Goal: Task Accomplishment & Management: Complete application form

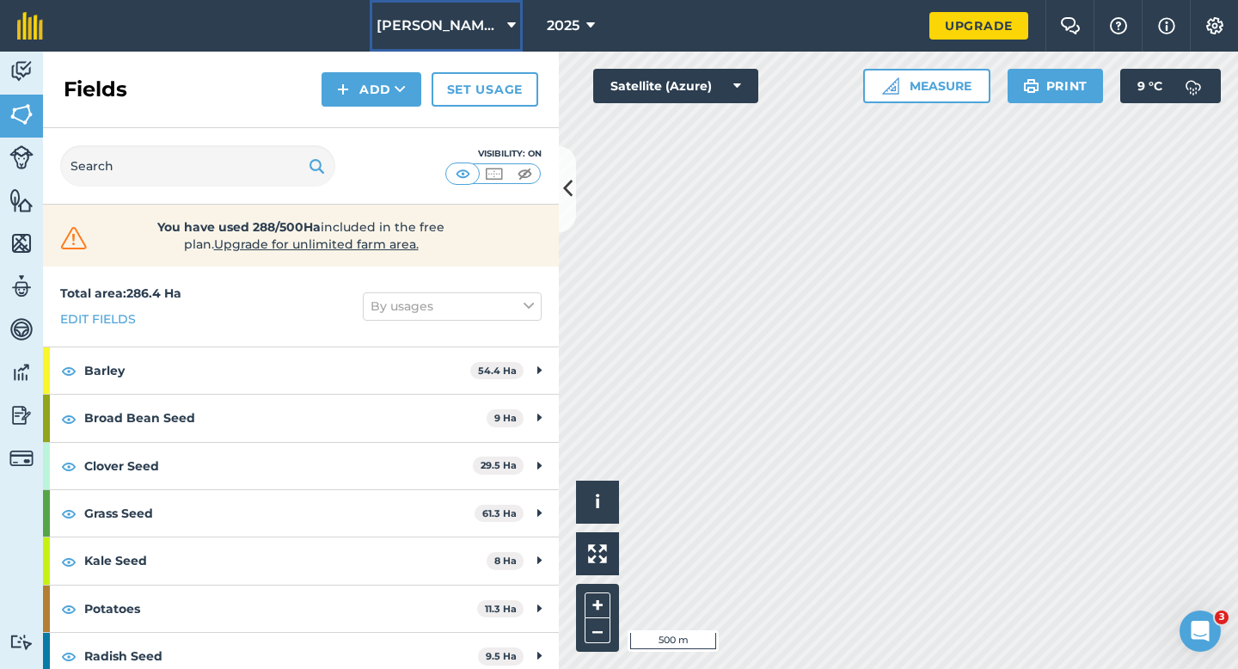
click at [506, 44] on button "[PERSON_NAME] & Sons Farming" at bounding box center [446, 26] width 153 height 52
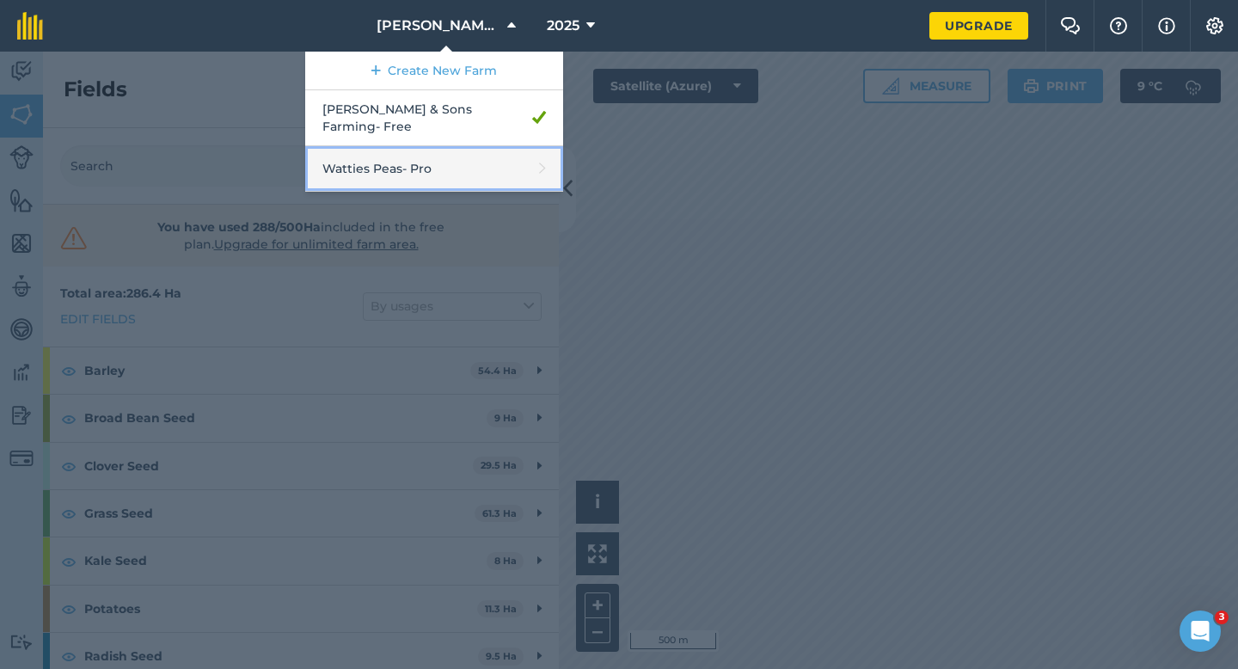
click at [406, 155] on link "Watties Peas - Pro" at bounding box center [434, 169] width 258 height 46
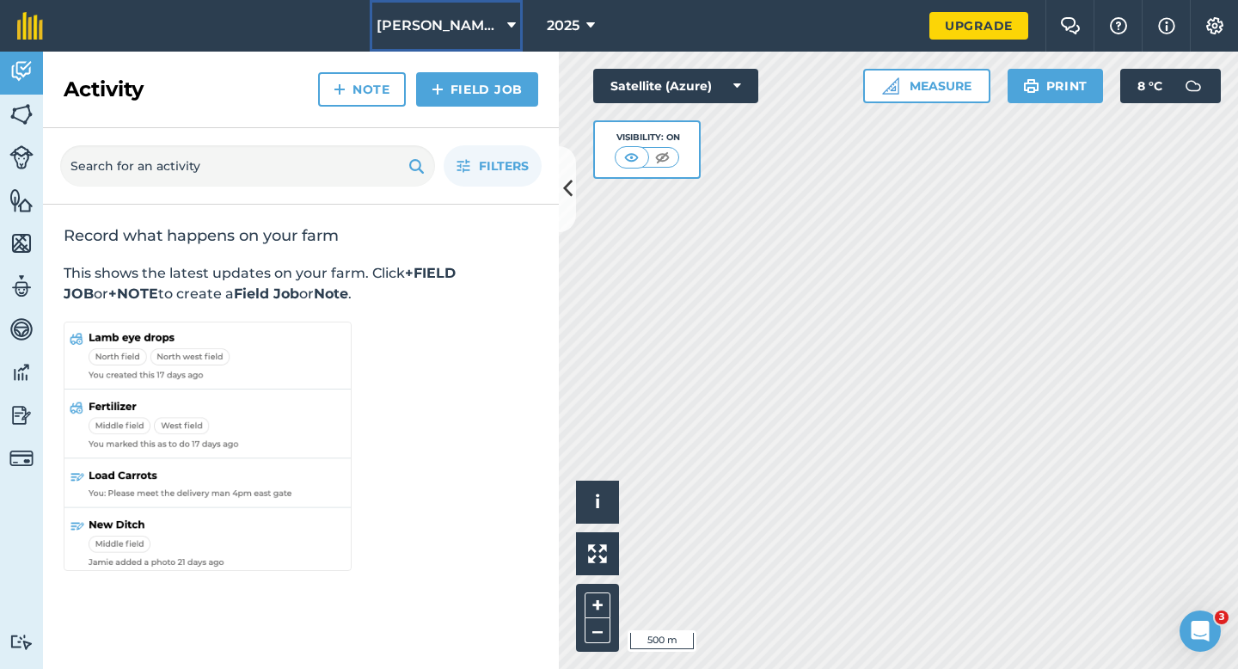
click at [499, 28] on span "[PERSON_NAME] & Sons Farming" at bounding box center [438, 25] width 124 height 21
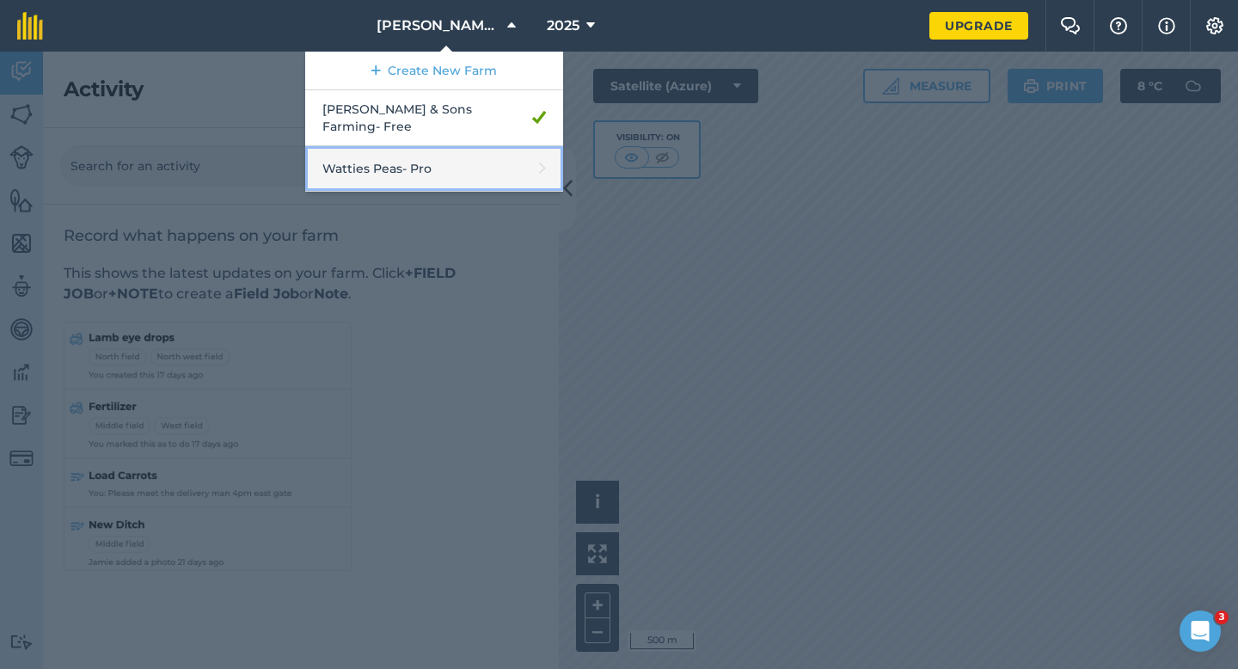
click at [465, 151] on link "Watties Peas - Pro" at bounding box center [434, 169] width 258 height 46
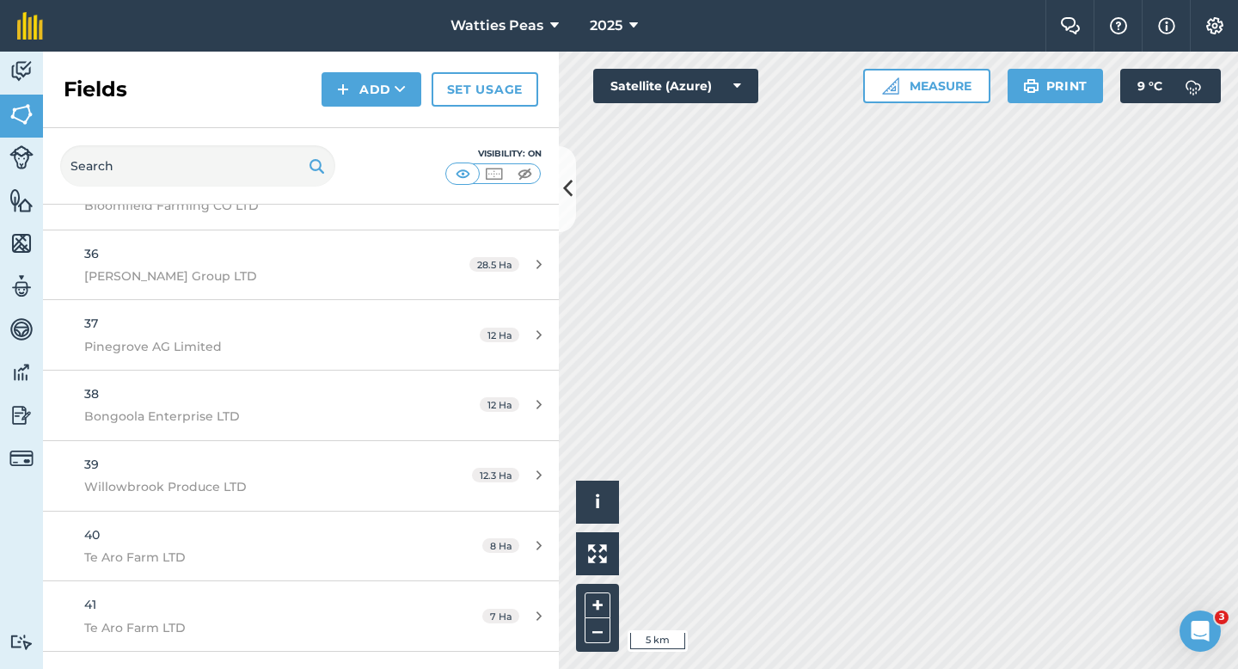
scroll to position [2827, 0]
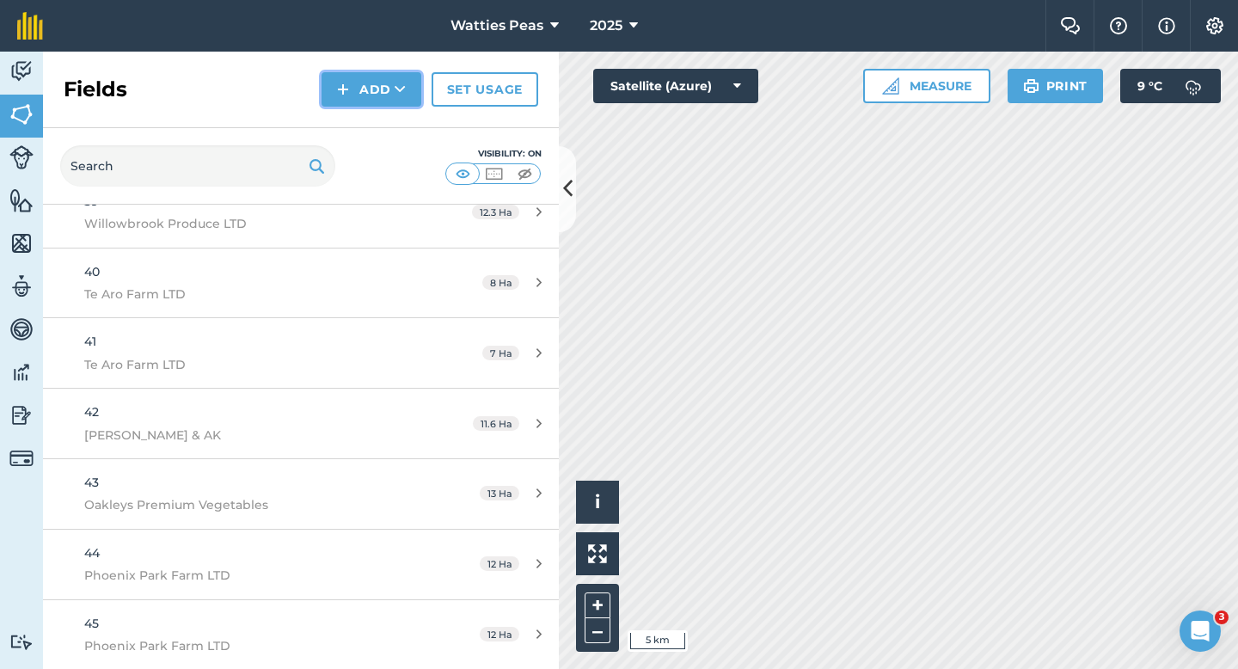
click at [366, 91] on button "Add" at bounding box center [371, 89] width 100 height 34
click at [364, 117] on link "Draw" at bounding box center [371, 128] width 95 height 38
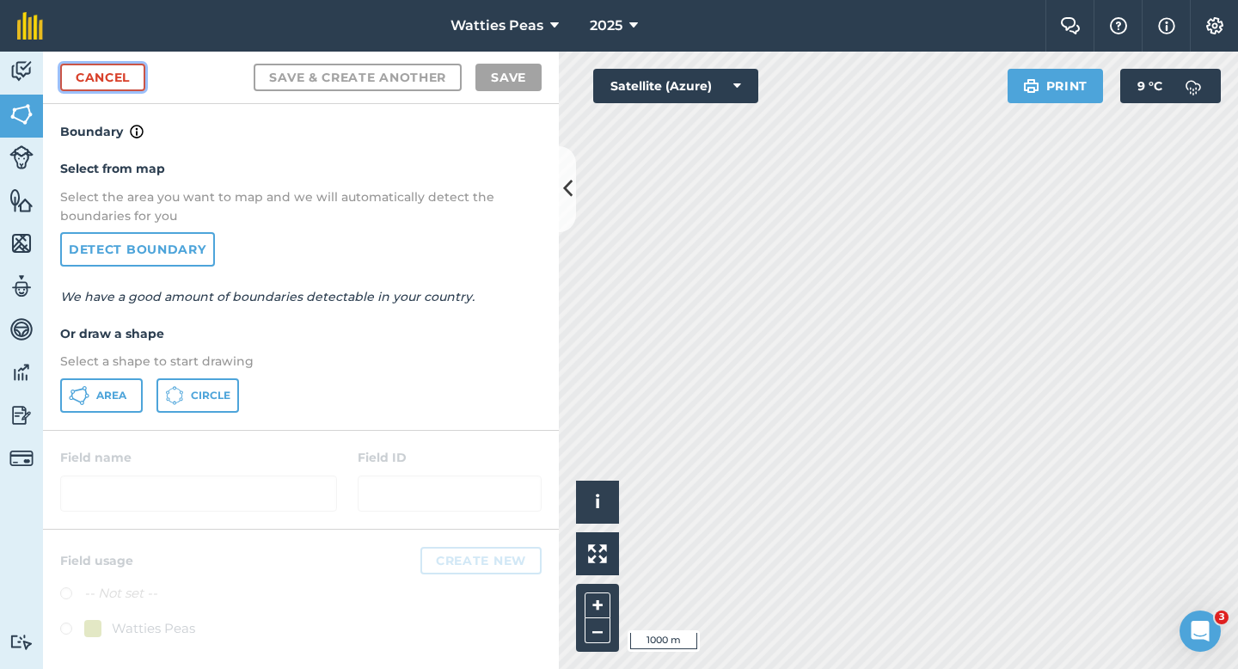
click at [136, 76] on link "Cancel" at bounding box center [102, 78] width 85 height 28
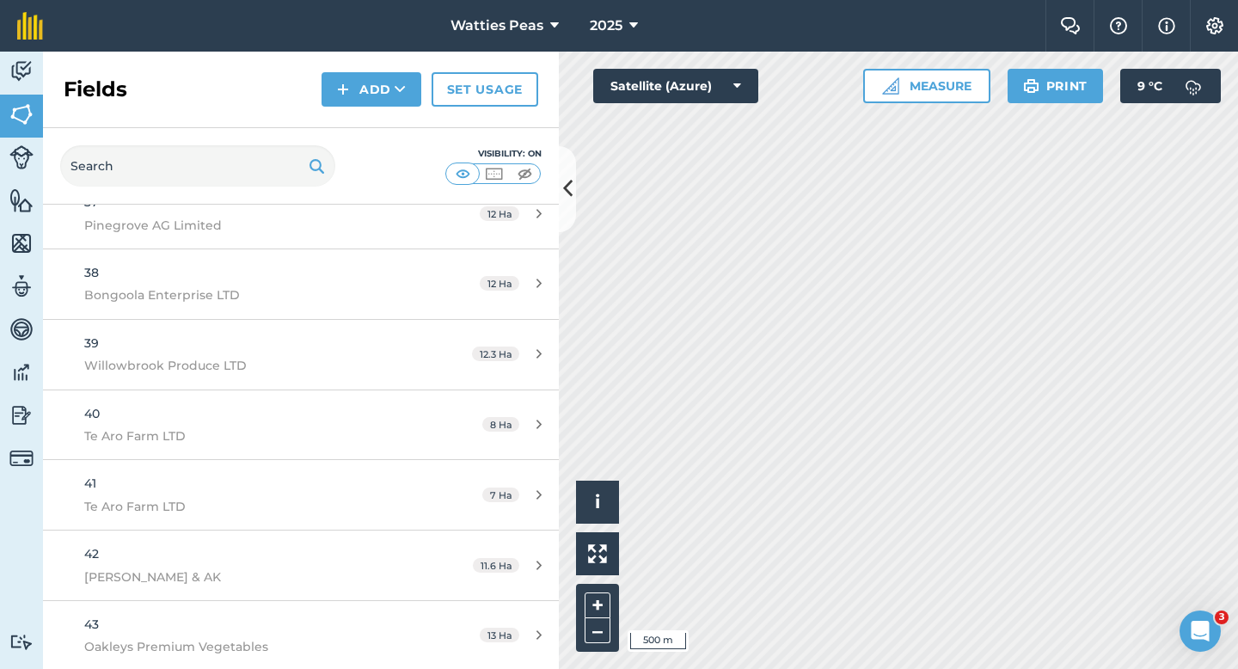
scroll to position [2827, 0]
click at [374, 112] on div "Fields Add Set usage" at bounding box center [301, 90] width 516 height 77
click at [374, 95] on button "Add" at bounding box center [371, 89] width 100 height 34
click at [375, 118] on link "Draw" at bounding box center [371, 128] width 95 height 38
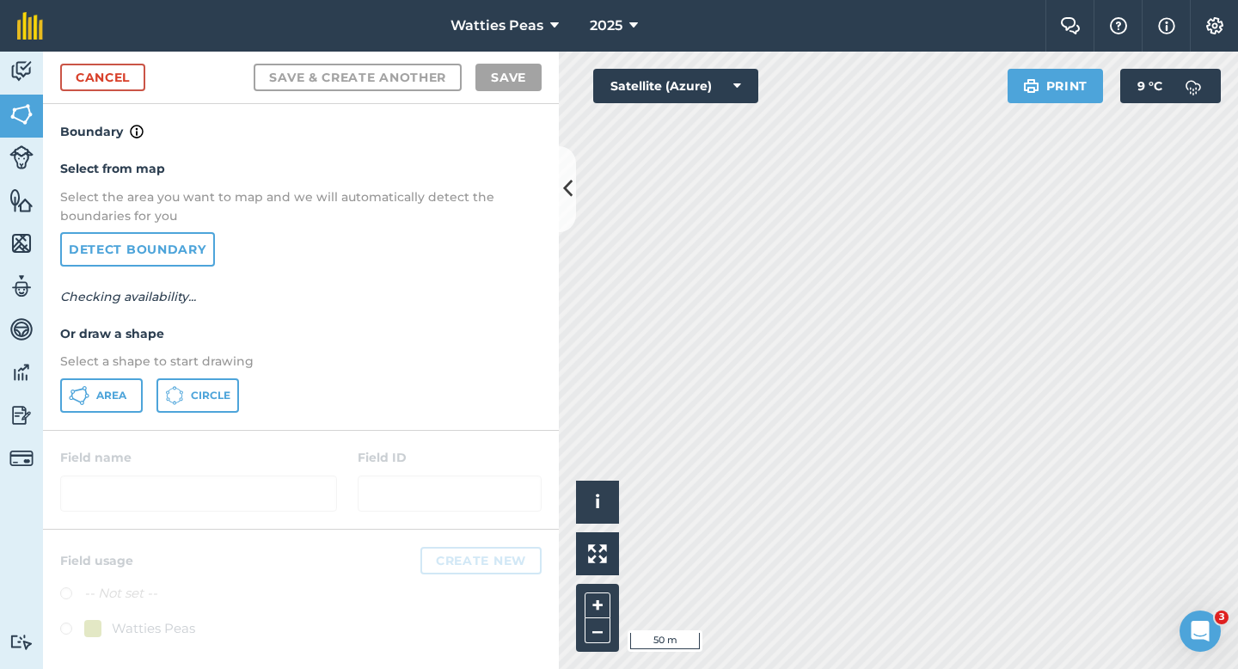
click at [128, 367] on p "Select a shape to start drawing" at bounding box center [300, 361] width 481 height 19
click at [128, 393] on button "Area" at bounding box center [101, 395] width 83 height 34
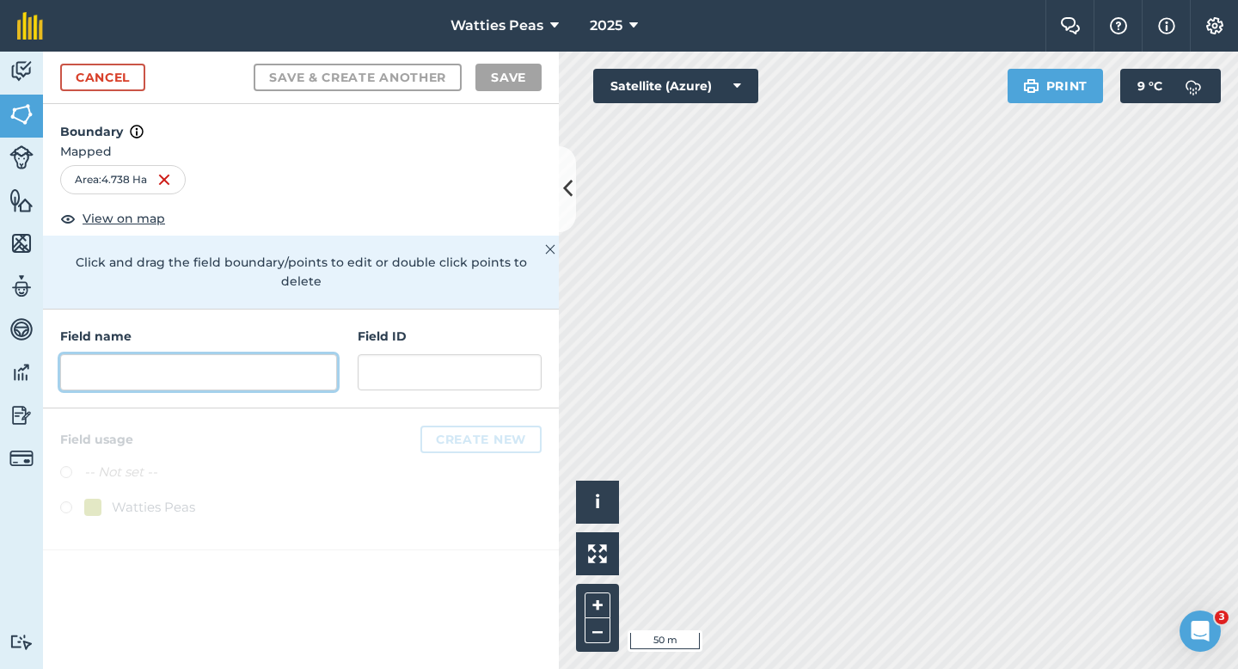
click at [305, 355] on input "text" at bounding box center [198, 372] width 277 height 36
type input "3"
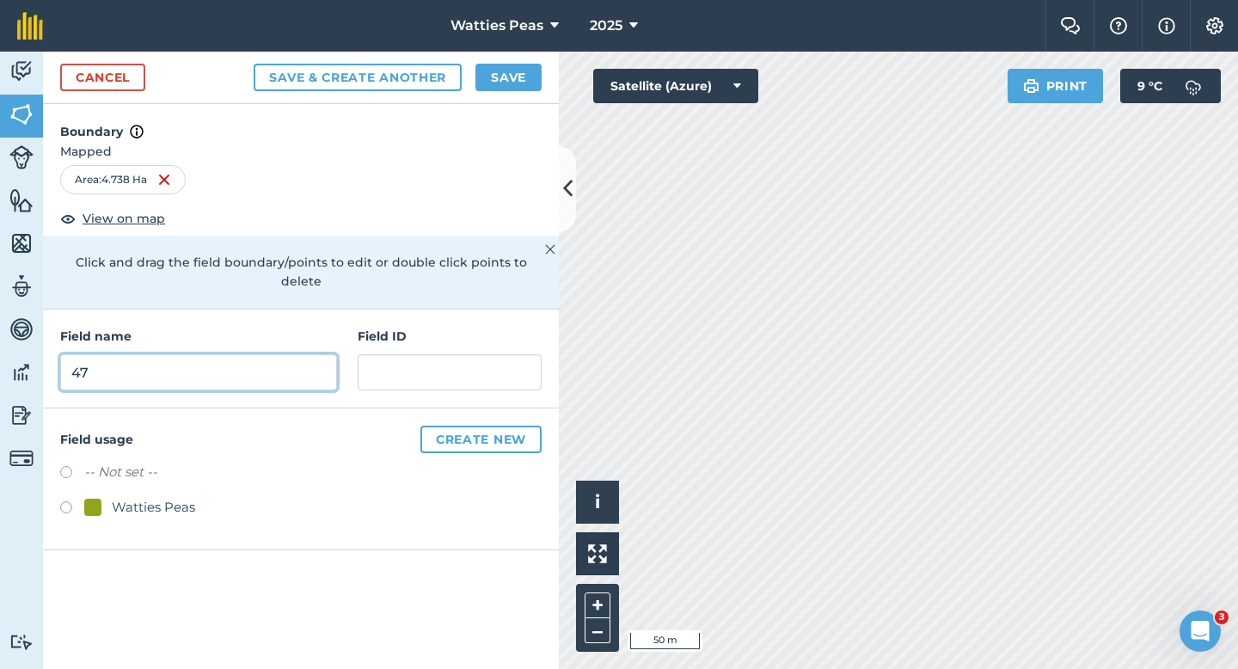
type input "47"
click at [164, 499] on div "Watties Peas" at bounding box center [300, 509] width 481 height 25
click at [164, 497] on div "Watties Peas" at bounding box center [153, 507] width 83 height 21
radio input "true"
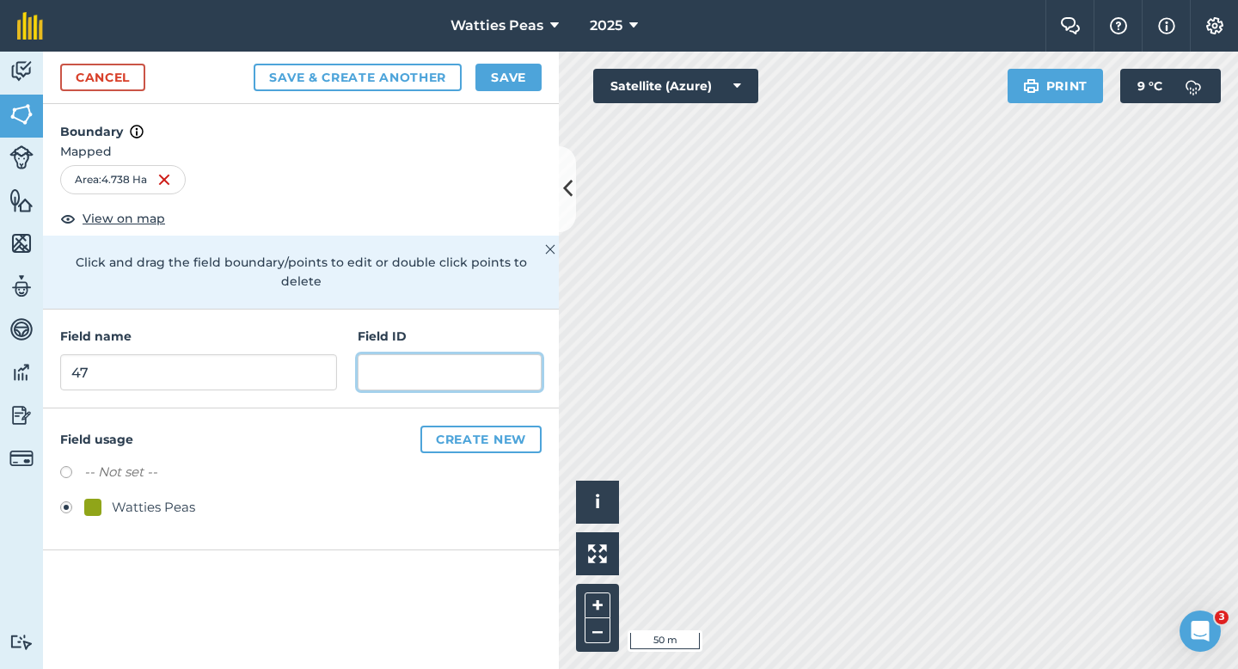
click at [395, 354] on input "text" at bounding box center [450, 372] width 184 height 36
type input "[PERSON_NAME] & [GEOGRAPHIC_DATA]"
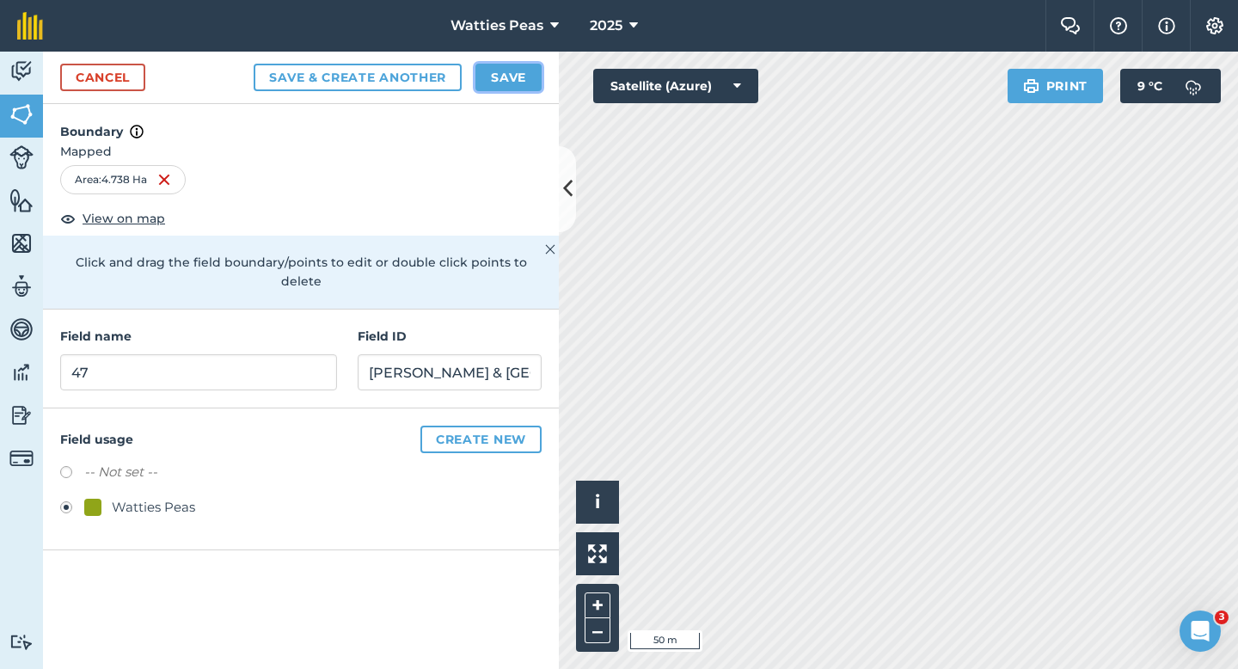
click at [481, 68] on button "Save" at bounding box center [508, 78] width 66 height 28
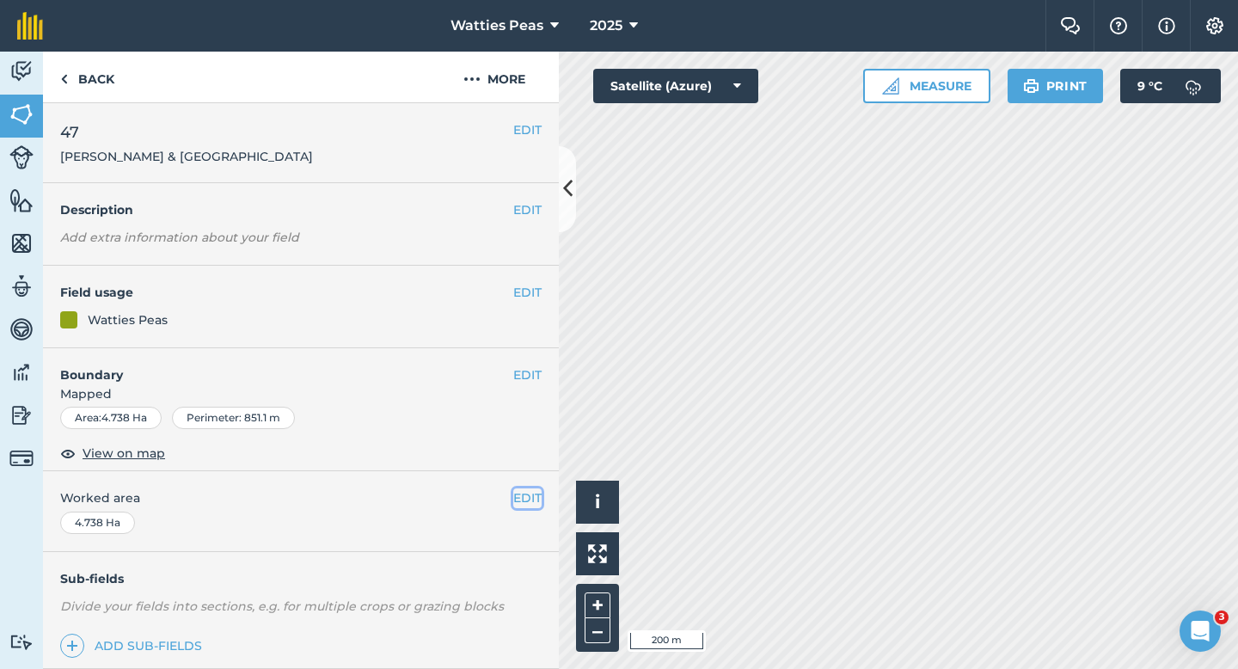
click at [534, 500] on button "EDIT" at bounding box center [527, 497] width 28 height 19
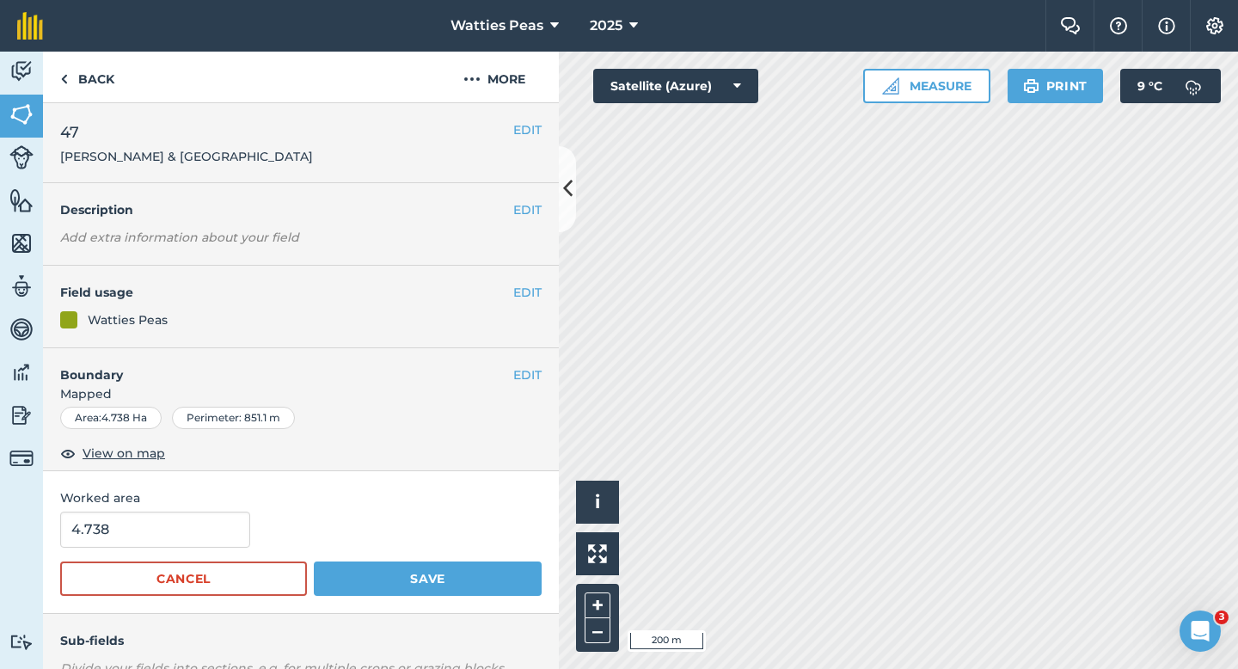
click at [153, 551] on form "4.738 Cancel Save" at bounding box center [300, 553] width 481 height 84
click at [153, 543] on input "4.738" at bounding box center [155, 529] width 190 height 36
type input "4.7"
click at [314, 561] on button "Save" at bounding box center [428, 578] width 228 height 34
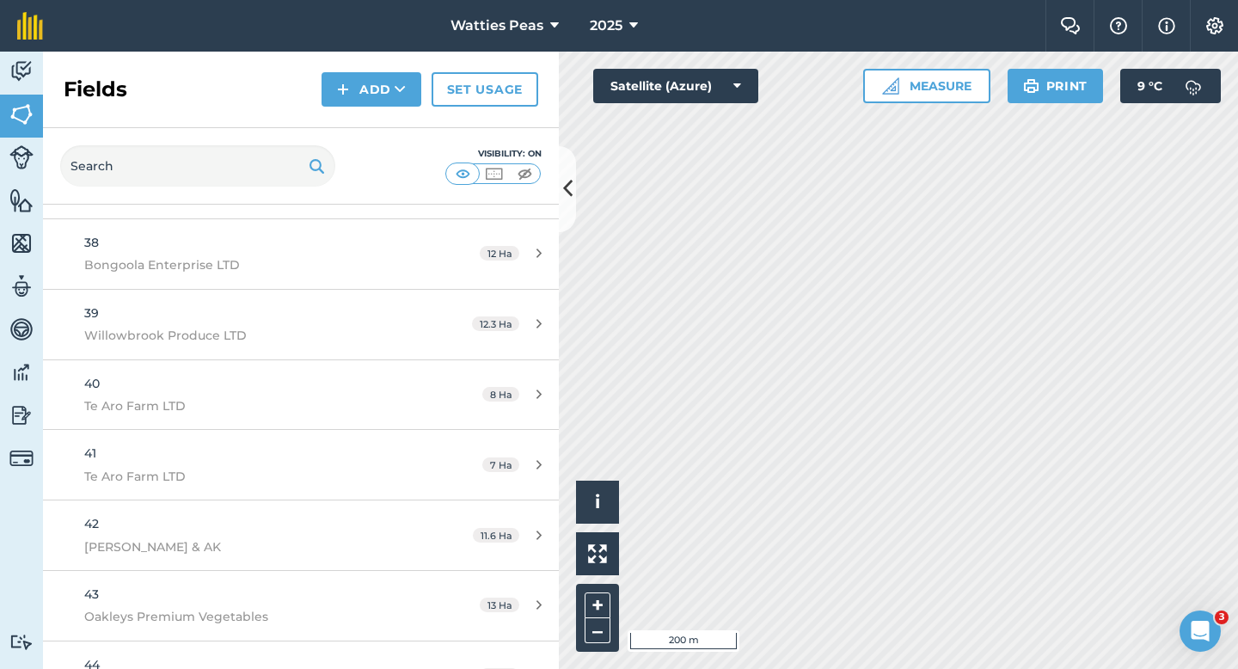
scroll to position [2898, 0]
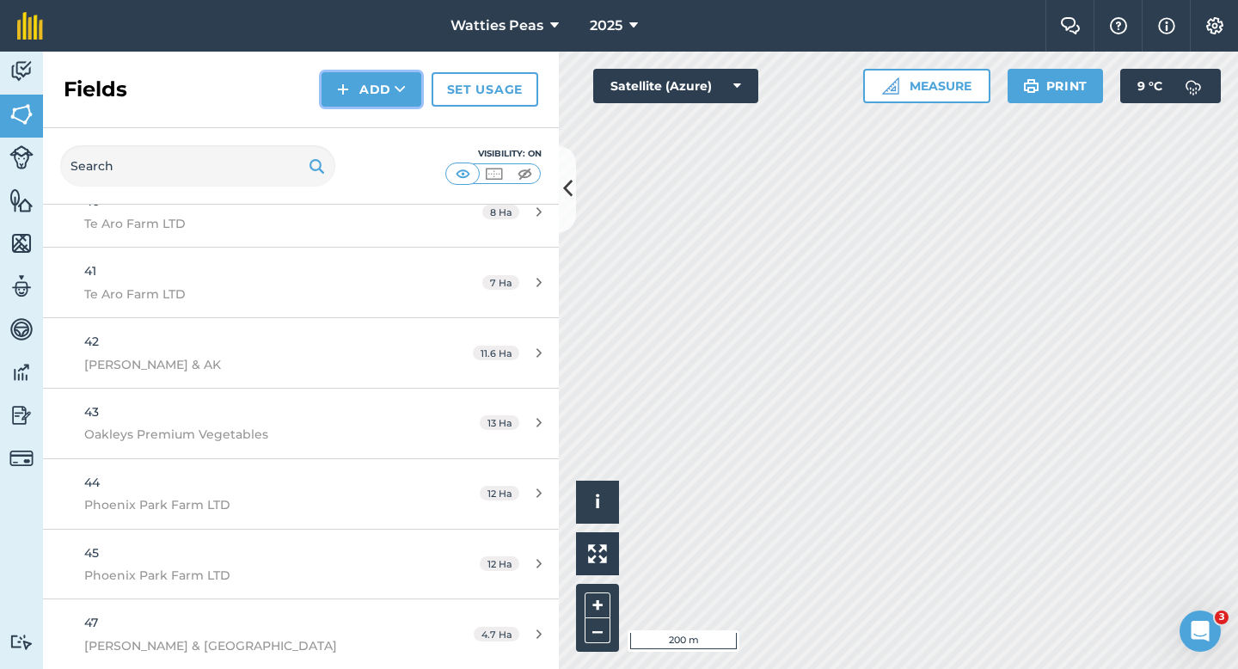
click at [381, 95] on button "Add" at bounding box center [371, 89] width 100 height 34
click at [381, 126] on link "Draw" at bounding box center [371, 128] width 95 height 38
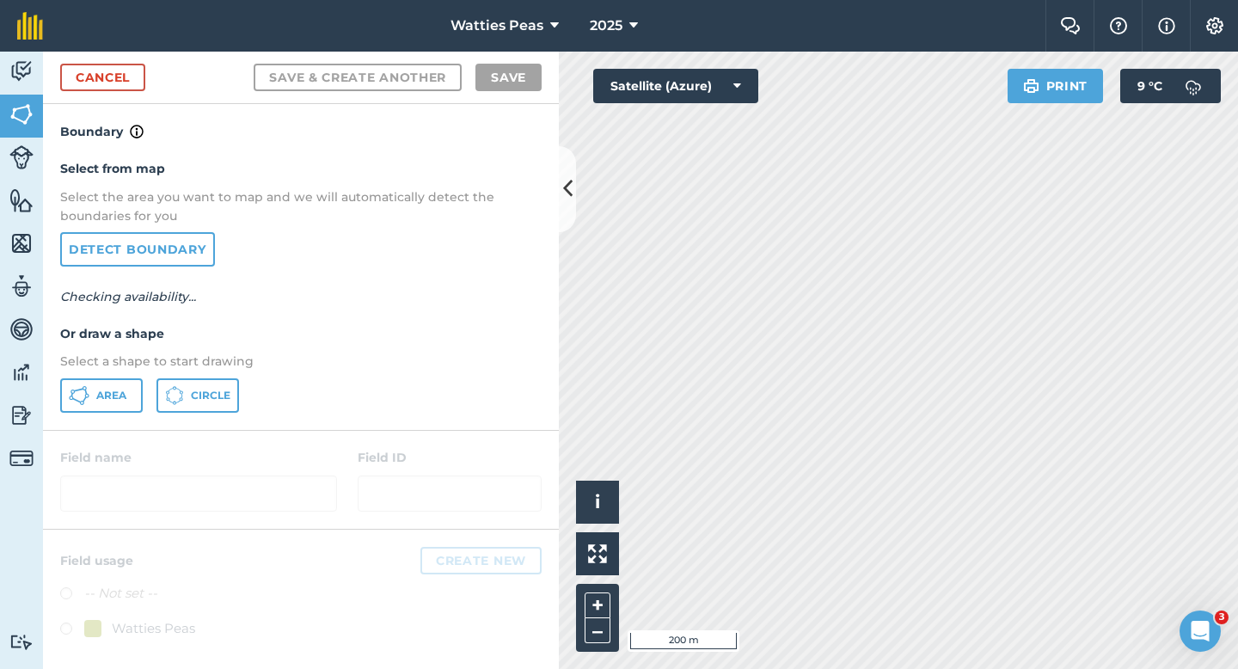
click at [113, 419] on div "Select from map Select the area you want to map and we will automatically detec…" at bounding box center [301, 285] width 516 height 287
click at [113, 417] on div "Select from map Select the area you want to map and we will automatically detec…" at bounding box center [301, 285] width 516 height 287
click at [113, 403] on button "Area" at bounding box center [101, 395] width 83 height 34
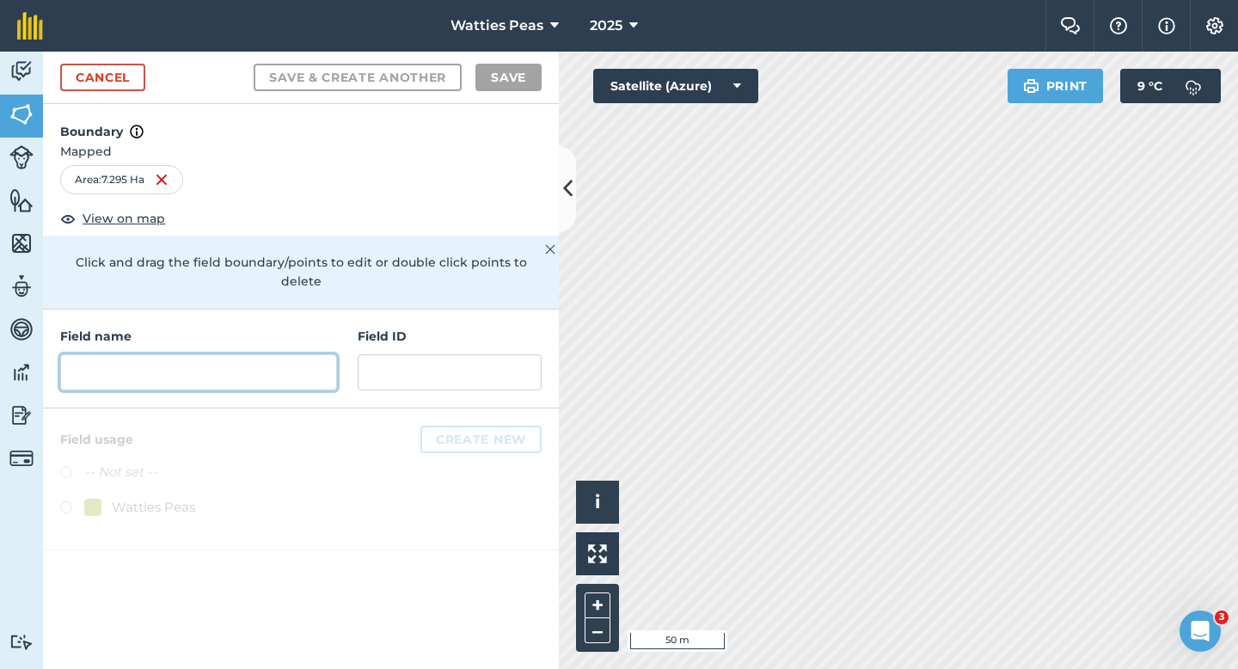
click at [315, 359] on input "text" at bounding box center [198, 372] width 277 height 36
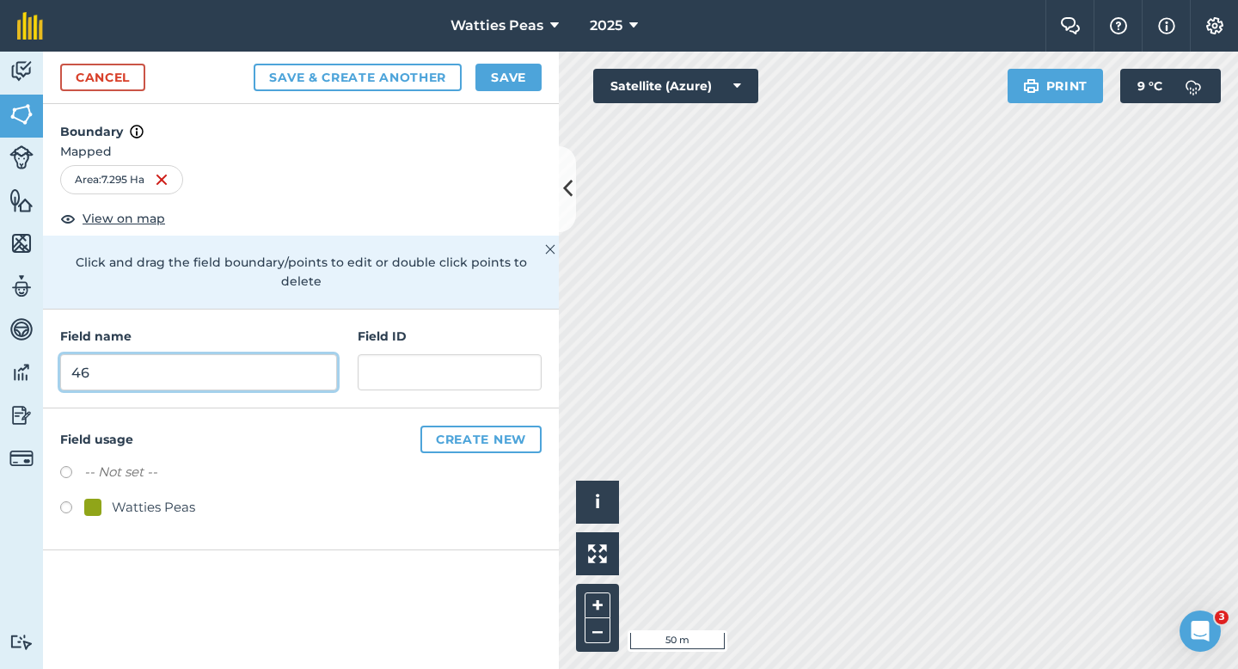
type input "46"
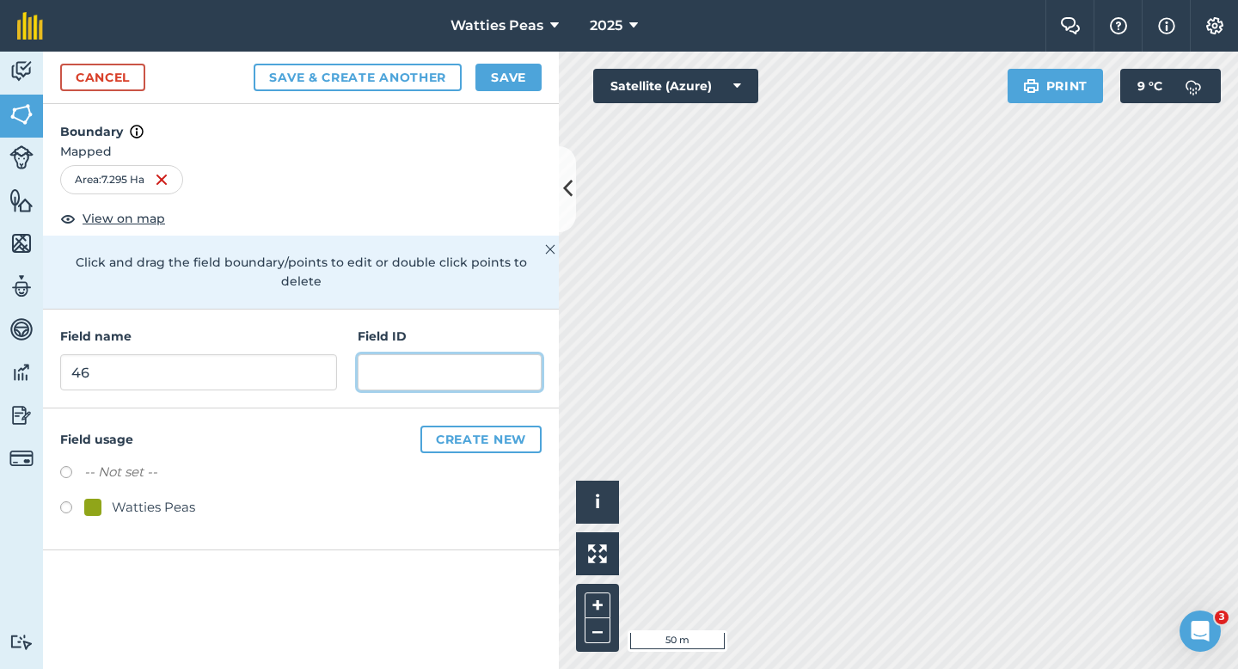
click at [396, 354] on input "text" at bounding box center [450, 372] width 184 height 36
click at [145, 497] on div "Watties Peas" at bounding box center [153, 507] width 83 height 21
radio input "true"
click at [414, 354] on input "text" at bounding box center [450, 372] width 184 height 36
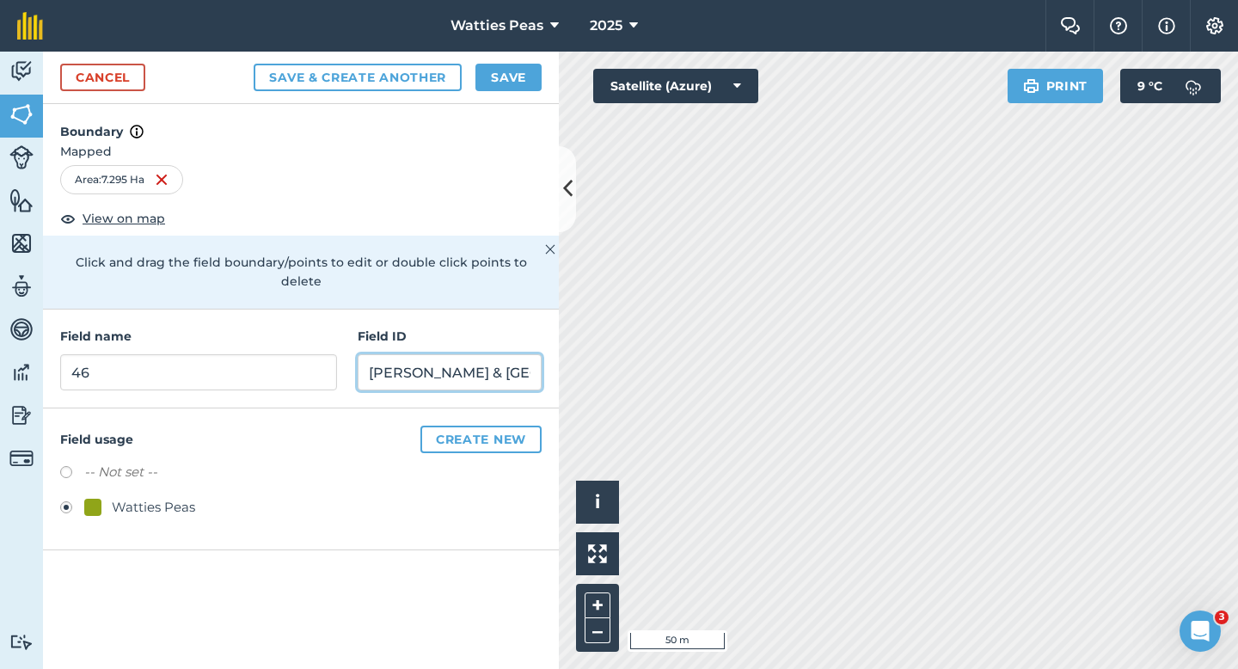
type input "[PERSON_NAME] & [GEOGRAPHIC_DATA]"
click at [501, 84] on button "Save" at bounding box center [508, 78] width 66 height 28
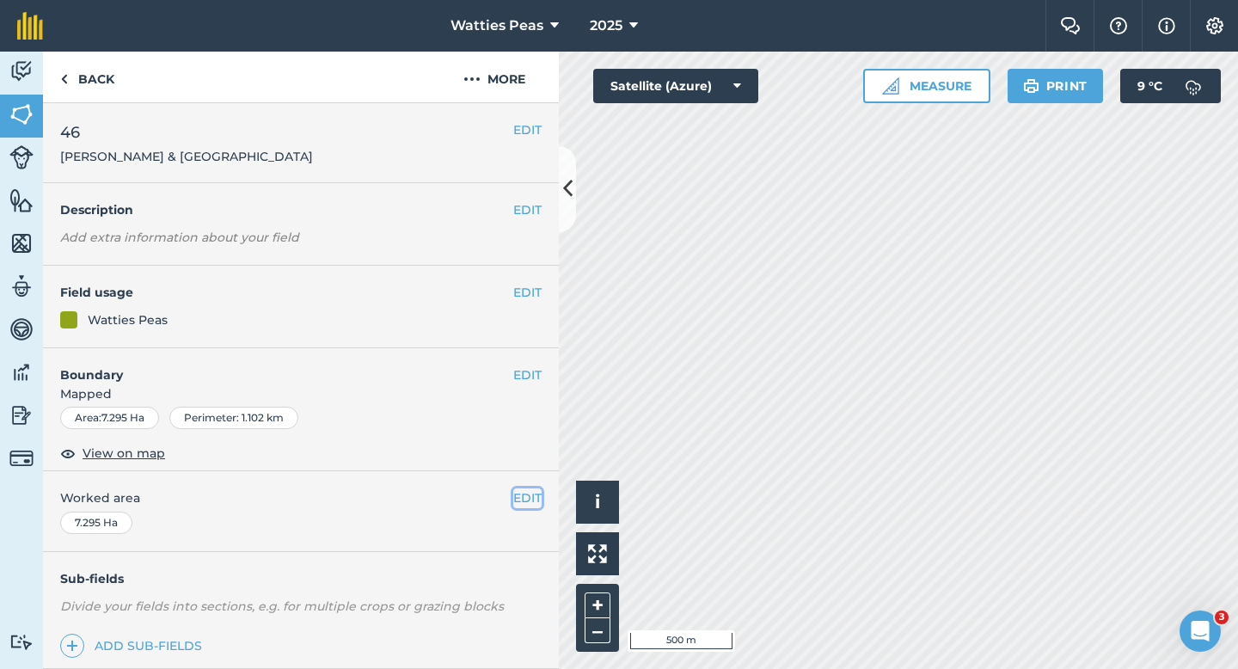
click at [523, 493] on button "EDIT" at bounding box center [527, 497] width 28 height 19
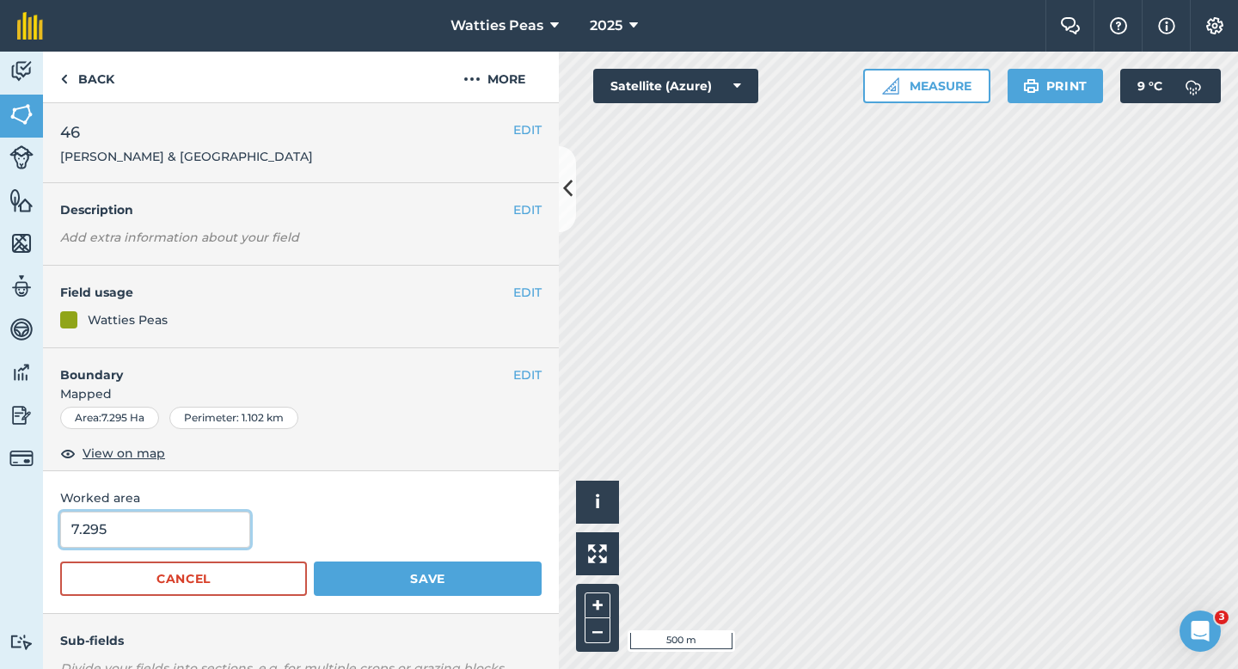
click at [217, 536] on input "7.295" at bounding box center [155, 529] width 190 height 36
type input "7.3"
click at [314, 561] on button "Save" at bounding box center [428, 578] width 228 height 34
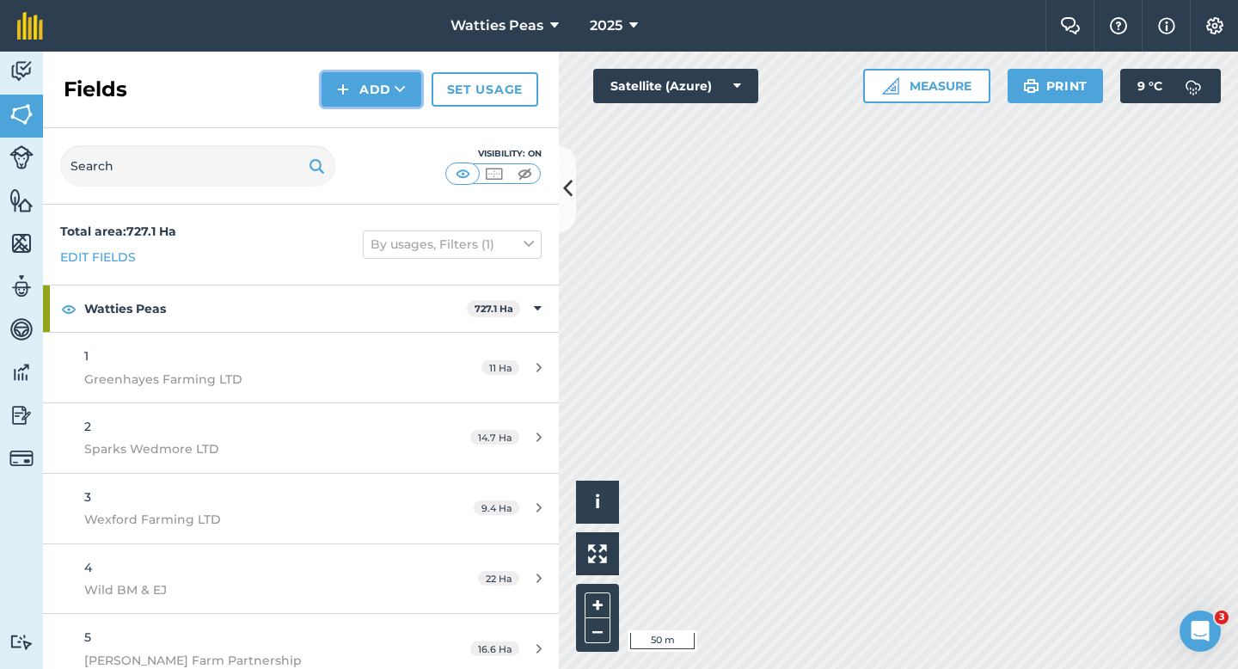
click at [389, 96] on button "Add" at bounding box center [371, 89] width 100 height 34
click at [389, 125] on link "Draw" at bounding box center [371, 128] width 95 height 38
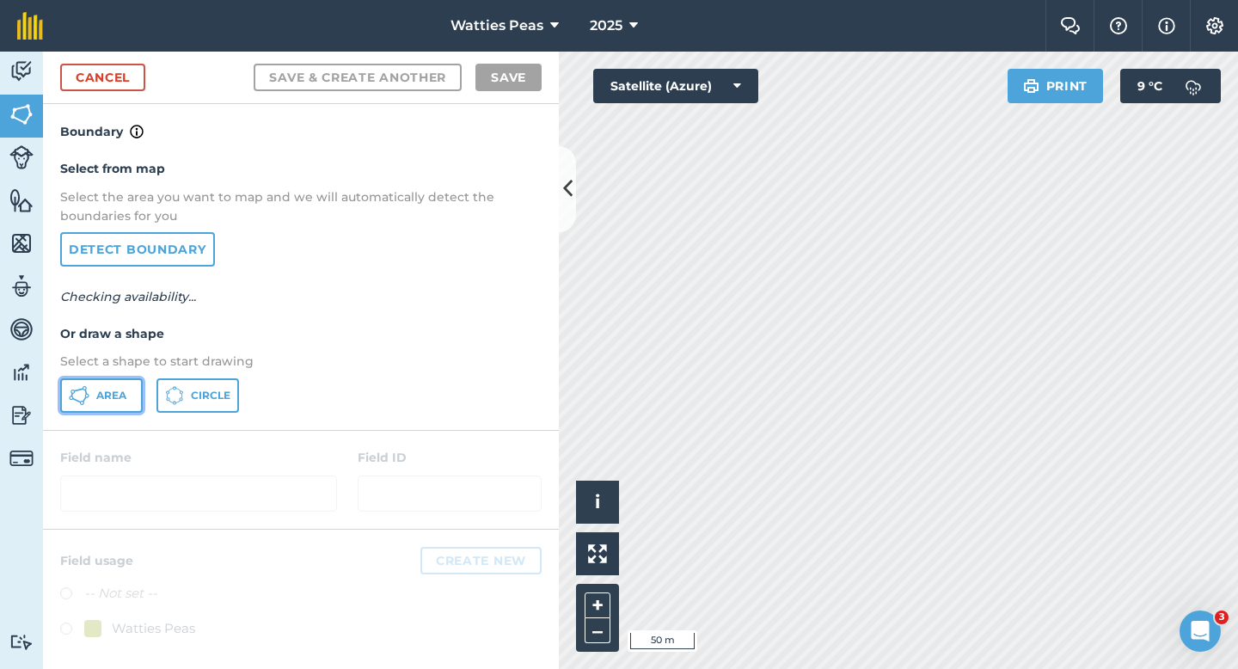
click at [103, 407] on button "Area" at bounding box center [101, 395] width 83 height 34
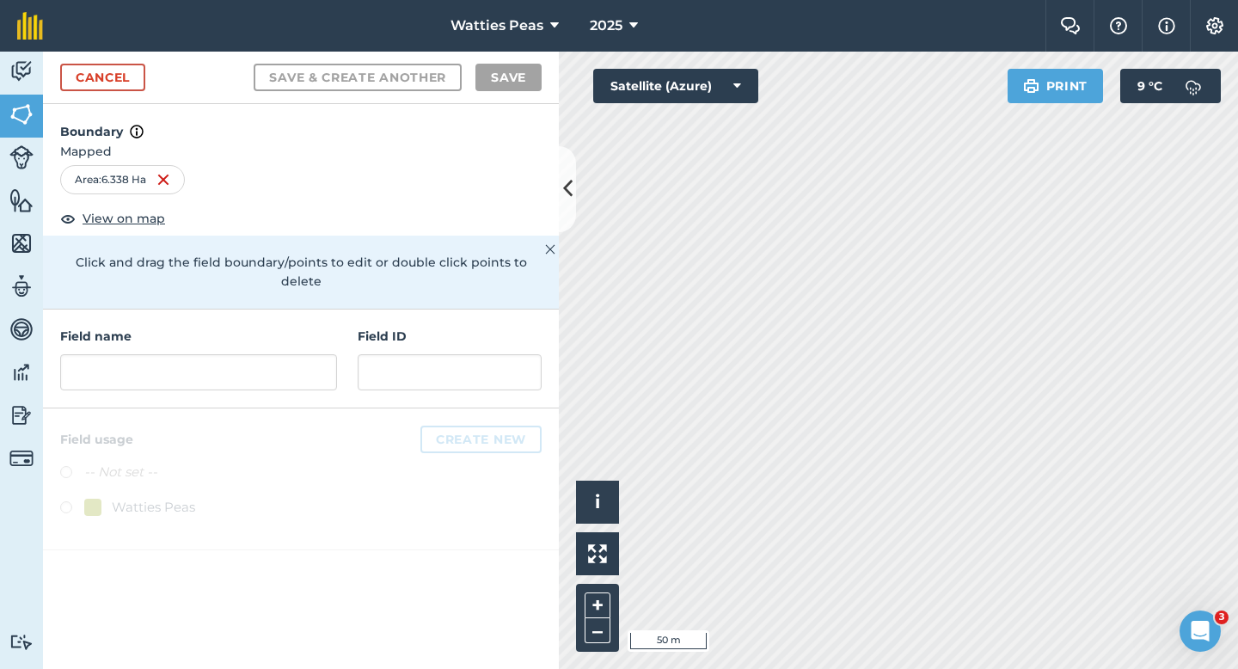
click at [358, 331] on div "Field ID" at bounding box center [450, 359] width 184 height 64
click at [370, 354] on input "text" at bounding box center [450, 372] width 184 height 36
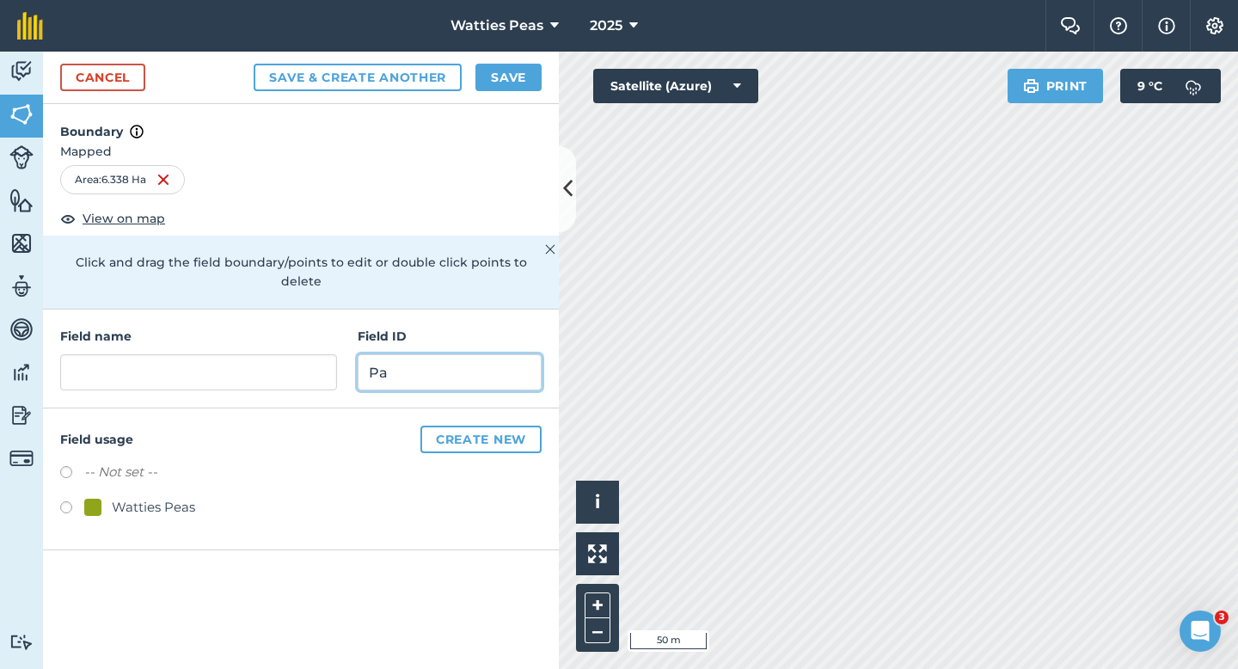
type input "P"
click at [94, 499] on div at bounding box center [92, 507] width 17 height 17
radio input "true"
click at [375, 354] on input "text" at bounding box center [450, 372] width 184 height 36
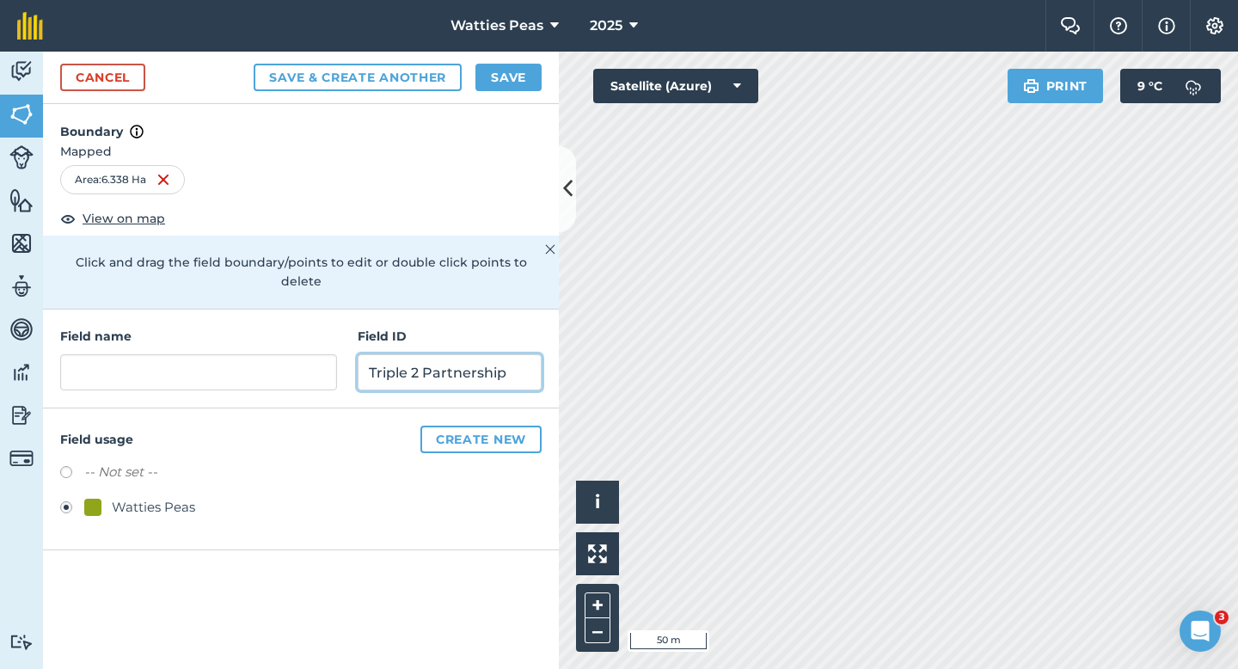
type input "Triple 2 Partnership"
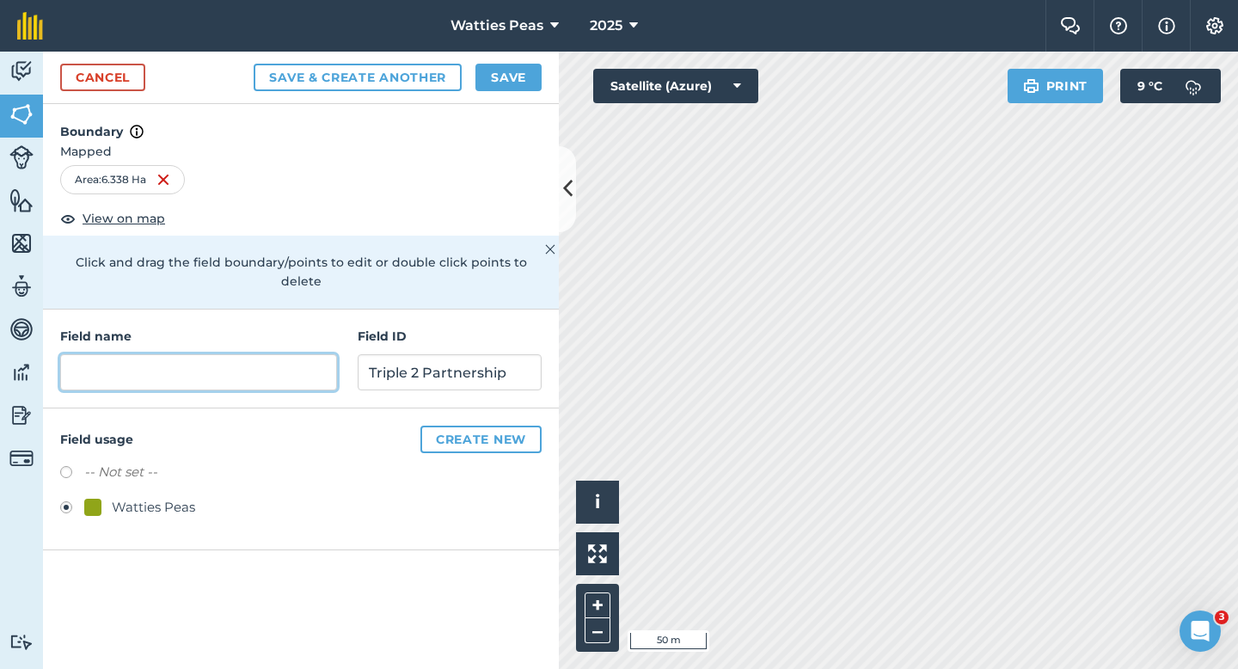
click at [253, 358] on input "text" at bounding box center [198, 372] width 277 height 36
type input "1"
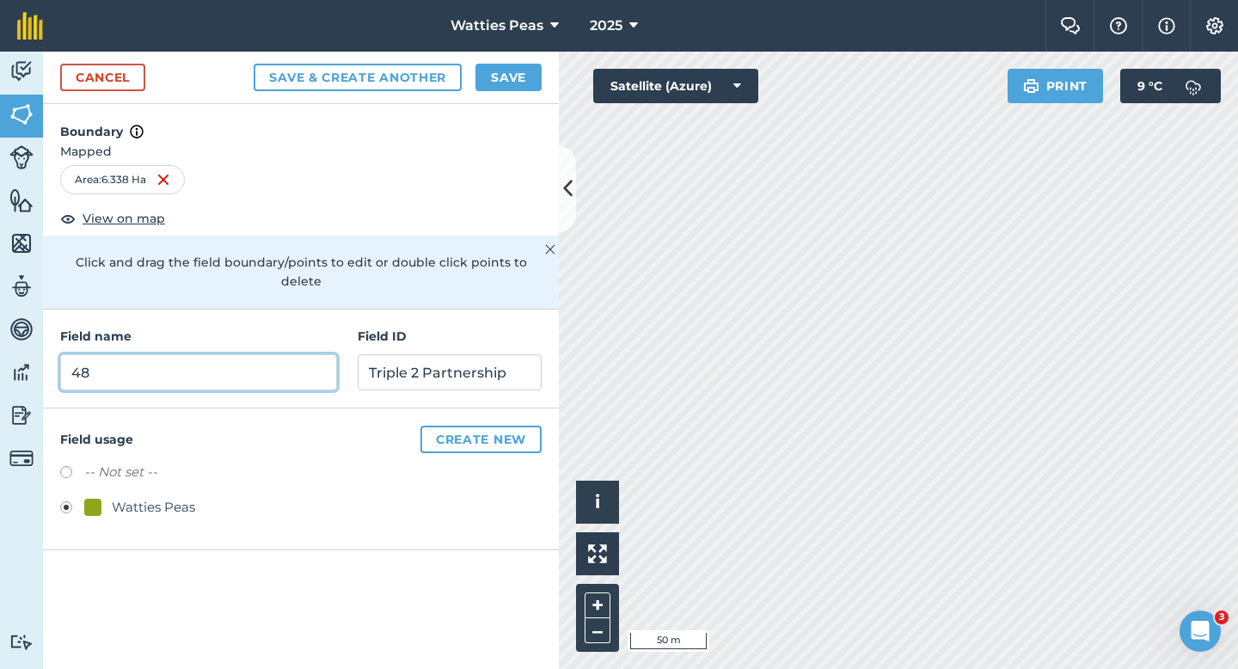
type input "48"
click at [494, 63] on div "Cancel Save & Create Another Save" at bounding box center [301, 78] width 516 height 52
click at [505, 107] on h4 "Boundary" at bounding box center [301, 123] width 516 height 38
click at [499, 90] on button "Save" at bounding box center [508, 78] width 66 height 28
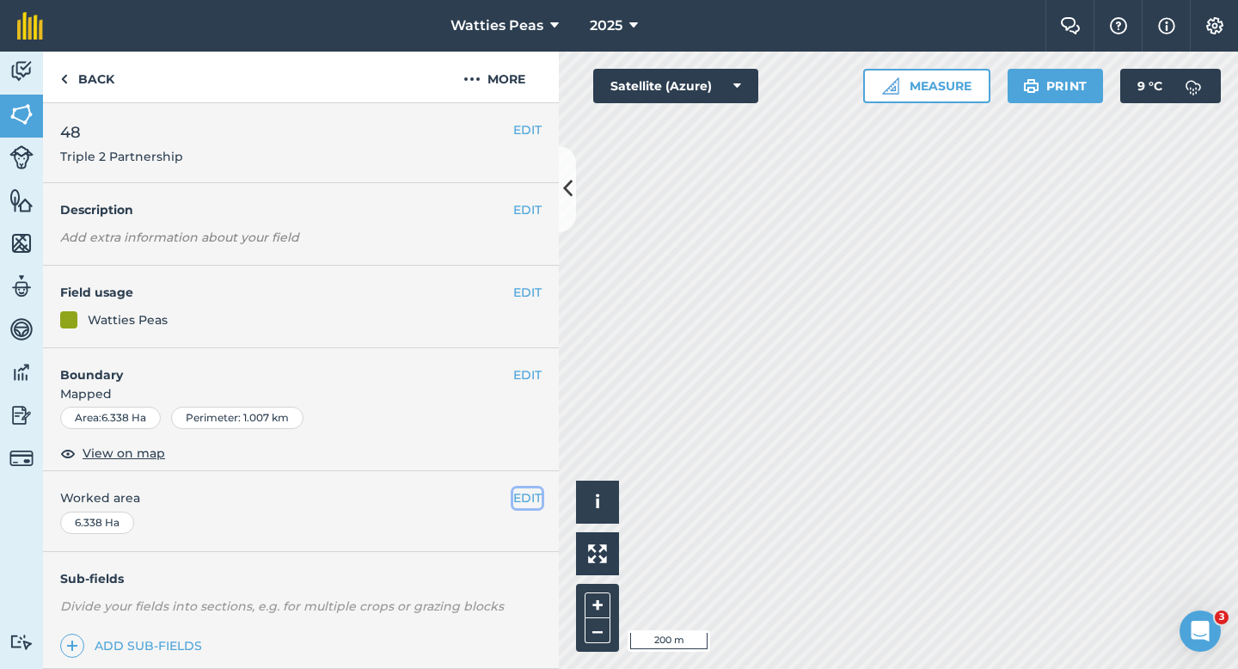
click at [523, 488] on button "EDIT" at bounding box center [527, 497] width 28 height 19
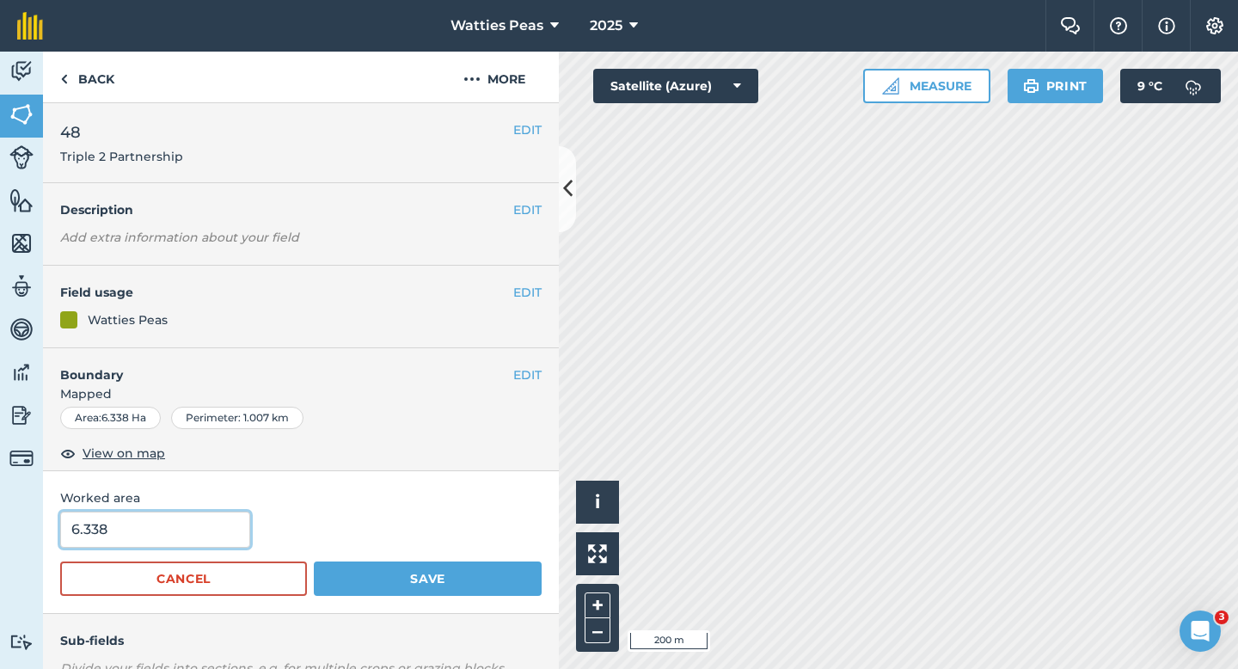
click at [189, 515] on input "6.338" at bounding box center [155, 529] width 190 height 36
click at [189, 536] on input "6.338" at bounding box center [155, 529] width 190 height 36
type input "6.3"
click at [314, 561] on button "Save" at bounding box center [428, 578] width 228 height 34
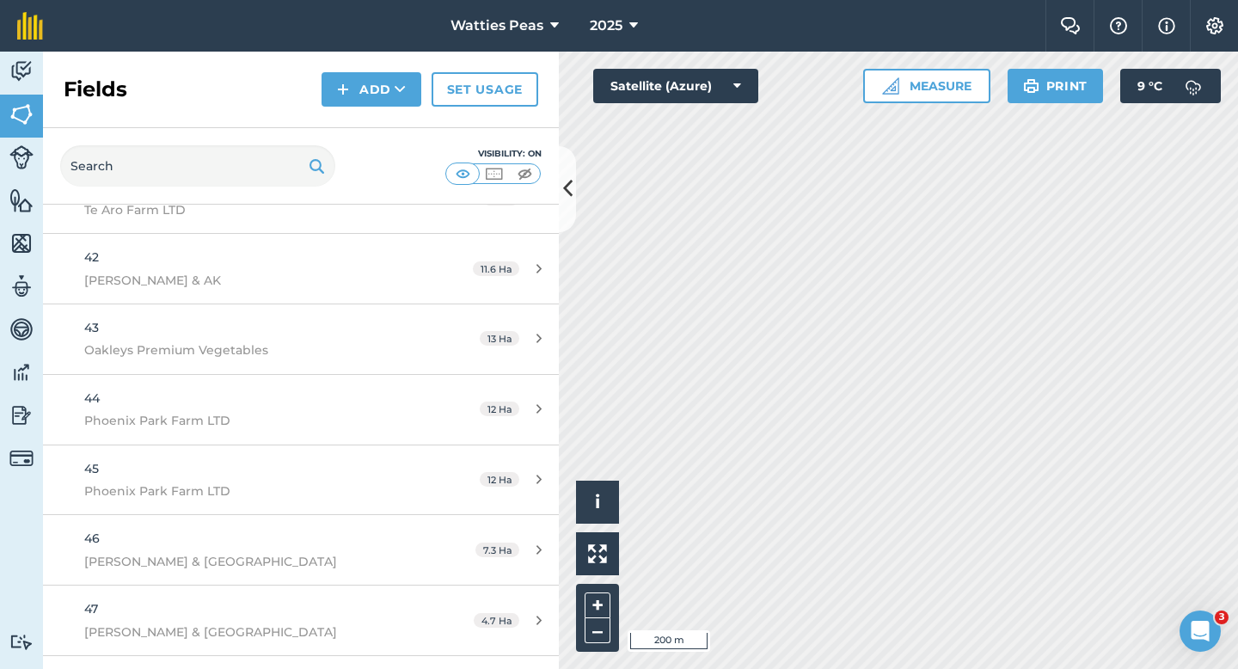
scroll to position [3038, 0]
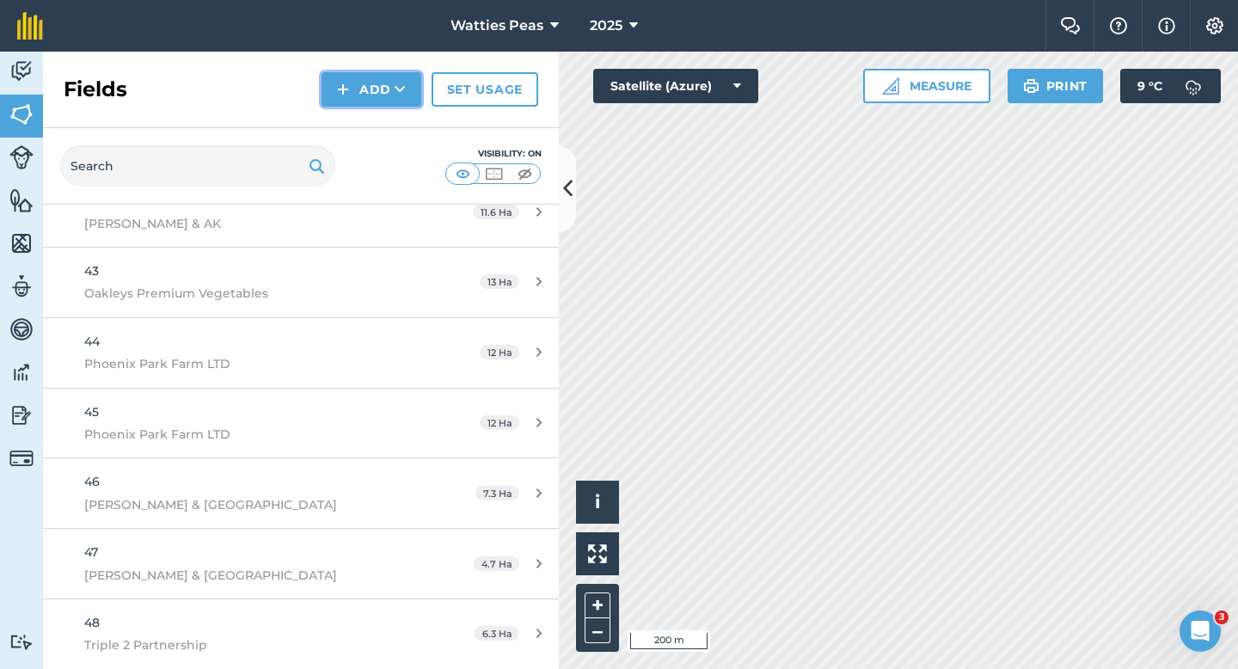
click at [371, 84] on button "Add" at bounding box center [371, 89] width 100 height 34
click at [371, 112] on link "Draw" at bounding box center [371, 128] width 95 height 38
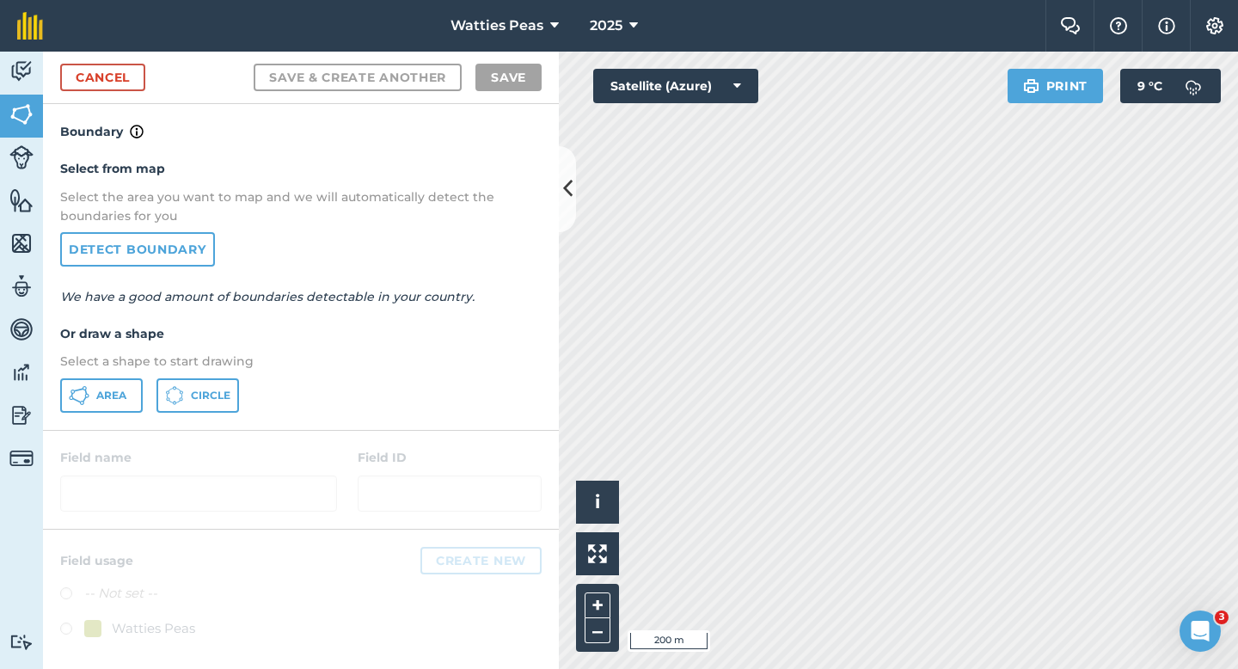
click at [113, 416] on div "Select from map Select the area you want to map and we will automatically detec…" at bounding box center [301, 285] width 516 height 287
click at [113, 397] on span "Area" at bounding box center [111, 396] width 30 height 14
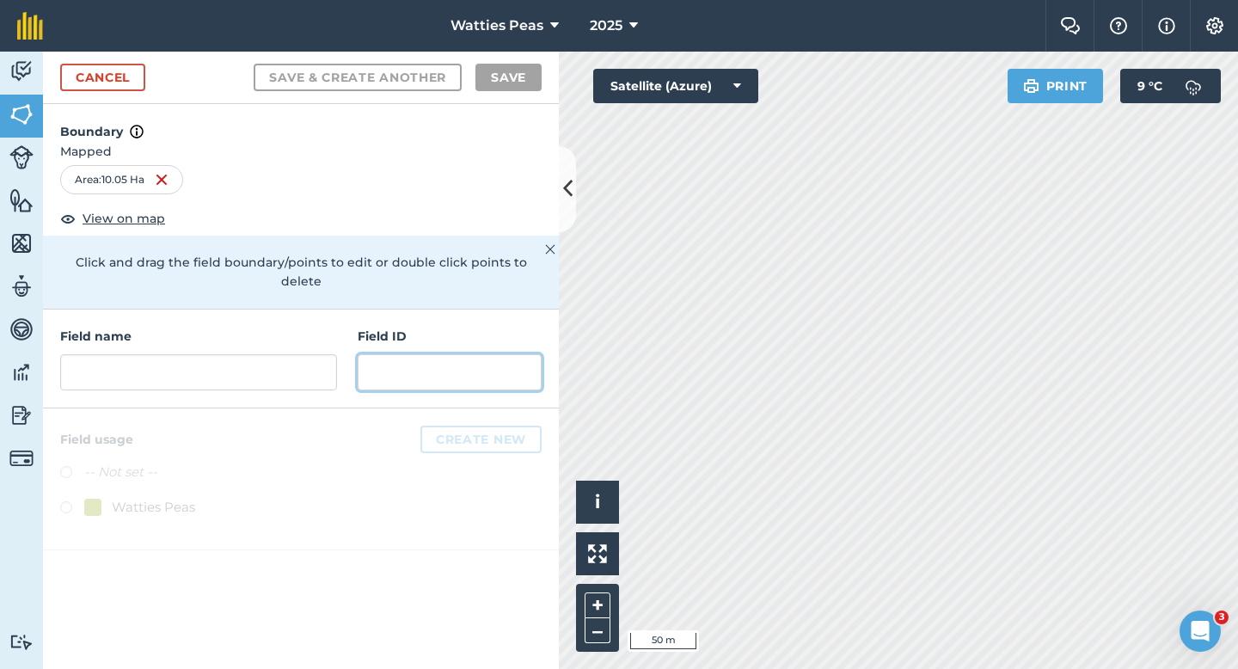
click at [422, 354] on input "text" at bounding box center [450, 372] width 184 height 36
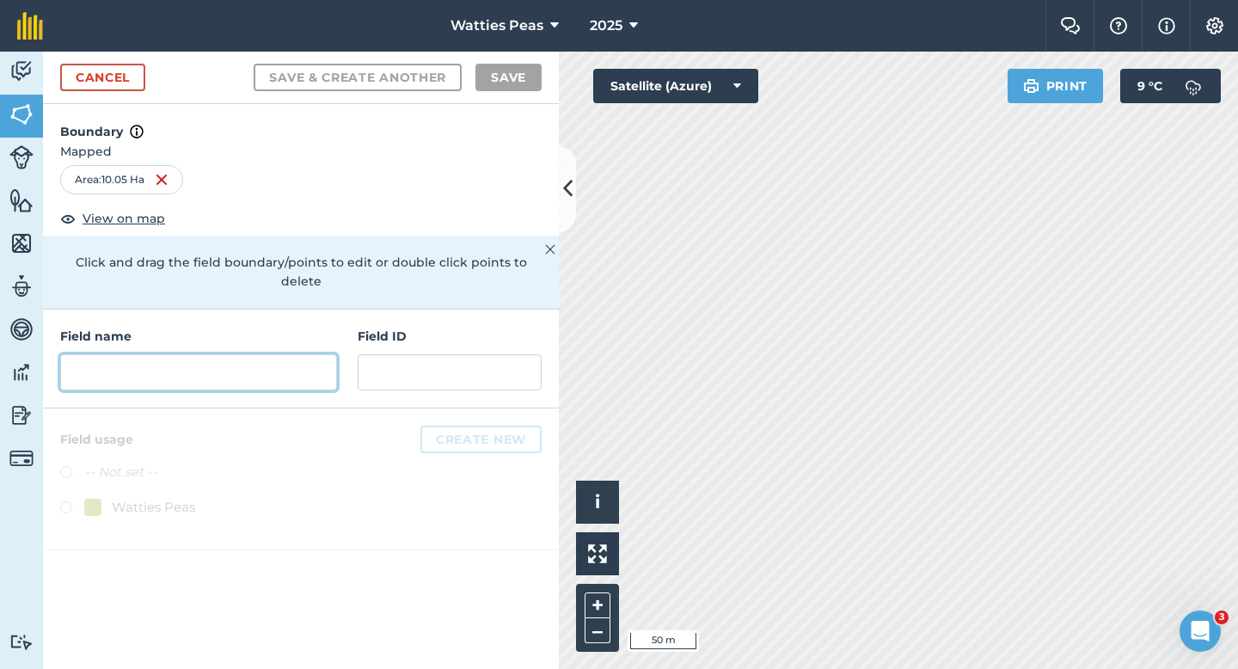
click at [262, 356] on input "text" at bounding box center [198, 372] width 277 height 36
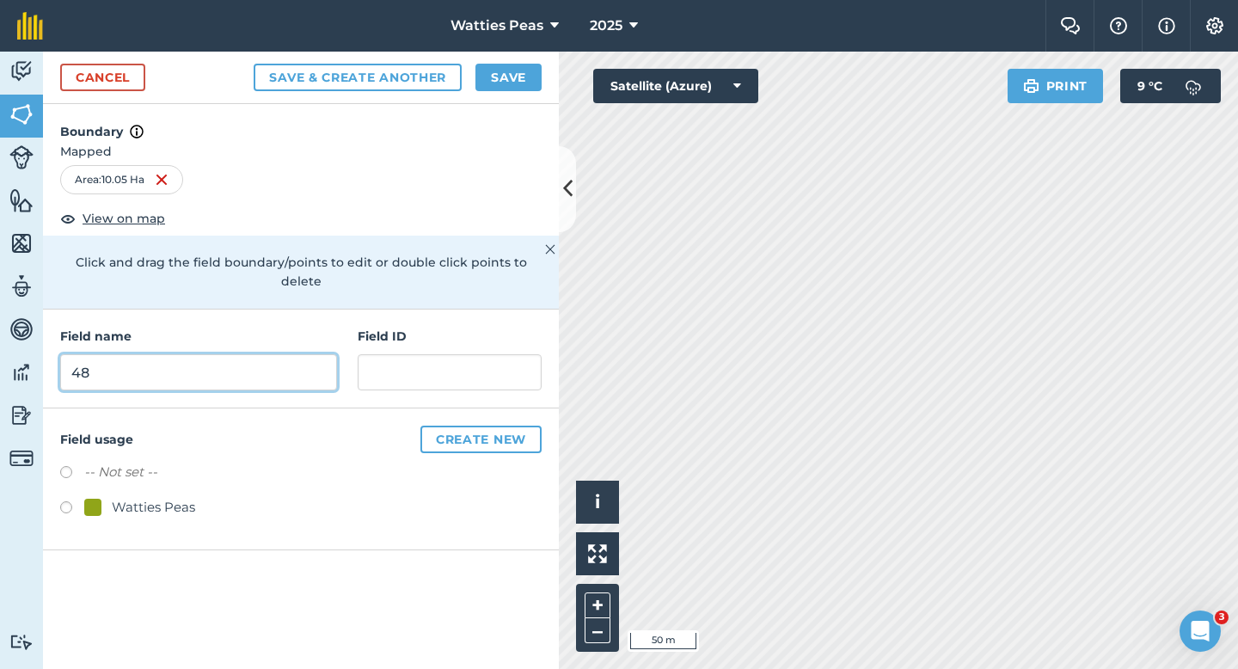
type input "48"
click at [168, 473] on div "-- Not set -- Watties Peas" at bounding box center [300, 492] width 481 height 60
click at [168, 497] on div "Watties Peas" at bounding box center [153, 507] width 83 height 21
radio input "true"
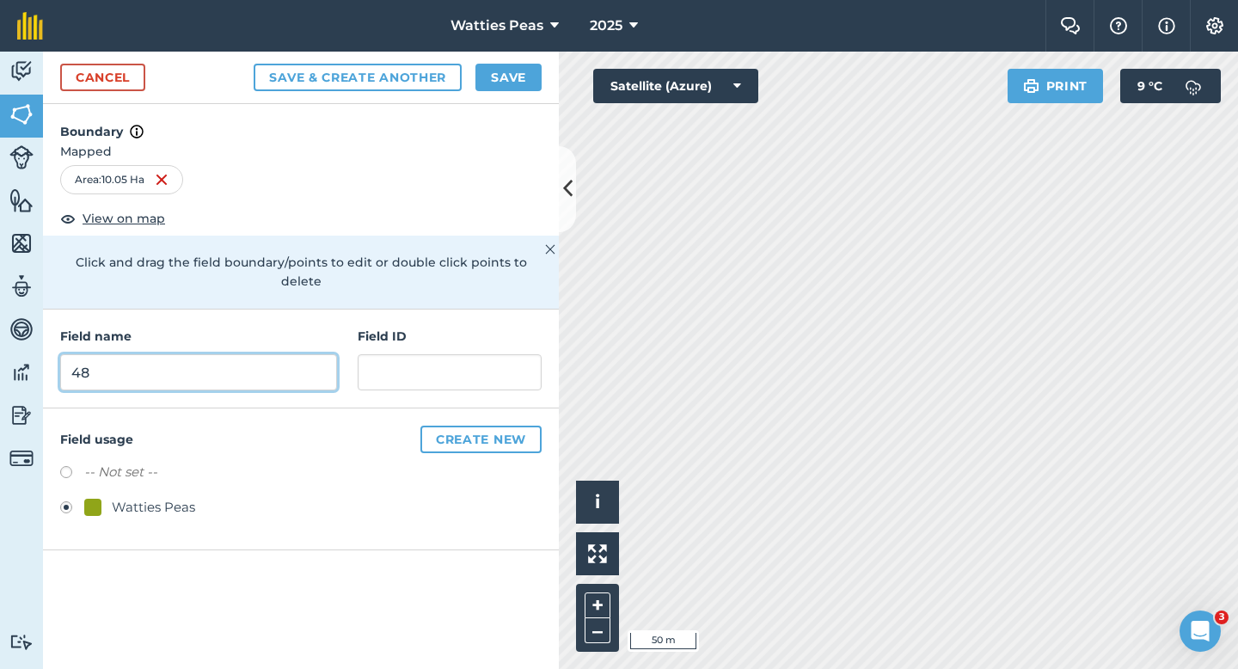
click at [263, 365] on input "48" at bounding box center [198, 372] width 277 height 36
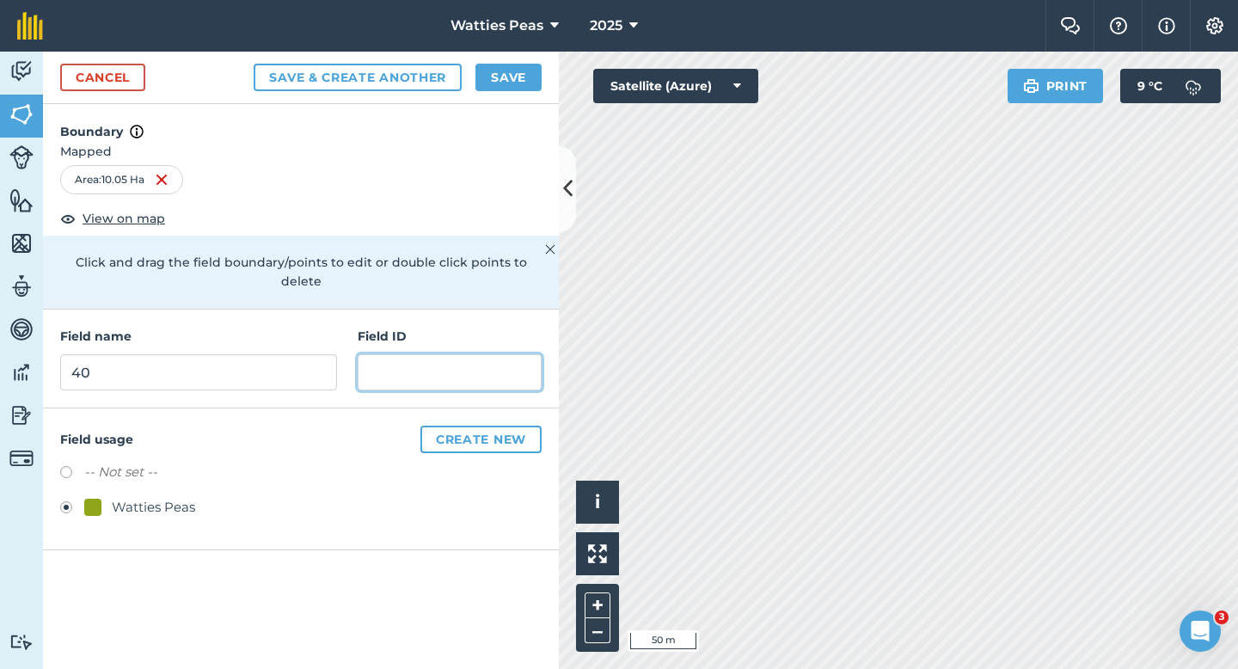
click at [409, 354] on input "text" at bounding box center [450, 372] width 184 height 36
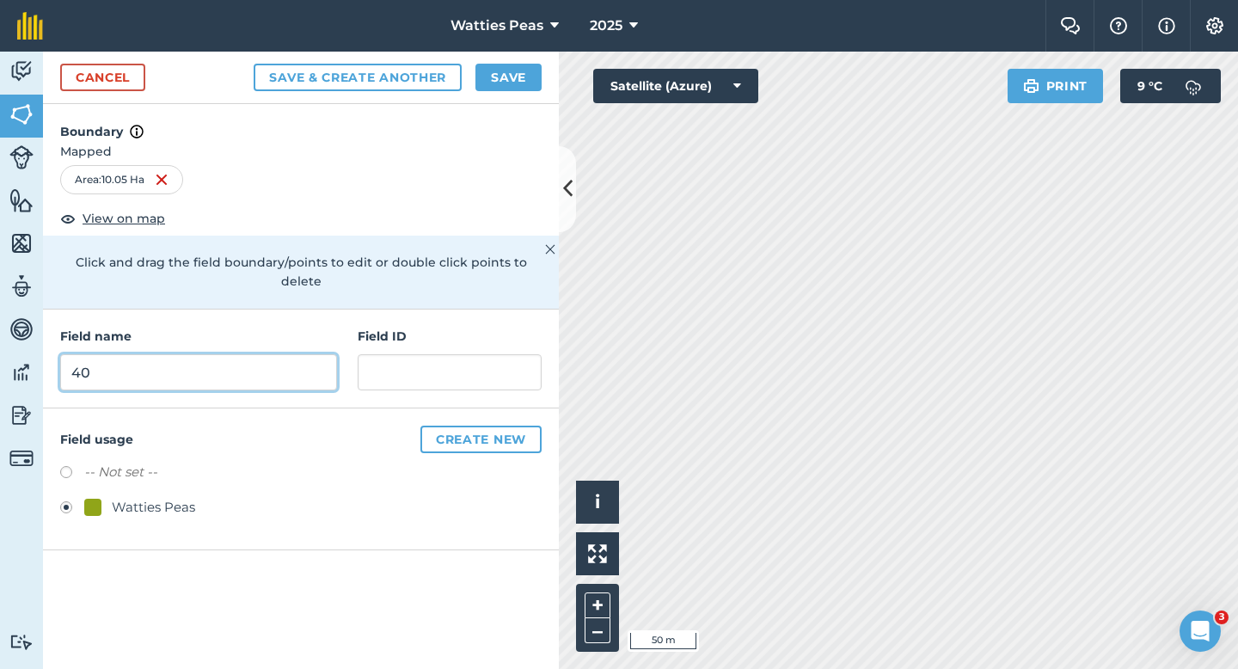
click at [290, 361] on input "40" at bounding box center [198, 372] width 277 height 36
type input "49"
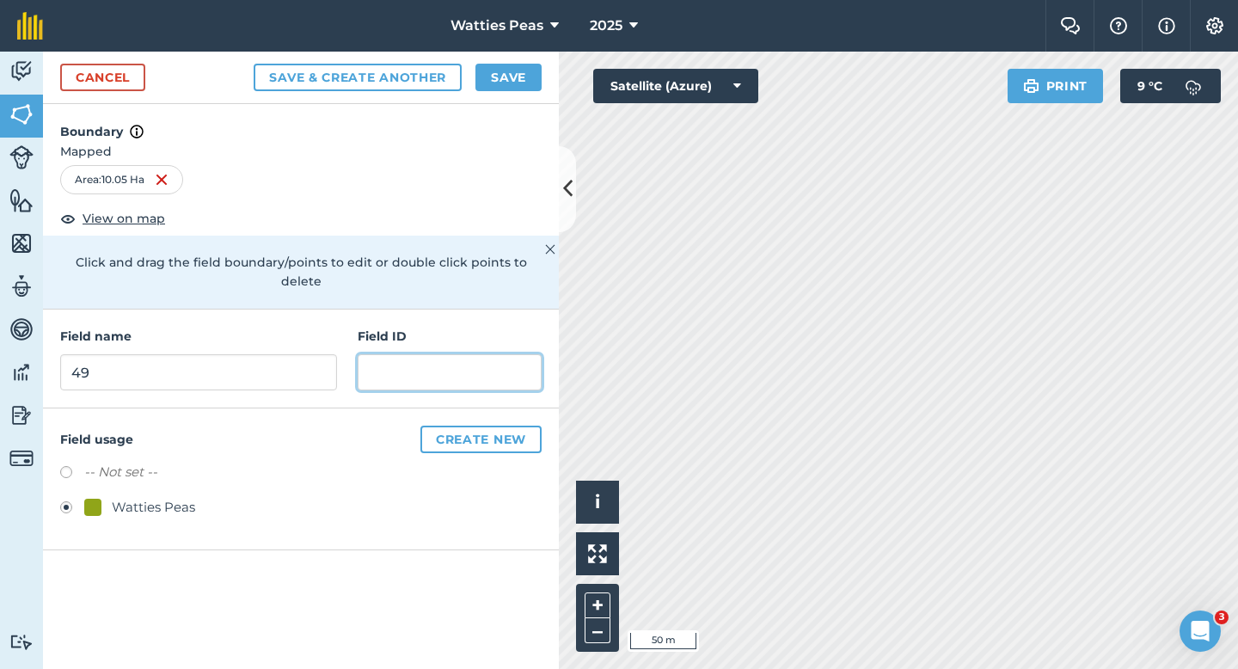
click at [401, 354] on input "text" at bounding box center [450, 372] width 184 height 36
type input "[PERSON_NAME]"
click at [498, 83] on button "Save" at bounding box center [508, 78] width 66 height 28
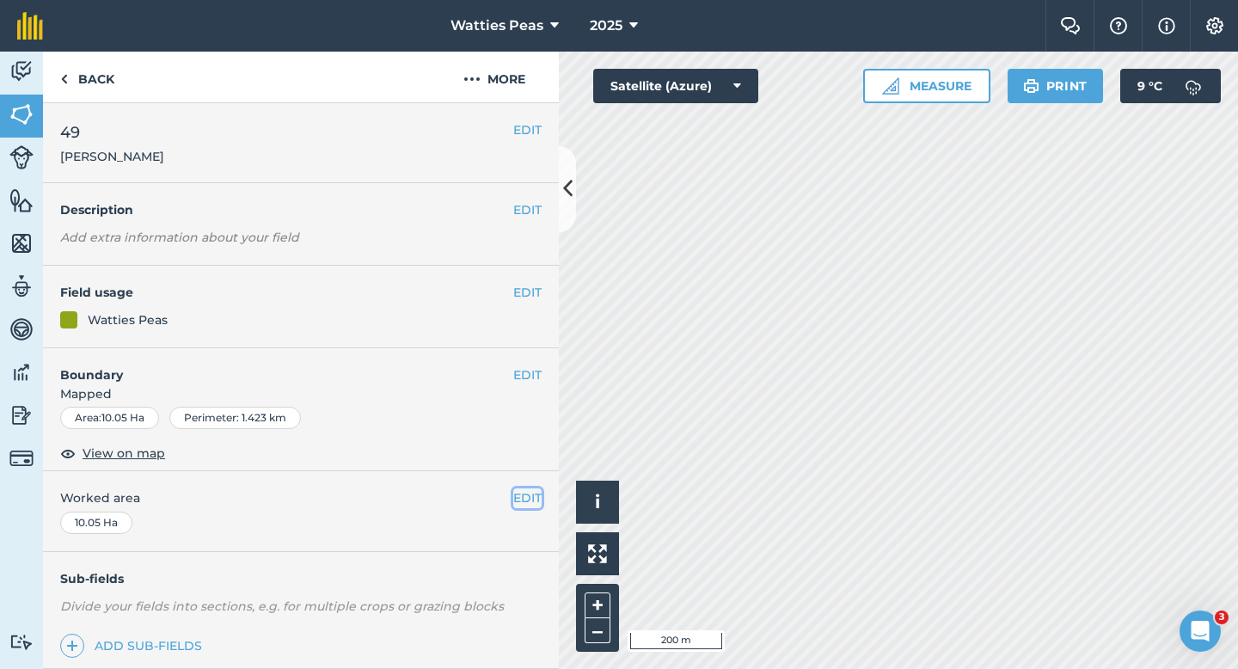
click at [520, 495] on button "EDIT" at bounding box center [527, 497] width 28 height 19
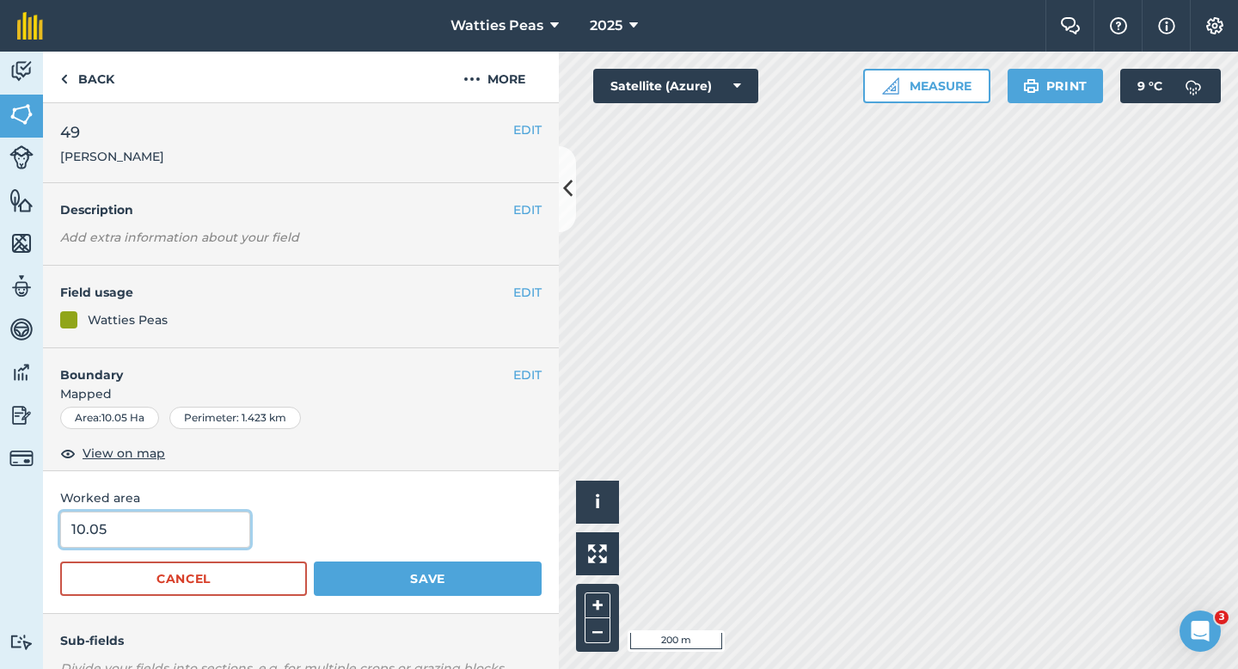
click at [175, 532] on input "10.05" at bounding box center [155, 529] width 190 height 36
type input "10"
click at [314, 561] on button "Save" at bounding box center [428, 578] width 228 height 34
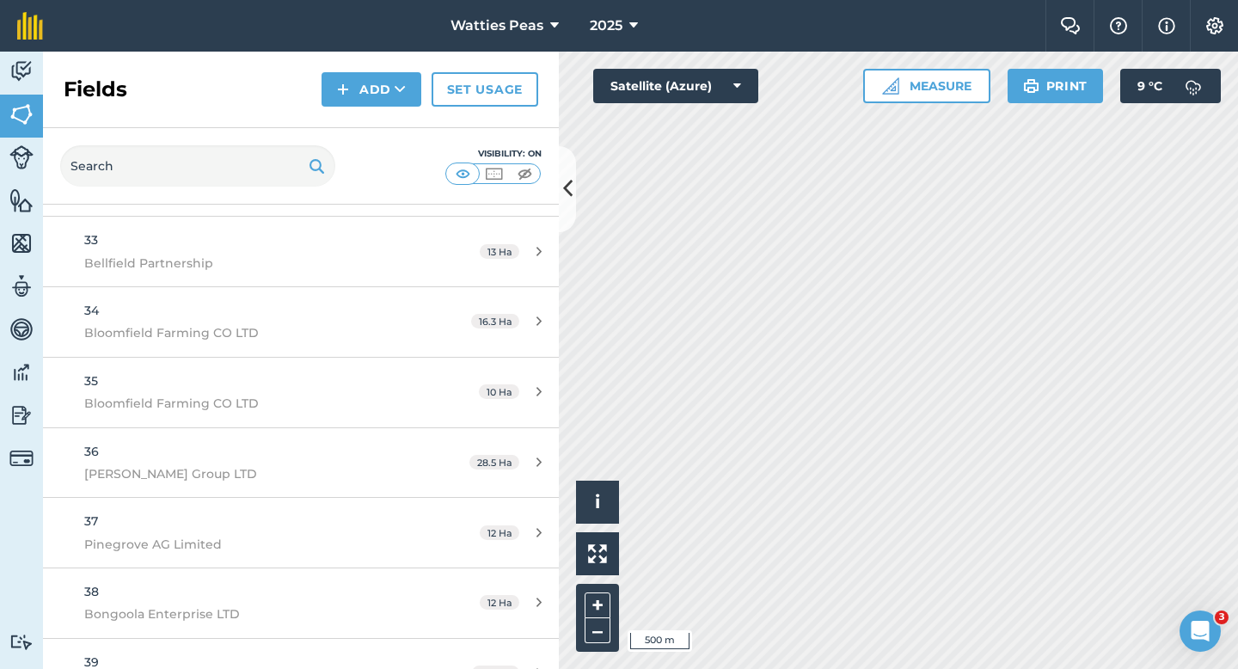
scroll to position [3108, 0]
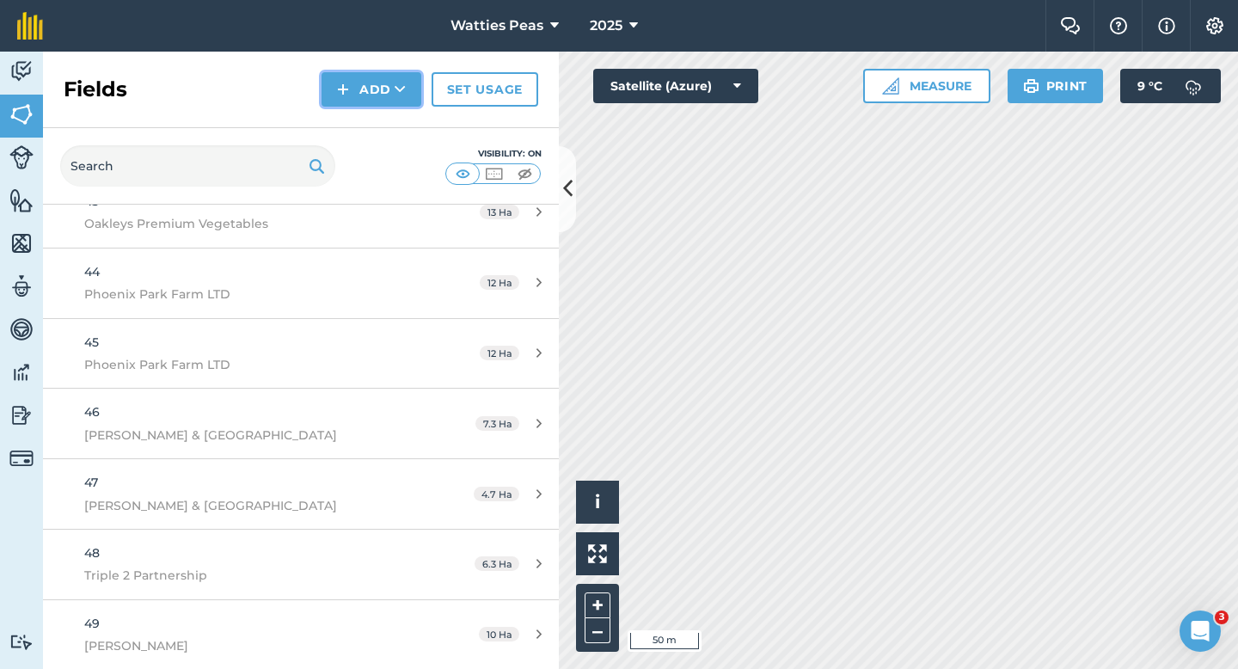
click at [352, 102] on button "Add" at bounding box center [371, 89] width 100 height 34
click at [352, 108] on ul "Draw Import" at bounding box center [371, 147] width 96 height 78
click at [383, 100] on button "Add" at bounding box center [371, 89] width 100 height 34
click at [383, 127] on link "Draw" at bounding box center [371, 128] width 95 height 38
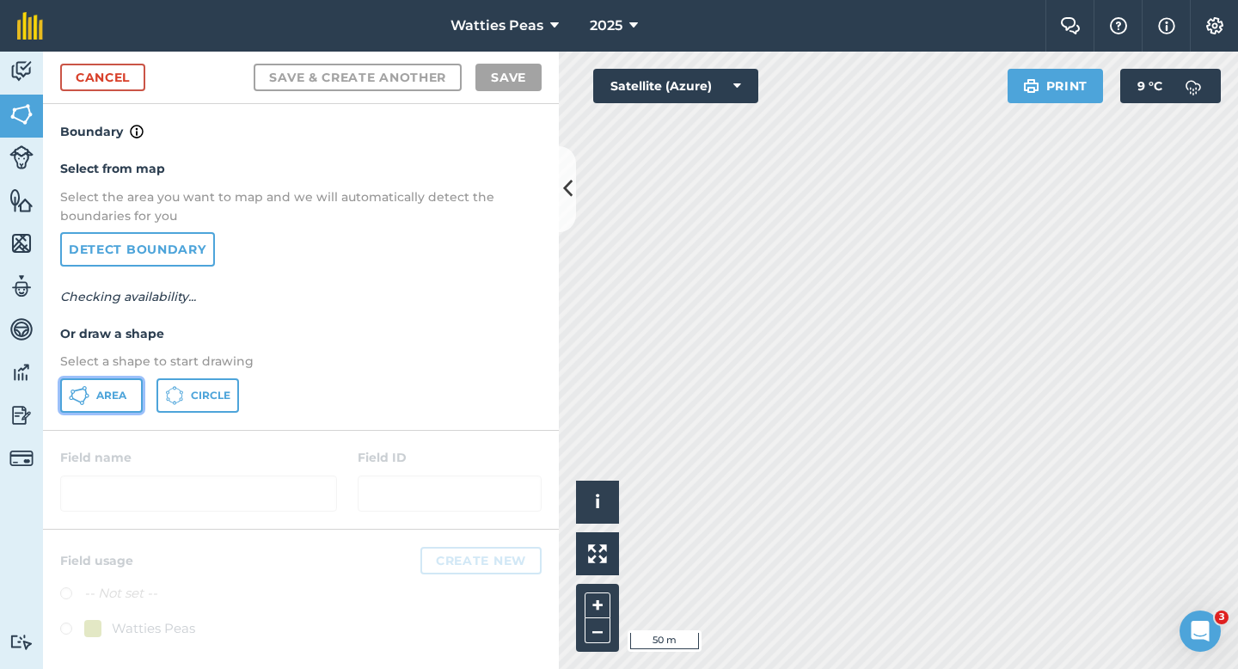
click at [64, 400] on button "Area" at bounding box center [101, 395] width 83 height 34
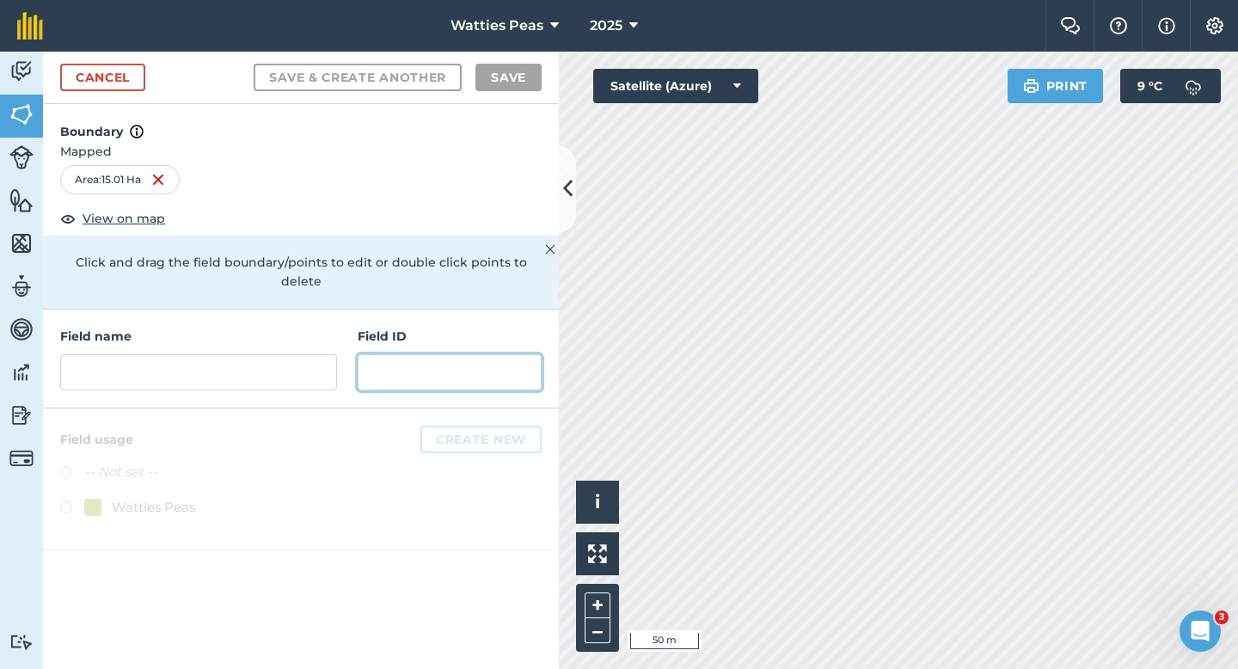
click at [482, 358] on input "text" at bounding box center [450, 372] width 184 height 36
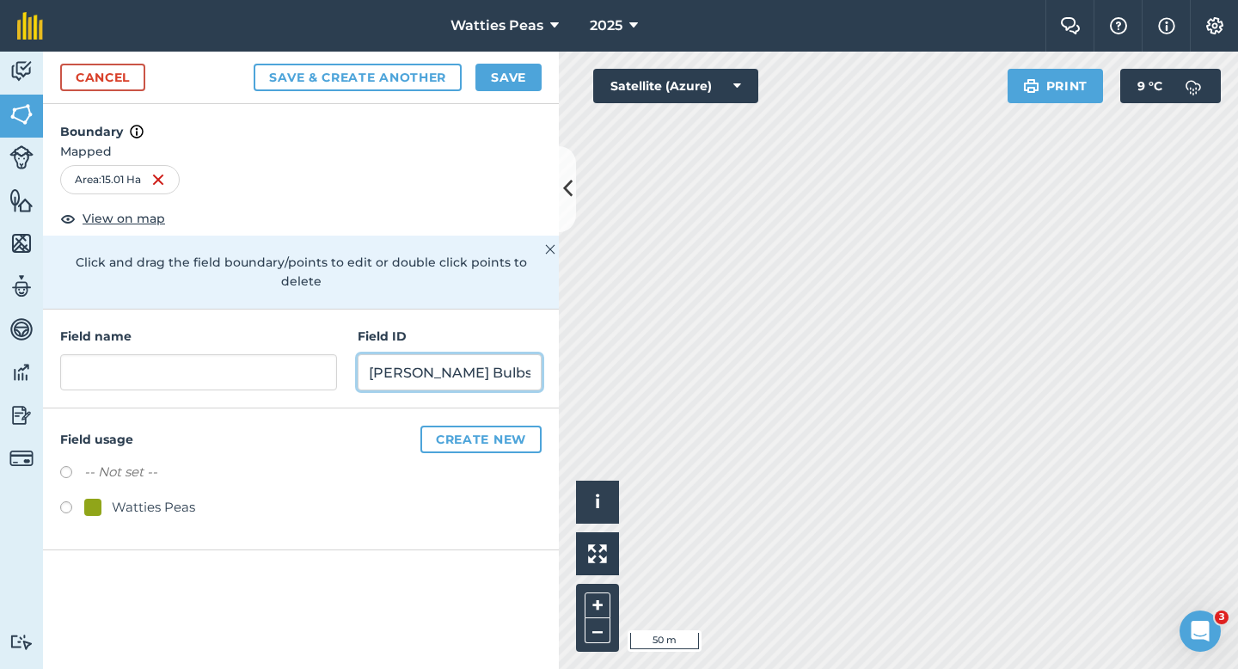
type input "[PERSON_NAME] Bulbs LTD"
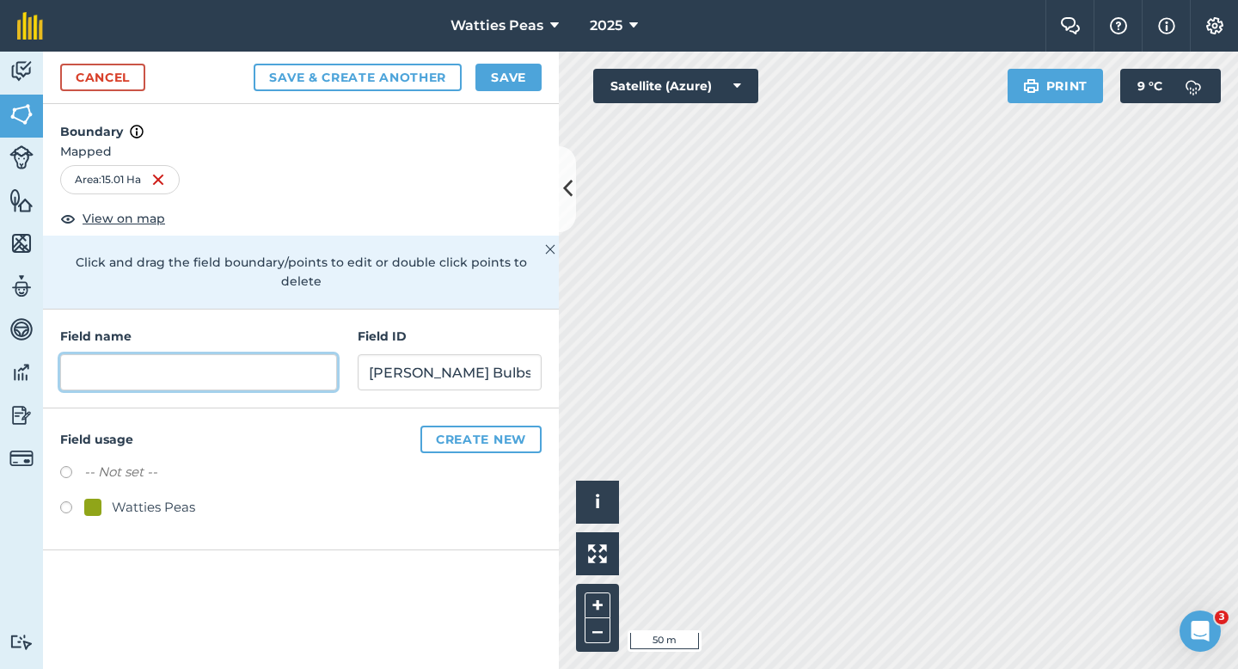
click at [307, 354] on input "text" at bounding box center [198, 372] width 277 height 36
type input "50"
click at [145, 497] on div "Watties Peas" at bounding box center [153, 507] width 83 height 21
radio input "true"
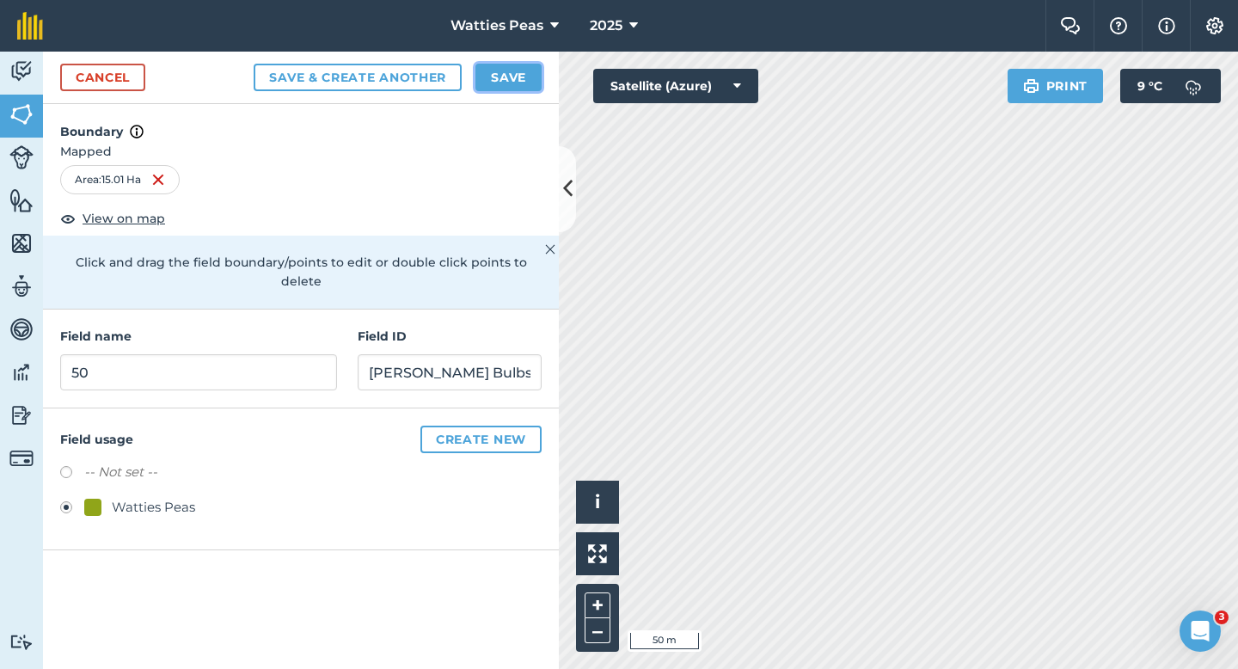
click at [493, 65] on button "Save" at bounding box center [508, 78] width 66 height 28
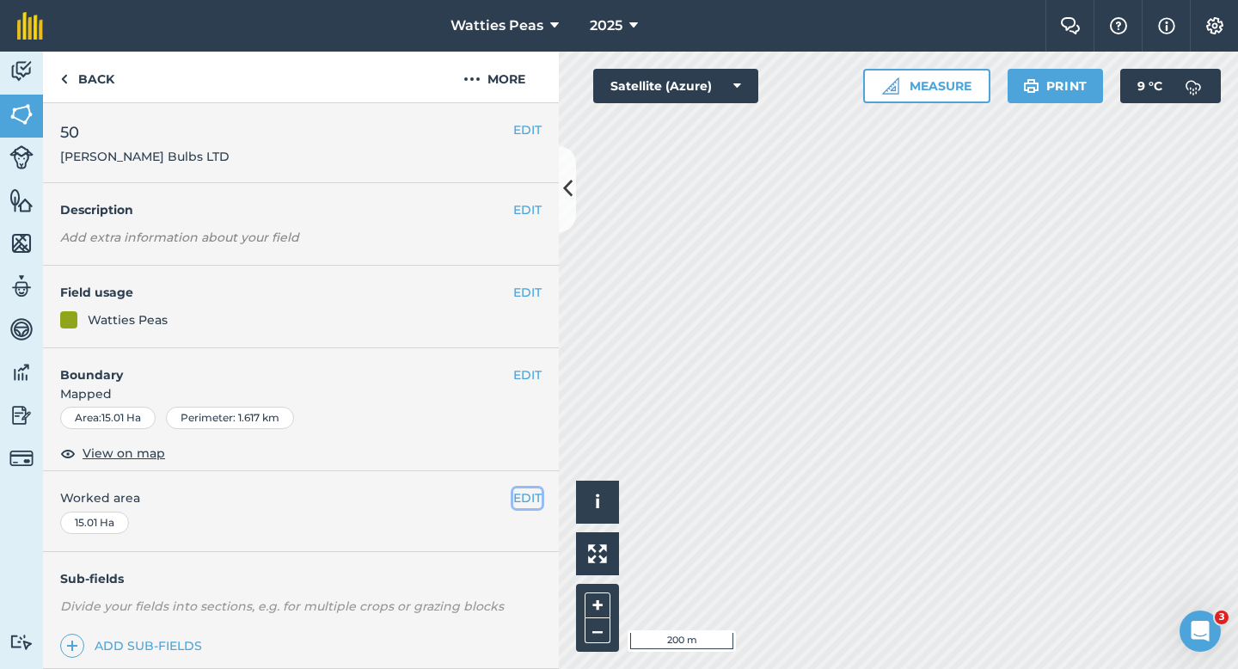
click at [531, 501] on button "EDIT" at bounding box center [527, 497] width 28 height 19
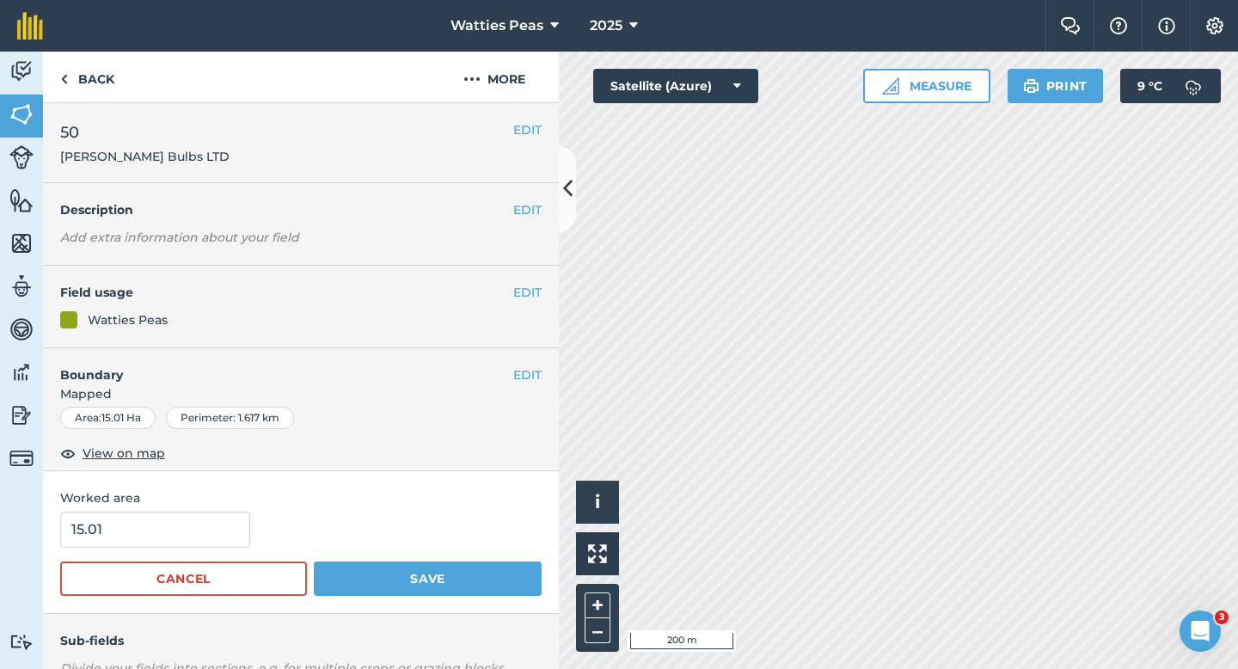
click at [193, 501] on span "Worked area" at bounding box center [300, 497] width 481 height 19
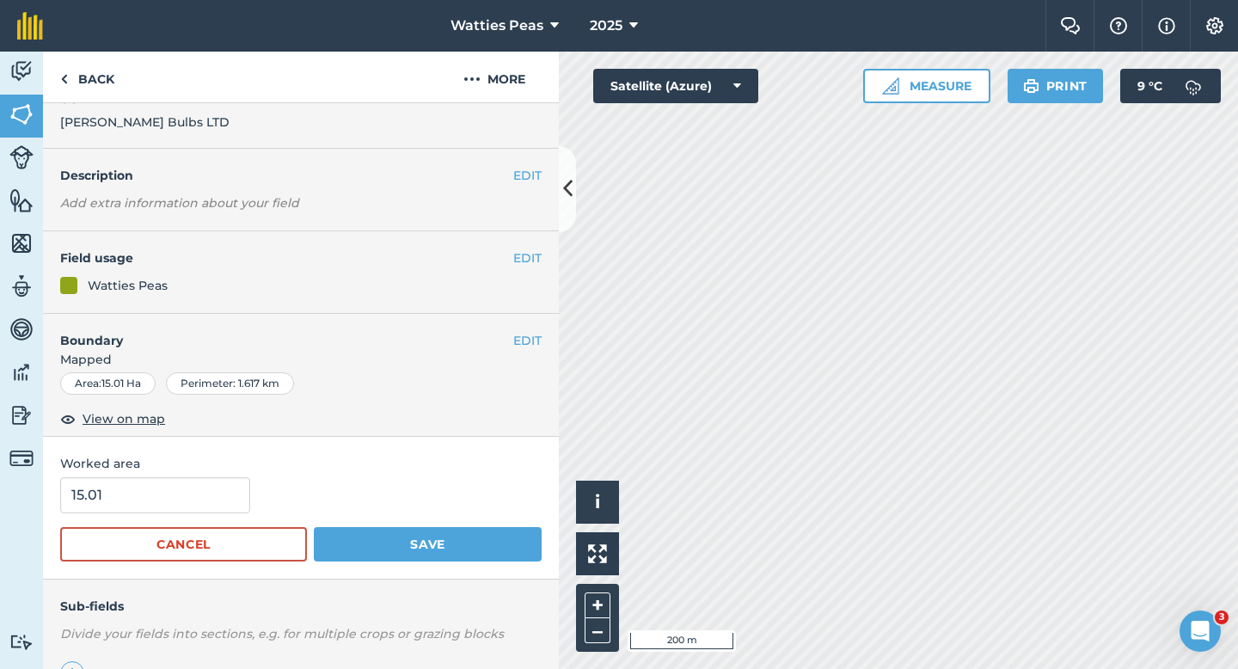
click at [193, 515] on form "15.01 Cancel Save" at bounding box center [300, 519] width 481 height 84
type input "15"
click at [192, 499] on input "15" at bounding box center [155, 495] width 190 height 36
click at [314, 527] on button "Save" at bounding box center [428, 544] width 228 height 34
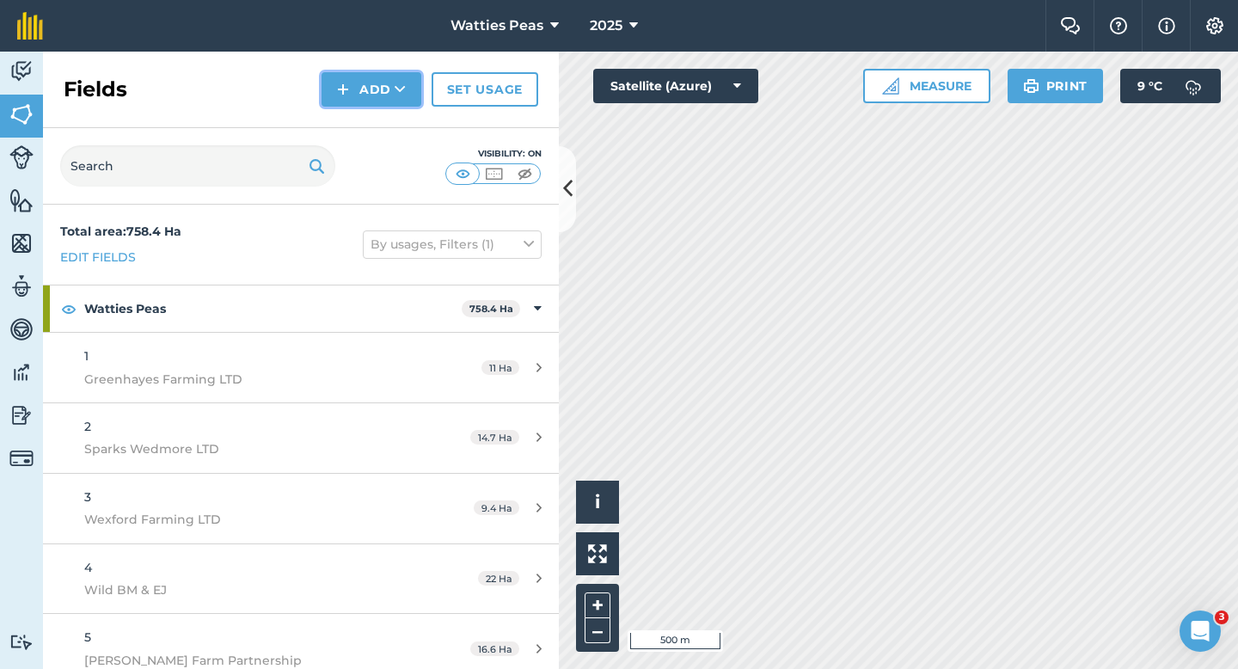
click at [388, 90] on button "Add" at bounding box center [371, 89] width 100 height 34
click at [388, 121] on link "Draw" at bounding box center [371, 128] width 95 height 38
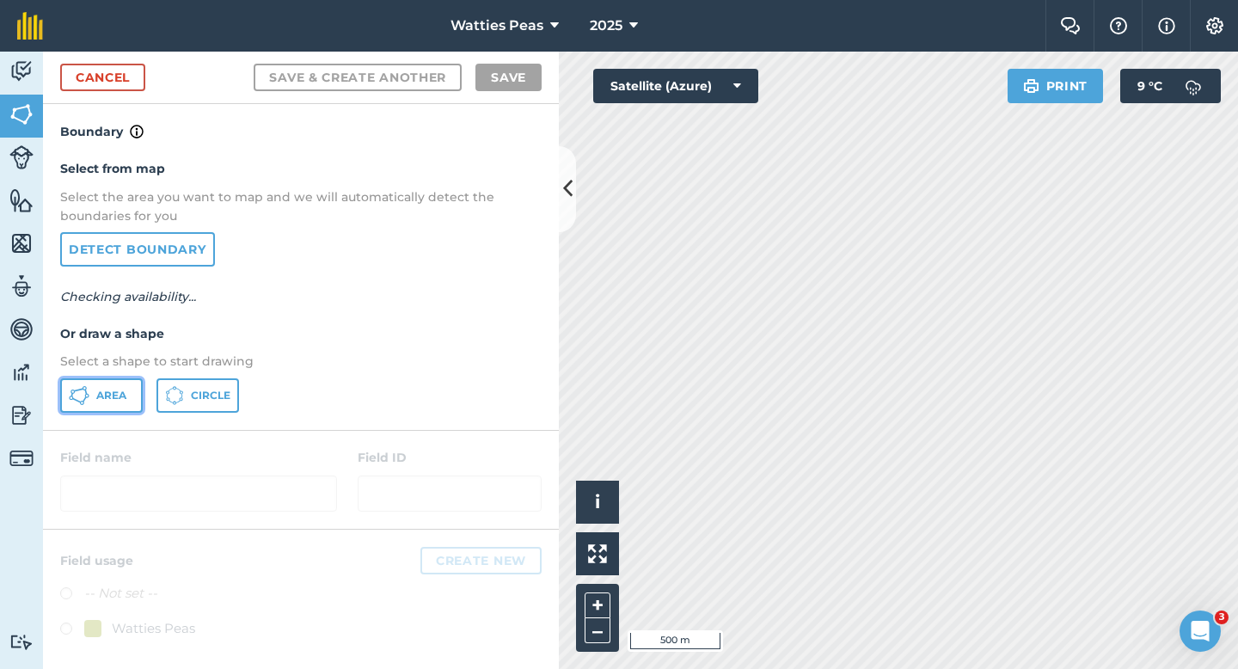
click at [125, 380] on button "Area" at bounding box center [101, 395] width 83 height 34
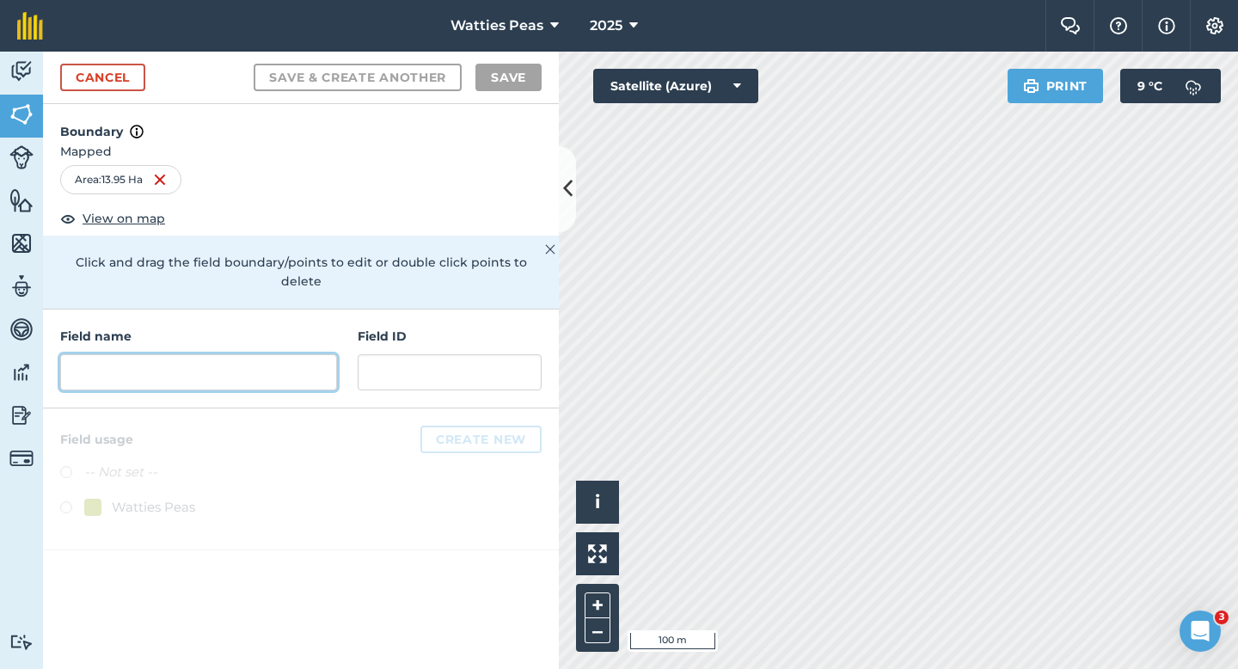
click at [333, 357] on input "text" at bounding box center [198, 372] width 277 height 36
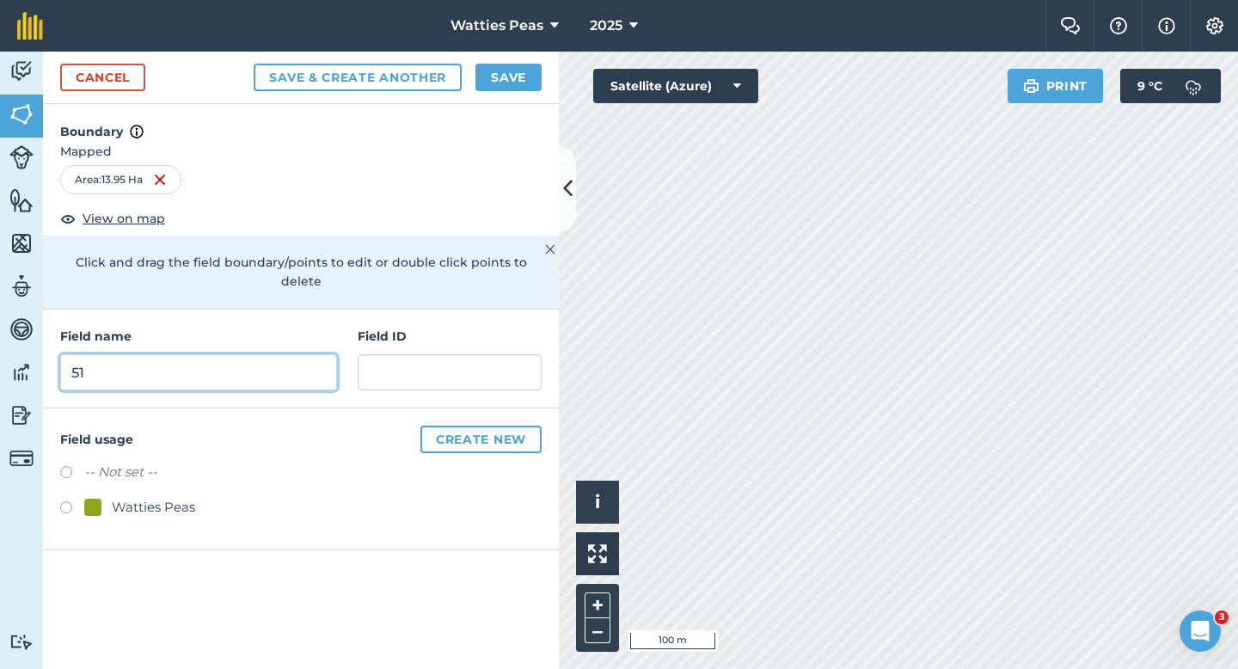
type input "51"
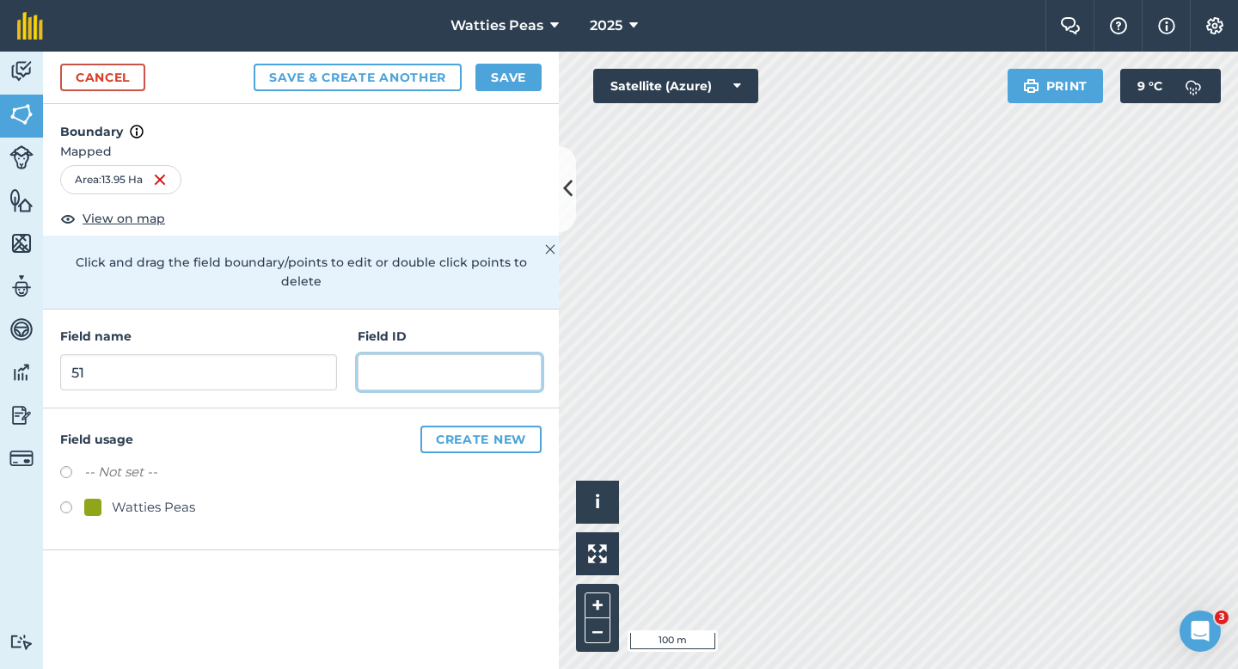
click at [444, 357] on input "text" at bounding box center [450, 372] width 184 height 36
type input "Tyson MS LTD"
click at [145, 497] on div "Watties Peas" at bounding box center [153, 507] width 83 height 21
radio input "true"
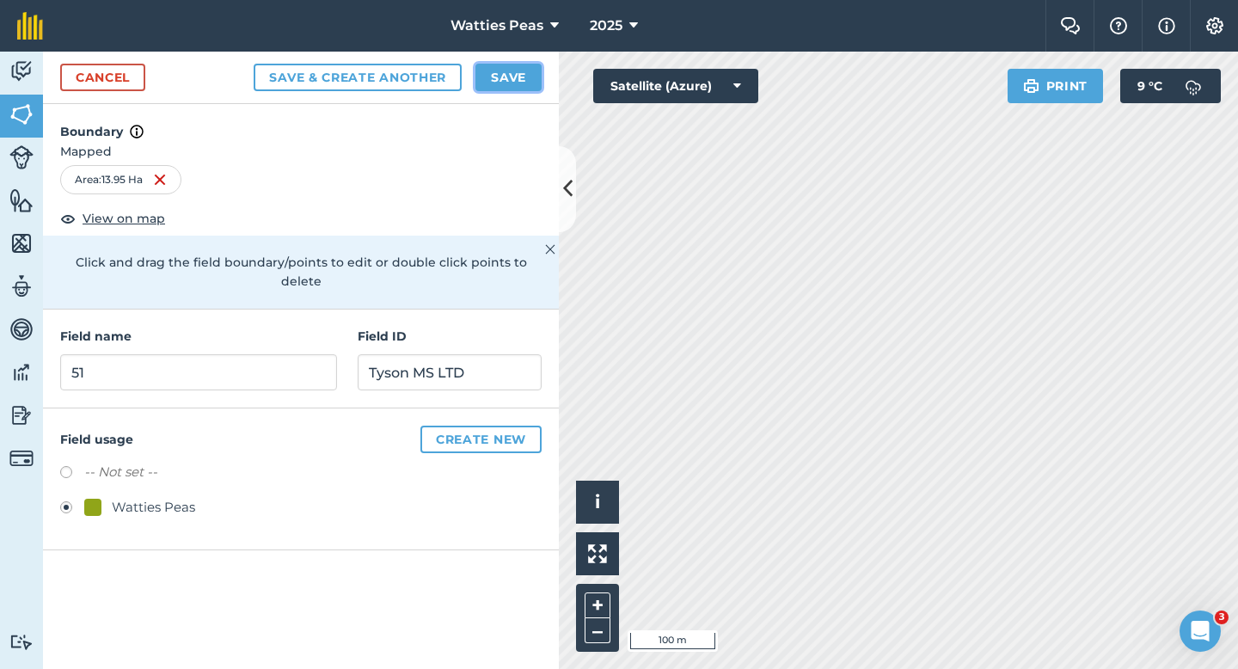
click at [498, 67] on button "Save" at bounding box center [508, 78] width 66 height 28
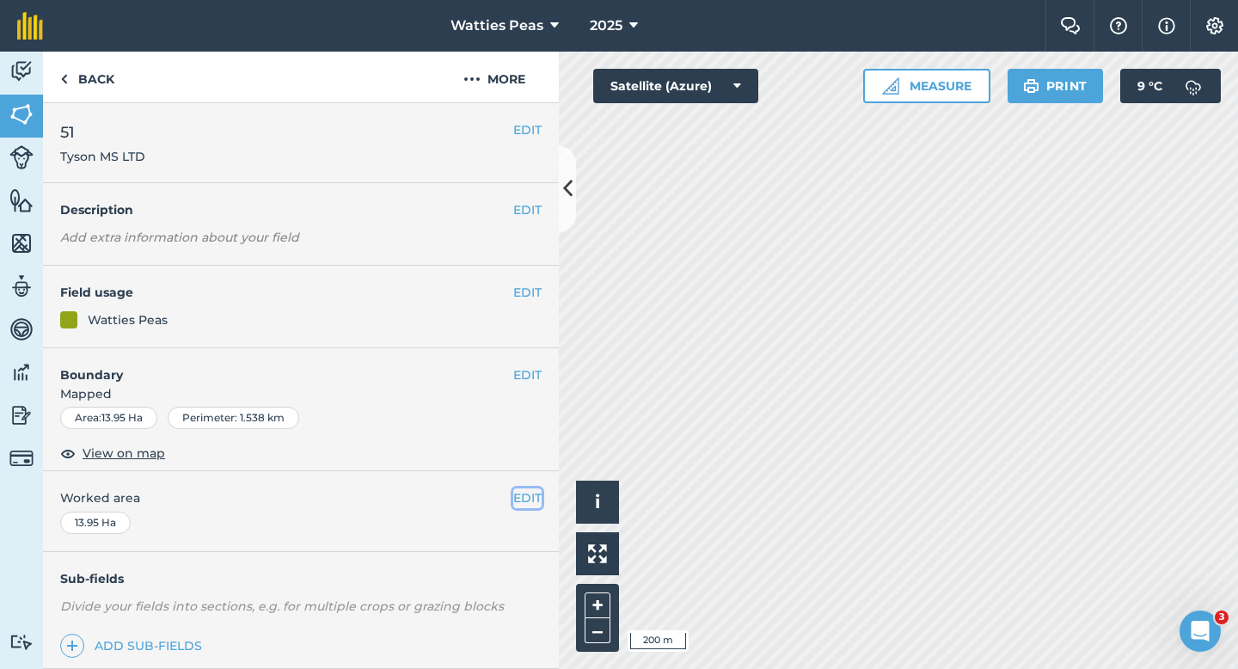
click at [517, 496] on button "EDIT" at bounding box center [527, 497] width 28 height 19
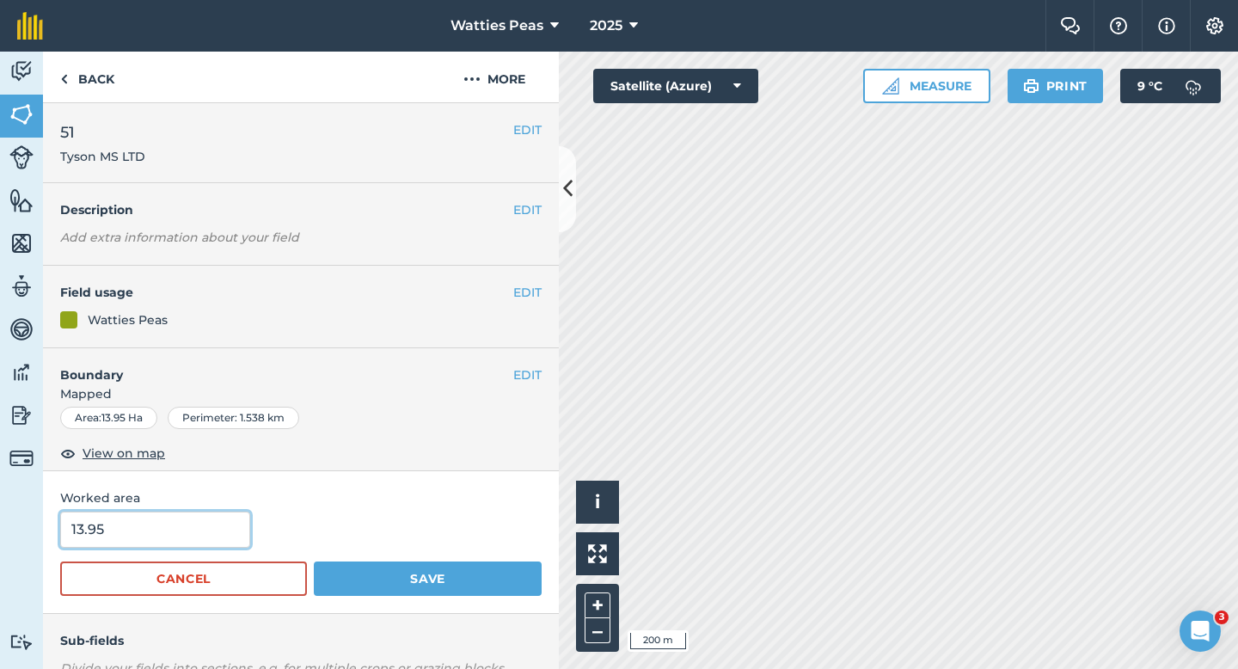
click at [167, 516] on input "13.95" at bounding box center [155, 529] width 190 height 36
type input "14"
click at [314, 561] on button "Save" at bounding box center [428, 578] width 228 height 34
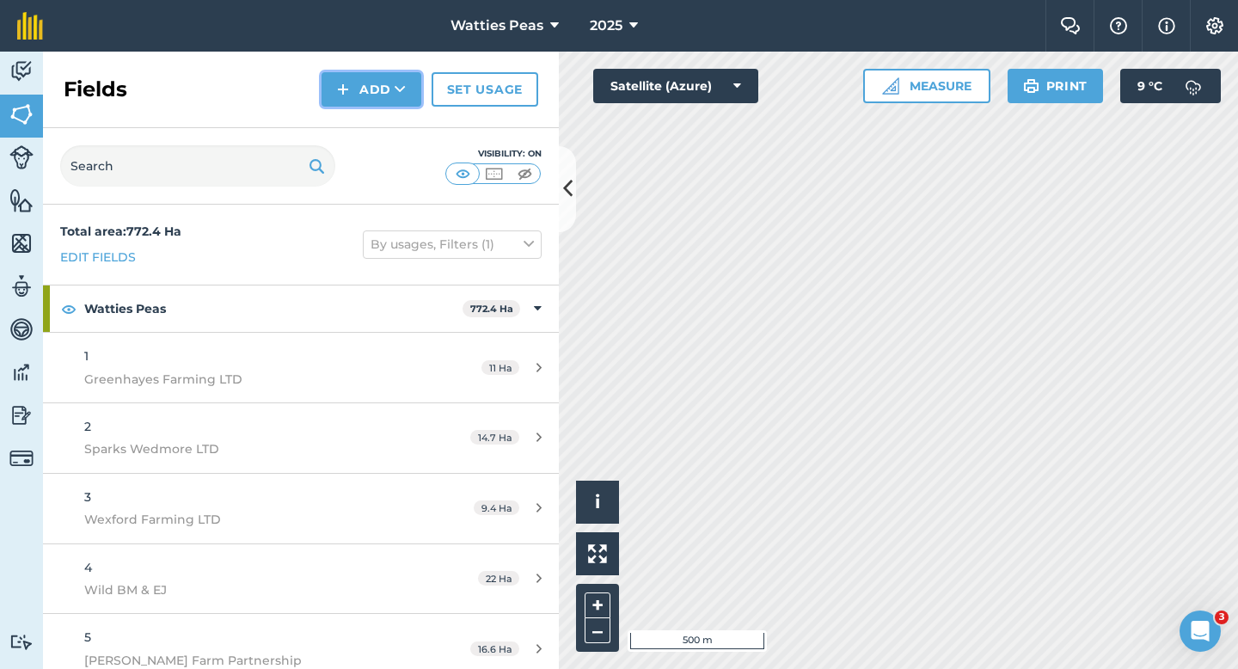
click at [337, 105] on button "Add" at bounding box center [371, 89] width 100 height 34
click at [344, 123] on link "Draw" at bounding box center [371, 128] width 95 height 38
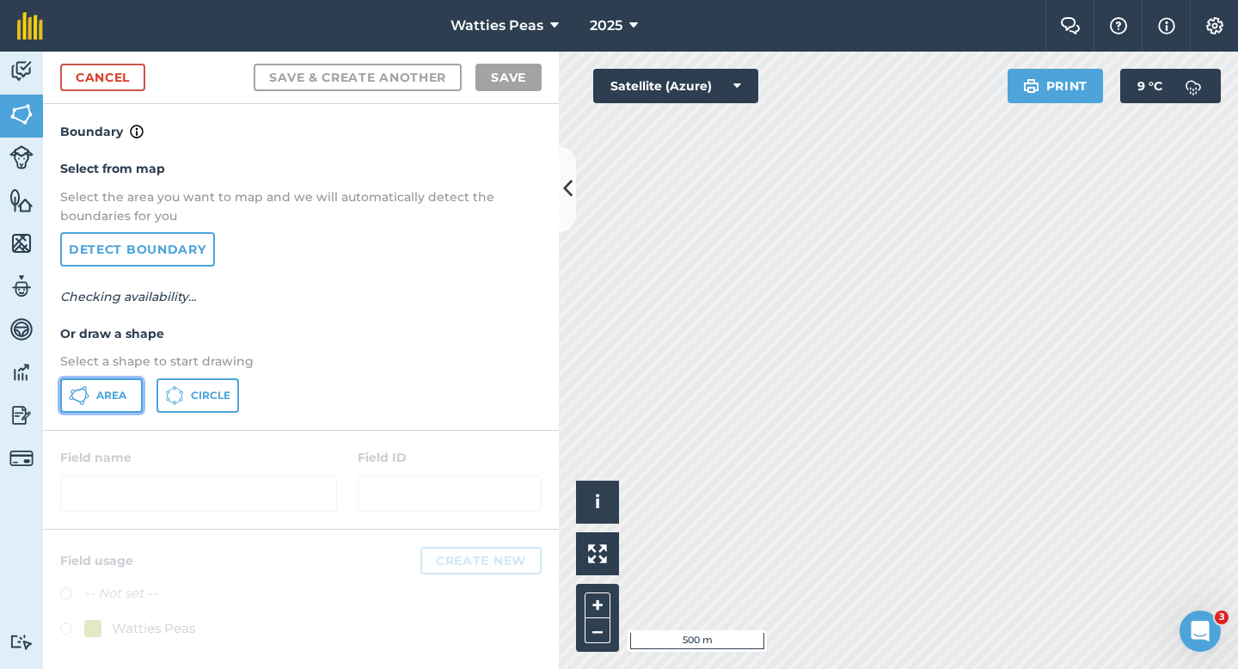
click at [117, 391] on span "Area" at bounding box center [111, 396] width 30 height 14
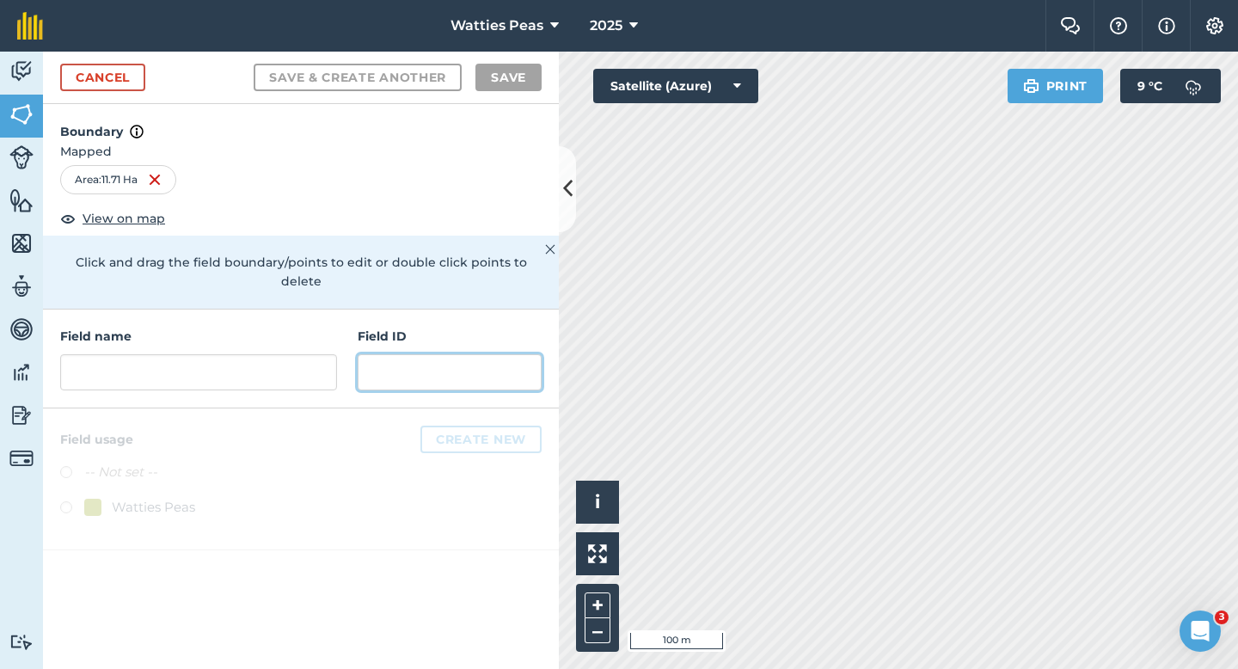
click at [409, 354] on input "text" at bounding box center [450, 372] width 184 height 36
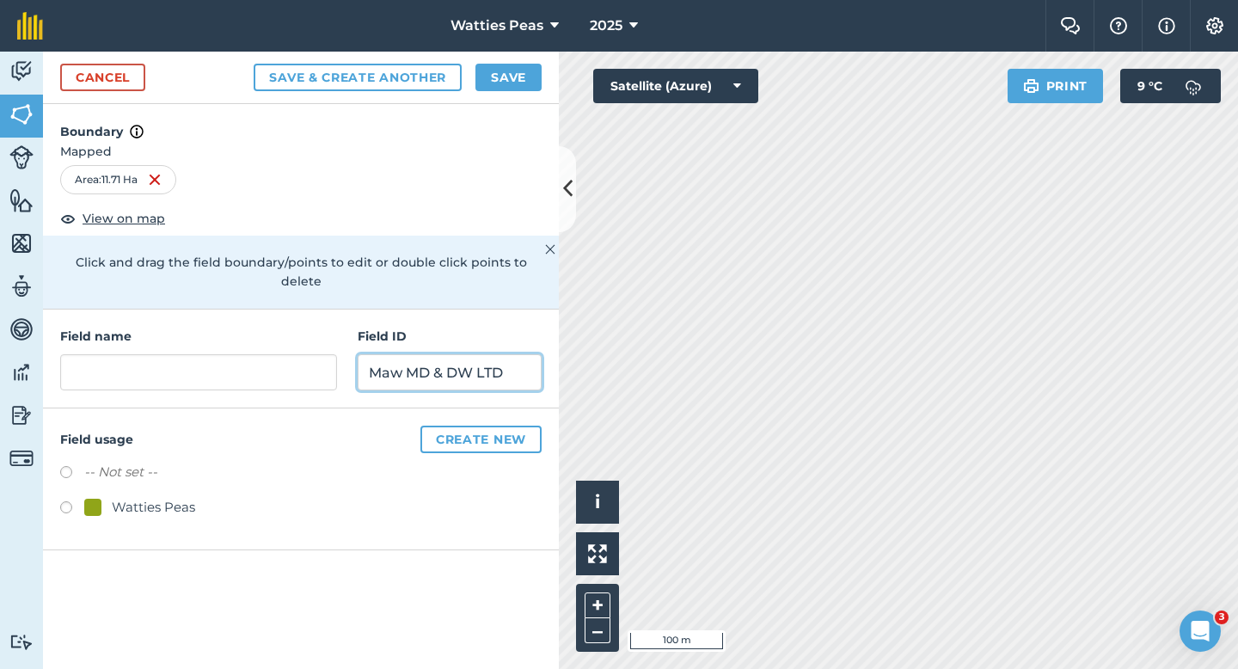
click at [469, 357] on input "Maw MD & DW LTD" at bounding box center [450, 372] width 184 height 36
click at [425, 354] on input "Maw MD & MD LTD" at bounding box center [450, 372] width 184 height 36
type input "[PERSON_NAME] & MD LTD"
click at [122, 497] on div "Watties Peas" at bounding box center [153, 507] width 83 height 21
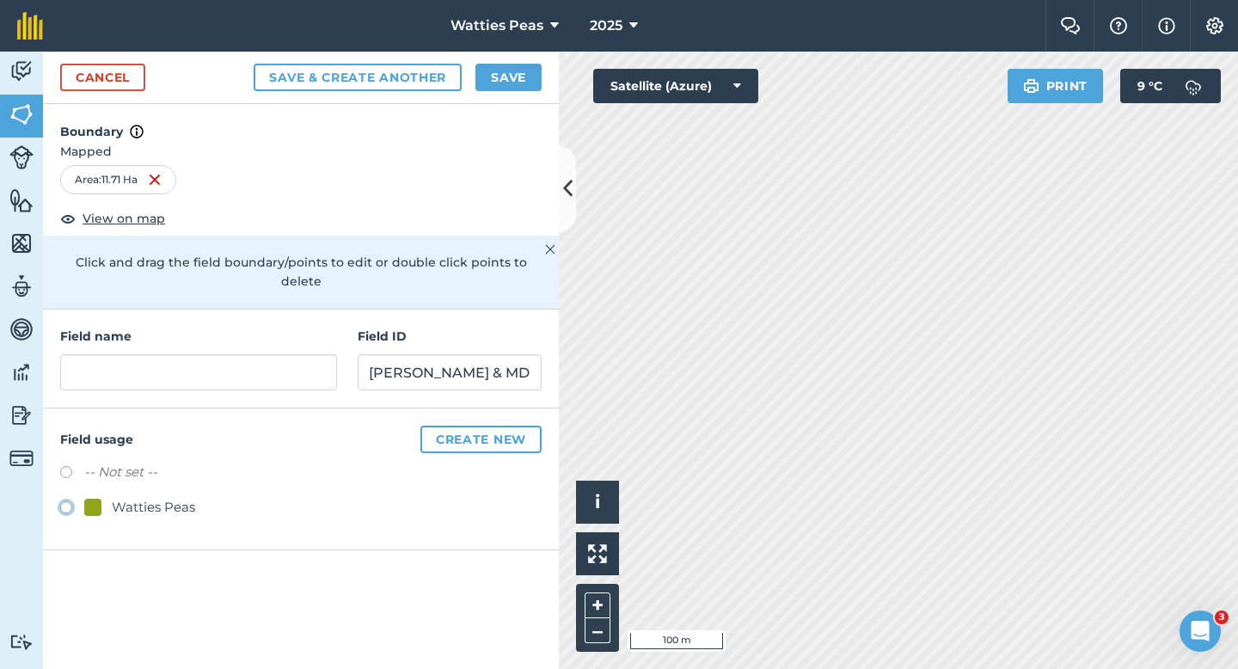
radio input "true"
click at [154, 369] on input "text" at bounding box center [198, 372] width 277 height 36
type input "53"
click at [497, 88] on button "Save" at bounding box center [508, 78] width 66 height 28
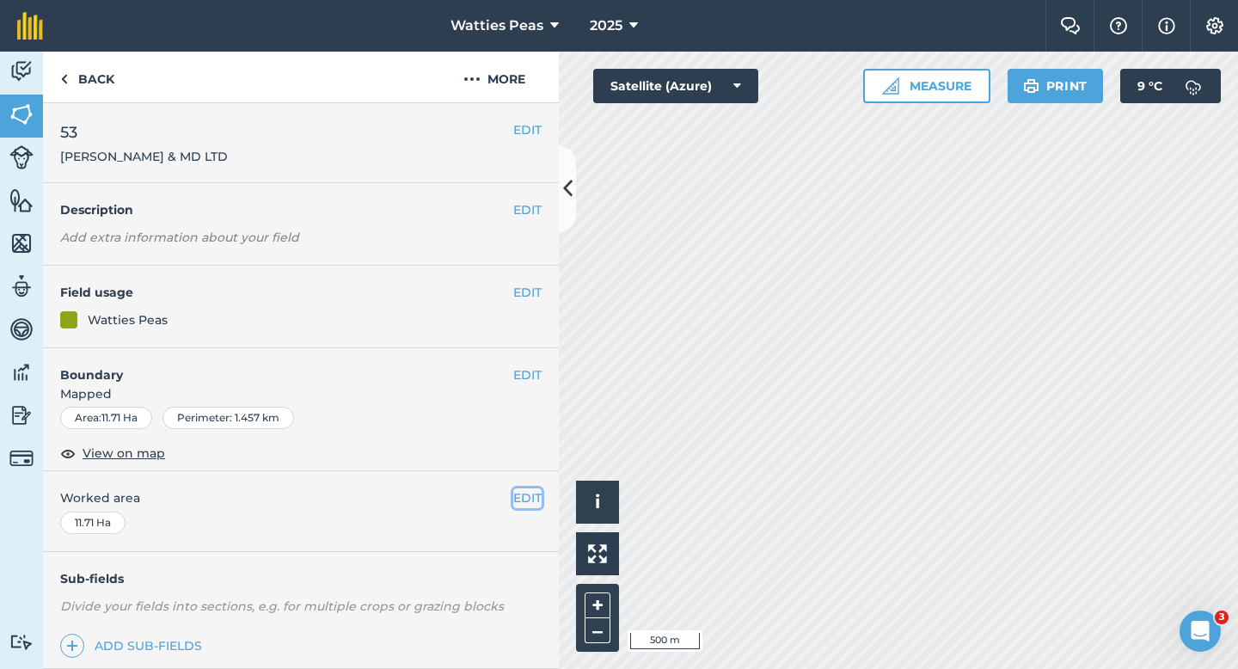
click at [528, 495] on button "EDIT" at bounding box center [527, 497] width 28 height 19
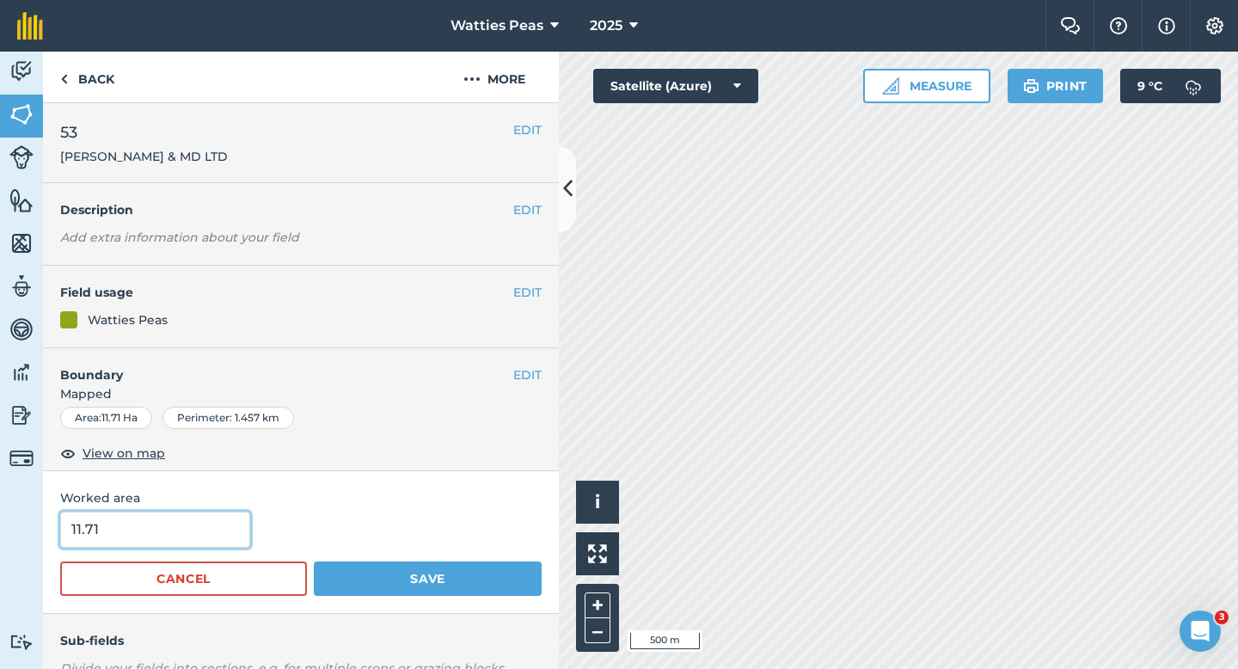
click at [60, 529] on input "11.71" at bounding box center [155, 529] width 190 height 36
type input "12"
click at [314, 561] on button "Save" at bounding box center [428, 578] width 228 height 34
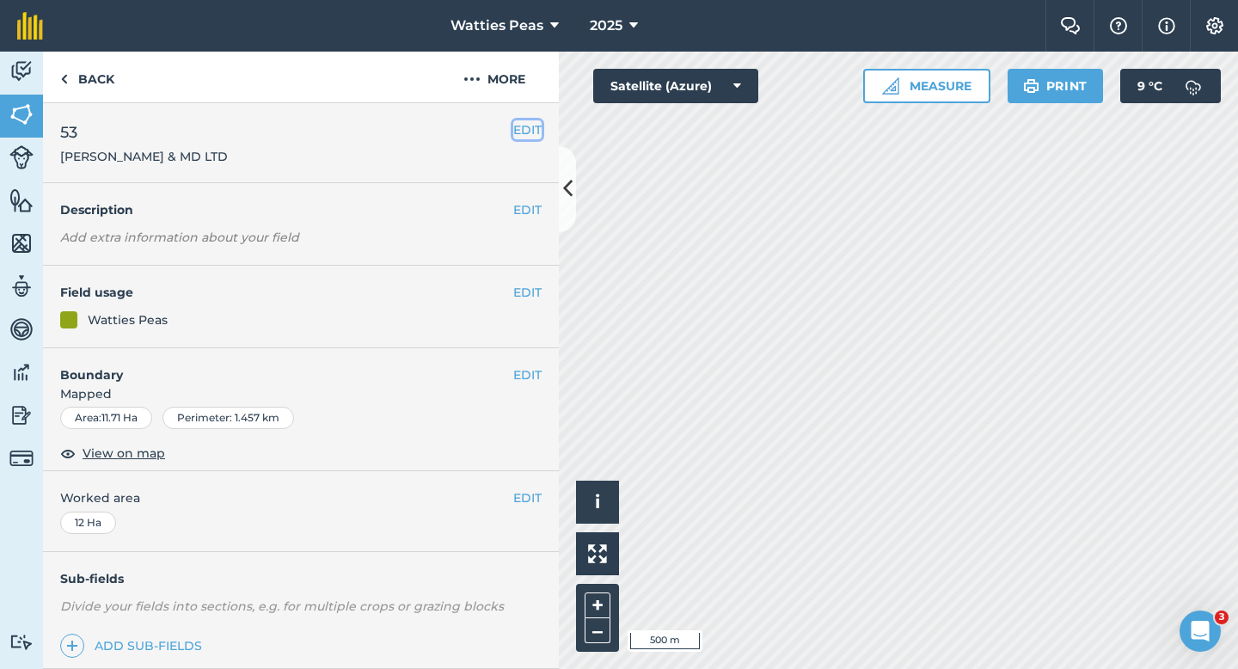
click at [521, 137] on button "EDIT" at bounding box center [527, 129] width 28 height 19
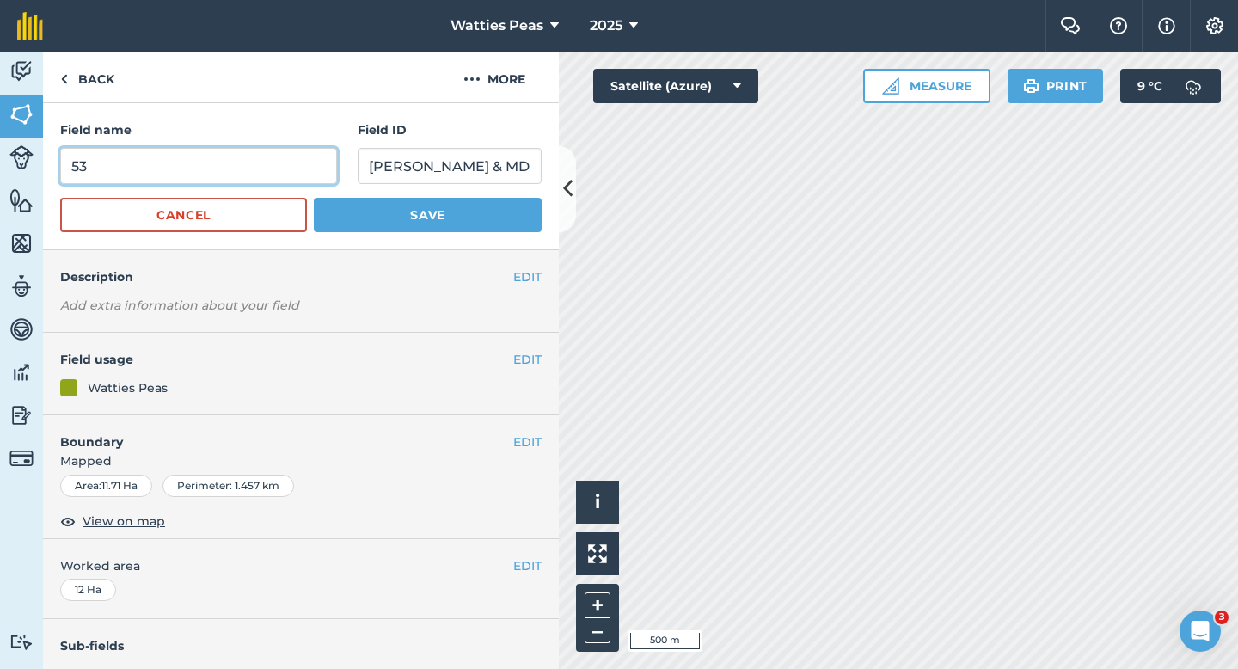
click at [213, 158] on input "53" at bounding box center [198, 166] width 277 height 36
type input "52"
click at [314, 198] on button "Save" at bounding box center [428, 215] width 228 height 34
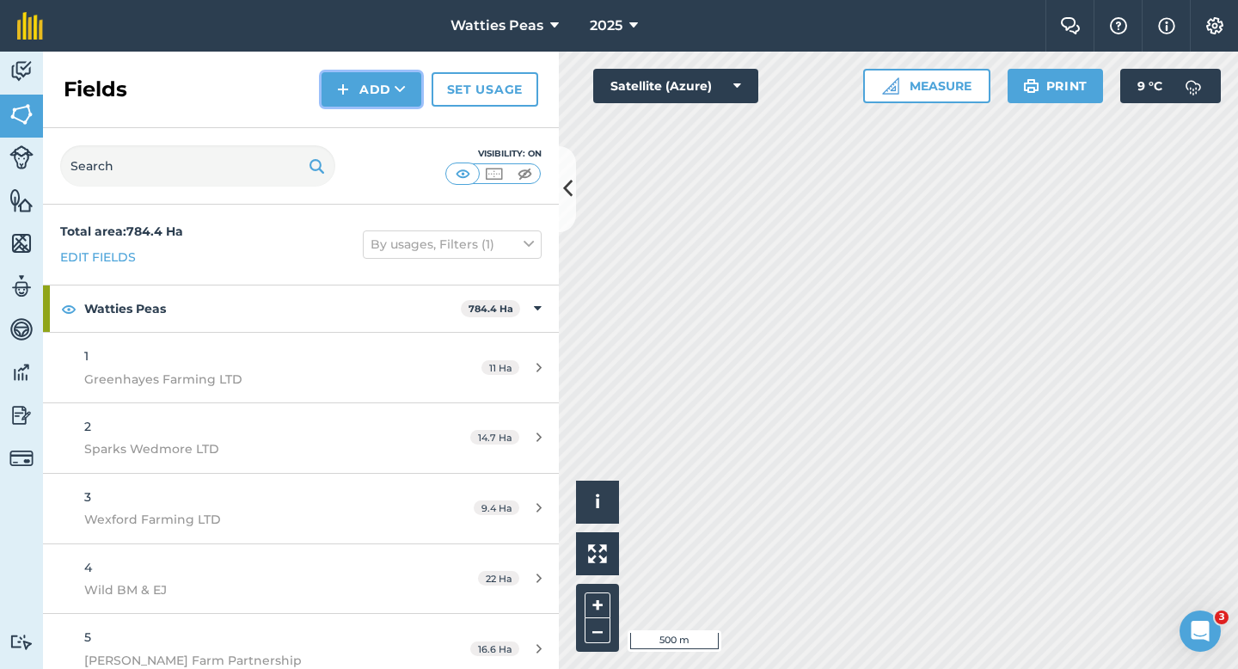
click at [370, 88] on button "Add" at bounding box center [371, 89] width 100 height 34
click at [370, 109] on link "Draw" at bounding box center [371, 128] width 95 height 38
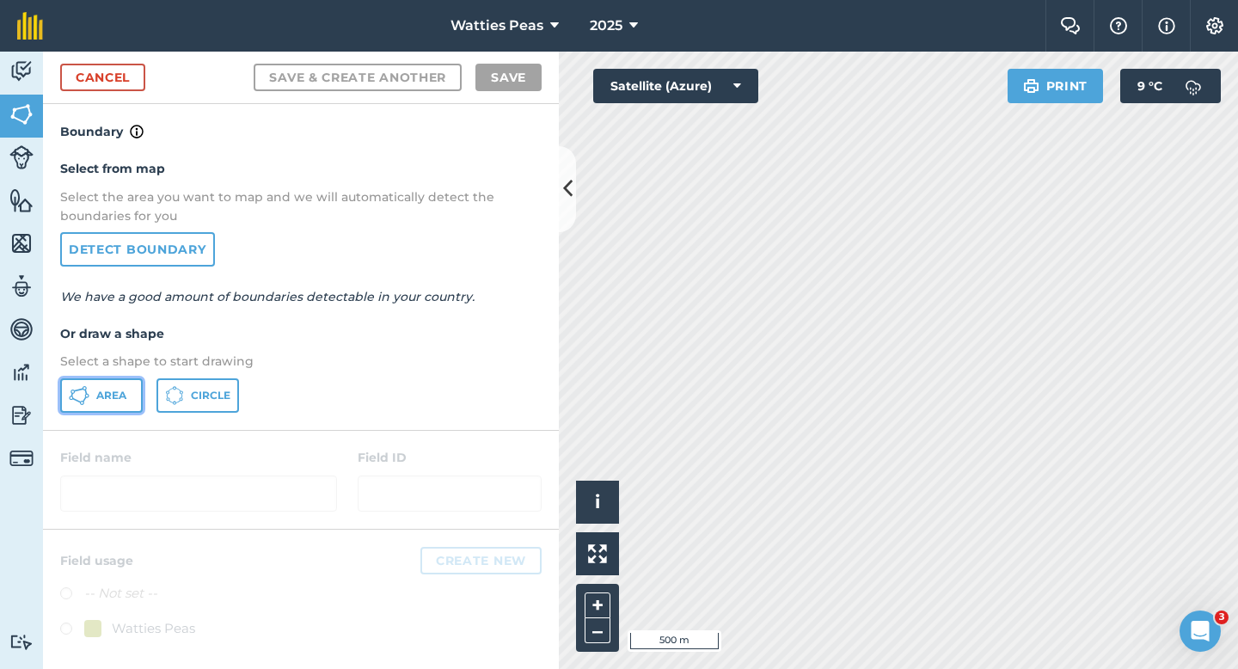
click at [116, 408] on button "Area" at bounding box center [101, 395] width 83 height 34
click at [102, 74] on link "Cancel" at bounding box center [102, 78] width 85 height 28
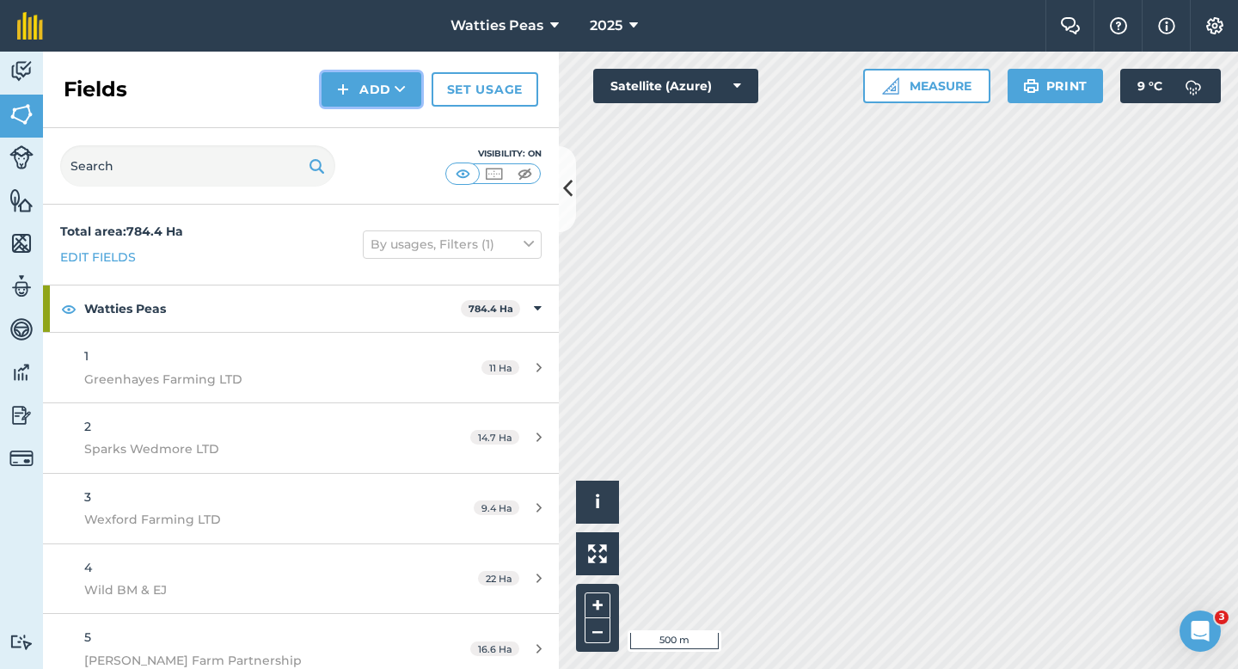
click at [387, 89] on button "Add" at bounding box center [371, 89] width 100 height 34
click at [389, 127] on link "Draw" at bounding box center [371, 128] width 95 height 38
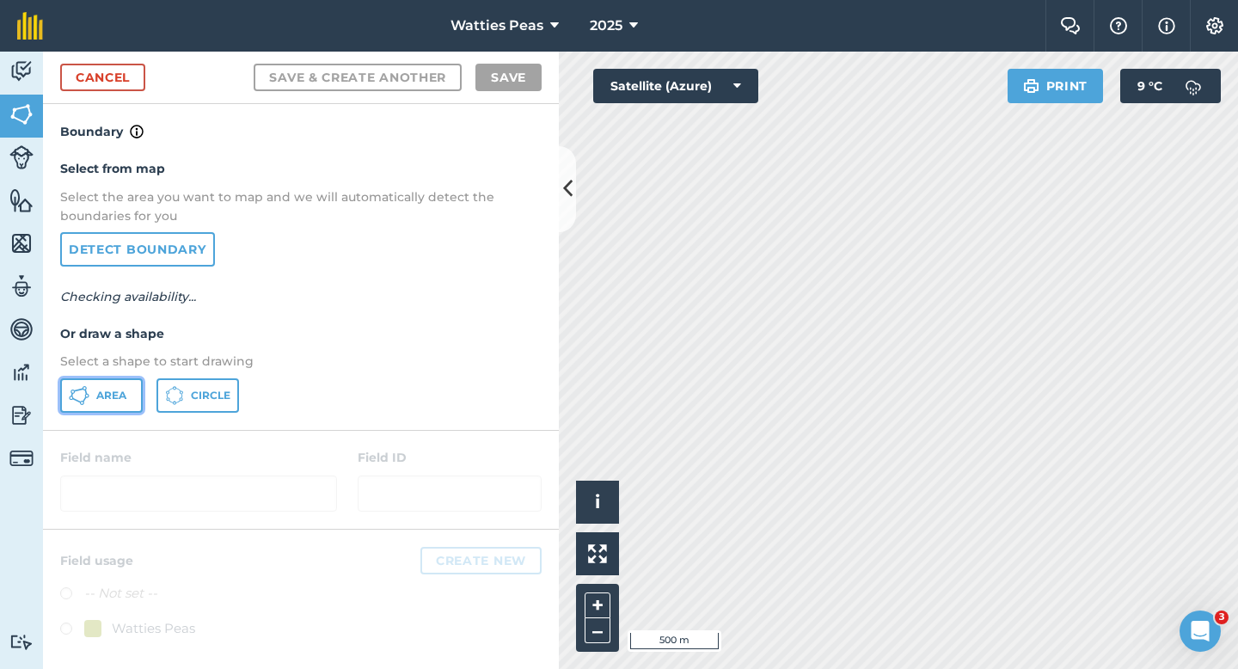
click at [123, 395] on span "Area" at bounding box center [111, 396] width 30 height 14
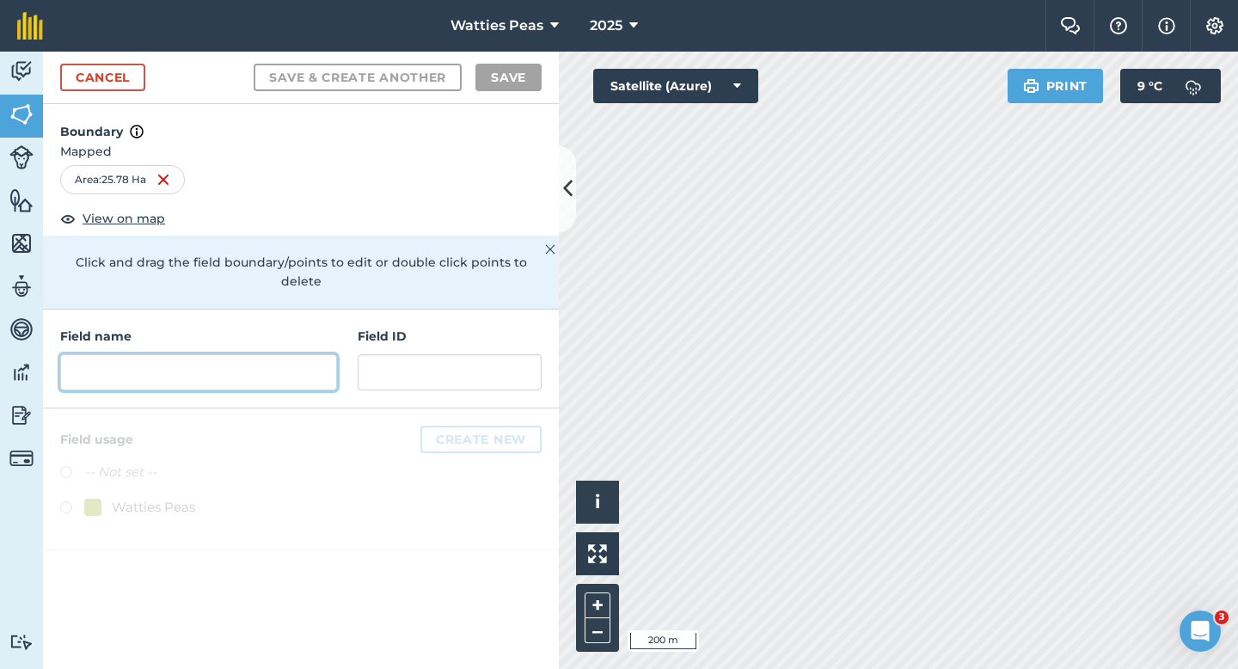
click at [306, 358] on input "text" at bounding box center [198, 372] width 277 height 36
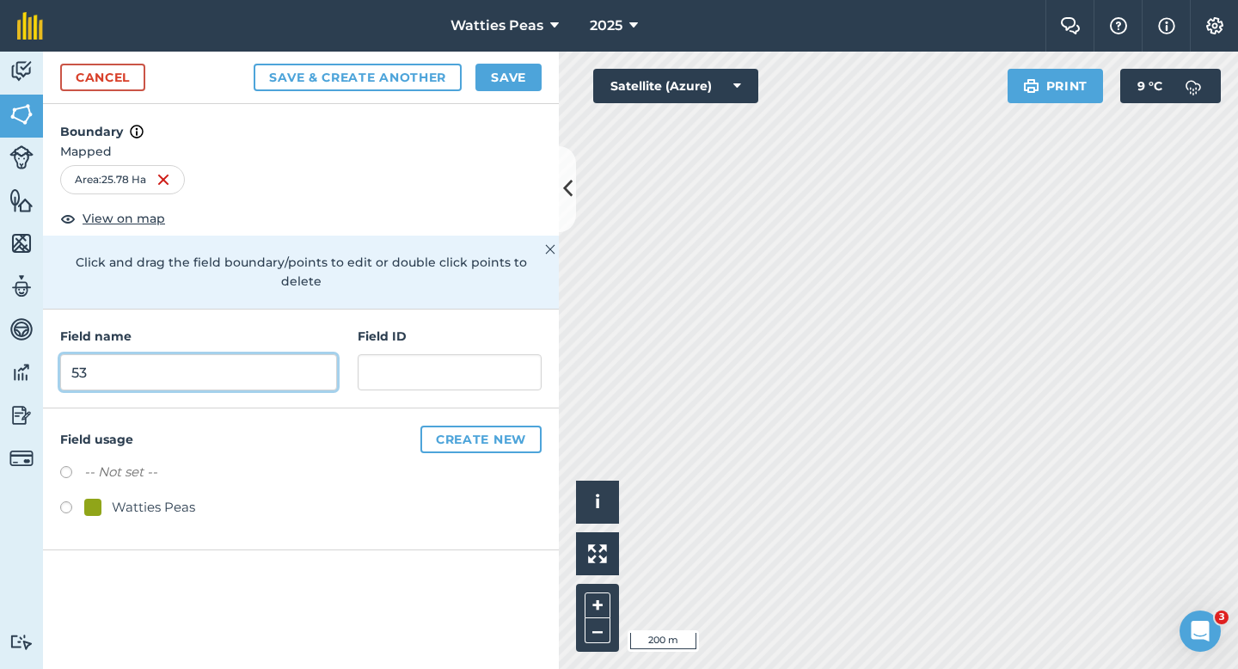
type input "53"
click at [179, 497] on div "Watties Peas" at bounding box center [153, 507] width 83 height 21
radio input "true"
click at [404, 380] on div "Field name 53 Field ID" at bounding box center [301, 358] width 516 height 99
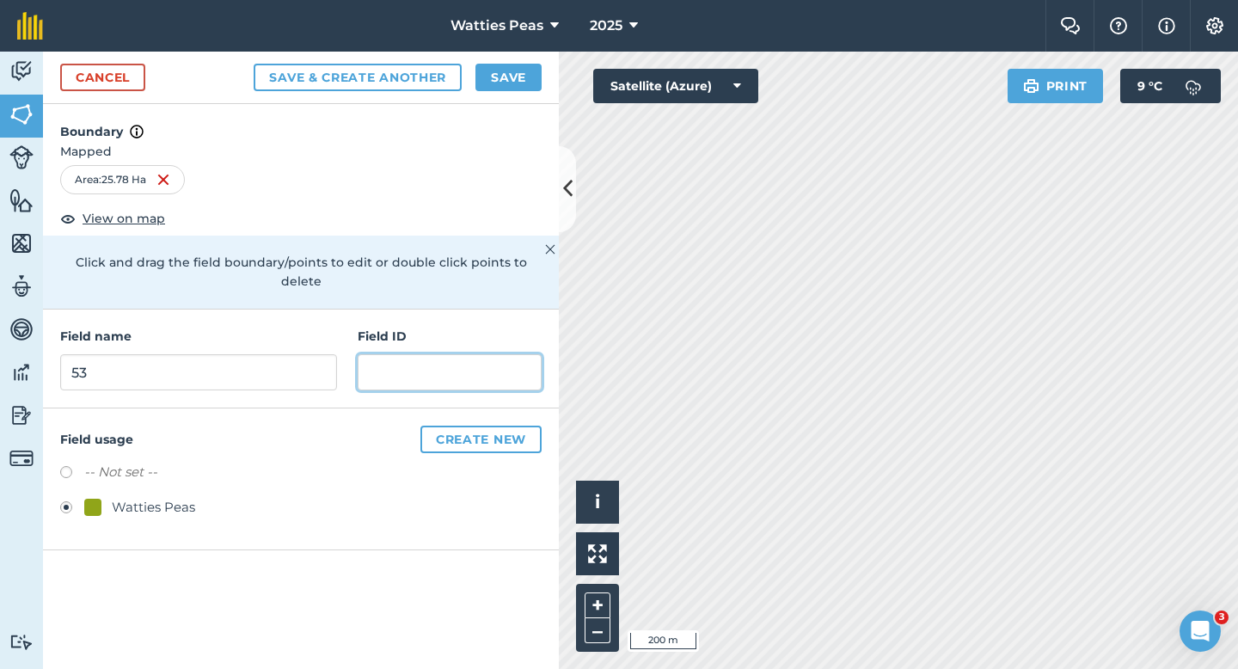
click at [404, 369] on input "text" at bounding box center [450, 372] width 184 height 36
type input "Springdale Farming CO LTD"
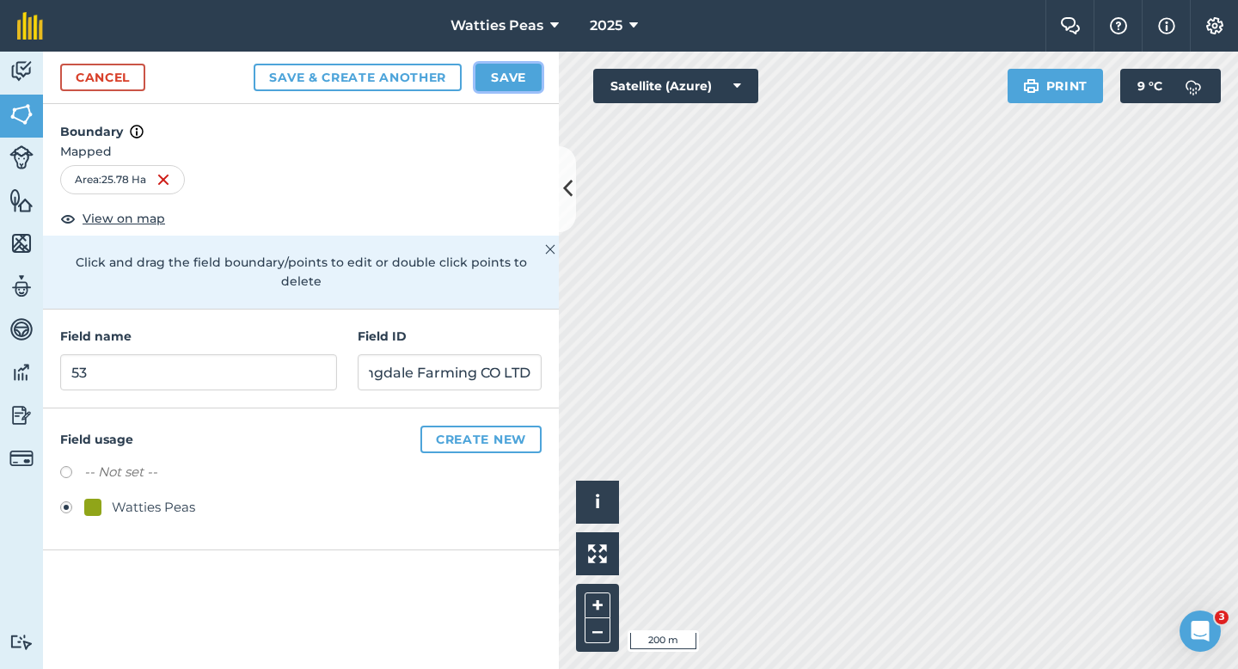
click at [523, 85] on button "Save" at bounding box center [508, 78] width 66 height 28
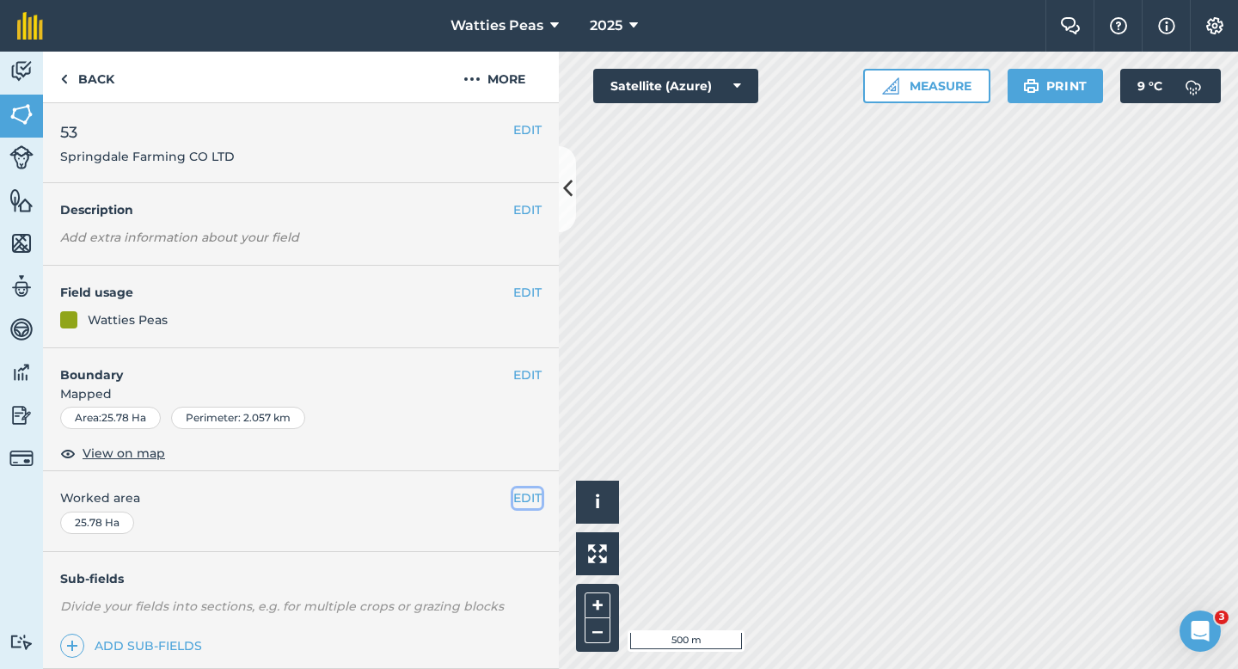
click at [523, 498] on button "EDIT" at bounding box center [527, 497] width 28 height 19
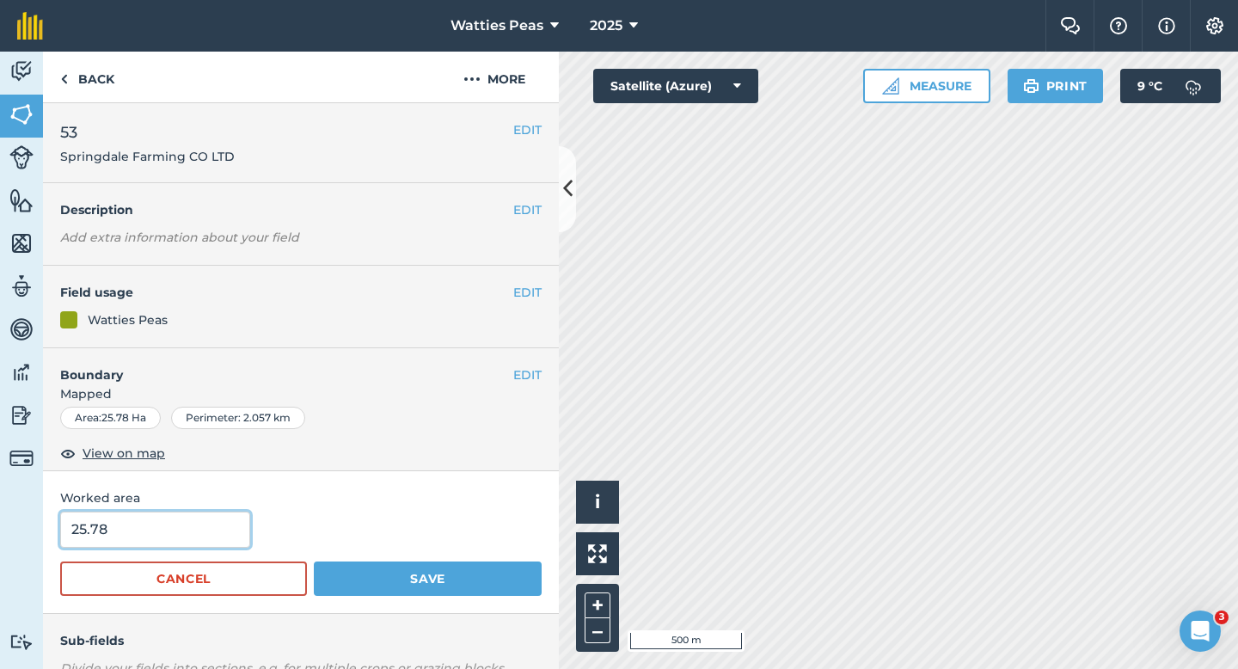
click at [168, 527] on input "25.78" at bounding box center [155, 529] width 190 height 36
type input "25.8"
click at [314, 561] on button "Save" at bounding box center [428, 578] width 228 height 34
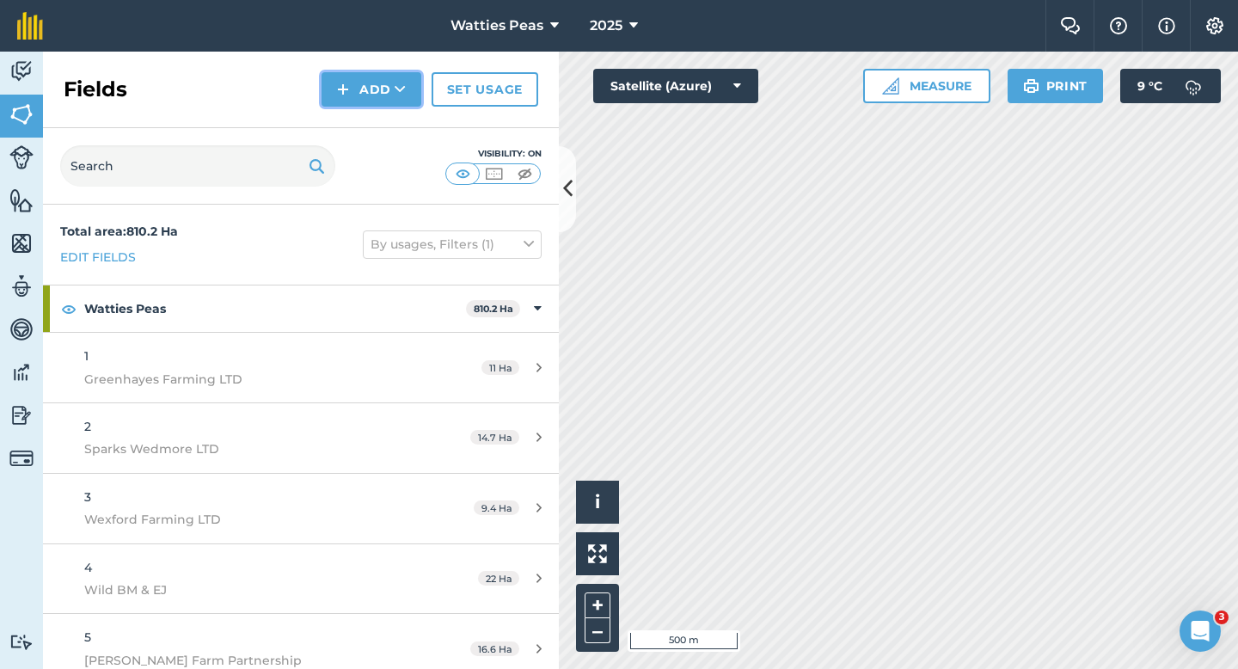
click at [380, 89] on button "Add" at bounding box center [371, 89] width 100 height 34
click at [380, 113] on link "Draw" at bounding box center [371, 128] width 95 height 38
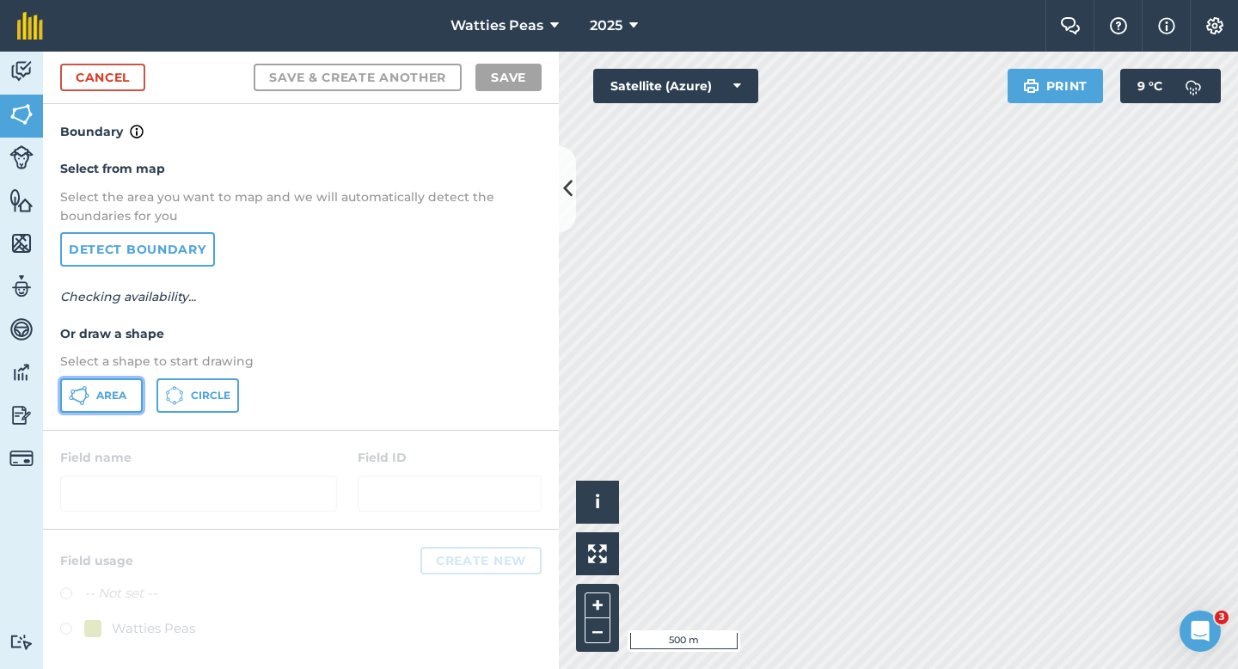
click at [104, 384] on button "Area" at bounding box center [101, 395] width 83 height 34
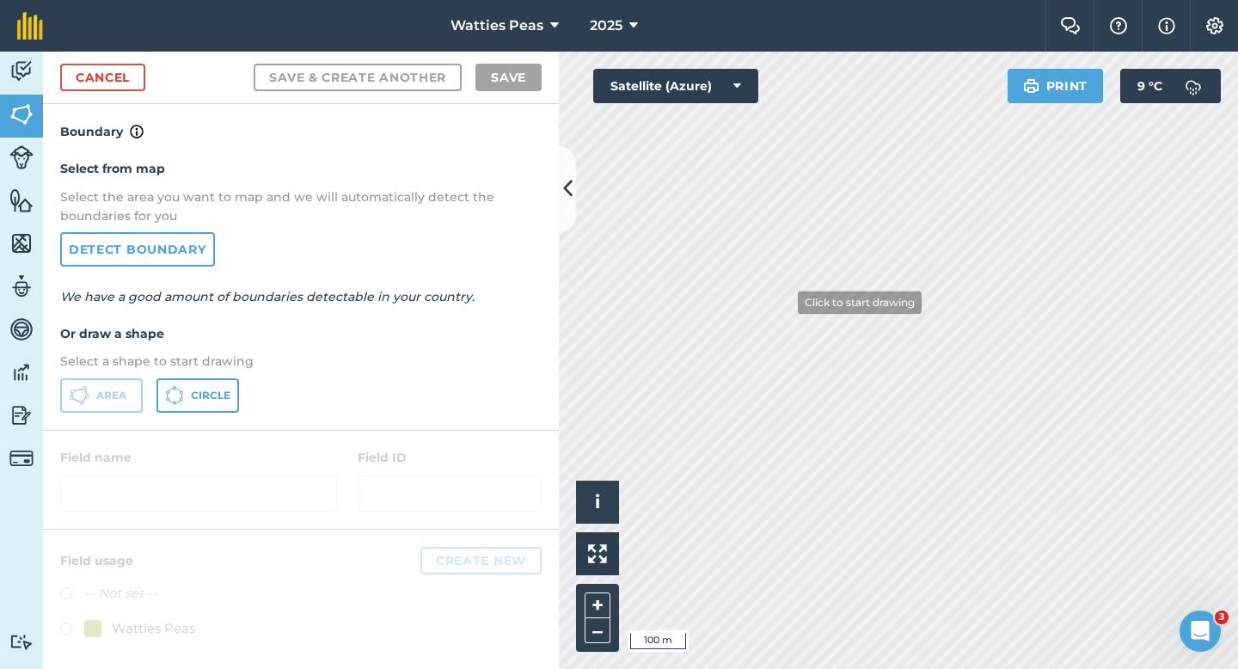
click at [688, 78] on div "Click to start drawing i © 2025 TomTom, Microsoft 100 m + – Satellite (Azure) P…" at bounding box center [898, 360] width 679 height 617
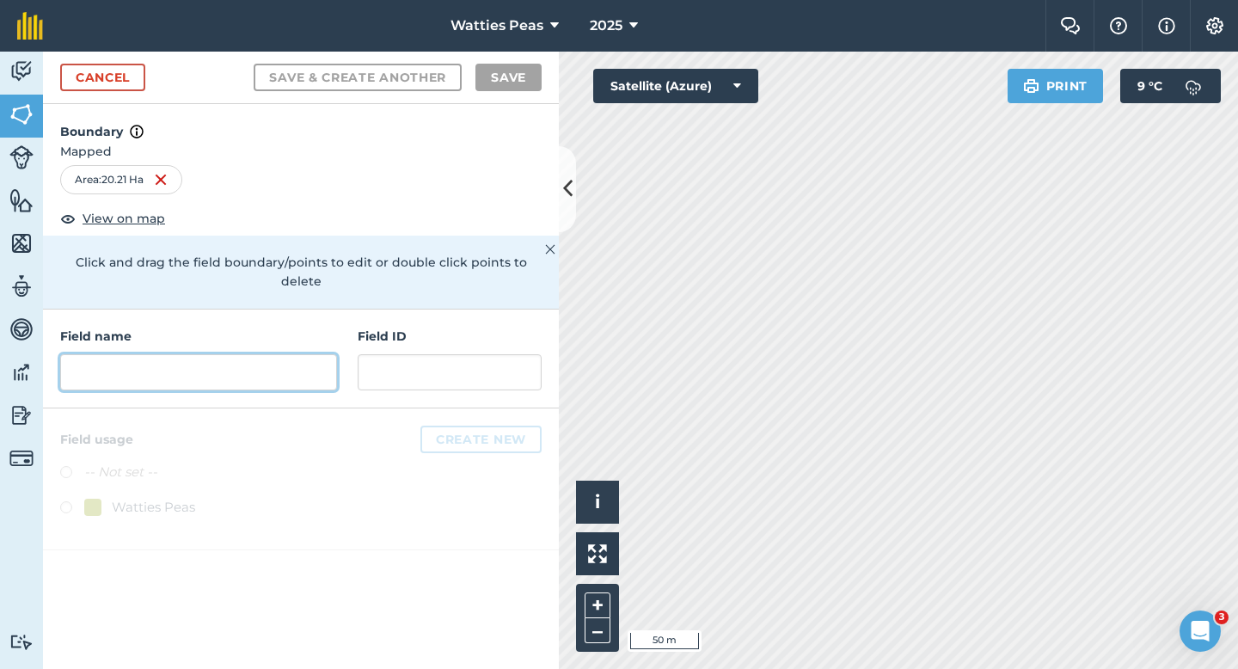
click at [248, 357] on input "text" at bounding box center [198, 372] width 277 height 36
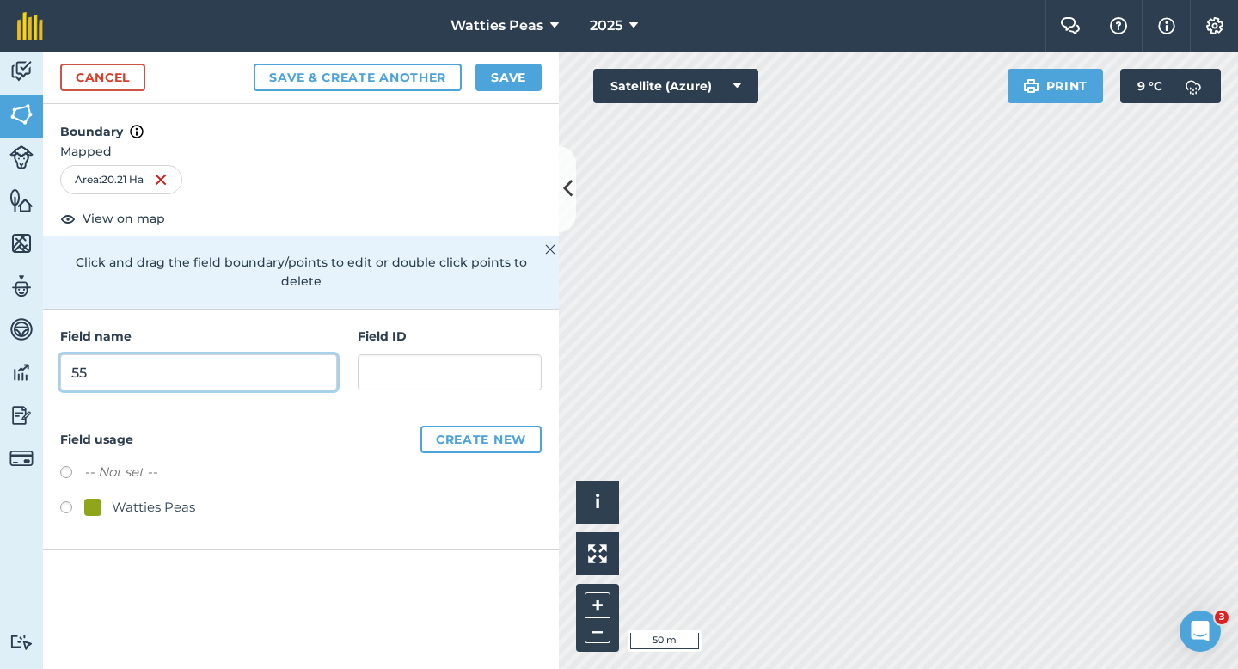
type input "55"
click at [157, 497] on div "Watties Peas" at bounding box center [153, 507] width 83 height 21
radio input "true"
click at [195, 334] on div "Field name 55" at bounding box center [198, 359] width 277 height 64
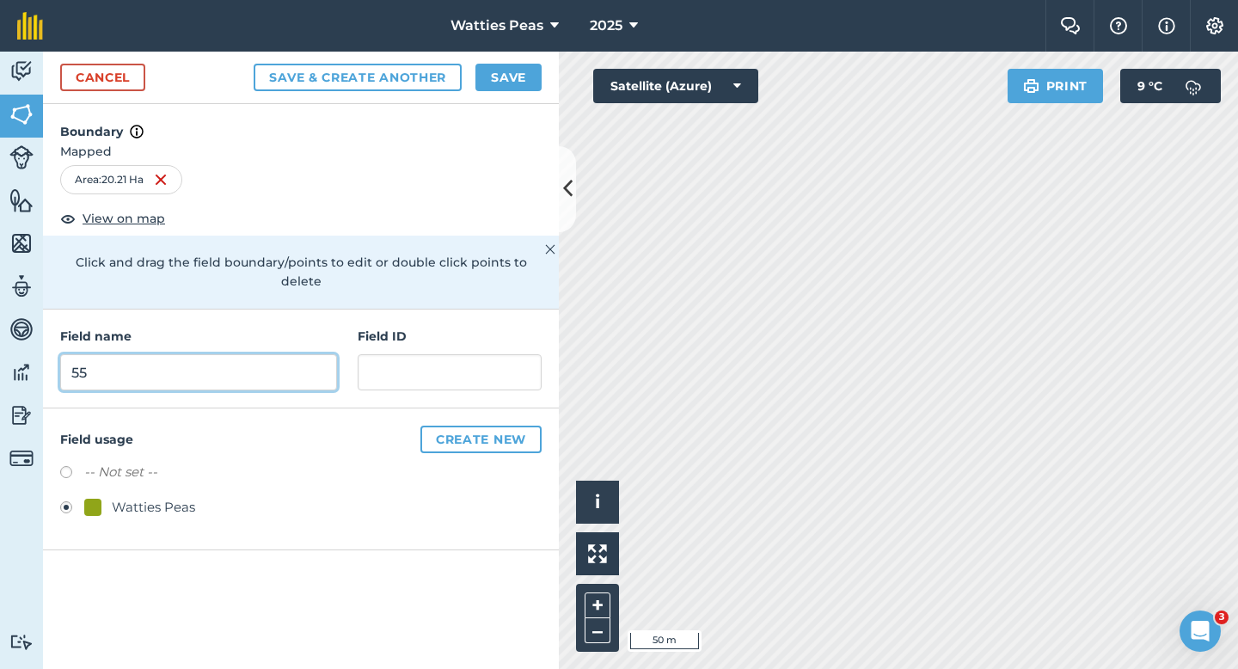
click at [195, 354] on input "55" at bounding box center [198, 372] width 277 height 36
type input "54"
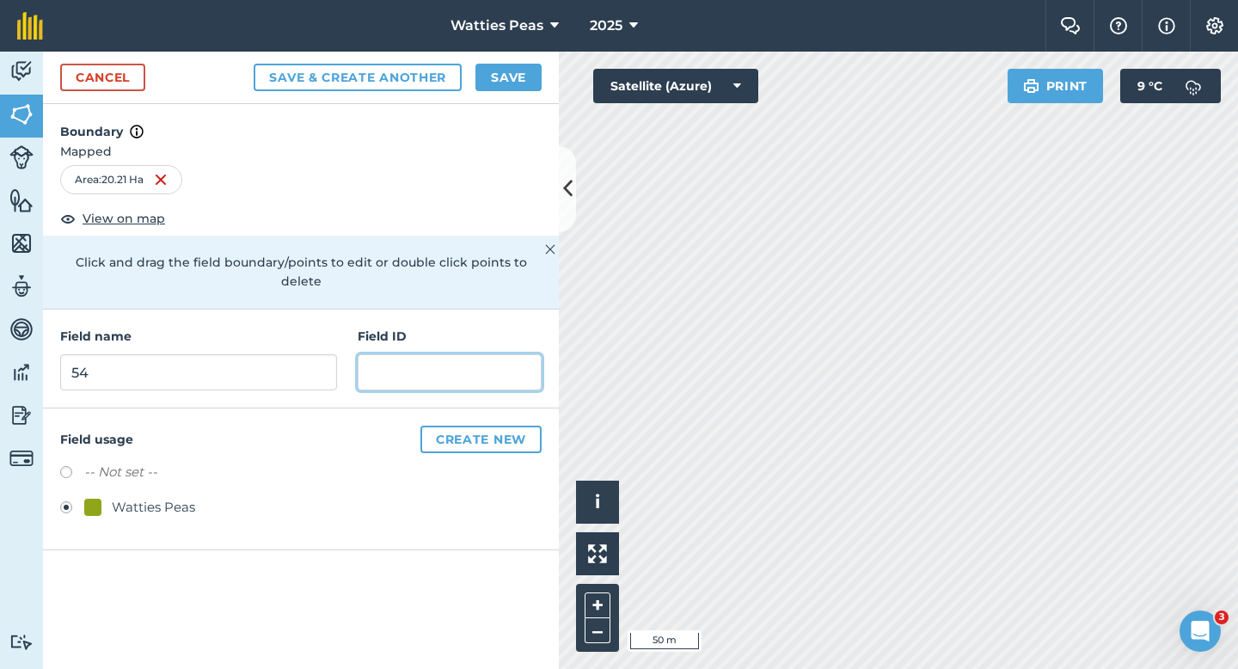
click at [391, 363] on input "text" at bounding box center [450, 372] width 184 height 36
type input "Rokeby Farming LTD"
click at [517, 61] on div "Cancel Save & Create Another Save" at bounding box center [301, 78] width 516 height 52
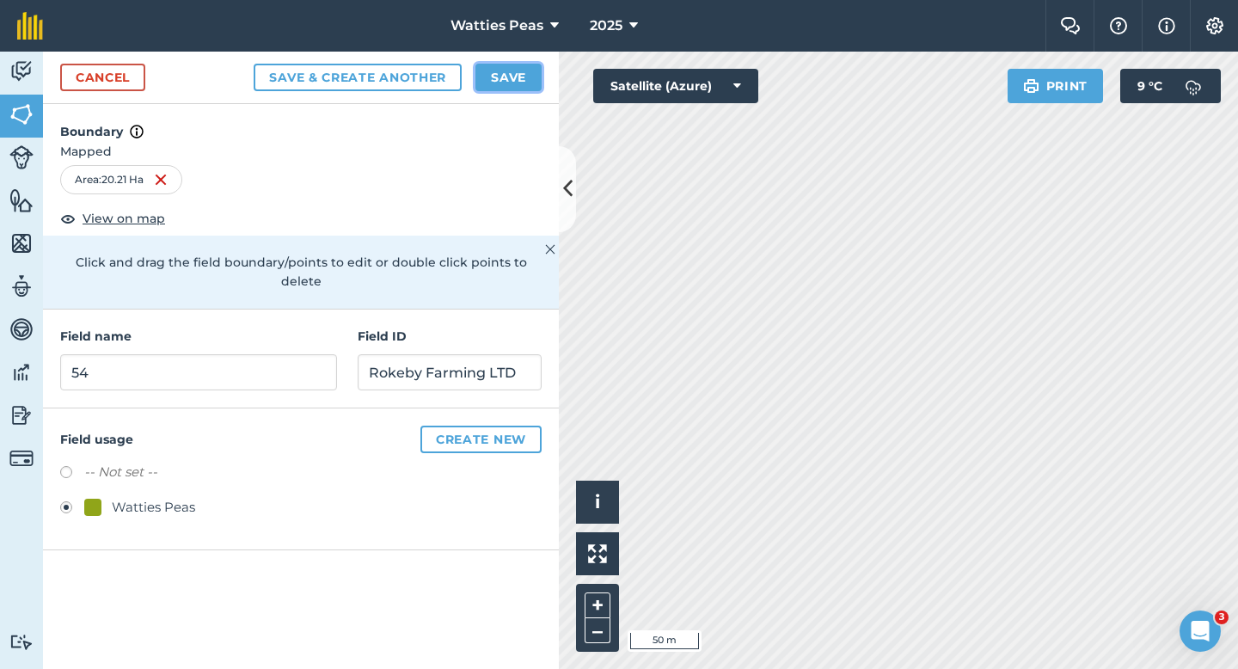
click at [529, 87] on button "Save" at bounding box center [508, 78] width 66 height 28
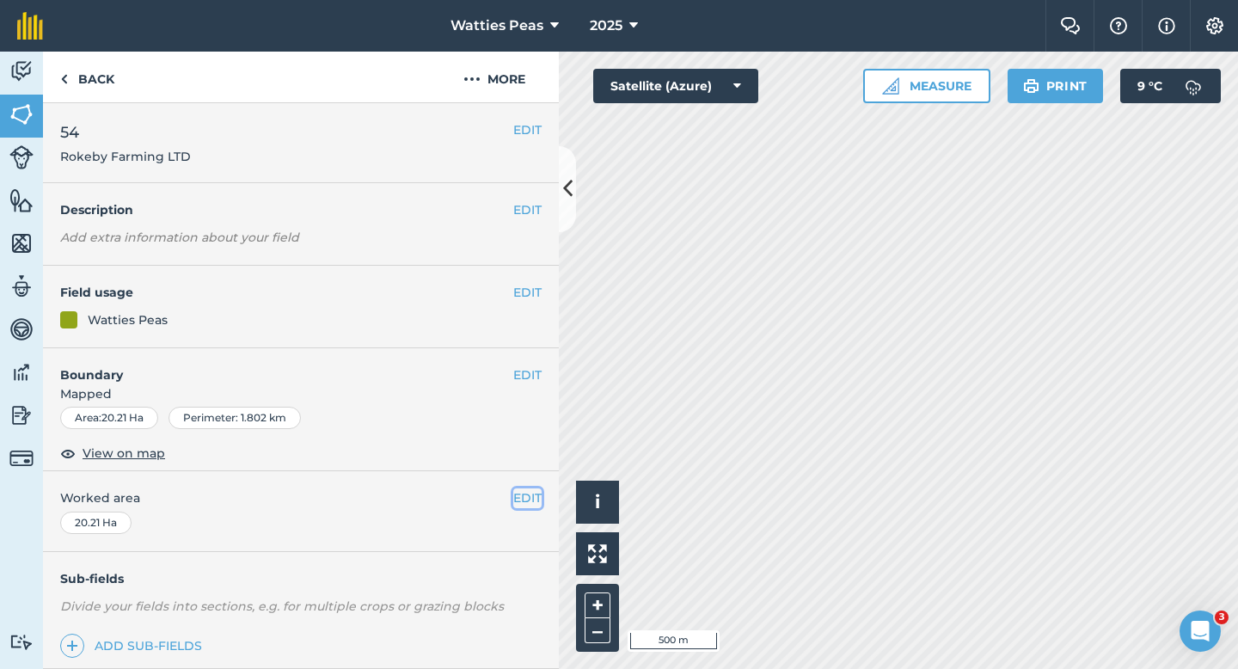
click at [532, 489] on button "EDIT" at bounding box center [527, 497] width 28 height 19
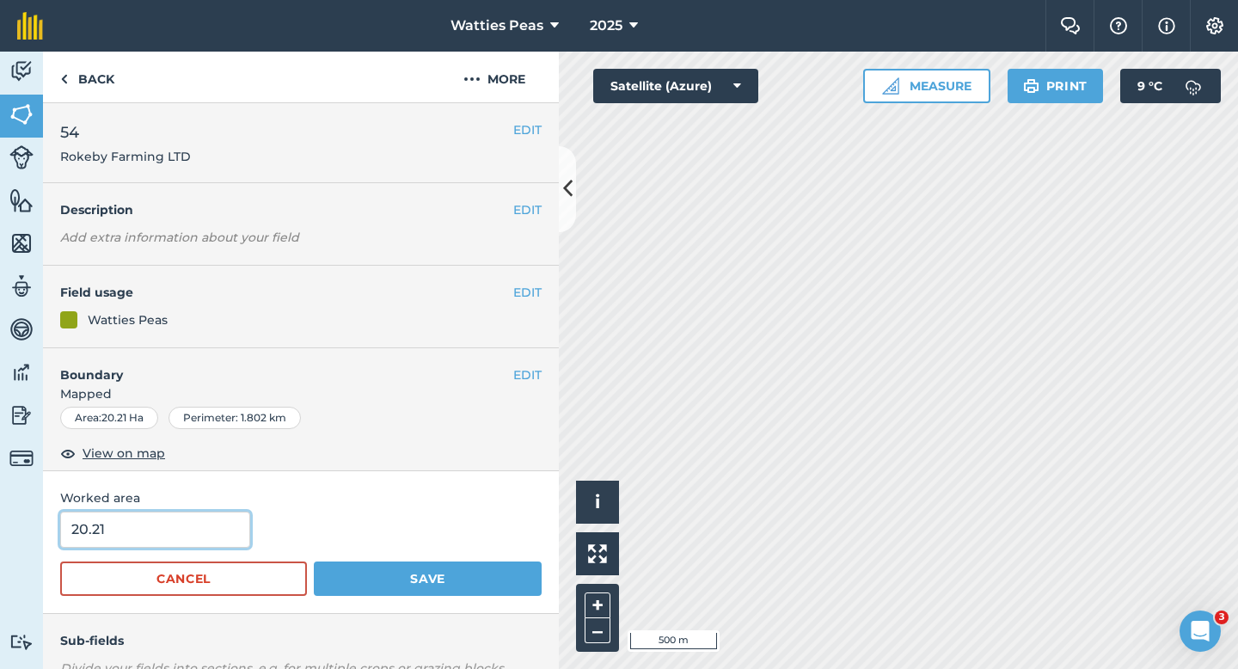
click at [137, 529] on input "20.21" at bounding box center [155, 529] width 190 height 36
type input "20"
click at [314, 561] on button "Save" at bounding box center [428, 578] width 228 height 34
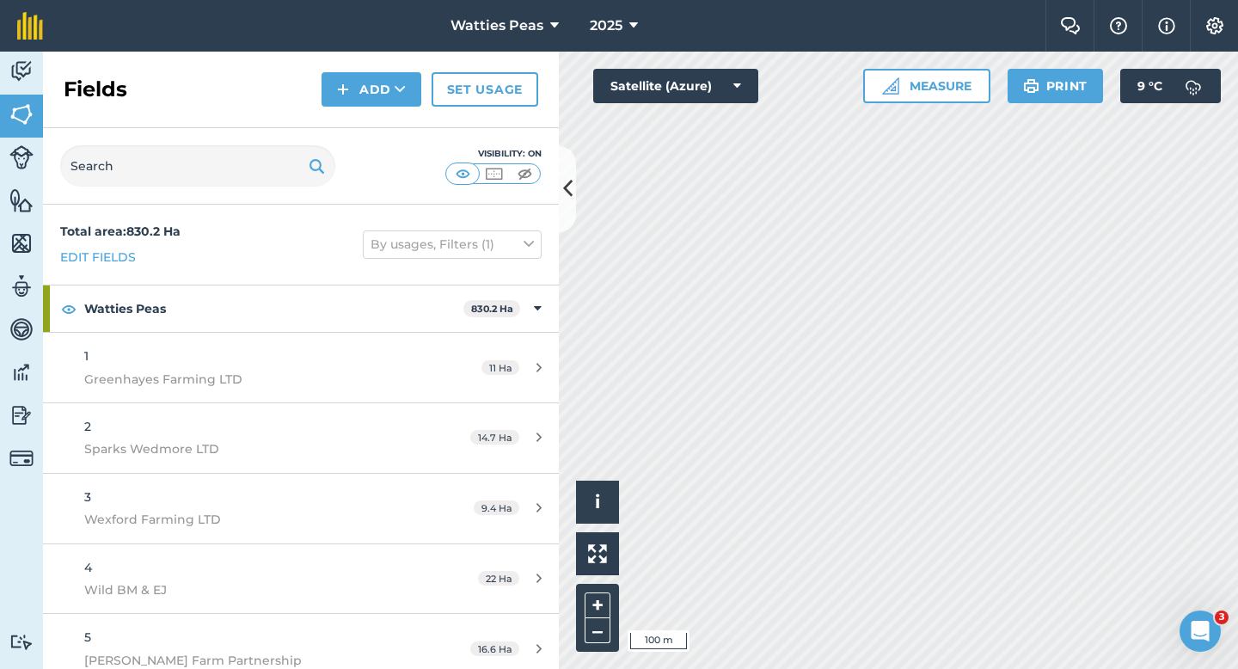
click at [359, 109] on div "Fields Add Set usage" at bounding box center [301, 90] width 516 height 77
click at [359, 101] on button "Add" at bounding box center [371, 89] width 100 height 34
click at [360, 119] on link "Draw" at bounding box center [371, 128] width 95 height 38
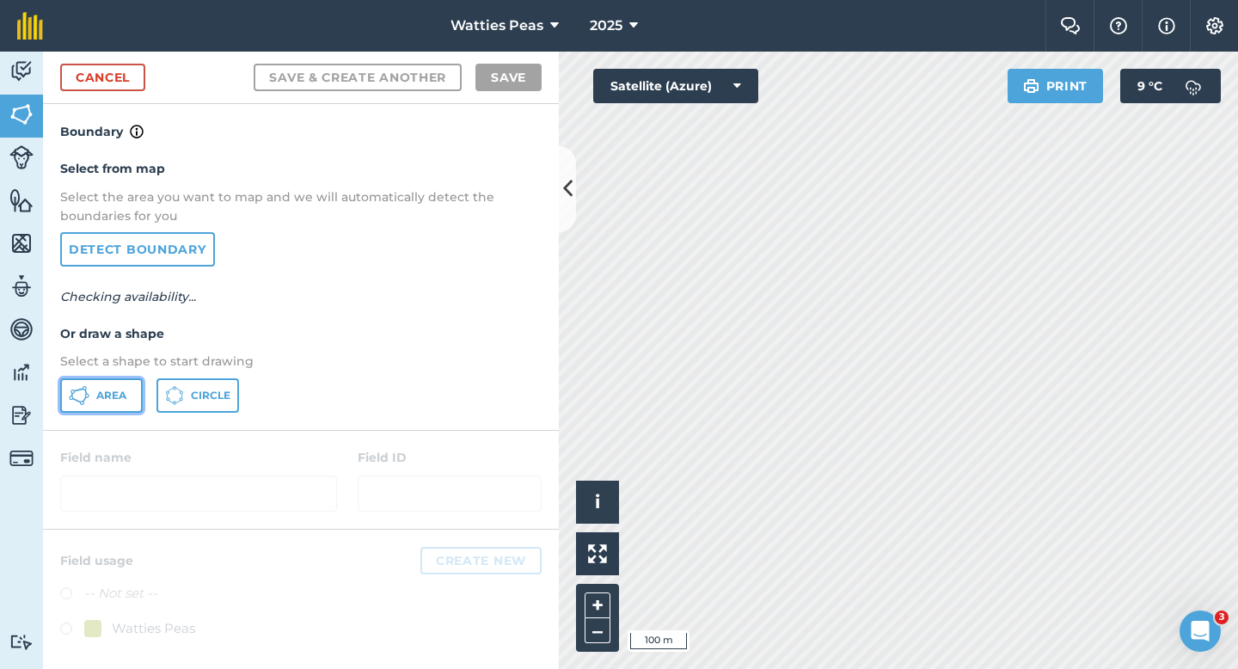
click at [113, 407] on button "Area" at bounding box center [101, 395] width 83 height 34
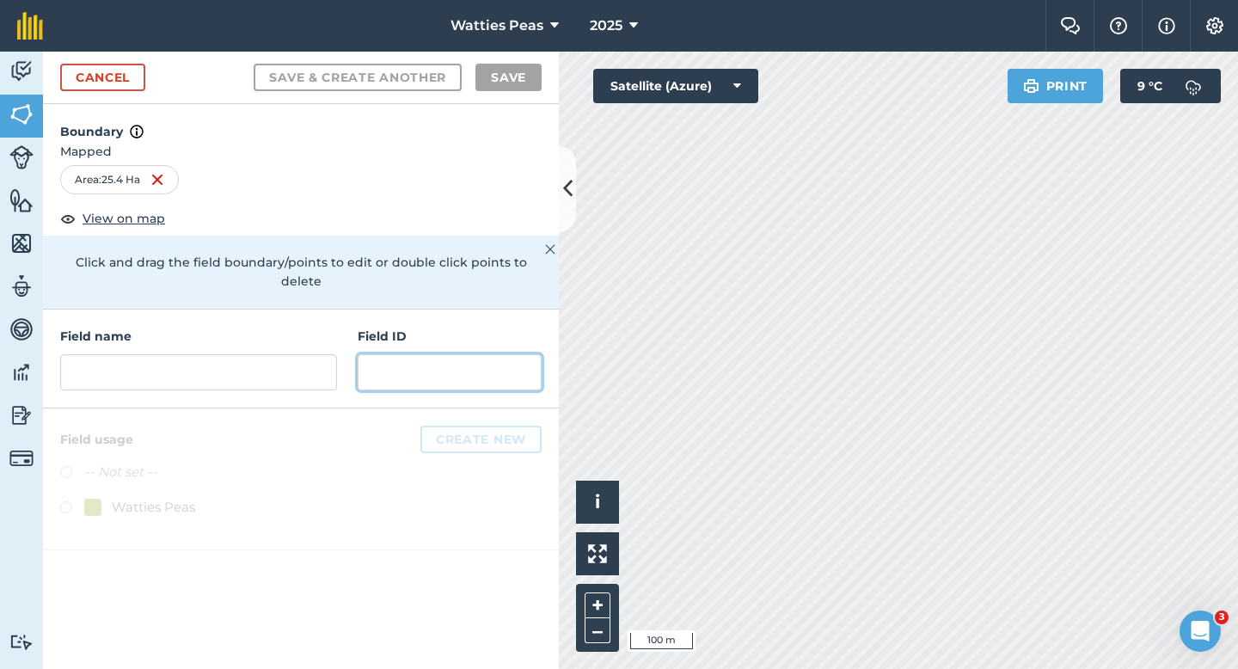
click at [386, 357] on input "text" at bounding box center [450, 372] width 184 height 36
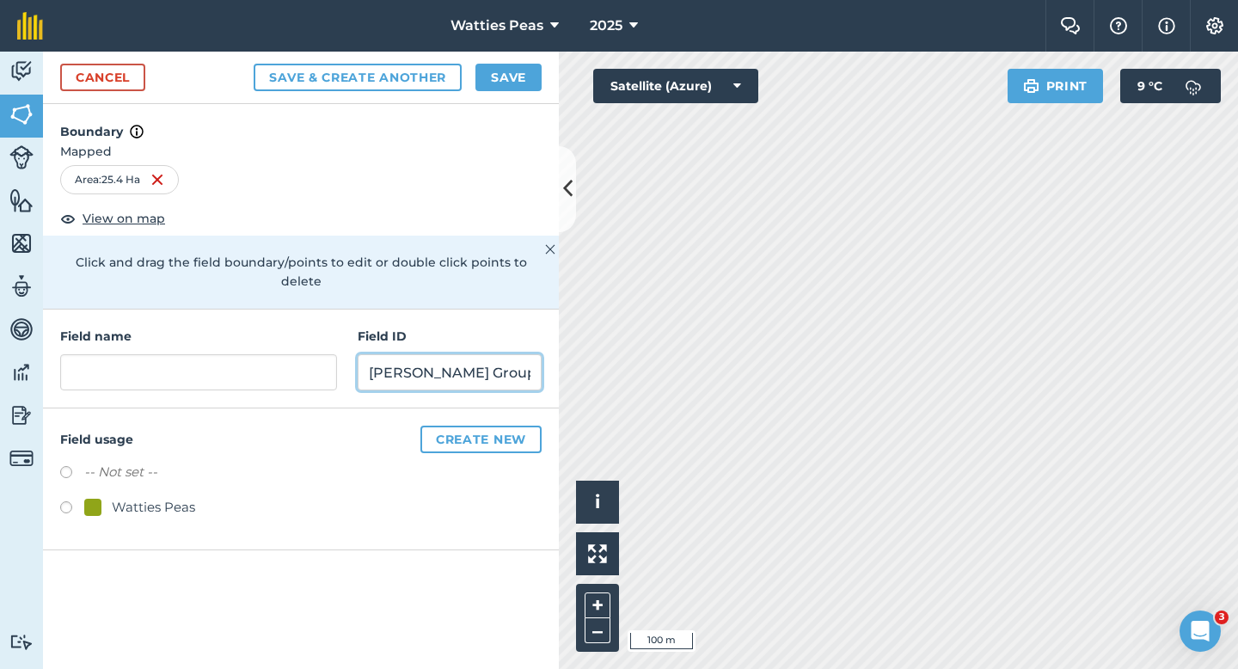
type input "[PERSON_NAME] Group LTD"
click at [103, 477] on div "-- Not set -- Watties Peas" at bounding box center [300, 492] width 481 height 60
click at [162, 497] on div "Watties Peas" at bounding box center [153, 507] width 83 height 21
click at [175, 497] on div "Watties Peas" at bounding box center [153, 507] width 83 height 21
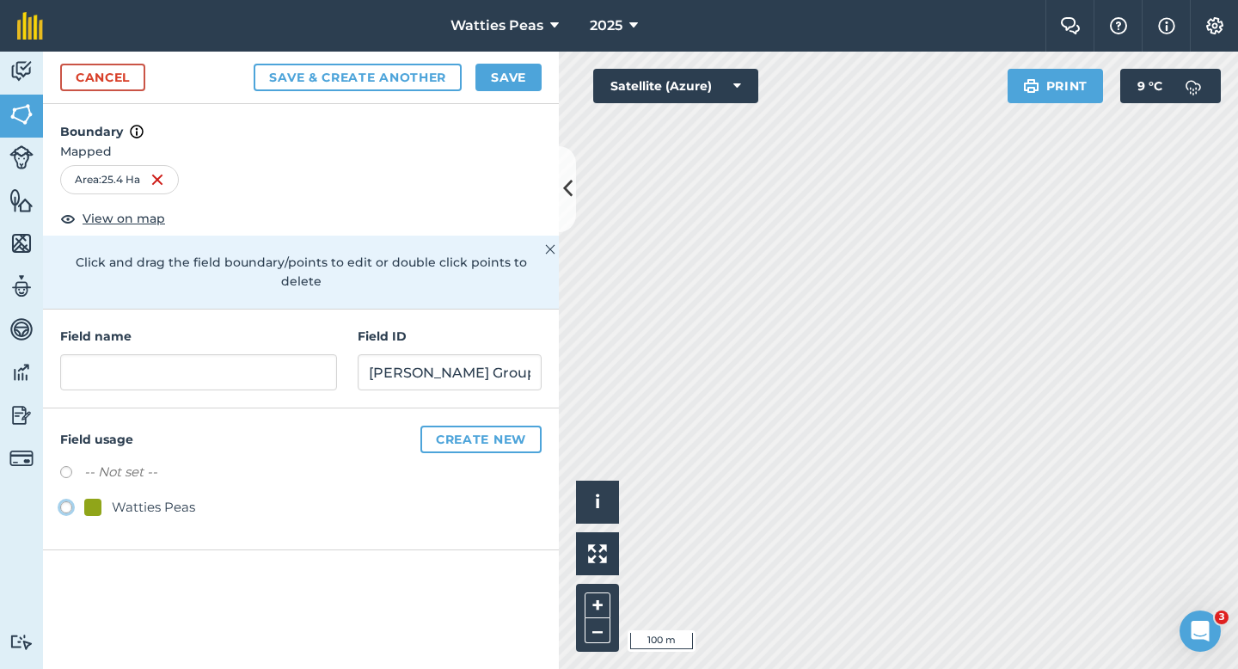
radio input "true"
click at [212, 375] on div "Field name Field ID [PERSON_NAME] Group LTD" at bounding box center [301, 358] width 516 height 99
click at [212, 364] on input "text" at bounding box center [198, 372] width 277 height 36
type input "6"
click at [100, 70] on link "Cancel" at bounding box center [102, 78] width 85 height 28
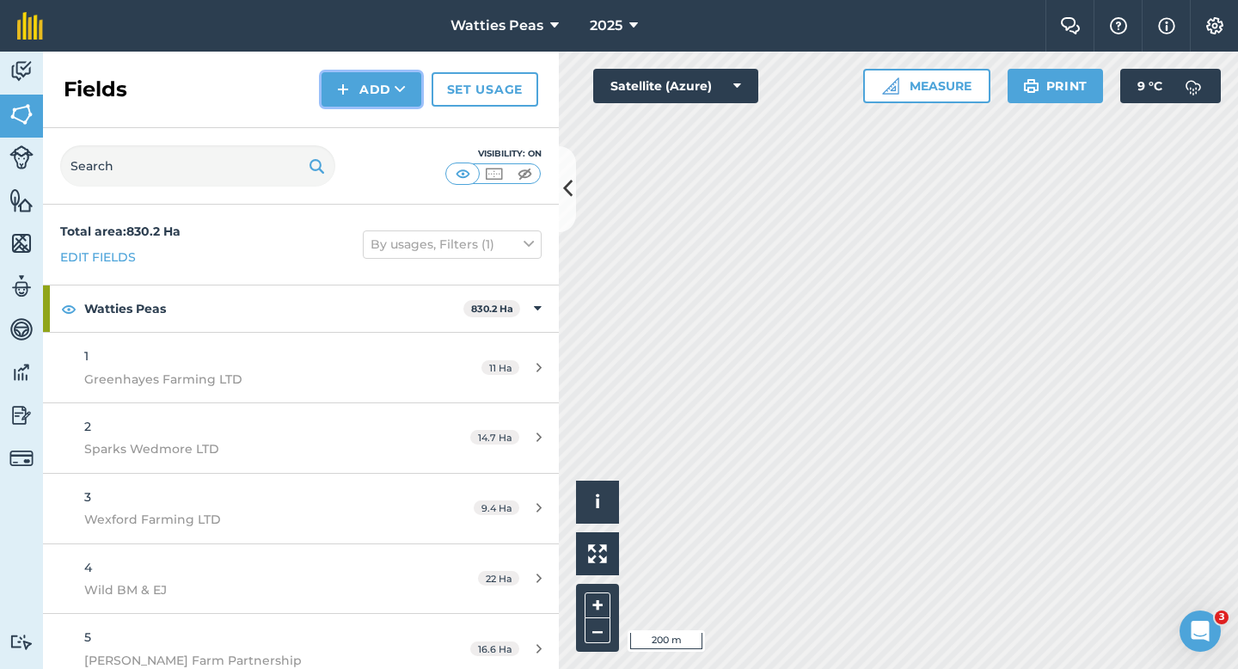
drag, startPoint x: 343, startPoint y: 89, endPoint x: 343, endPoint y: 101, distance: 12.0
click at [343, 89] on img at bounding box center [343, 89] width 12 height 21
click at [343, 116] on link "Draw" at bounding box center [371, 128] width 95 height 38
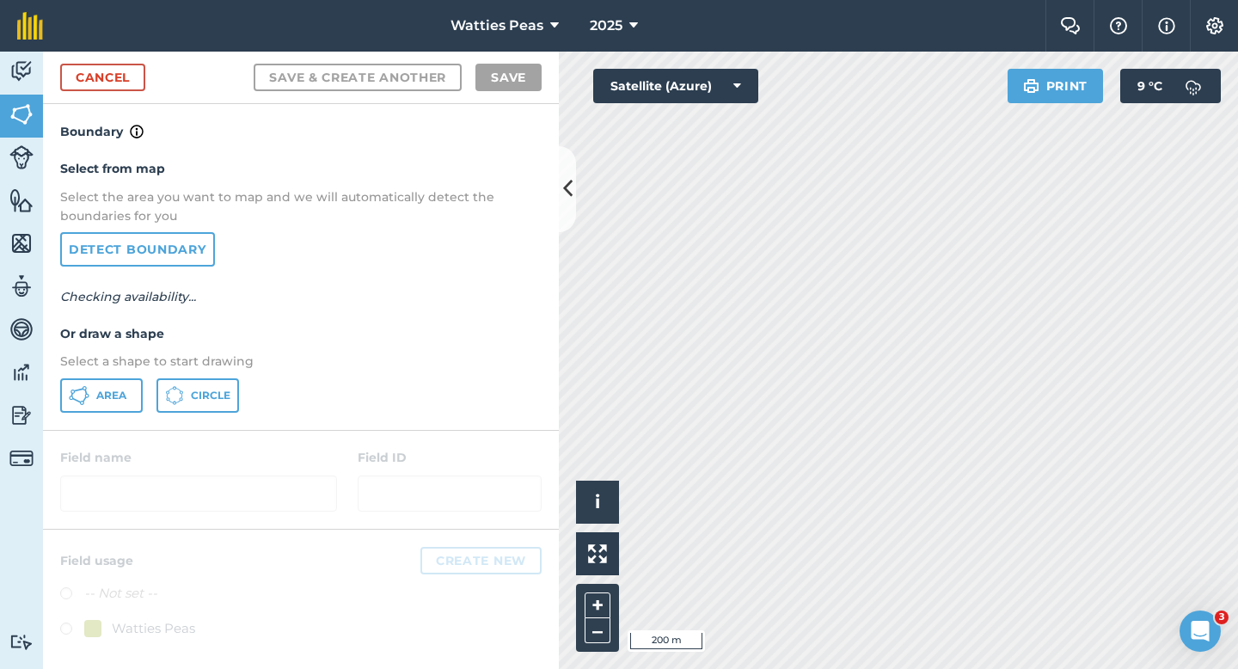
click at [119, 431] on div at bounding box center [301, 480] width 516 height 98
click at [119, 403] on button "Area" at bounding box center [101, 395] width 83 height 34
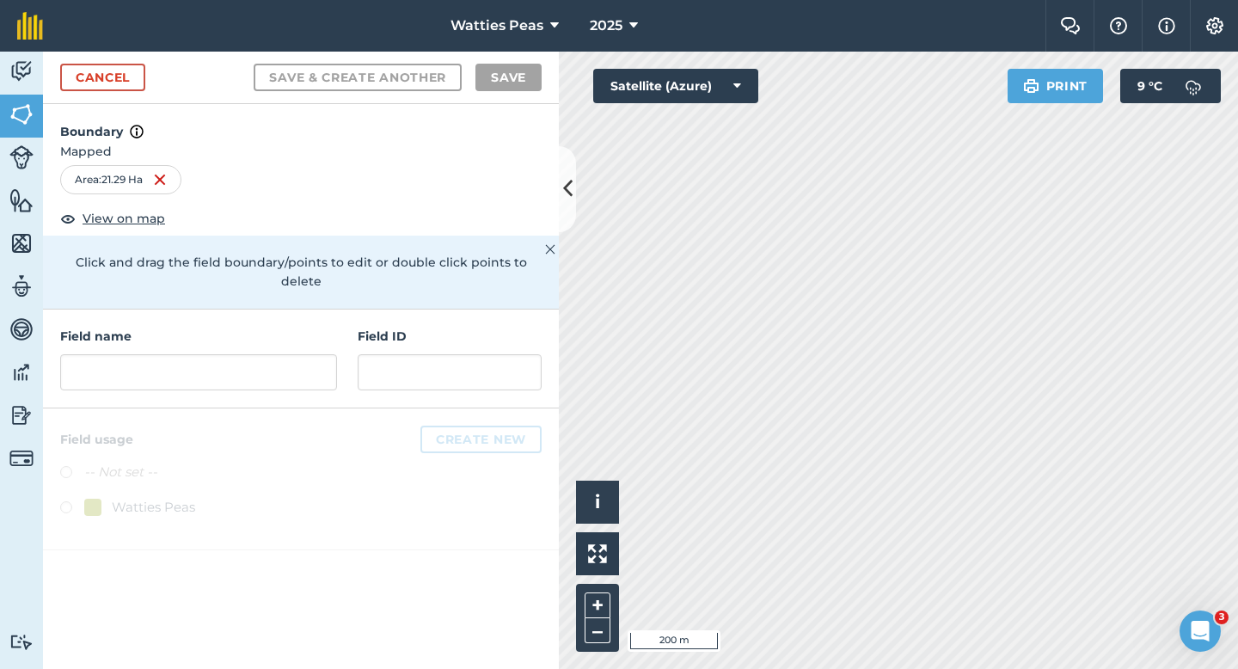
click at [293, 372] on div "Field name Field ID" at bounding box center [301, 358] width 516 height 99
click at [293, 370] on input "text" at bounding box center [198, 372] width 277 height 36
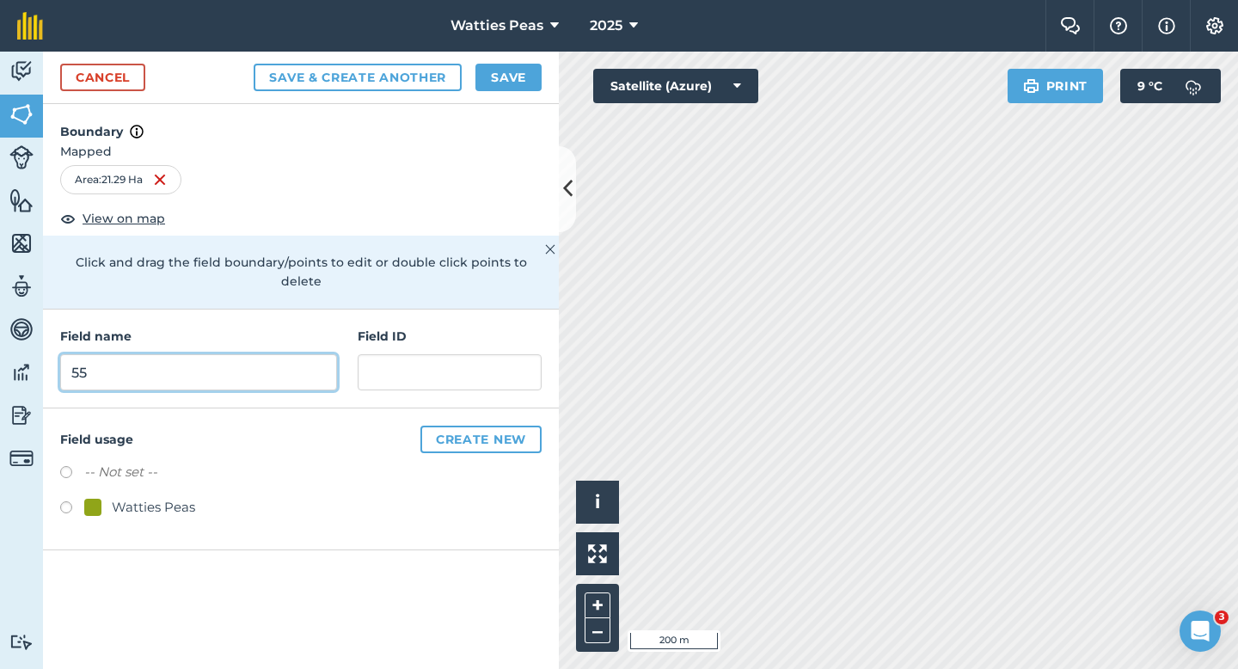
type input "5"
type input "55"
click at [174, 497] on div "Watties Peas" at bounding box center [153, 507] width 83 height 21
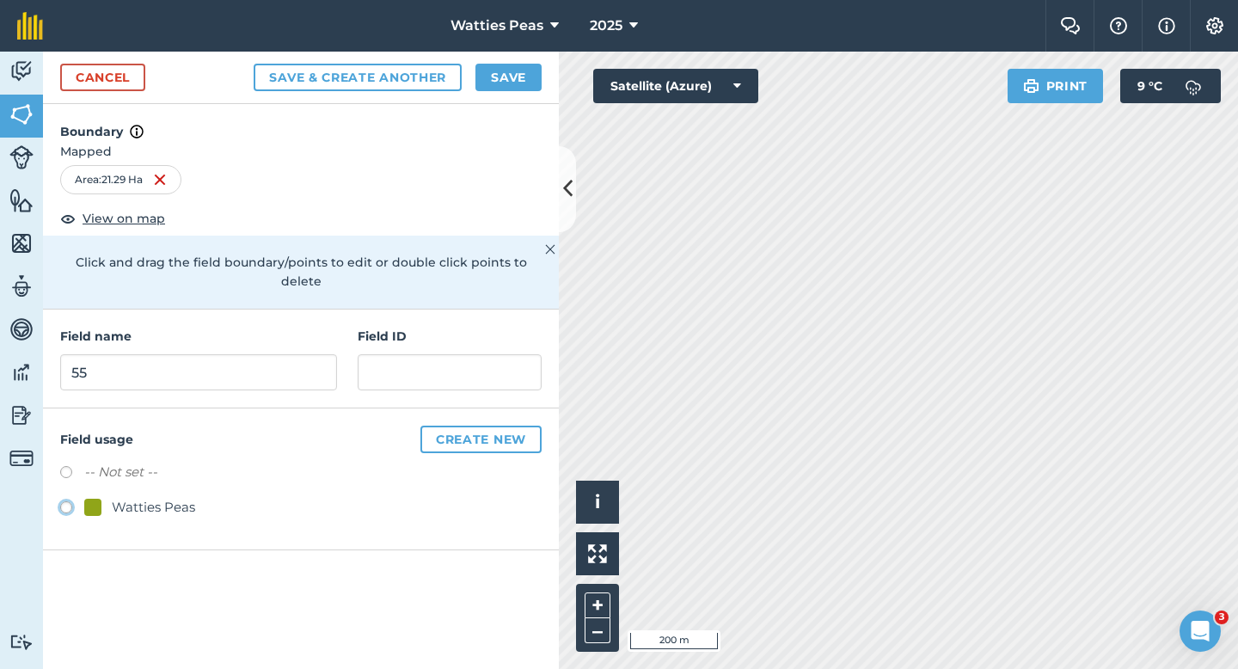
radio input "true"
click at [406, 356] on input "text" at bounding box center [450, 372] width 184 height 36
type input "P"
type input "[PERSON_NAME] & YR"
click at [530, 83] on button "Save" at bounding box center [508, 78] width 66 height 28
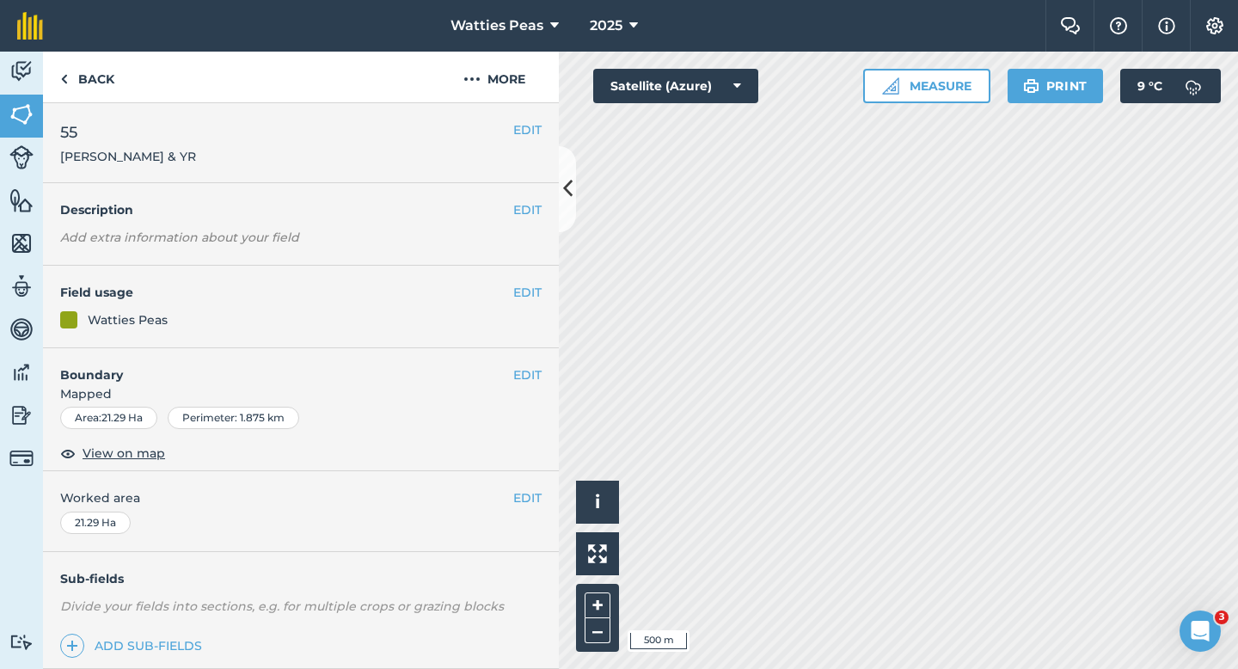
click at [535, 510] on div "EDIT Worked area 21.29 Ha" at bounding box center [301, 511] width 516 height 80
click at [535, 505] on button "EDIT" at bounding box center [527, 497] width 28 height 19
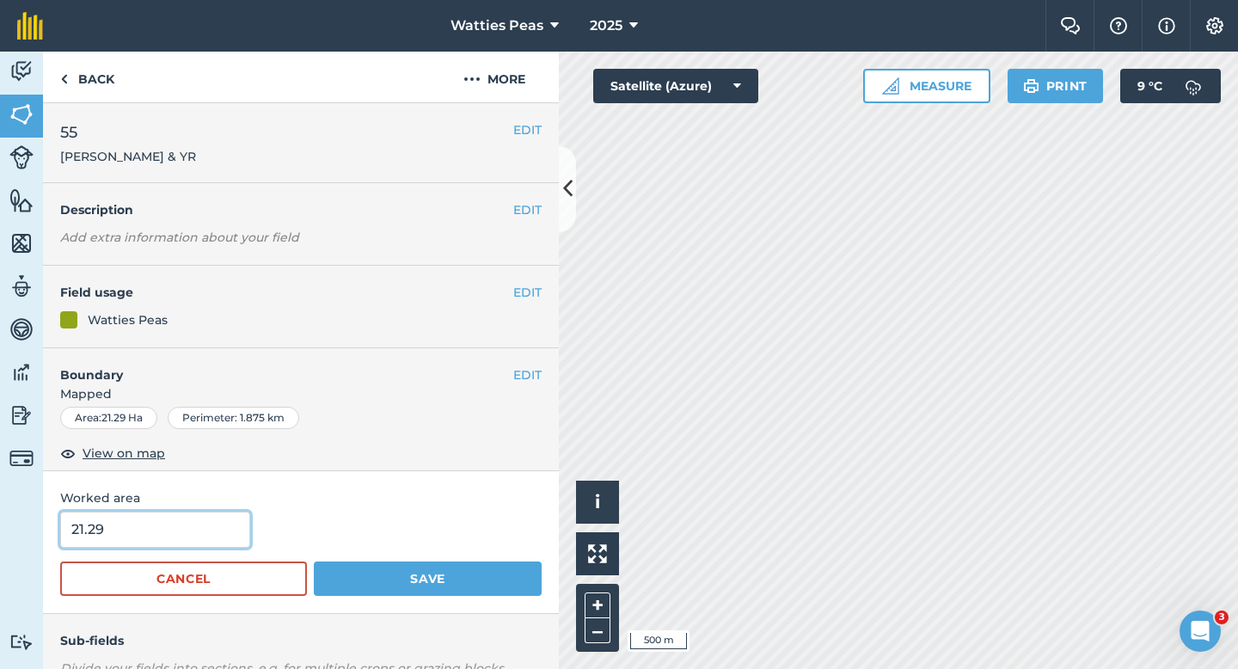
click at [223, 535] on input "21.29" at bounding box center [155, 529] width 190 height 36
type input "22"
click at [314, 561] on button "Save" at bounding box center [428, 578] width 228 height 34
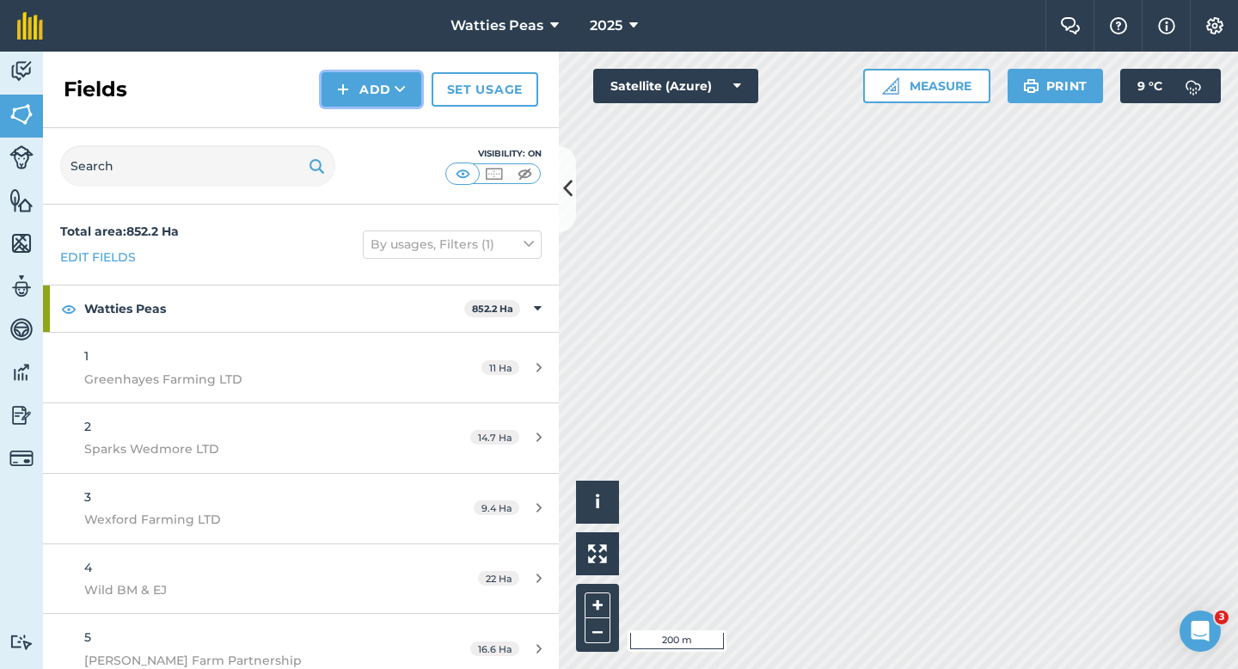
click at [370, 89] on button "Add" at bounding box center [371, 89] width 100 height 34
click at [370, 116] on link "Draw" at bounding box center [371, 128] width 95 height 38
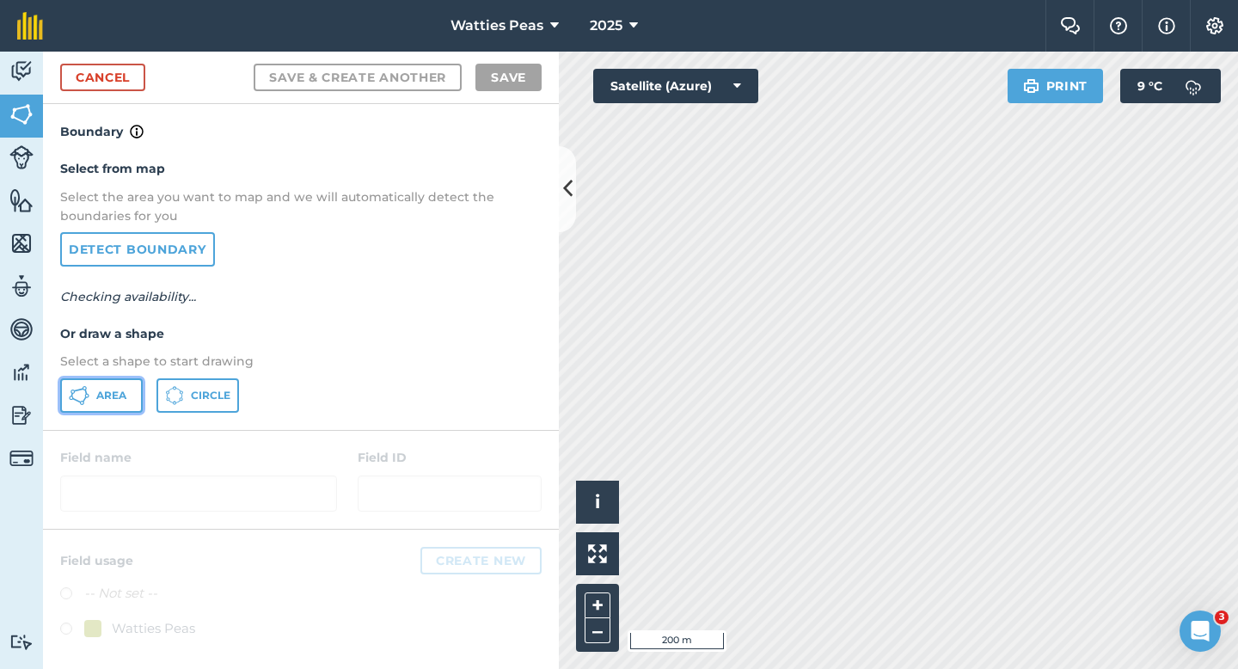
click at [113, 409] on button "Area" at bounding box center [101, 395] width 83 height 34
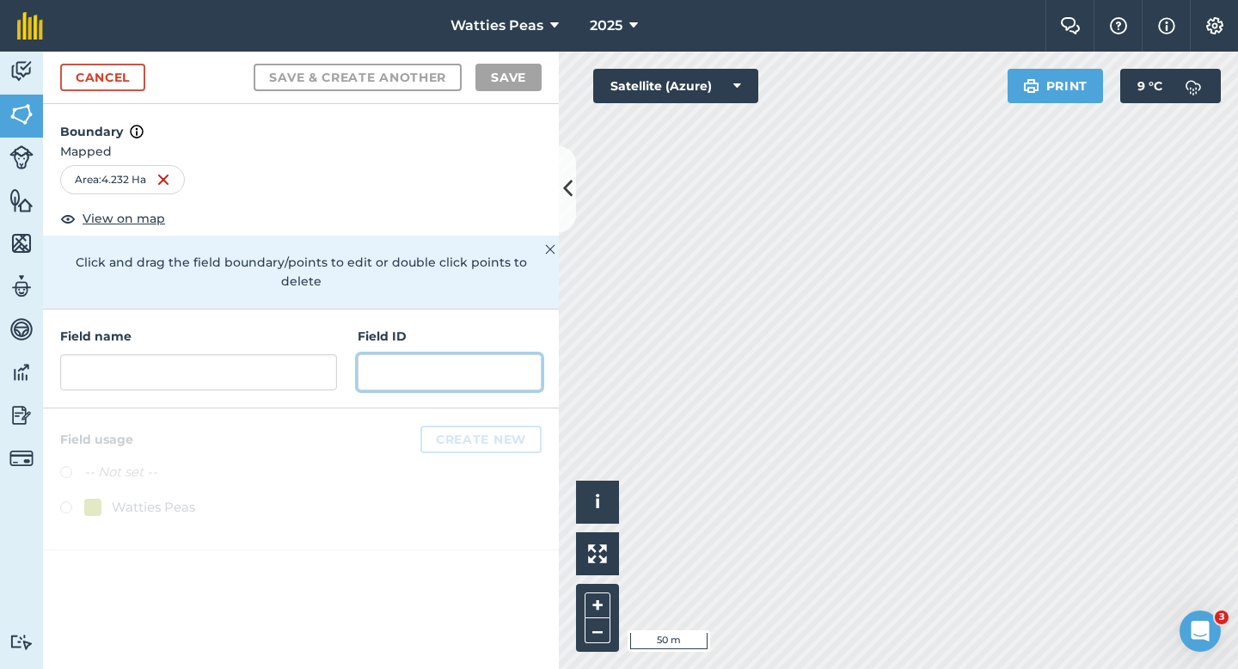
click at [448, 362] on input "text" at bounding box center [450, 372] width 184 height 36
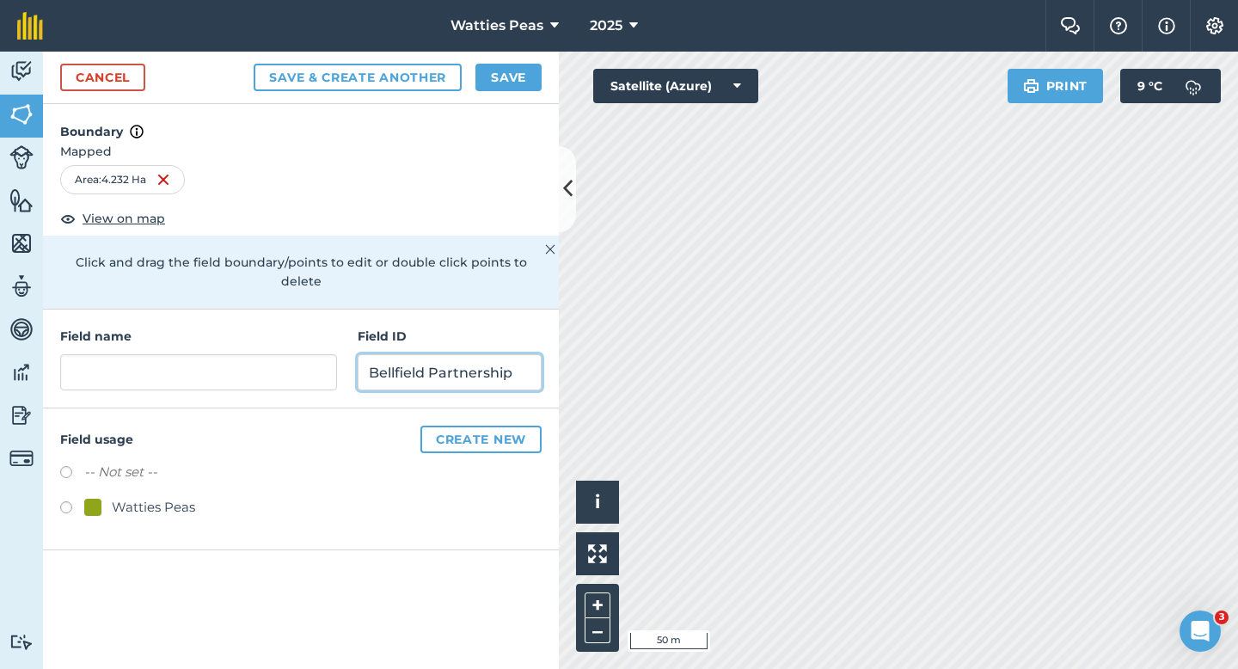
type input "Bellfield Partnership"
click at [83, 501] on label at bounding box center [72, 509] width 24 height 17
radio input "true"
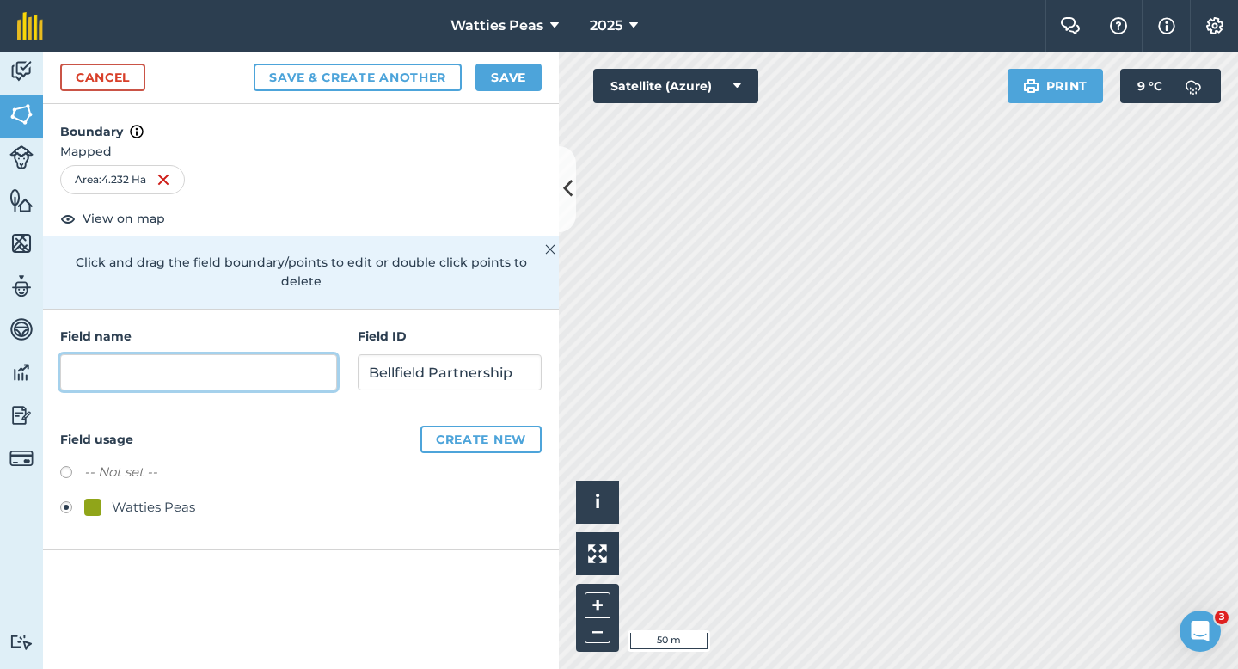
click at [156, 354] on input "text" at bounding box center [198, 372] width 277 height 36
type input "55"
click at [495, 58] on div "Cancel Save & Create Another Save" at bounding box center [301, 78] width 516 height 52
click at [496, 68] on button "Save" at bounding box center [508, 78] width 66 height 28
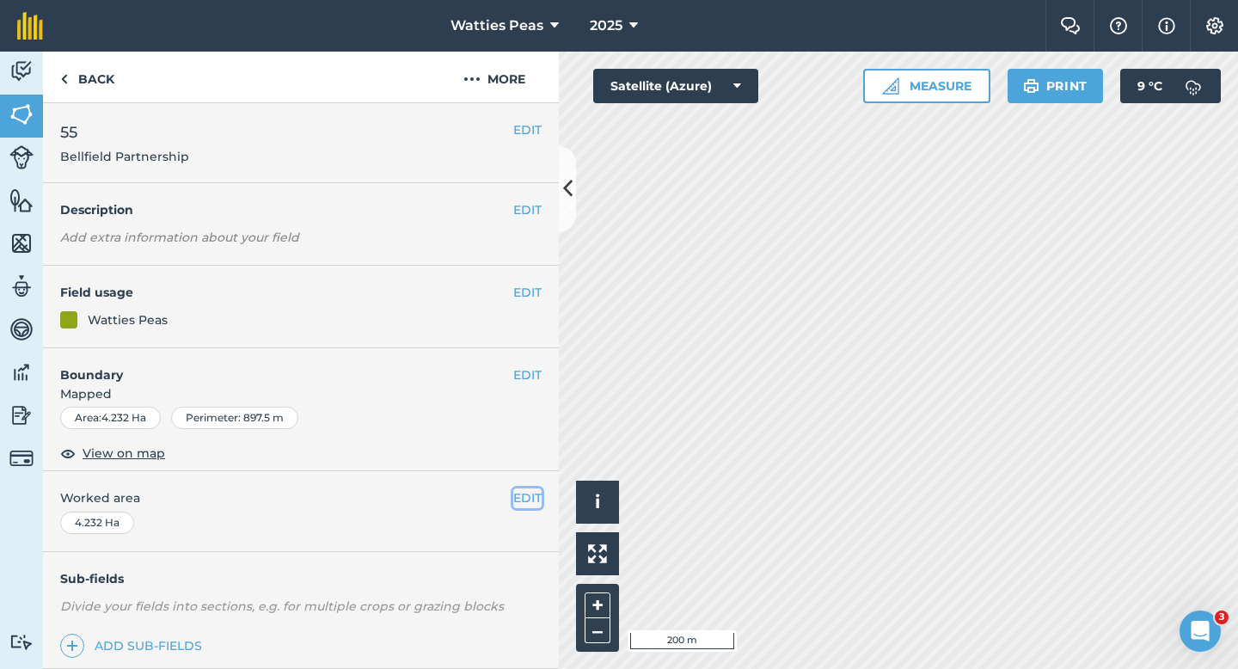
click at [526, 494] on button "EDIT" at bounding box center [527, 497] width 28 height 19
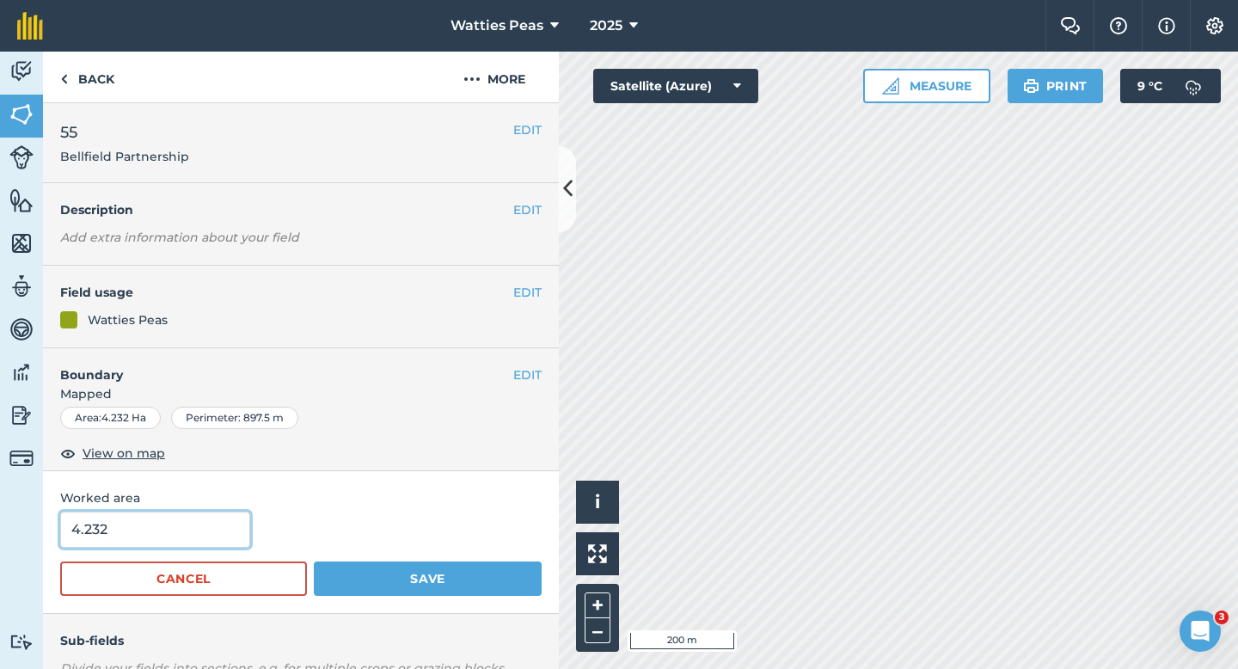
click at [175, 518] on input "4.232" at bounding box center [155, 529] width 190 height 36
click at [216, 521] on input "4.232" at bounding box center [155, 529] width 190 height 36
type input "4"
click at [314, 561] on button "Save" at bounding box center [428, 578] width 228 height 34
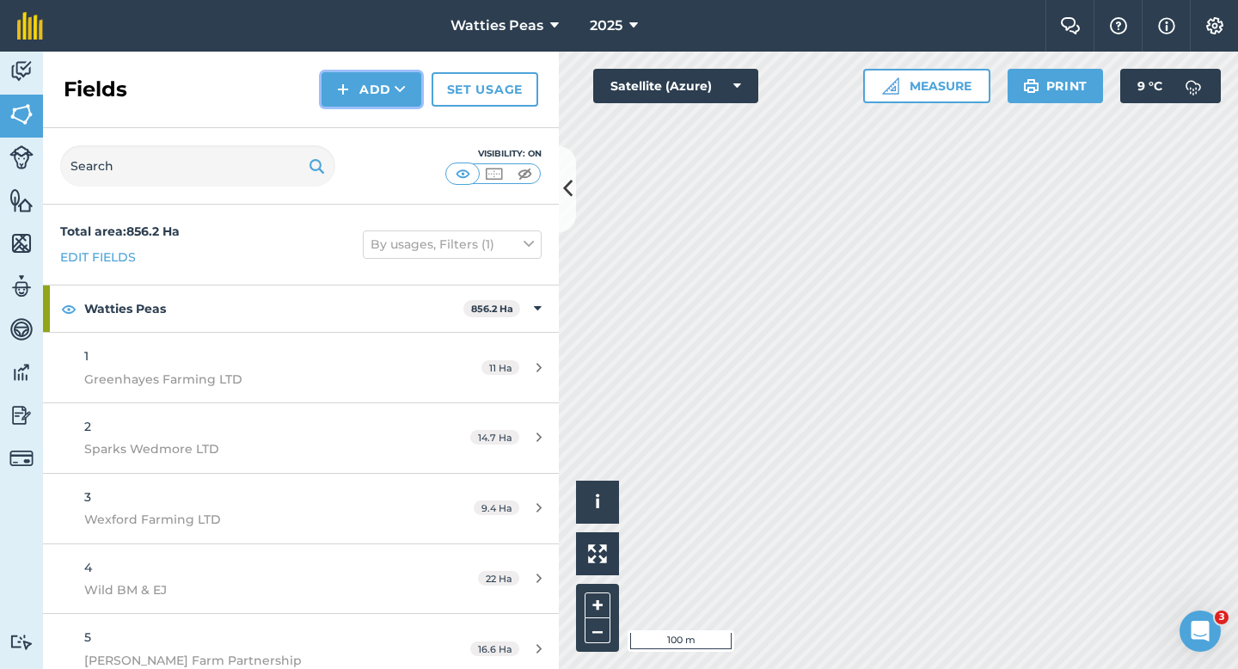
click at [370, 93] on button "Add" at bounding box center [371, 89] width 100 height 34
click at [370, 109] on link "Draw" at bounding box center [371, 128] width 95 height 38
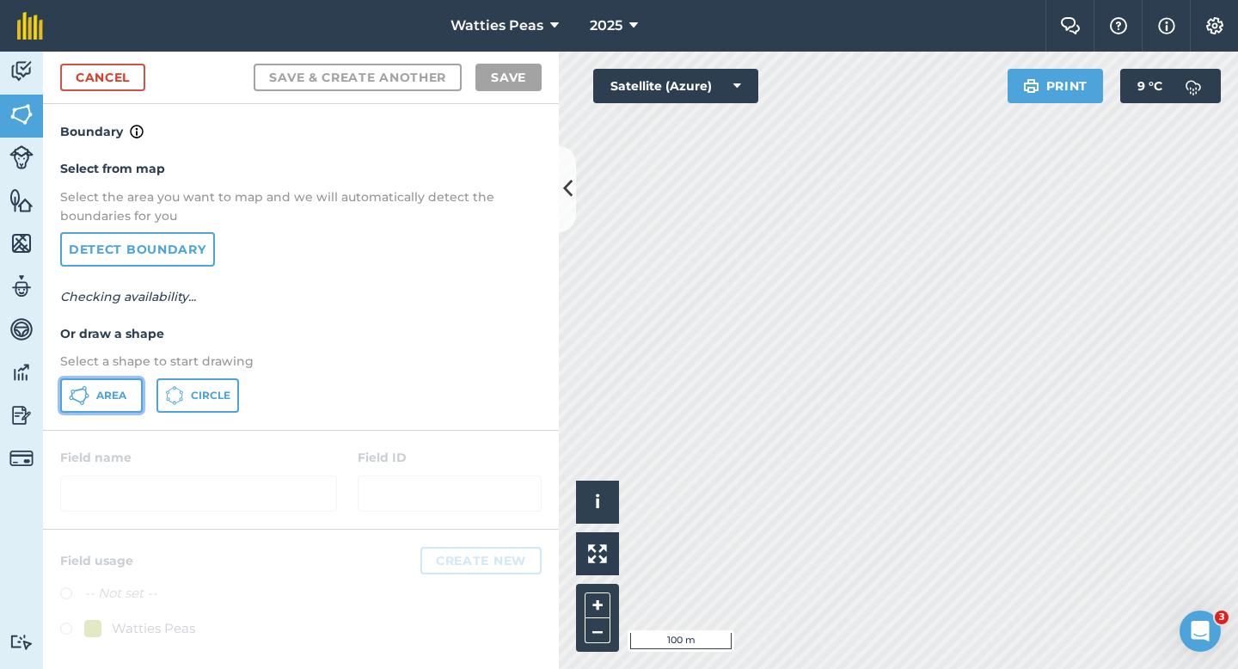
click at [114, 384] on button "Area" at bounding box center [101, 395] width 83 height 34
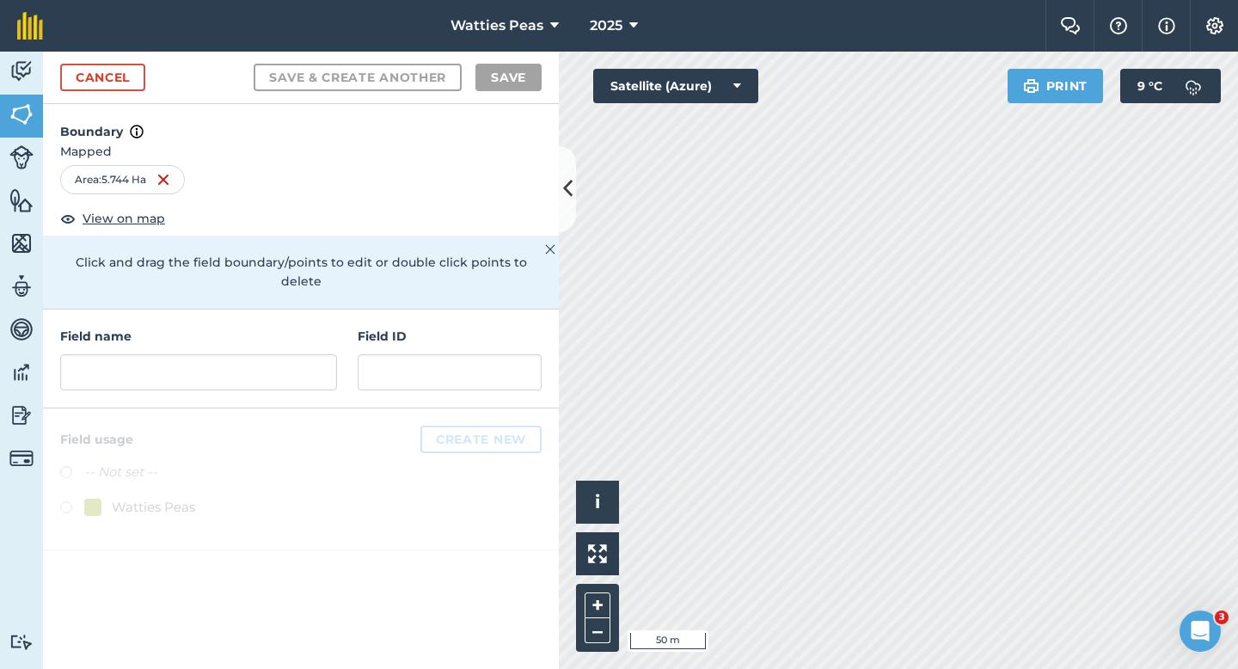
click at [332, 382] on div "Field name Field ID" at bounding box center [301, 358] width 516 height 99
click at [324, 368] on input "text" at bounding box center [198, 372] width 277 height 36
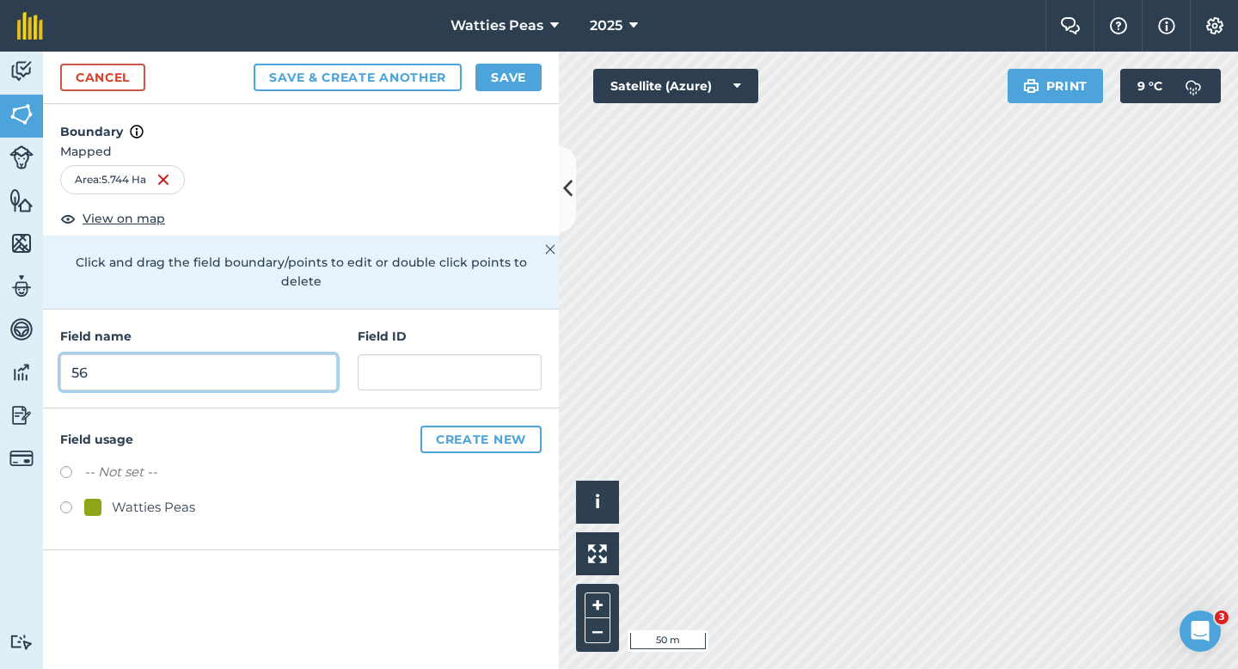
type input "56"
click at [187, 497] on div "Watties Peas" at bounding box center [153, 507] width 83 height 21
radio input "true"
click at [417, 330] on div "Field ID" at bounding box center [450, 359] width 184 height 64
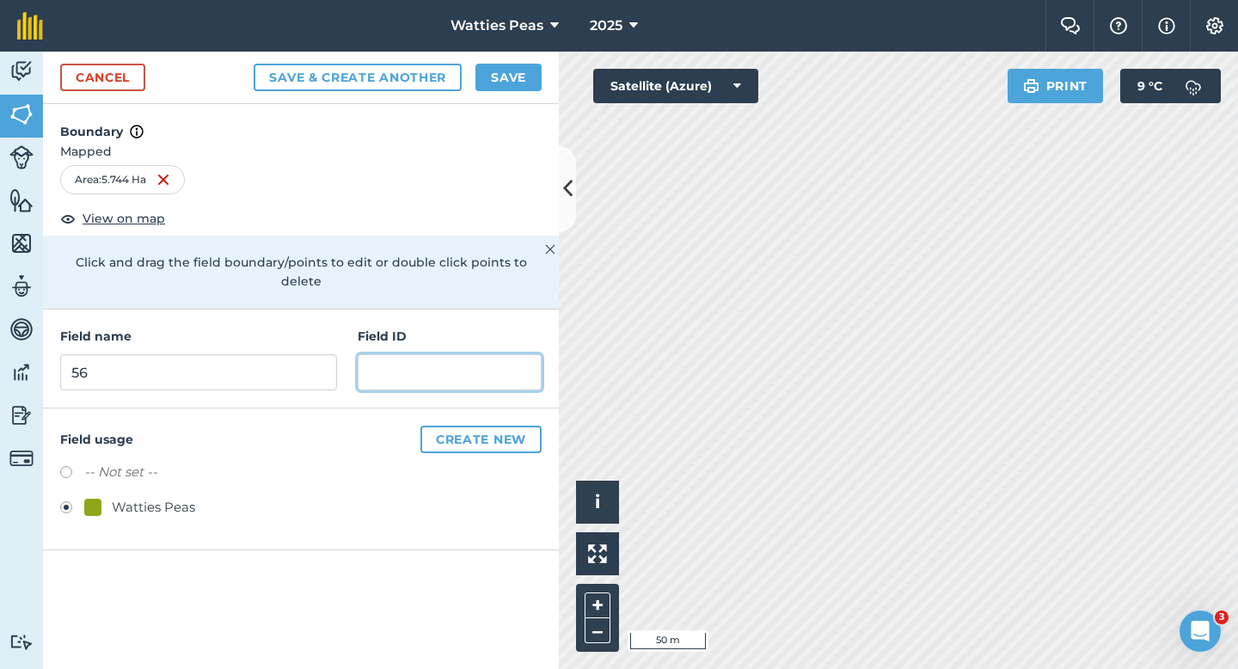
click at [417, 354] on input "text" at bounding box center [450, 372] width 184 height 36
type input "W"
click at [475, 354] on input "text" at bounding box center [450, 372] width 184 height 36
type input "Bellfield Partnership"
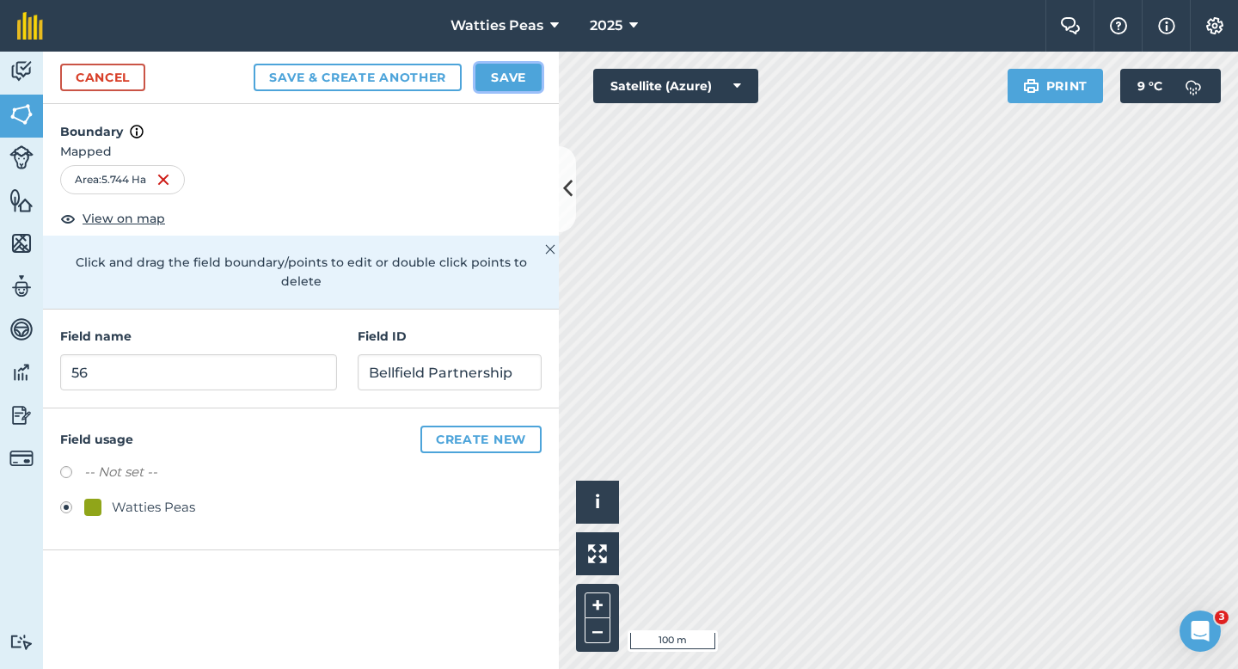
click at [499, 88] on button "Save" at bounding box center [508, 78] width 66 height 28
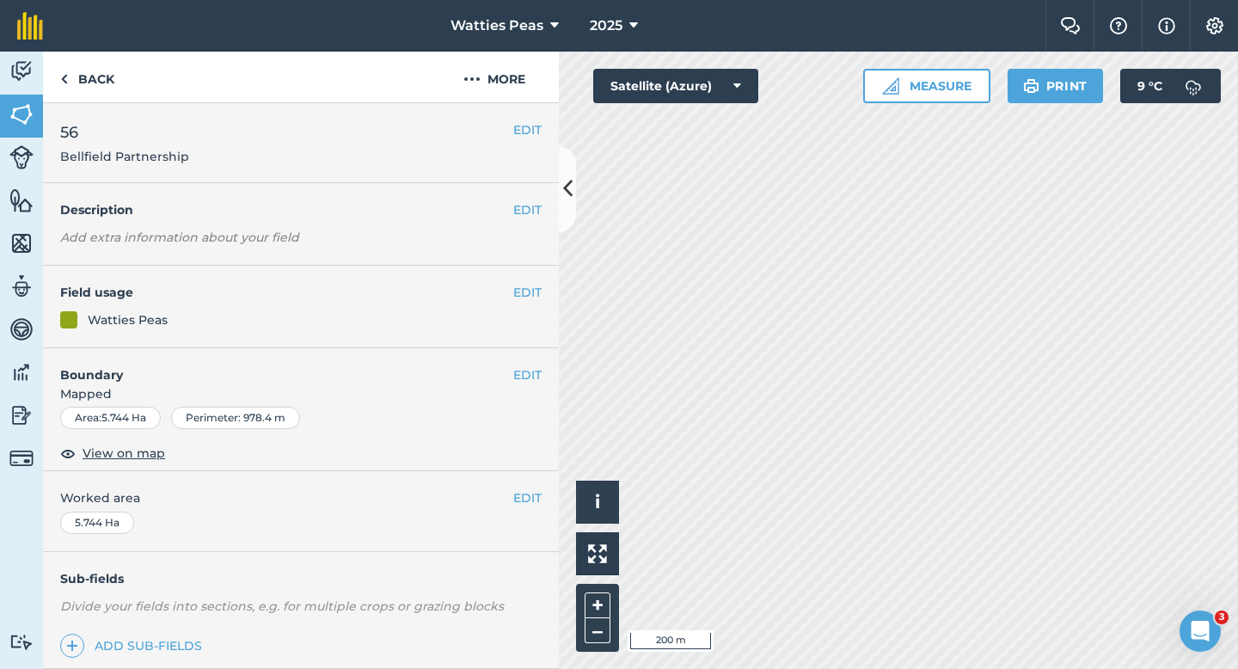
click at [531, 482] on div "EDIT Worked area 5.744 Ha" at bounding box center [301, 511] width 516 height 80
click at [531, 489] on button "EDIT" at bounding box center [527, 497] width 28 height 19
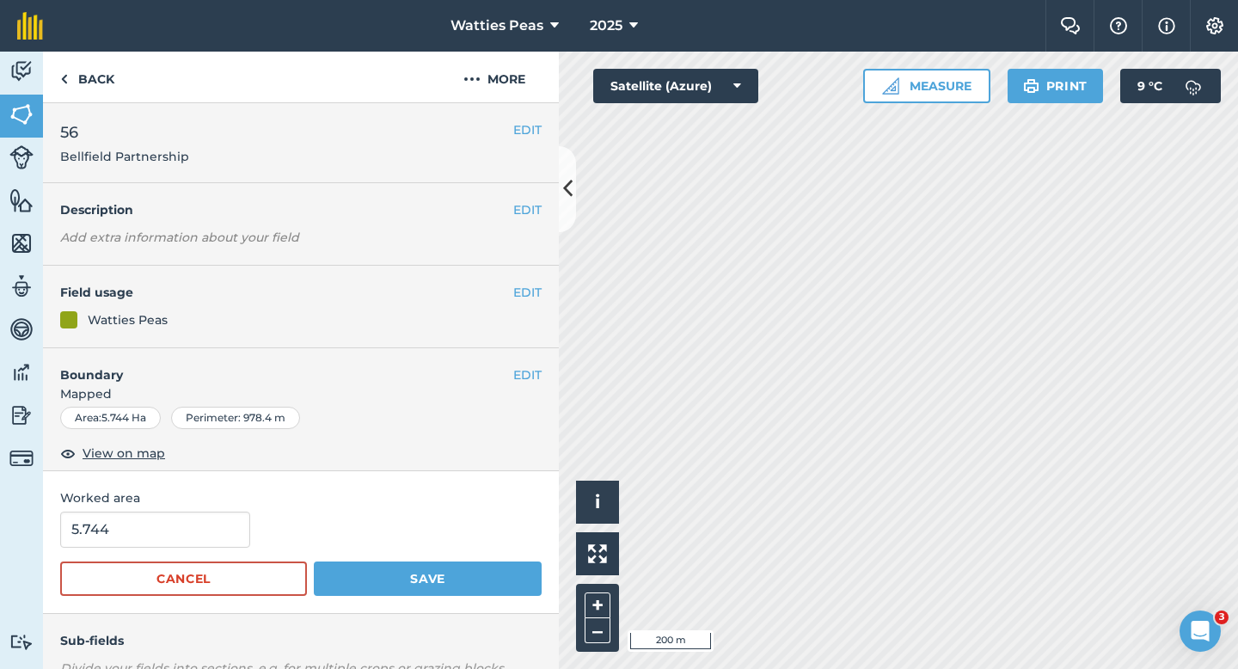
click at [164, 507] on div "Worked area 5.744 Cancel Save" at bounding box center [301, 542] width 516 height 142
click at [164, 526] on input "5.744" at bounding box center [155, 529] width 190 height 36
type input "5.7"
click at [314, 561] on button "Save" at bounding box center [428, 578] width 228 height 34
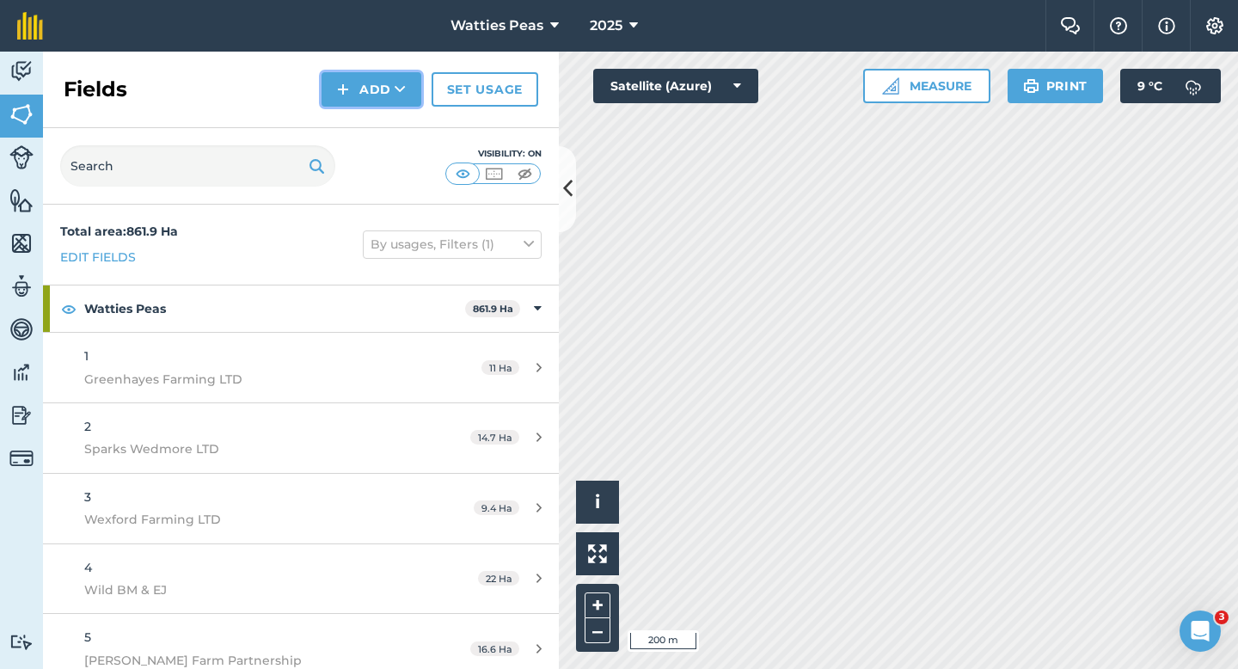
click at [357, 84] on button "Add" at bounding box center [371, 89] width 100 height 34
click at [370, 122] on link "Draw" at bounding box center [371, 128] width 95 height 38
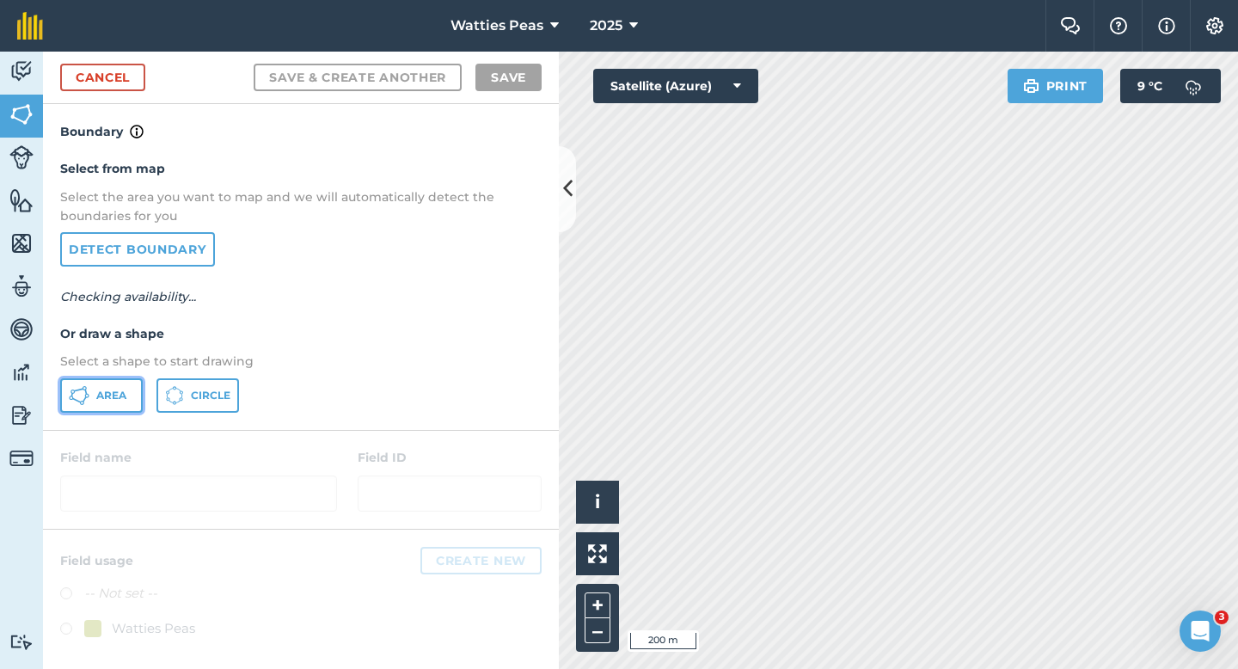
click at [99, 407] on button "Area" at bounding box center [101, 395] width 83 height 34
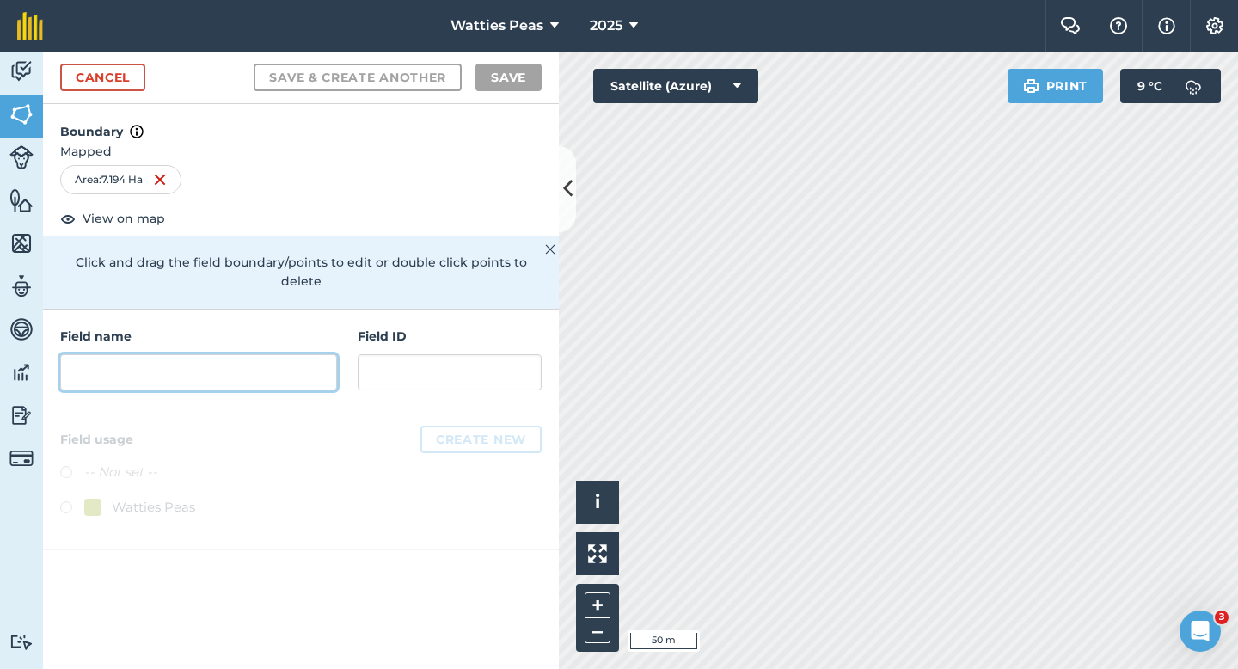
click at [315, 354] on input "text" at bounding box center [198, 372] width 277 height 36
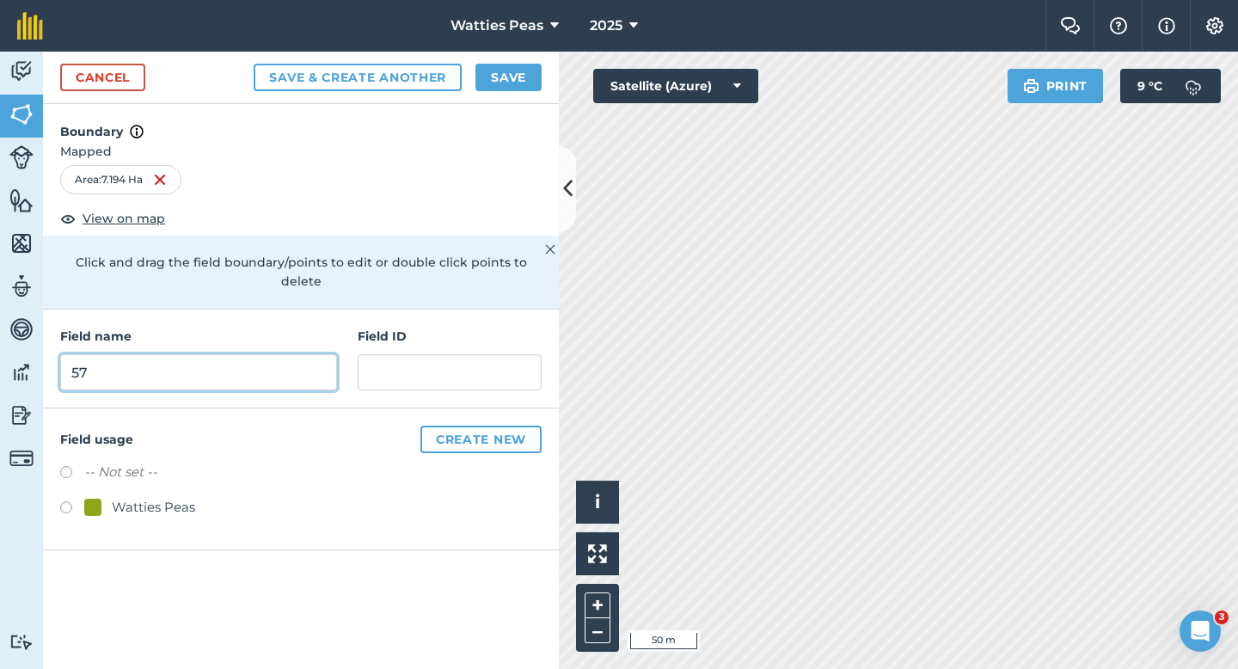
type input "57"
click at [142, 497] on div "Watties Peas" at bounding box center [153, 507] width 83 height 21
radio input "true"
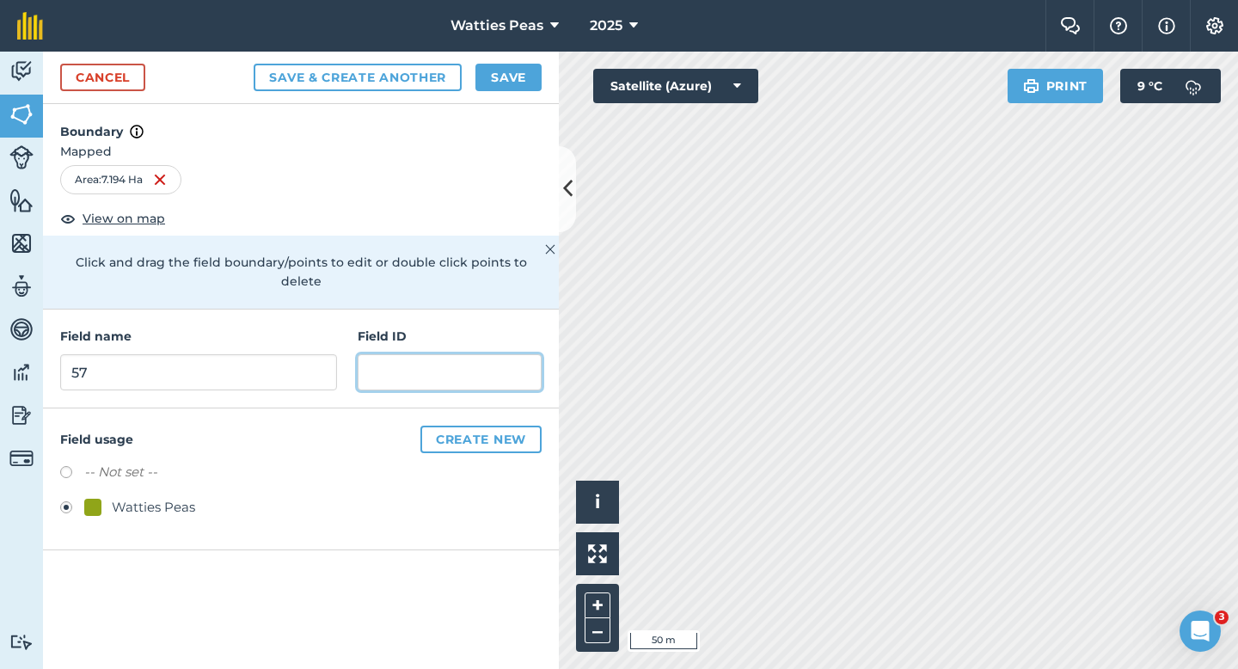
click at [499, 354] on input "text" at bounding box center [450, 372] width 184 height 36
type input "Lakeside Ayrshire LTD"
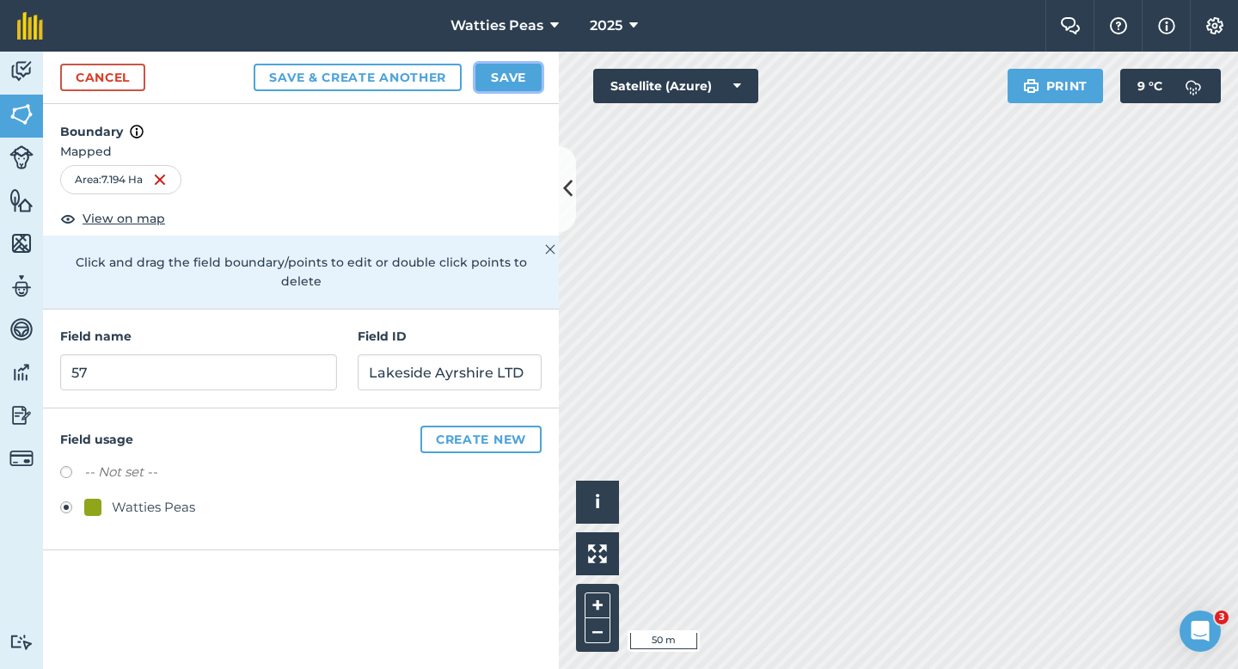
click at [505, 86] on button "Save" at bounding box center [508, 78] width 66 height 28
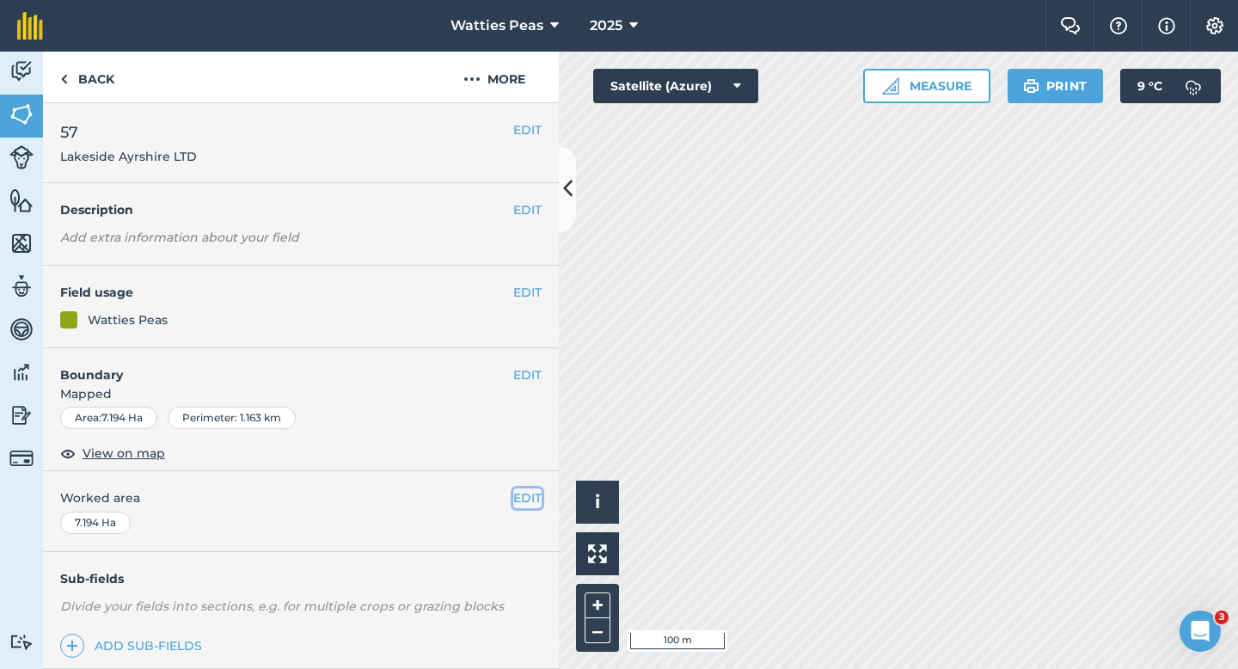
click at [521, 505] on button "EDIT" at bounding box center [527, 497] width 28 height 19
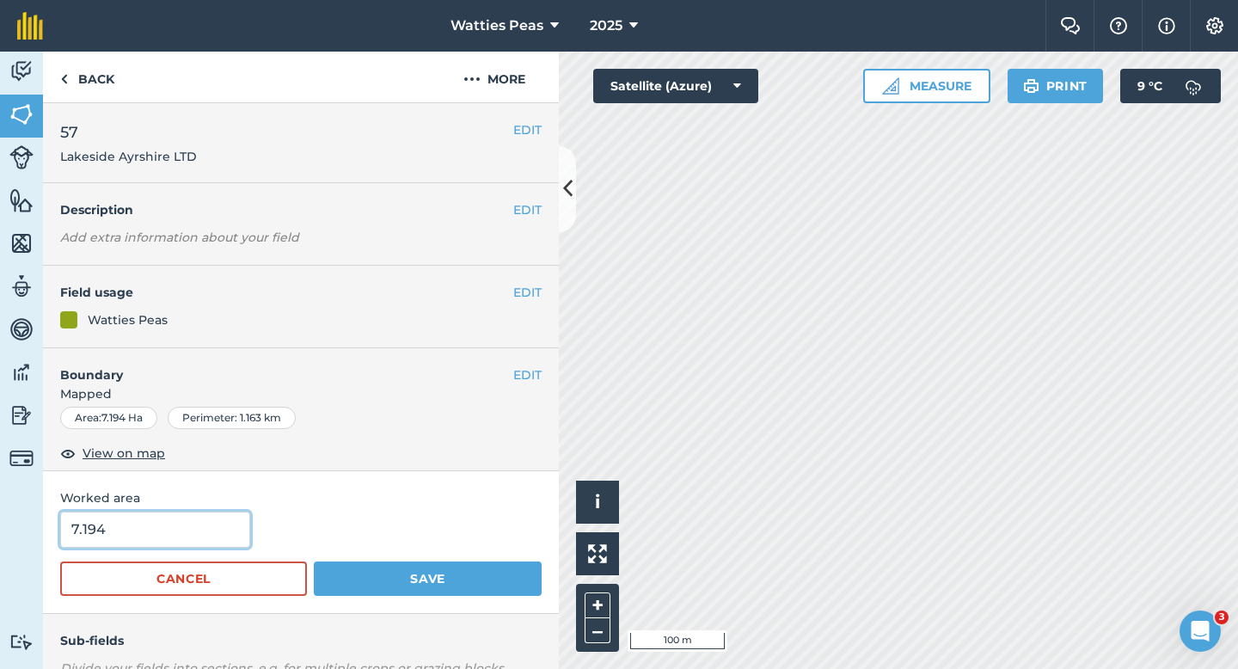
click at [211, 531] on input "7.194" at bounding box center [155, 529] width 190 height 36
type input "7"
click at [314, 561] on button "Save" at bounding box center [428, 578] width 228 height 34
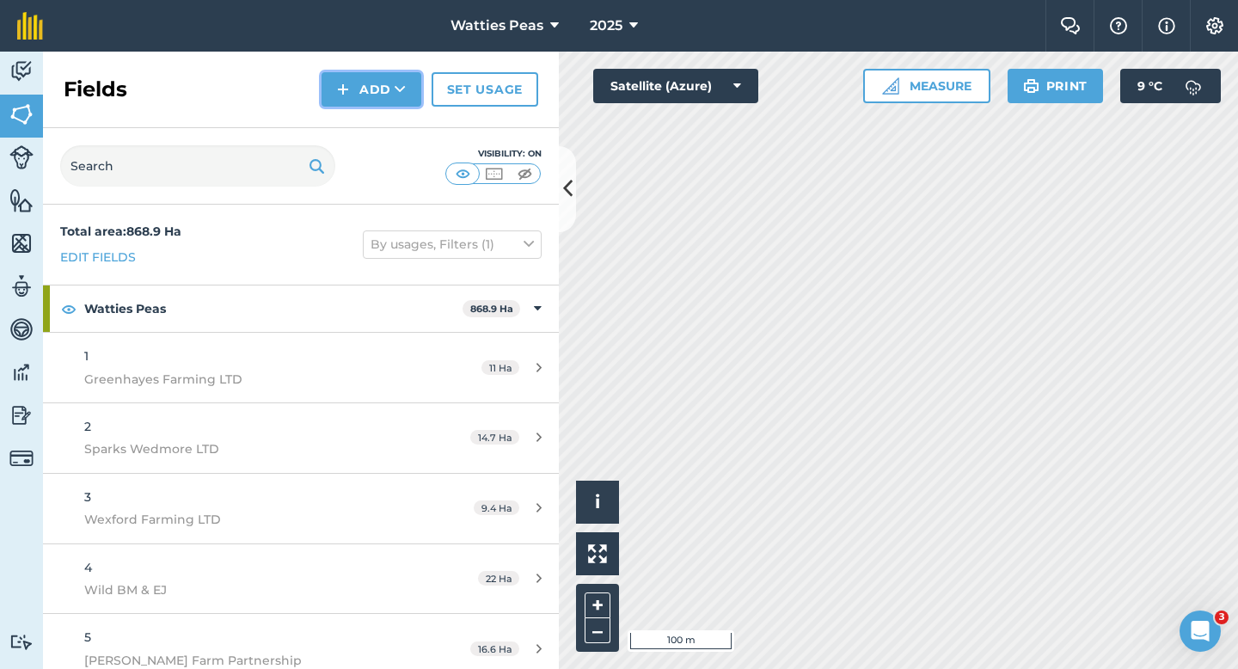
click at [370, 87] on button "Add" at bounding box center [371, 89] width 100 height 34
click at [370, 113] on link "Draw" at bounding box center [371, 128] width 95 height 38
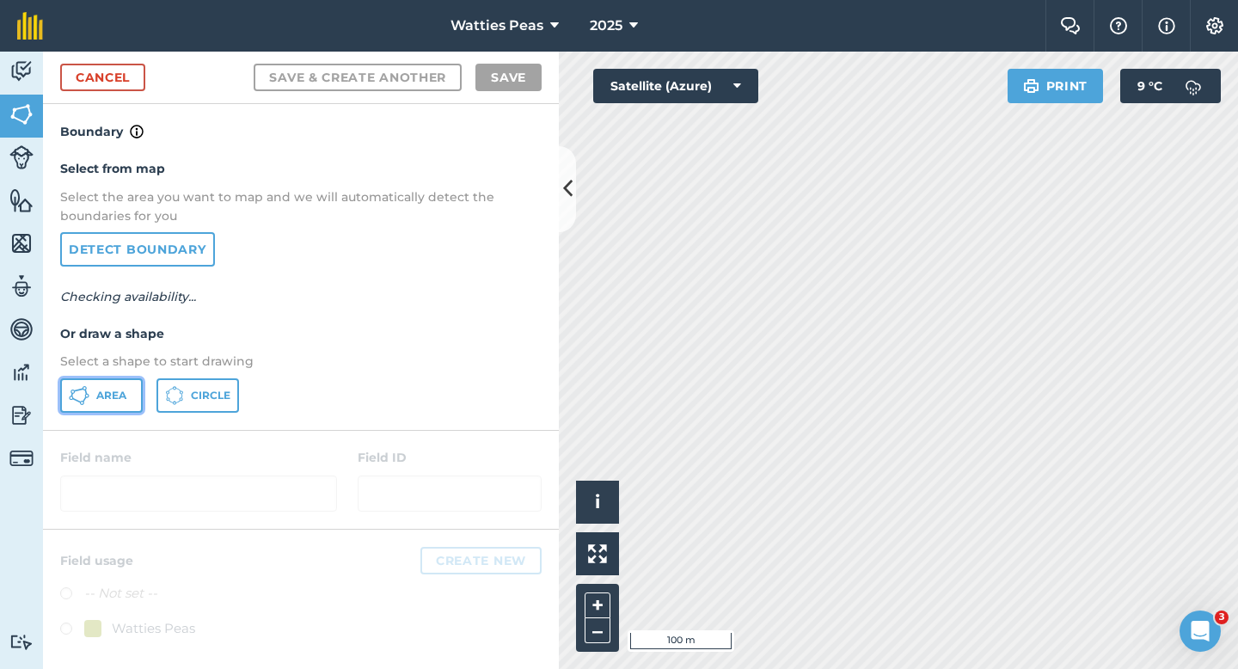
click at [89, 405] on button "Area" at bounding box center [101, 395] width 83 height 34
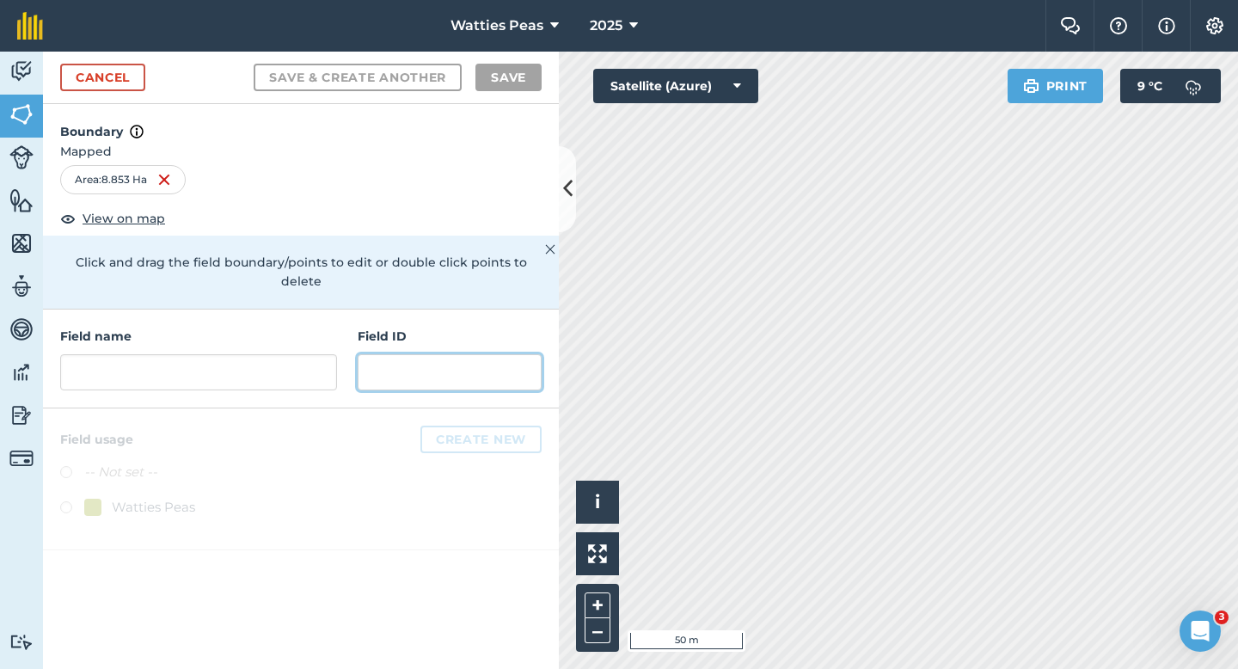
click at [412, 354] on input "text" at bounding box center [450, 372] width 184 height 36
paste input "Lakeside Ayrshire LTD"
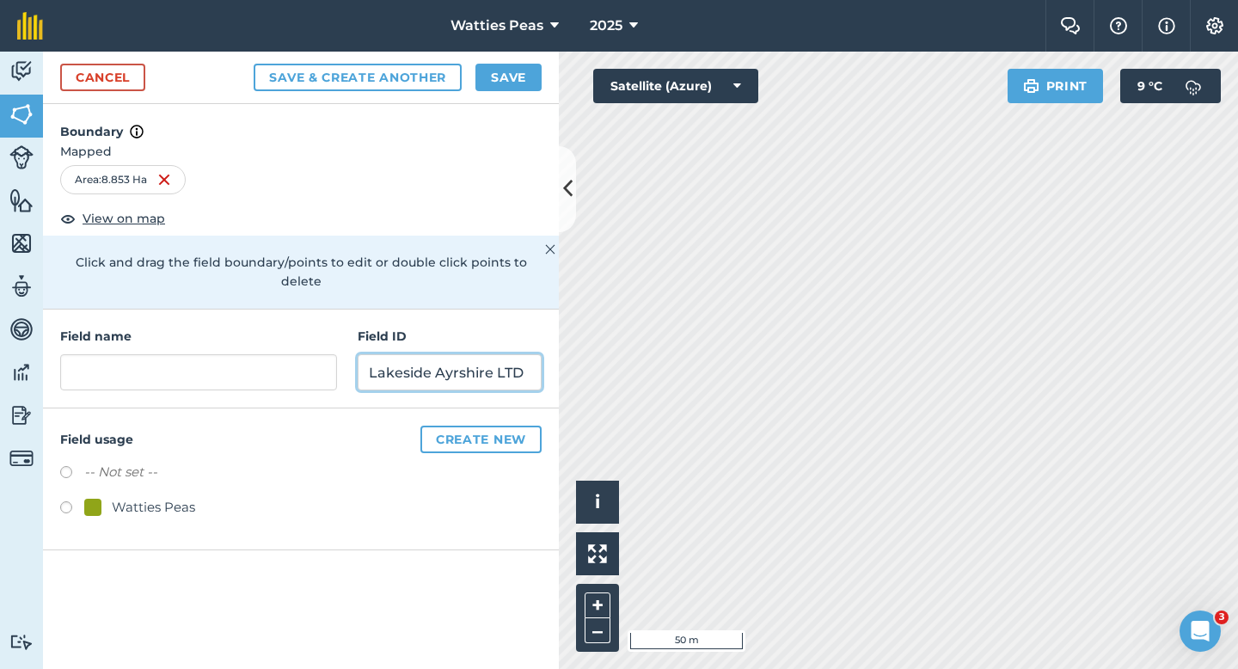
type input "Lakeside Ayrshire LTD"
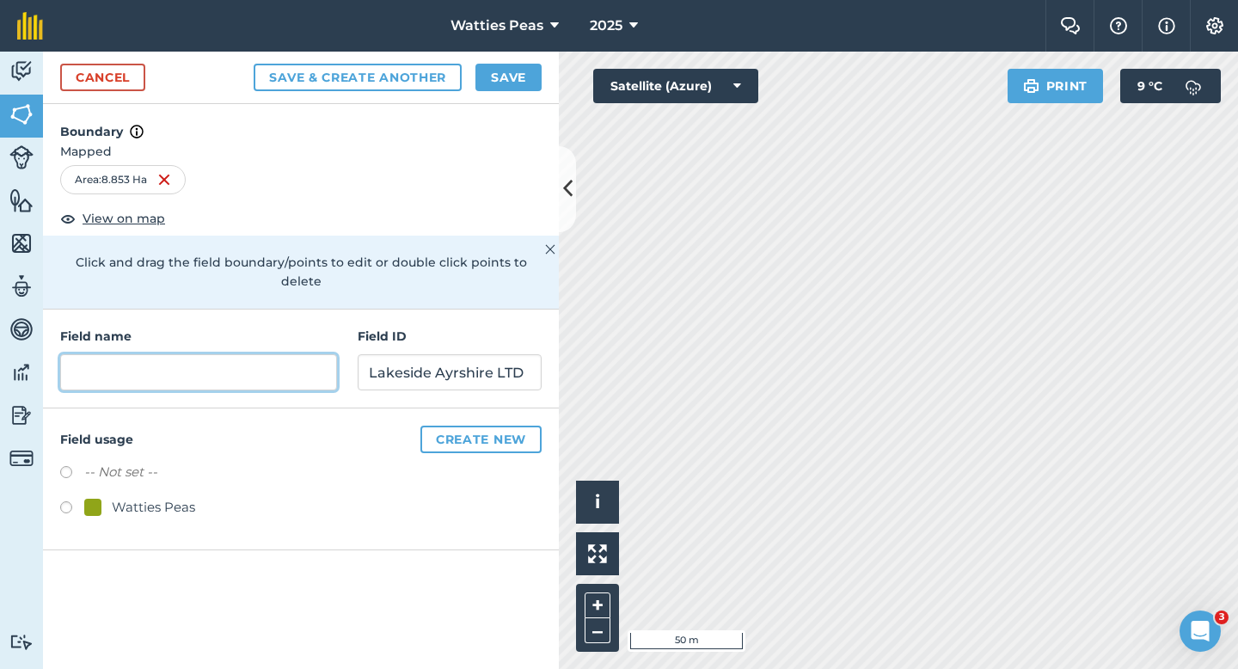
click at [288, 354] on input "text" at bounding box center [198, 372] width 277 height 36
type input "58"
click at [133, 497] on div "Watties Peas" at bounding box center [153, 507] width 83 height 21
radio input "true"
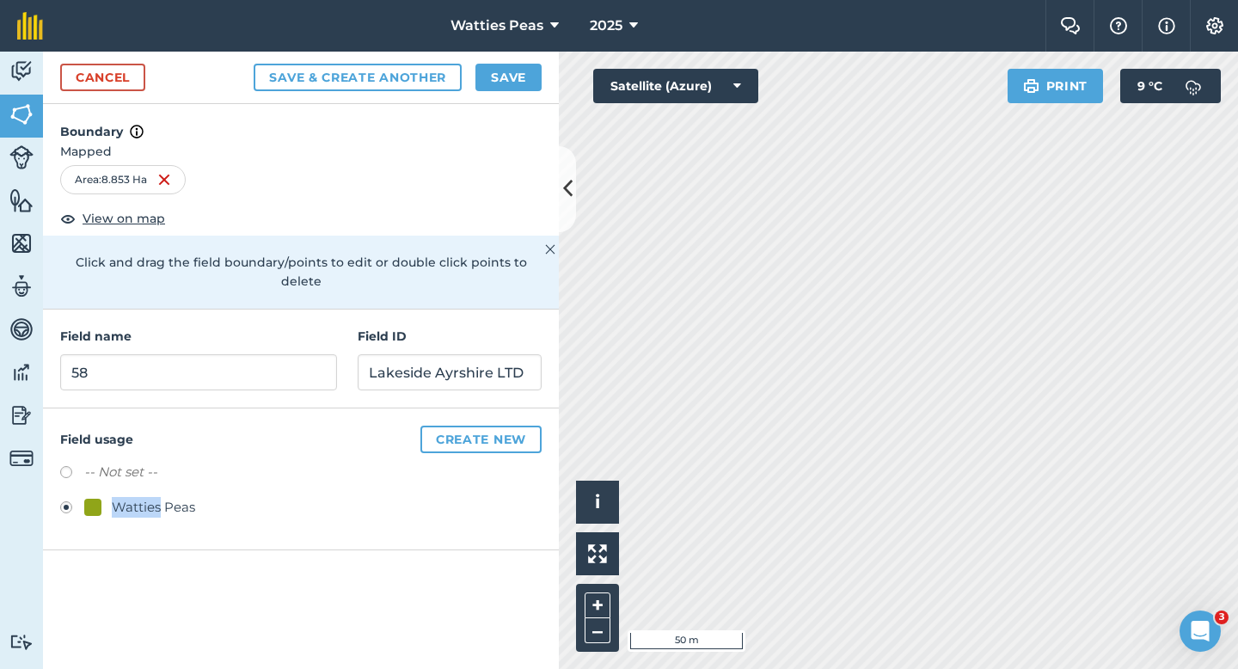
click at [133, 497] on div "Watties Peas" at bounding box center [153, 507] width 83 height 21
click at [527, 61] on div "Cancel Save & Create Another Save" at bounding box center [301, 78] width 516 height 52
click at [527, 62] on div "Cancel Save & Create Another Save" at bounding box center [301, 78] width 516 height 52
click at [507, 87] on button "Save" at bounding box center [508, 78] width 66 height 28
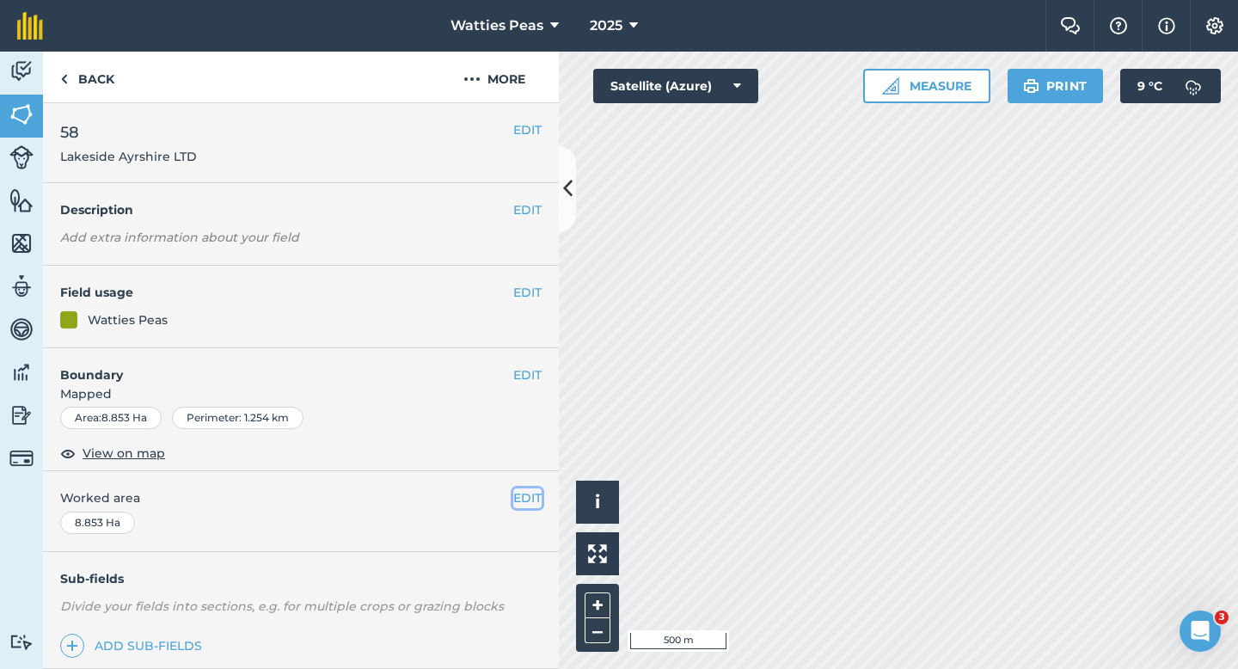
click at [521, 507] on button "EDIT" at bounding box center [527, 497] width 28 height 19
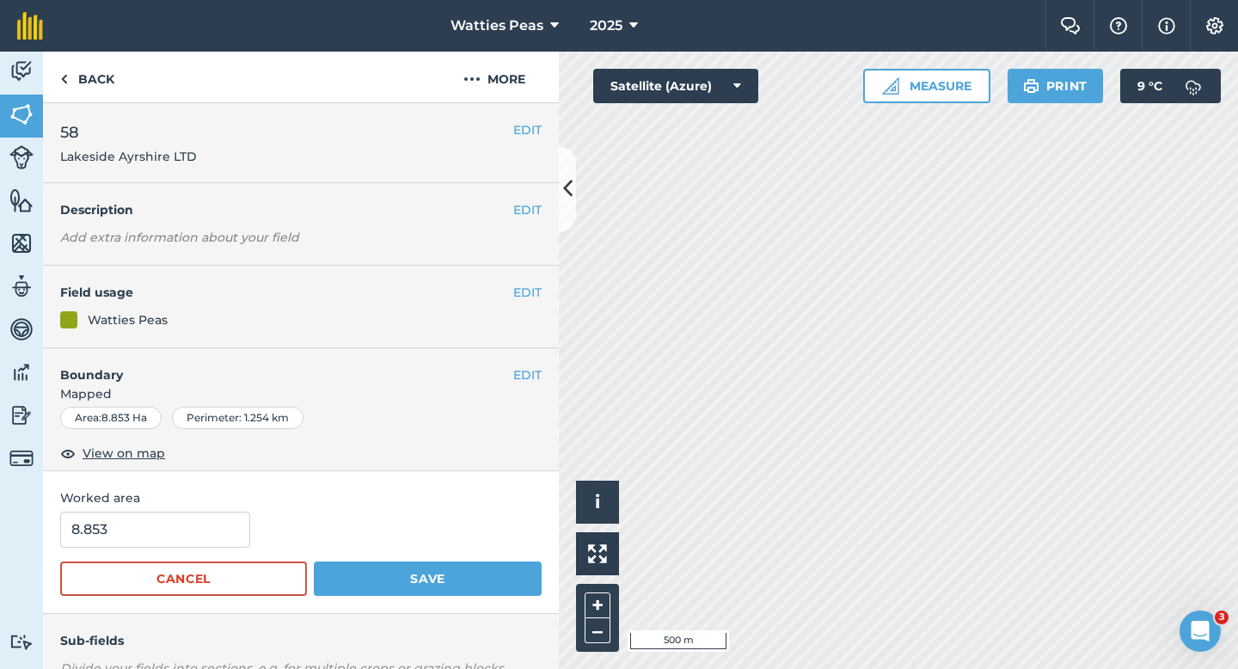
click at [158, 552] on form "8.853 Cancel Save" at bounding box center [300, 553] width 481 height 84
click at [158, 540] on input "8.853" at bounding box center [155, 529] width 190 height 36
type input "8.8"
click at [314, 561] on button "Save" at bounding box center [428, 578] width 228 height 34
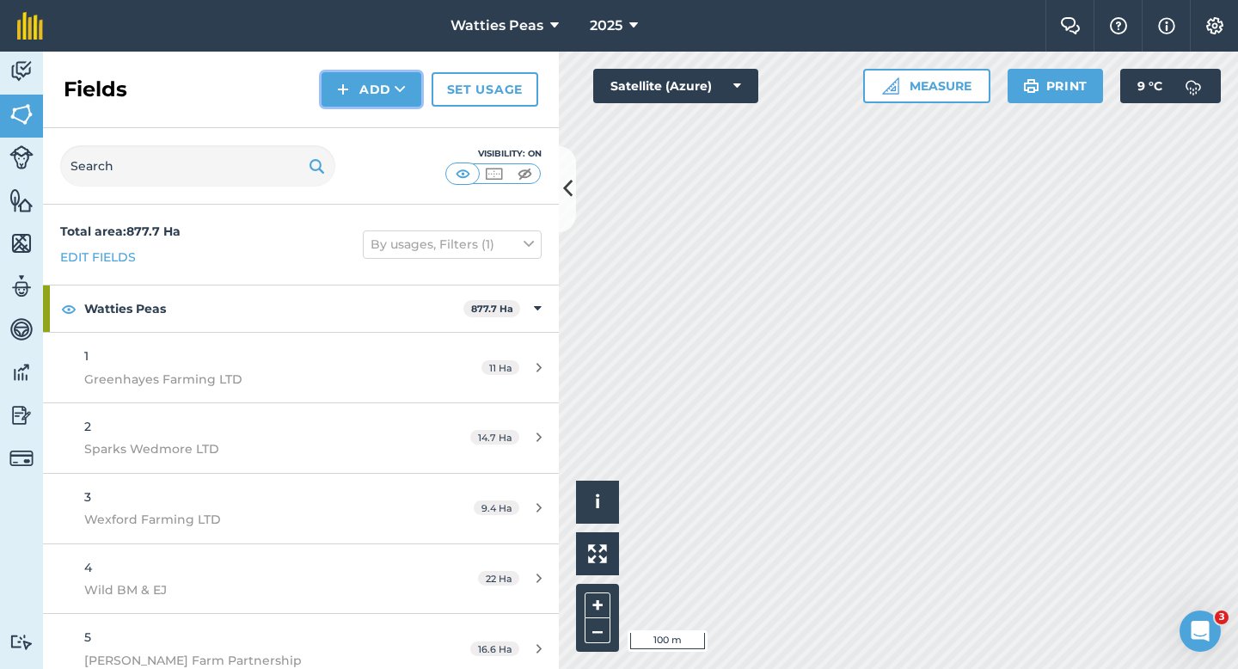
click at [409, 87] on button "Add" at bounding box center [371, 89] width 100 height 34
click at [409, 126] on link "Draw" at bounding box center [371, 128] width 95 height 38
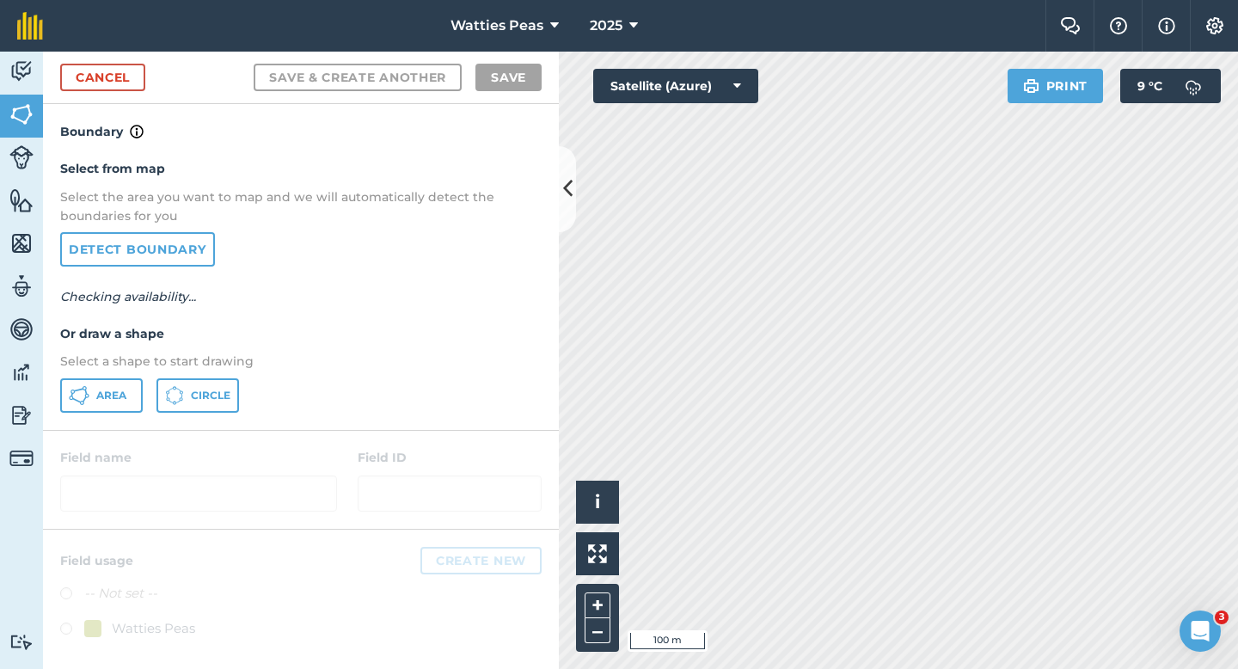
click at [110, 376] on div "Select from map Select the area you want to map and we will automatically detec…" at bounding box center [301, 285] width 516 height 287
click at [110, 381] on button "Area" at bounding box center [101, 395] width 83 height 34
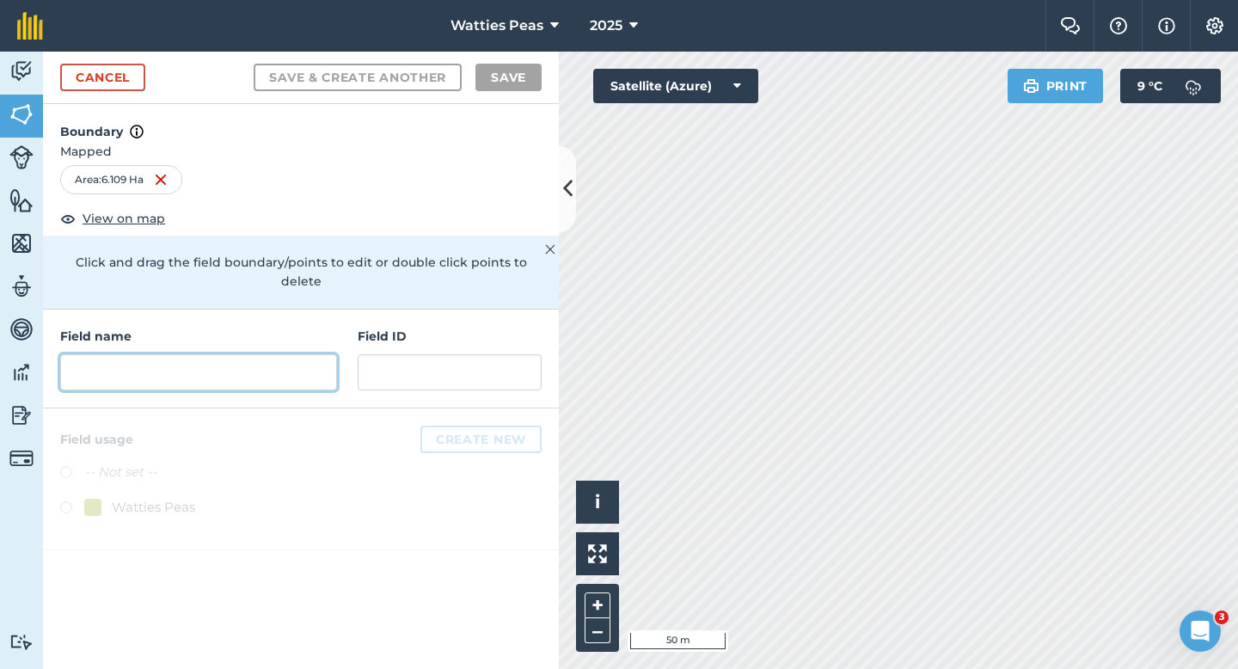
click at [301, 355] on input "text" at bounding box center [198, 372] width 277 height 36
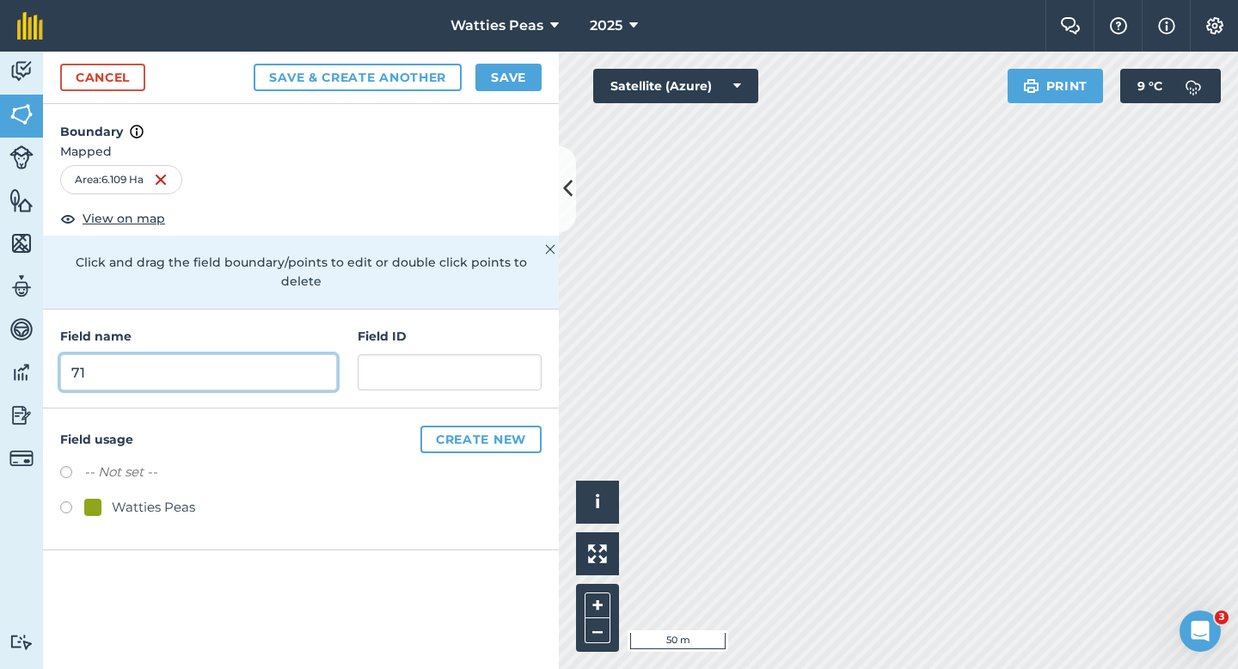
type input "7"
type input "62"
click at [185, 475] on div "-- Not set -- Watties Peas" at bounding box center [300, 492] width 481 height 60
click at [185, 497] on div "Watties Peas" at bounding box center [153, 507] width 83 height 21
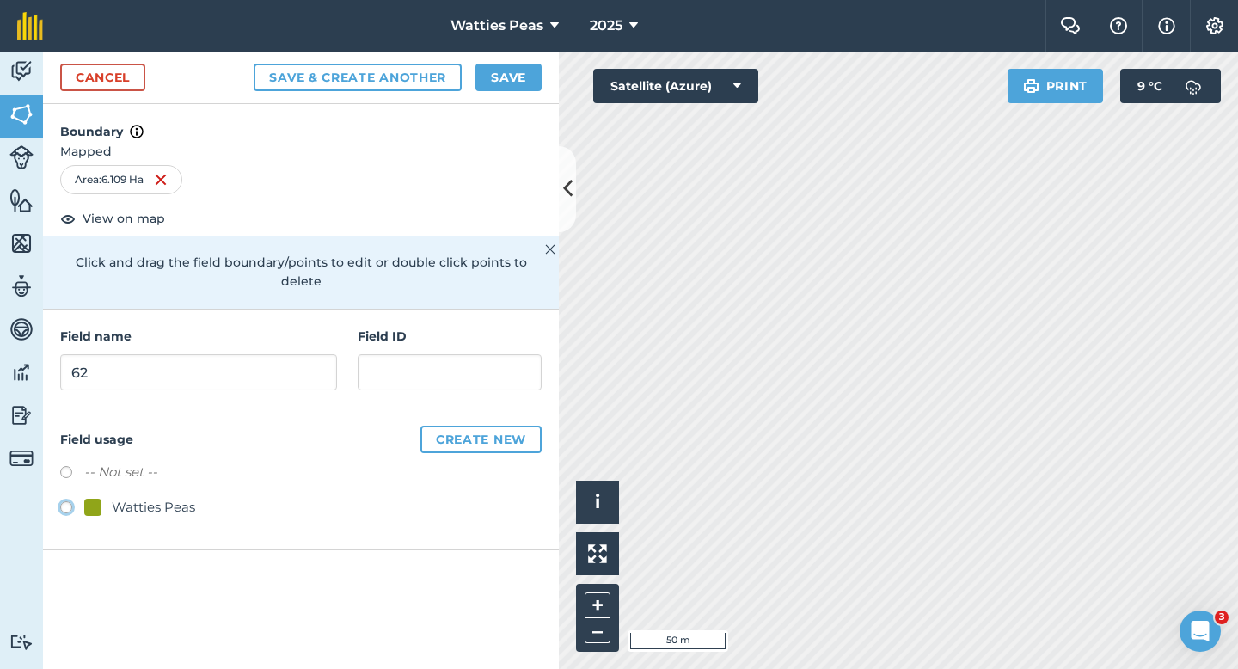
radio input "true"
click at [387, 359] on input "text" at bounding box center [450, 372] width 184 height 36
type input "[PERSON_NAME] ID & MR"
click at [489, 71] on button "Save" at bounding box center [508, 78] width 66 height 28
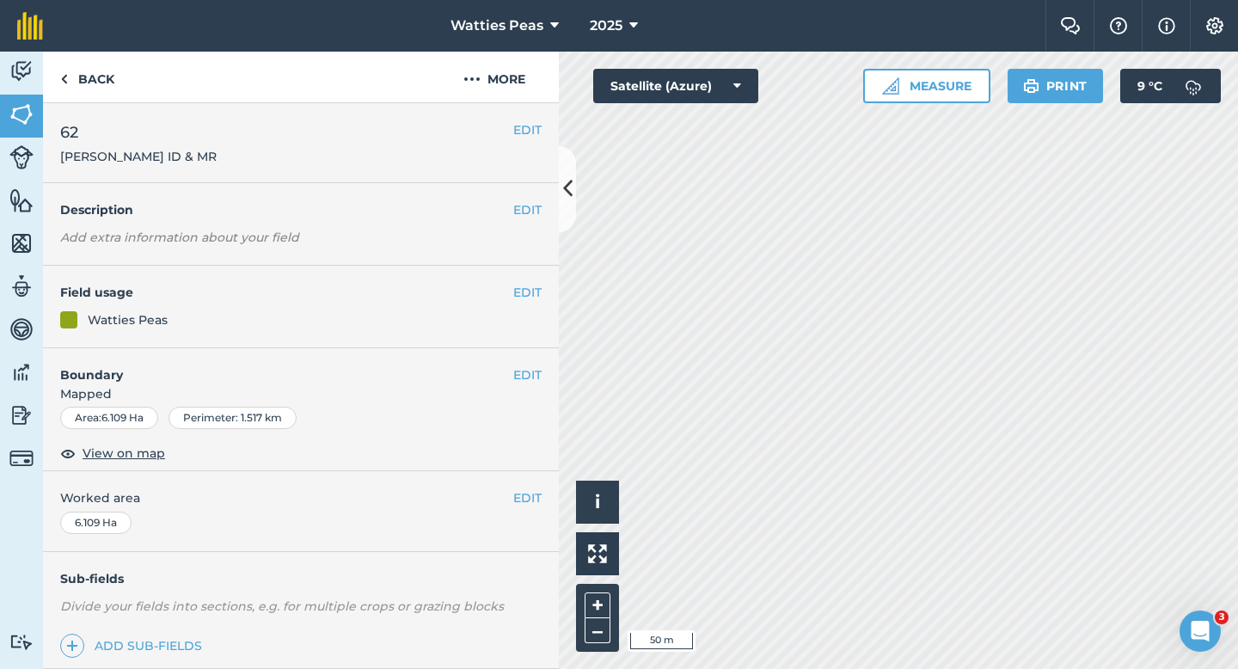
click at [517, 113] on div "EDIT 62 [PERSON_NAME] ID & MR" at bounding box center [301, 143] width 516 height 80
click at [517, 118] on div "EDIT 62 [PERSON_NAME] ID & MR" at bounding box center [301, 143] width 516 height 80
click at [517, 119] on div "EDIT 62 [PERSON_NAME] ID & MR" at bounding box center [301, 143] width 516 height 80
click at [517, 120] on button "EDIT" at bounding box center [527, 129] width 28 height 19
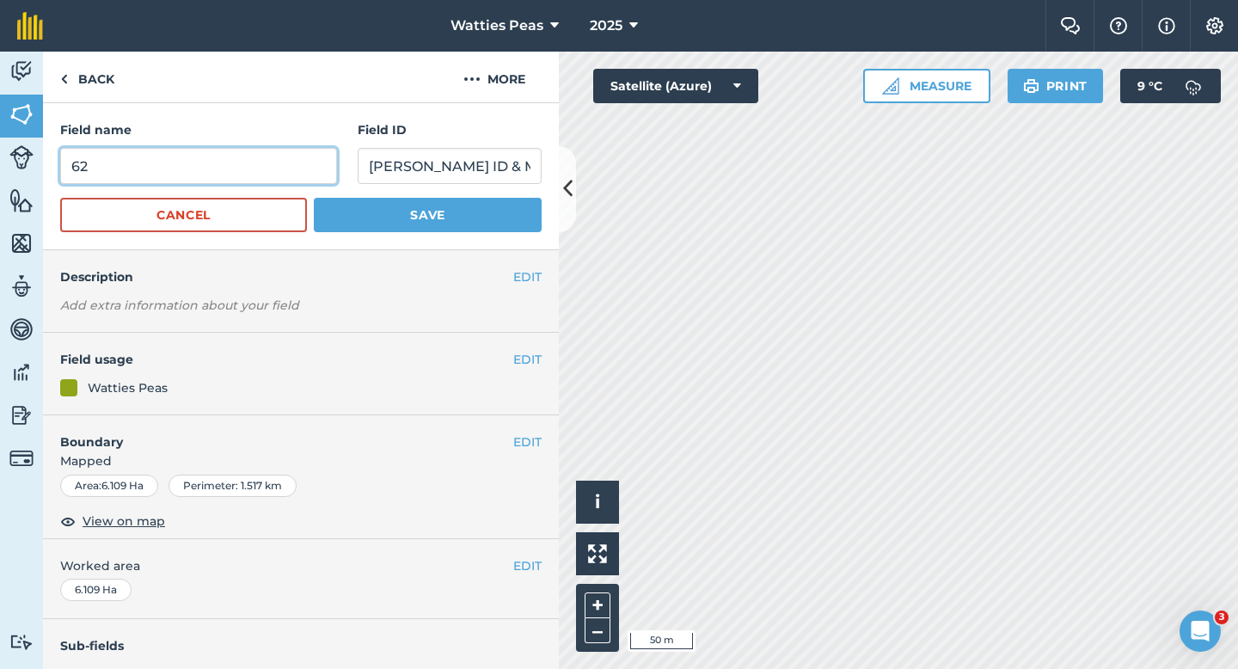
click at [255, 179] on input "62" at bounding box center [198, 166] width 277 height 36
type input "60"
click at [314, 198] on button "Save" at bounding box center [428, 215] width 228 height 34
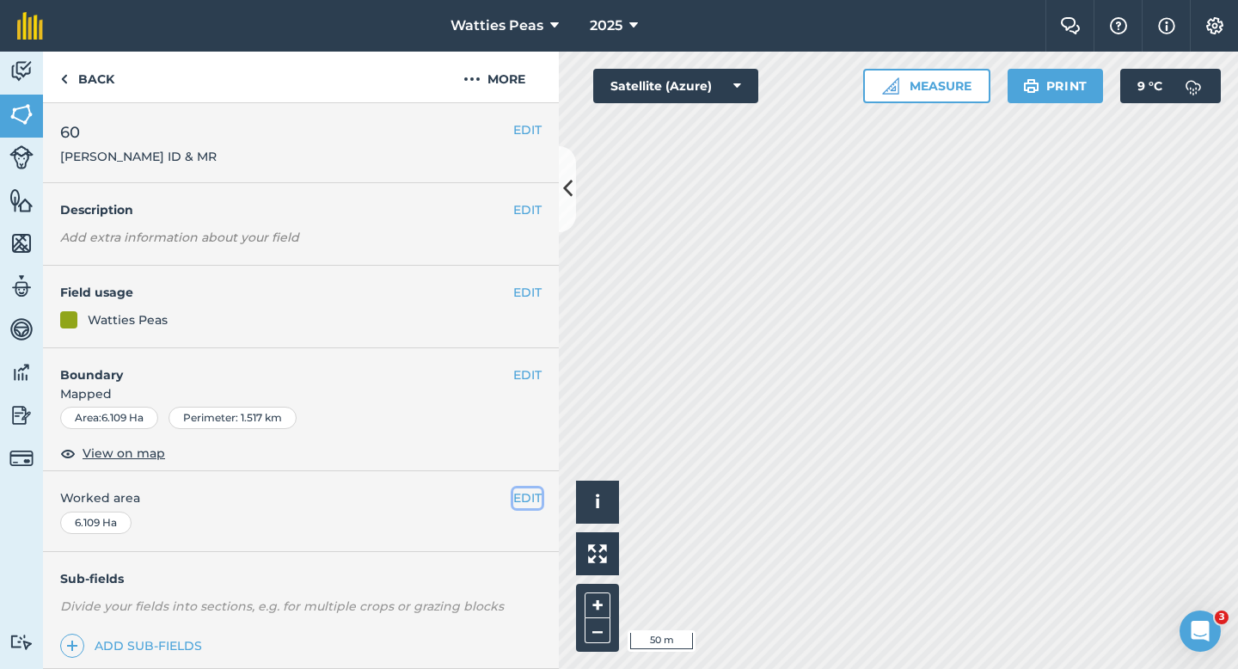
click at [528, 494] on button "EDIT" at bounding box center [527, 497] width 28 height 19
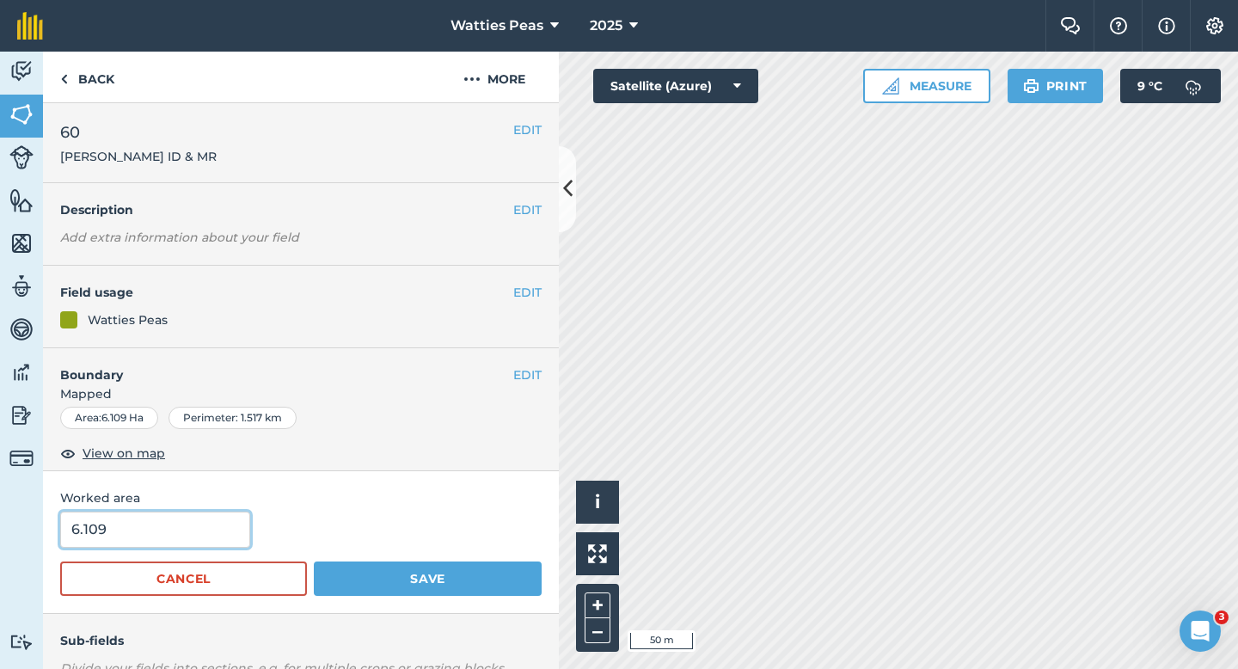
click at [159, 536] on input "6.109" at bounding box center [155, 529] width 190 height 36
type input "6.1"
click at [314, 561] on button "Save" at bounding box center [428, 578] width 228 height 34
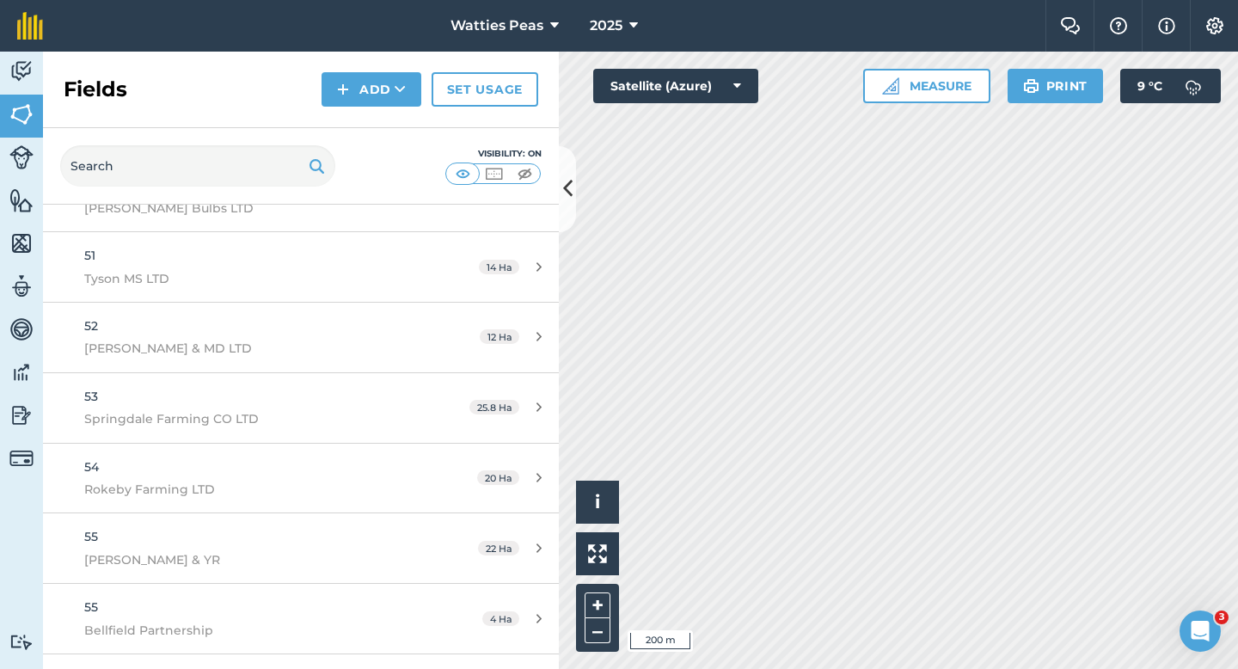
scroll to position [3882, 0]
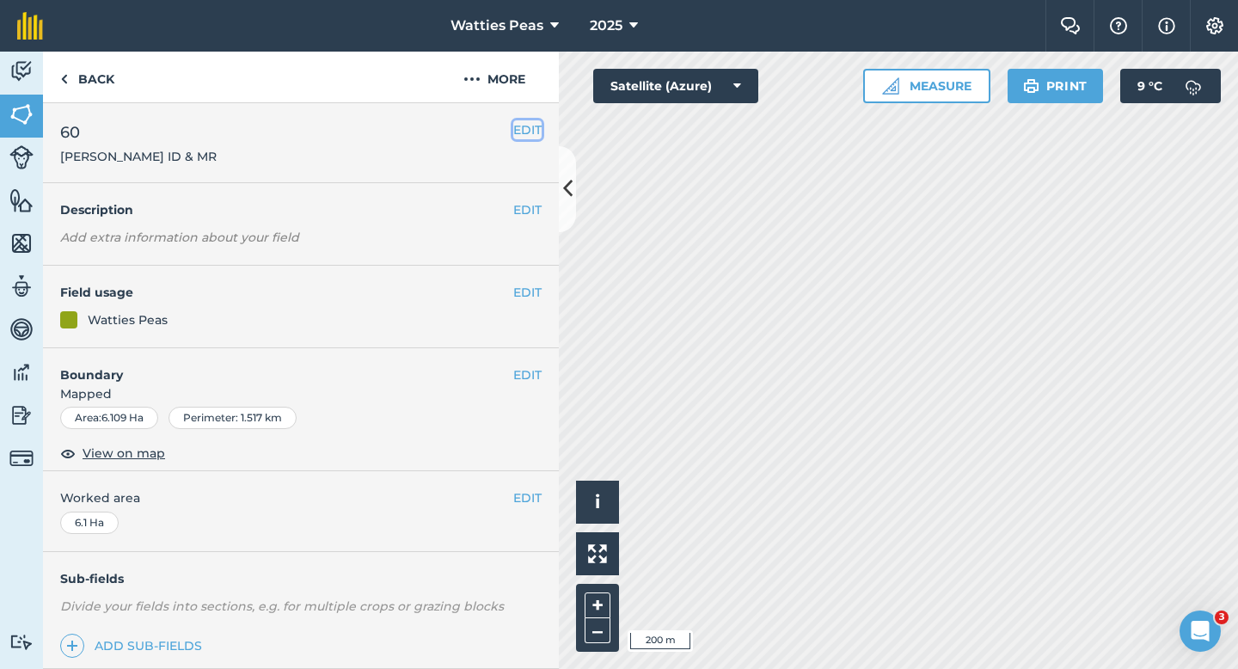
click at [523, 127] on button "EDIT" at bounding box center [527, 129] width 28 height 19
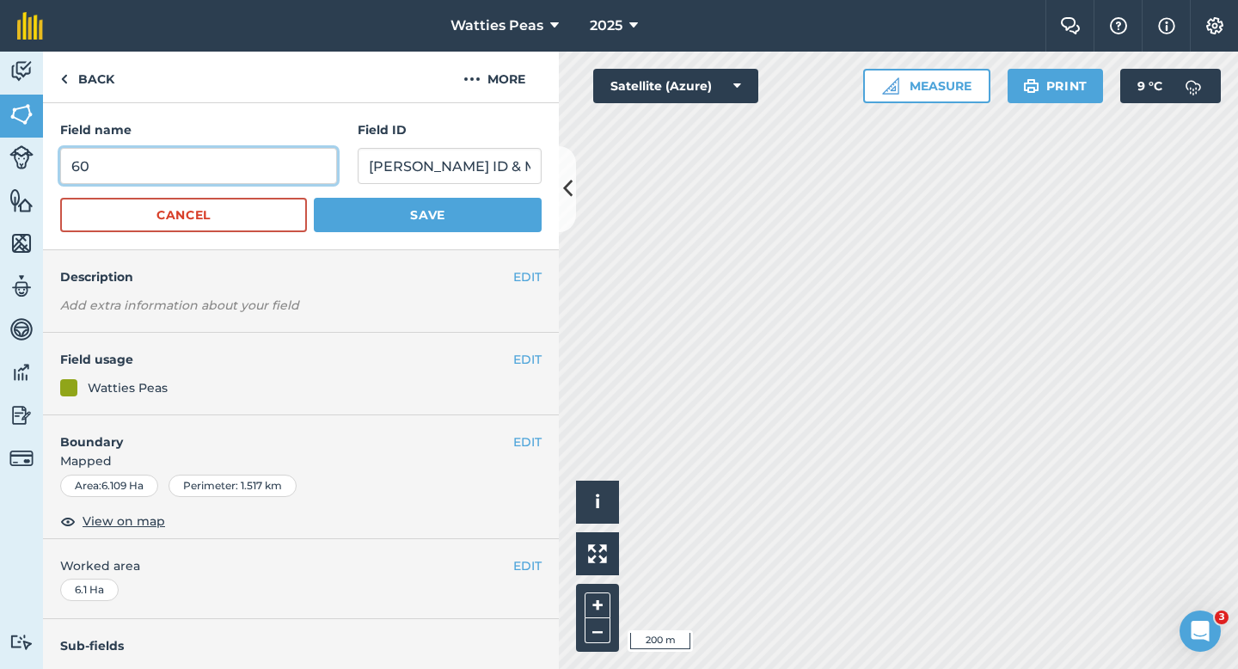
click at [288, 158] on input "60" at bounding box center [198, 166] width 277 height 36
type input "59"
click at [314, 198] on button "Save" at bounding box center [428, 215] width 228 height 34
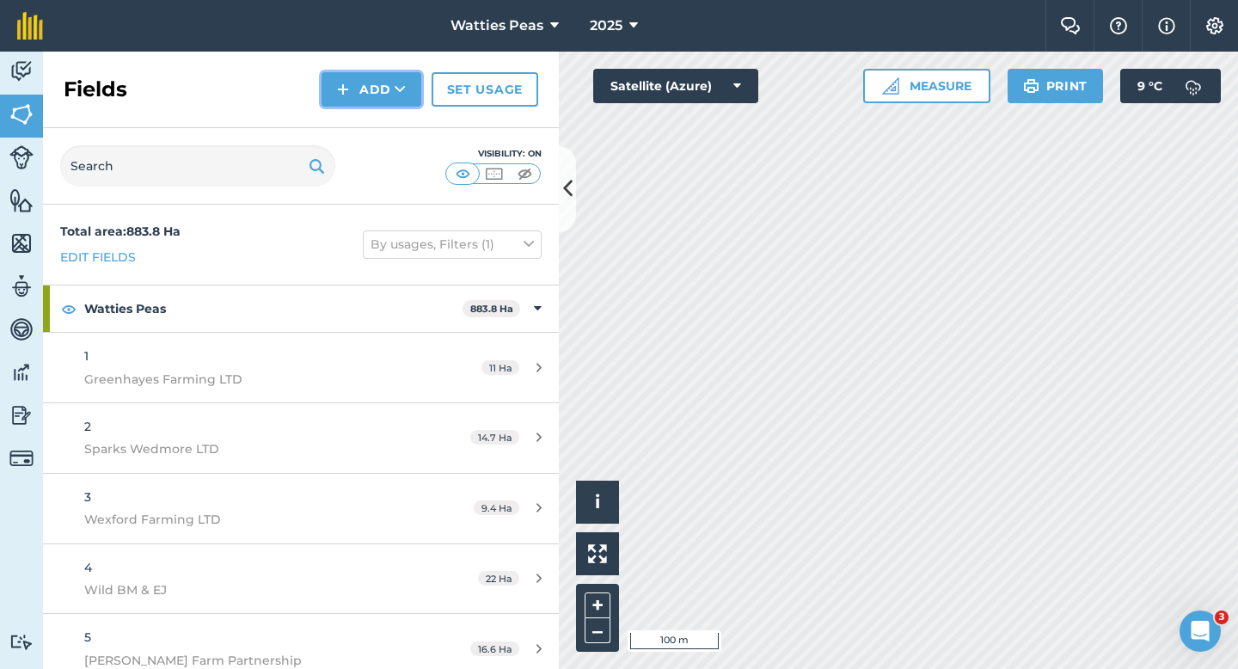
click at [383, 90] on button "Add" at bounding box center [371, 89] width 100 height 34
click at [383, 121] on link "Draw" at bounding box center [371, 128] width 95 height 38
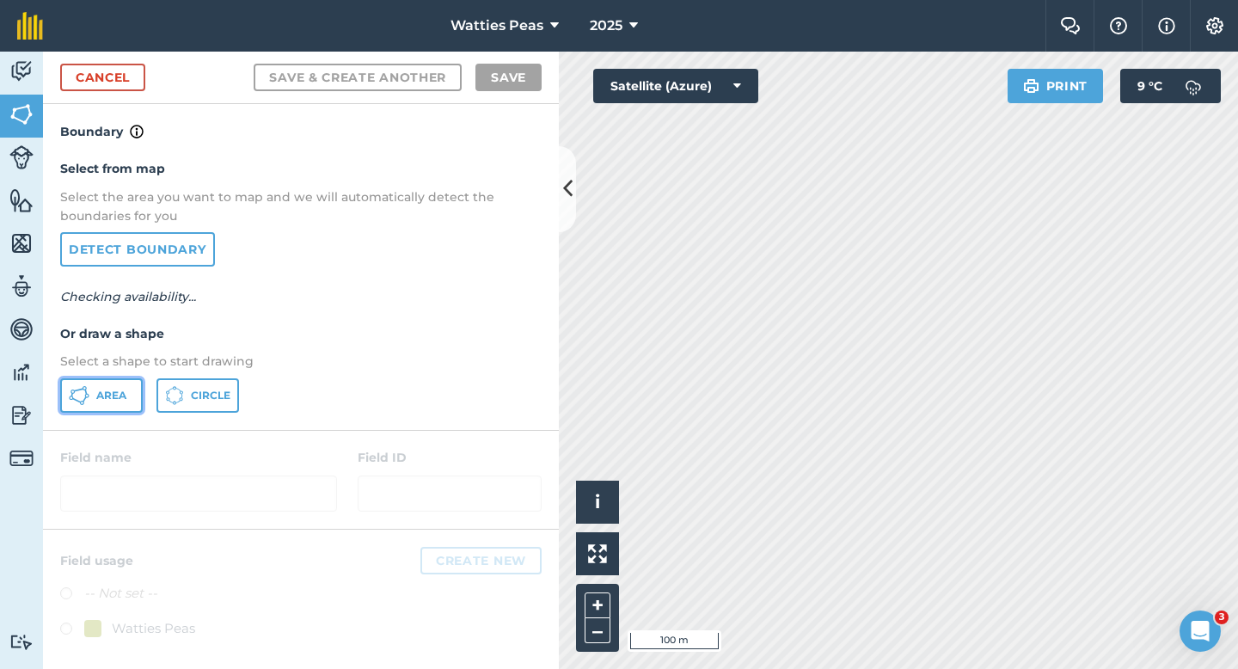
click at [100, 409] on button "Area" at bounding box center [101, 395] width 83 height 34
click at [100, 404] on button "Area" at bounding box center [101, 395] width 83 height 34
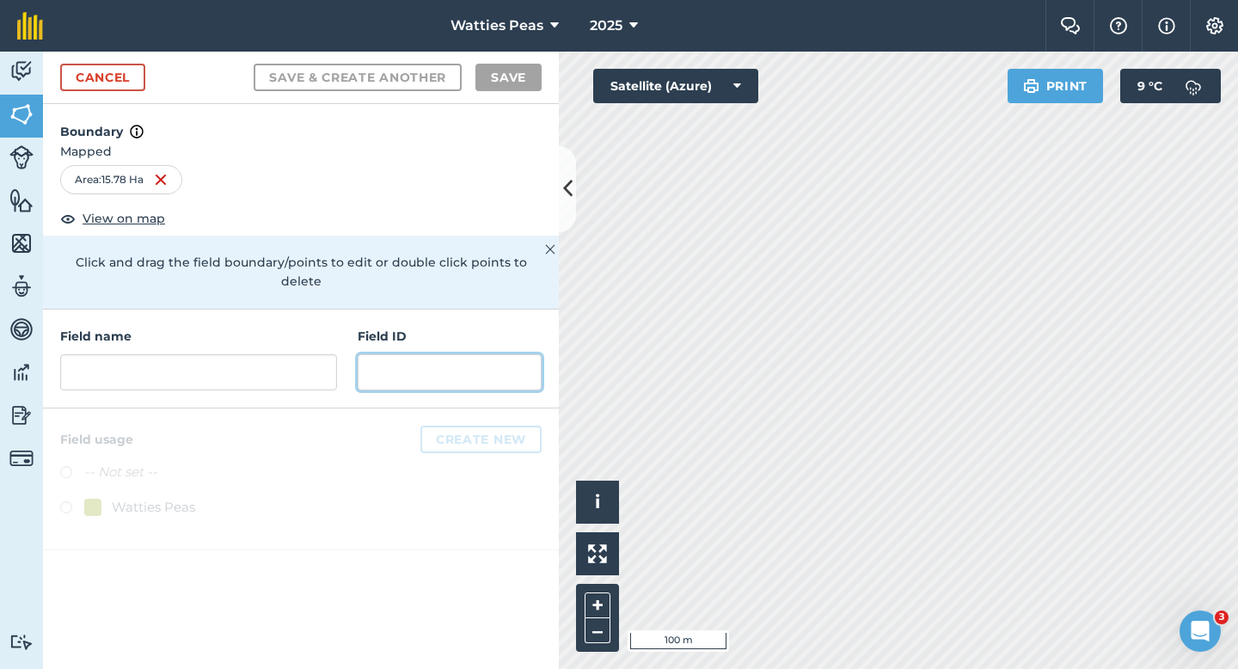
click at [383, 354] on input "text" at bounding box center [450, 372] width 184 height 36
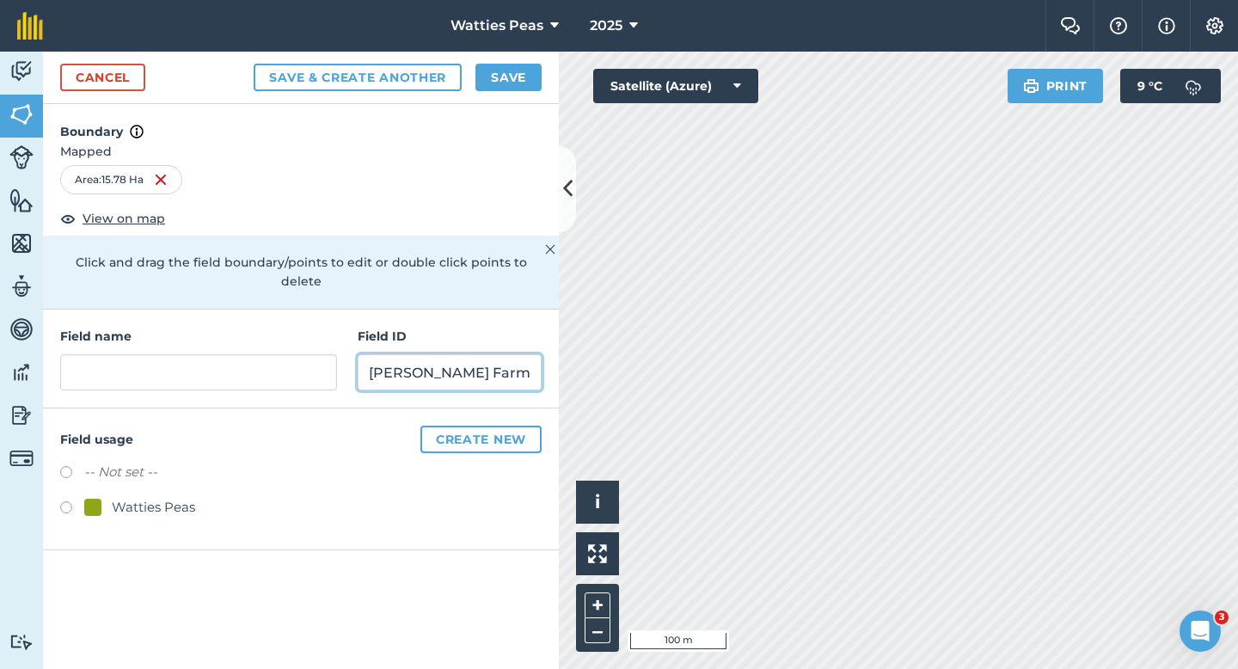
scroll to position [0, 3]
type input "[PERSON_NAME] Farming LTD"
click at [114, 497] on div "Watties Peas" at bounding box center [153, 507] width 83 height 21
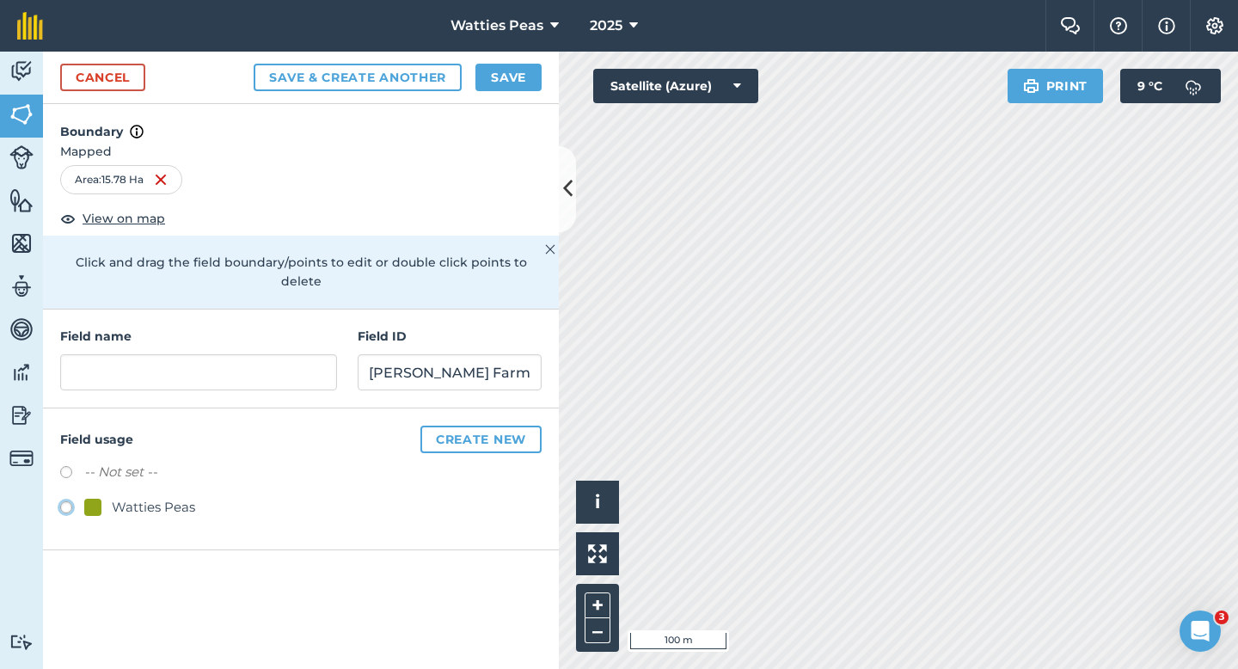
radio input "true"
click at [191, 354] on input "text" at bounding box center [198, 372] width 277 height 36
type input "5"
type input "7"
type input "60"
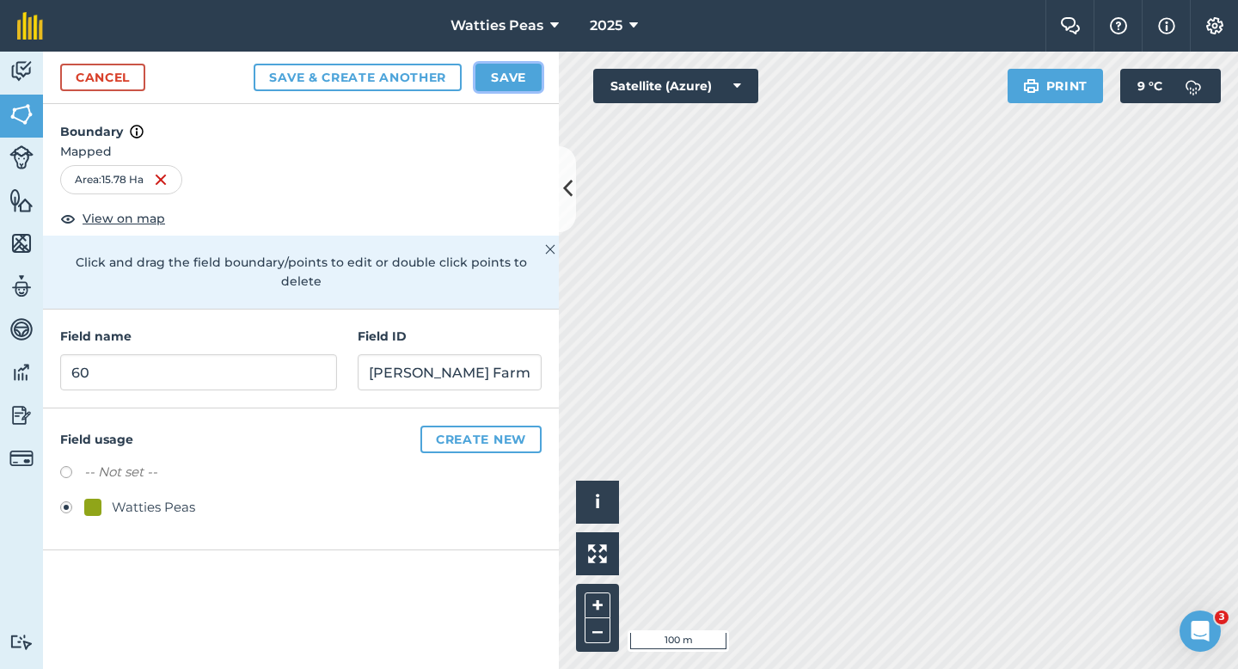
click at [503, 72] on button "Save" at bounding box center [508, 78] width 66 height 28
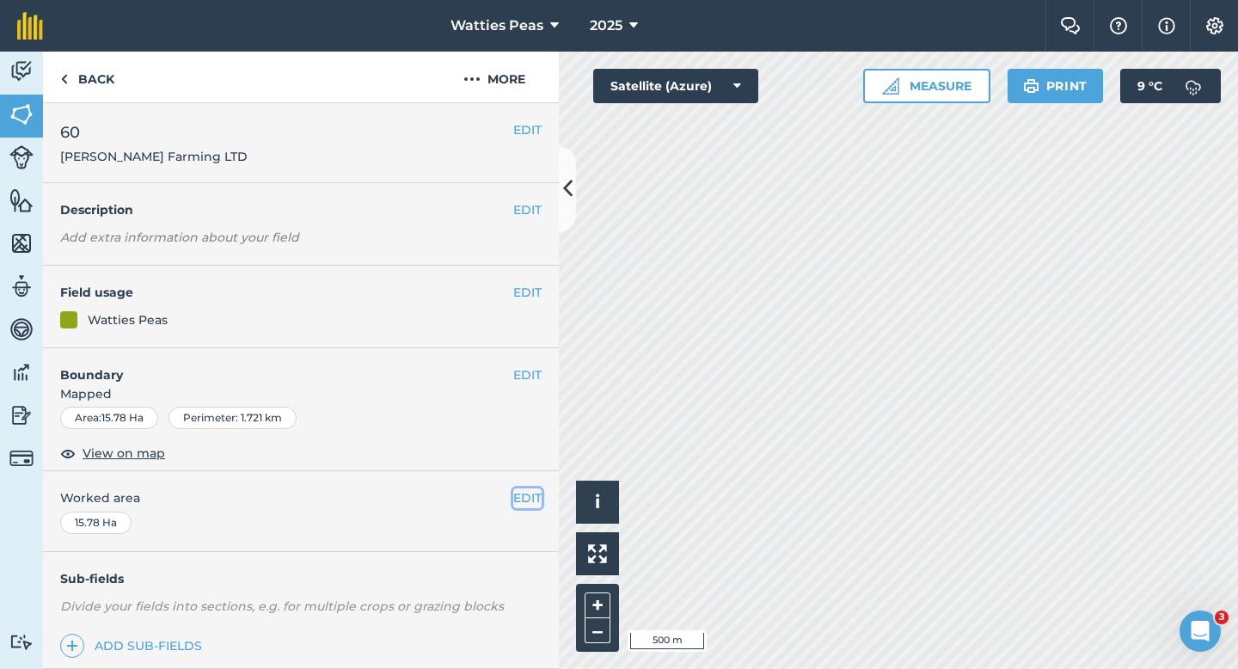
click at [516, 505] on button "EDIT" at bounding box center [527, 497] width 28 height 19
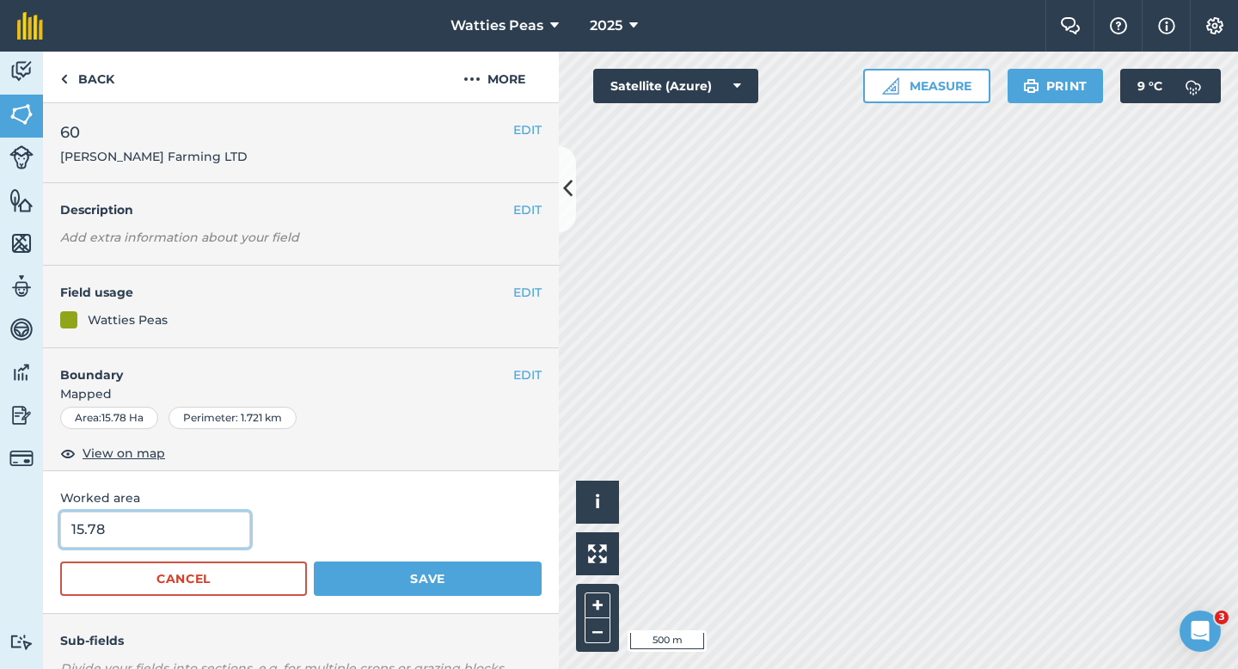
click at [185, 541] on input "15.78" at bounding box center [155, 529] width 190 height 36
type input "15.7"
click at [314, 561] on button "Save" at bounding box center [428, 578] width 228 height 34
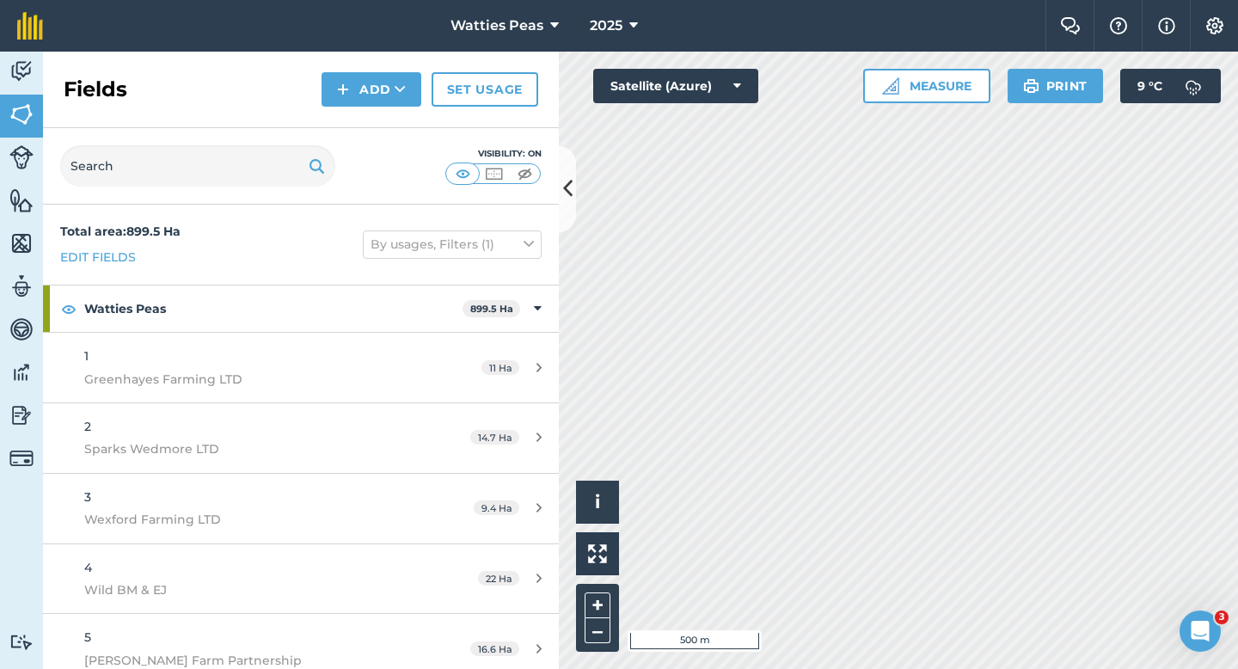
click at [340, 70] on div "Fields Add Set usage" at bounding box center [301, 90] width 516 height 77
drag, startPoint x: 364, startPoint y: 119, endPoint x: 363, endPoint y: 99, distance: 20.6
click at [364, 106] on div "Fields Add Set usage" at bounding box center [301, 90] width 516 height 77
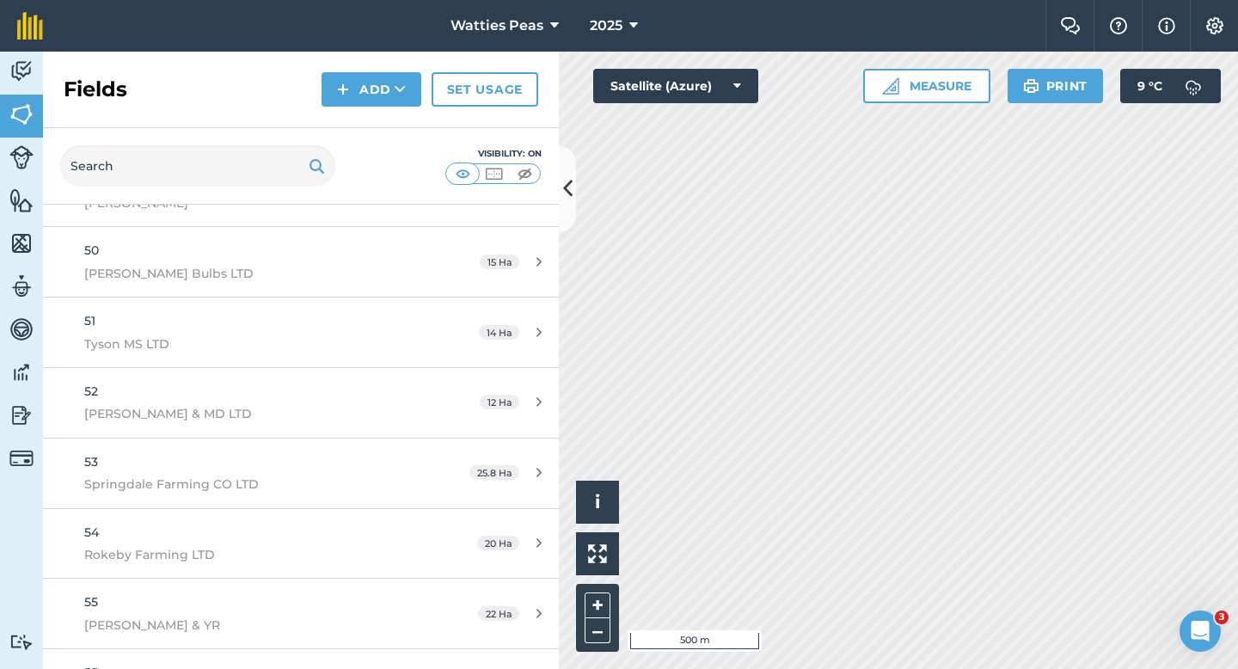
scroll to position [3952, 0]
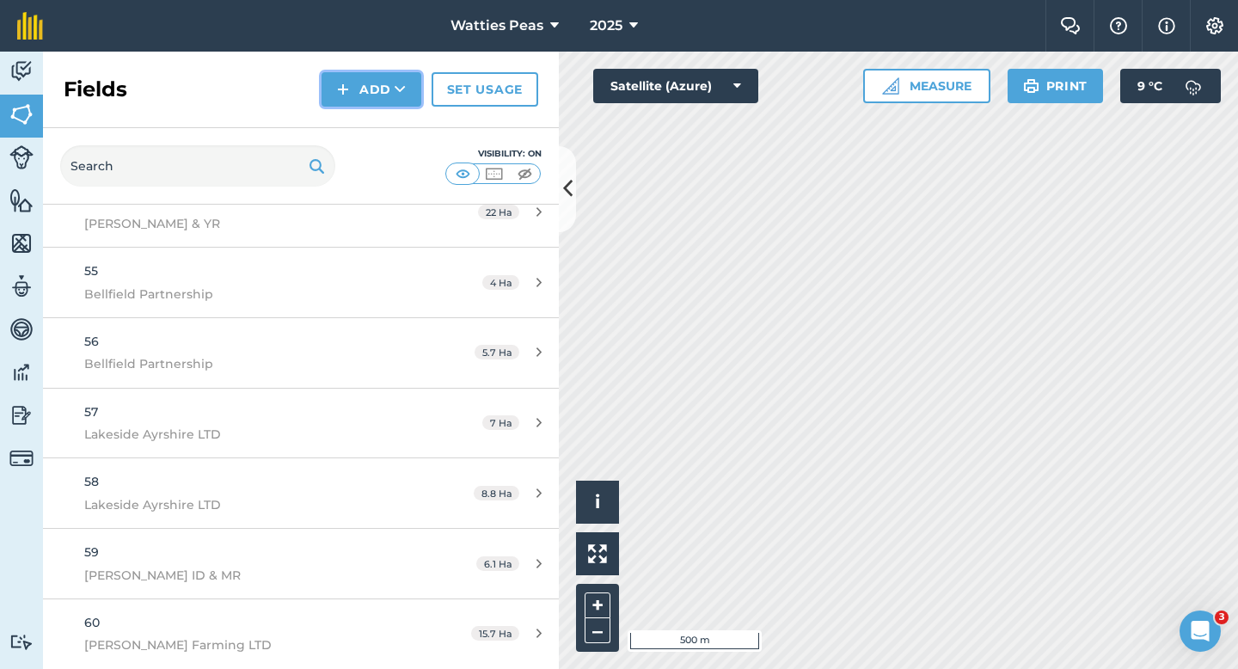
click at [338, 96] on img at bounding box center [343, 89] width 12 height 21
click at [348, 122] on link "Draw" at bounding box center [371, 128] width 95 height 38
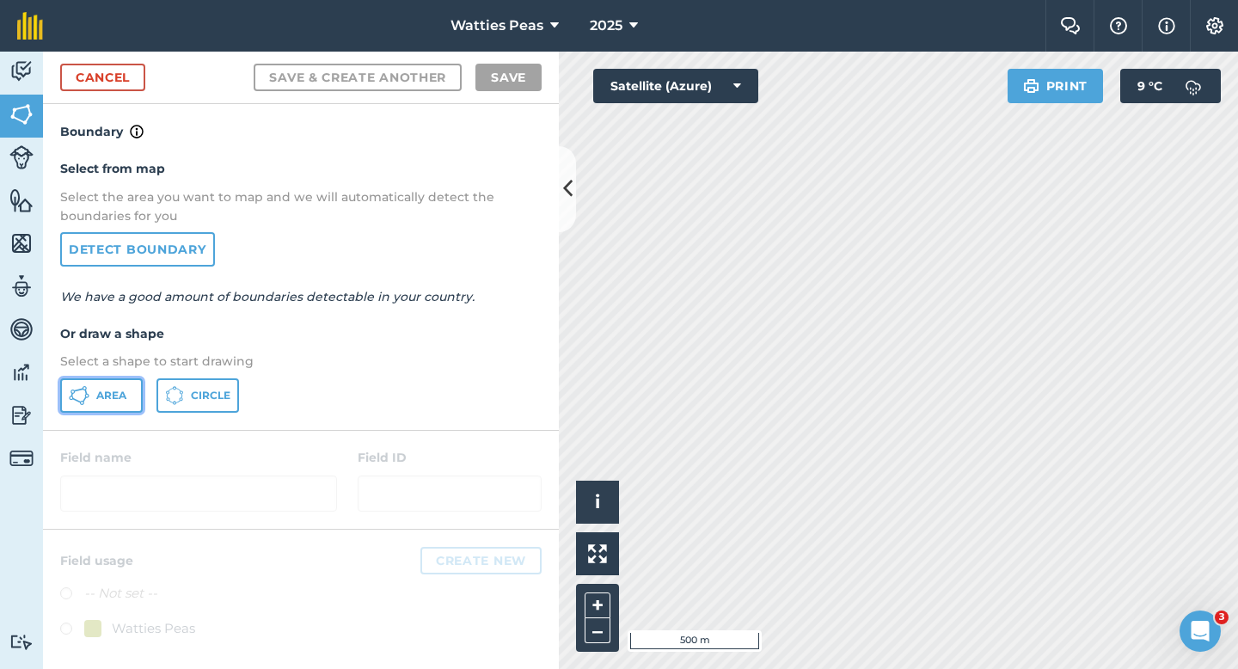
click at [103, 402] on button "Area" at bounding box center [101, 395] width 83 height 34
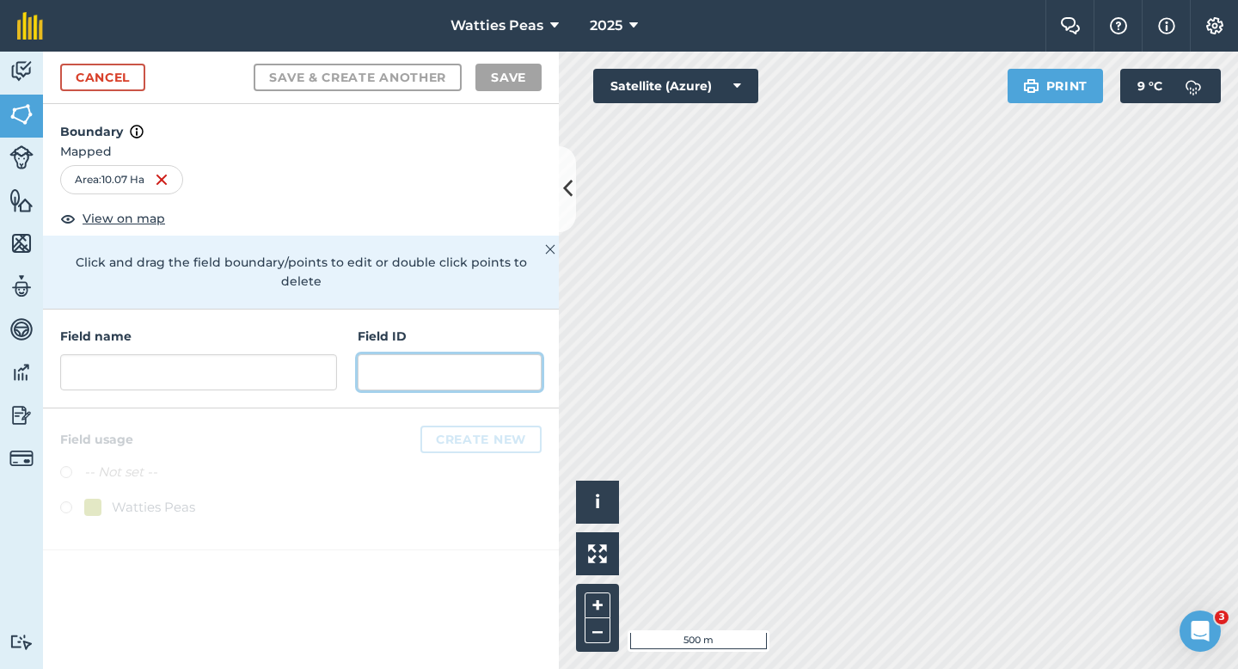
click at [484, 360] on input "text" at bounding box center [450, 372] width 184 height 36
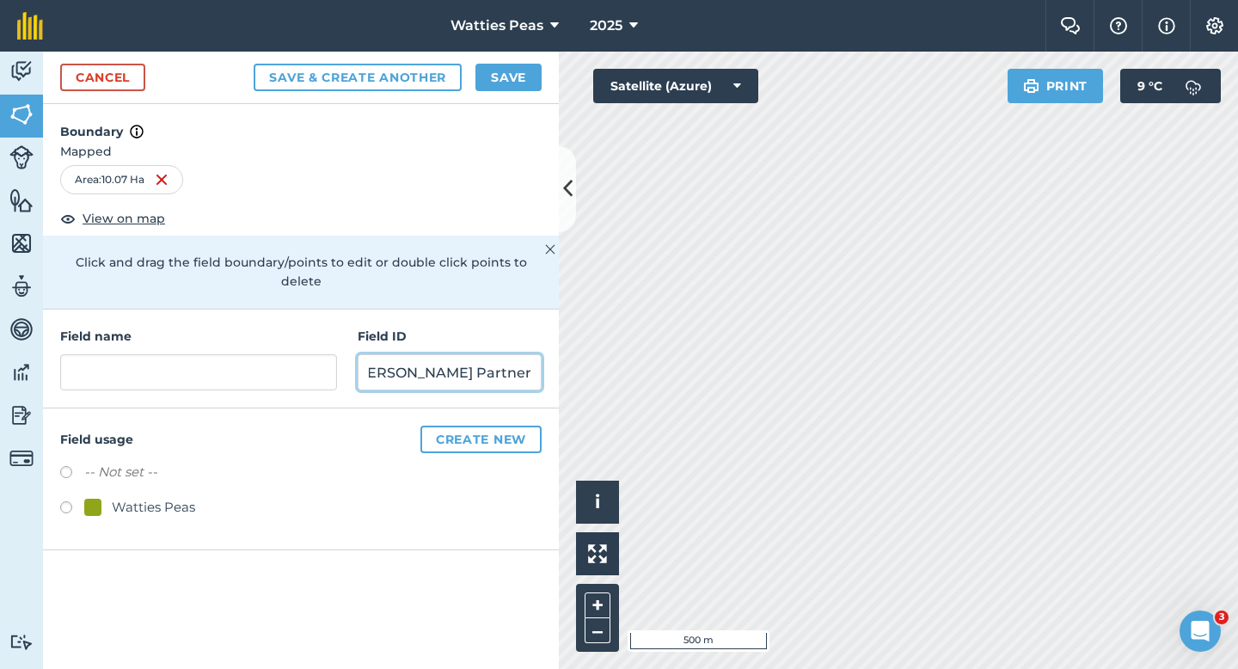
scroll to position [0, 34]
type input "[PERSON_NAME] Partnership Limited"
click at [169, 497] on div "Watties Peas" at bounding box center [153, 507] width 83 height 21
radio input "true"
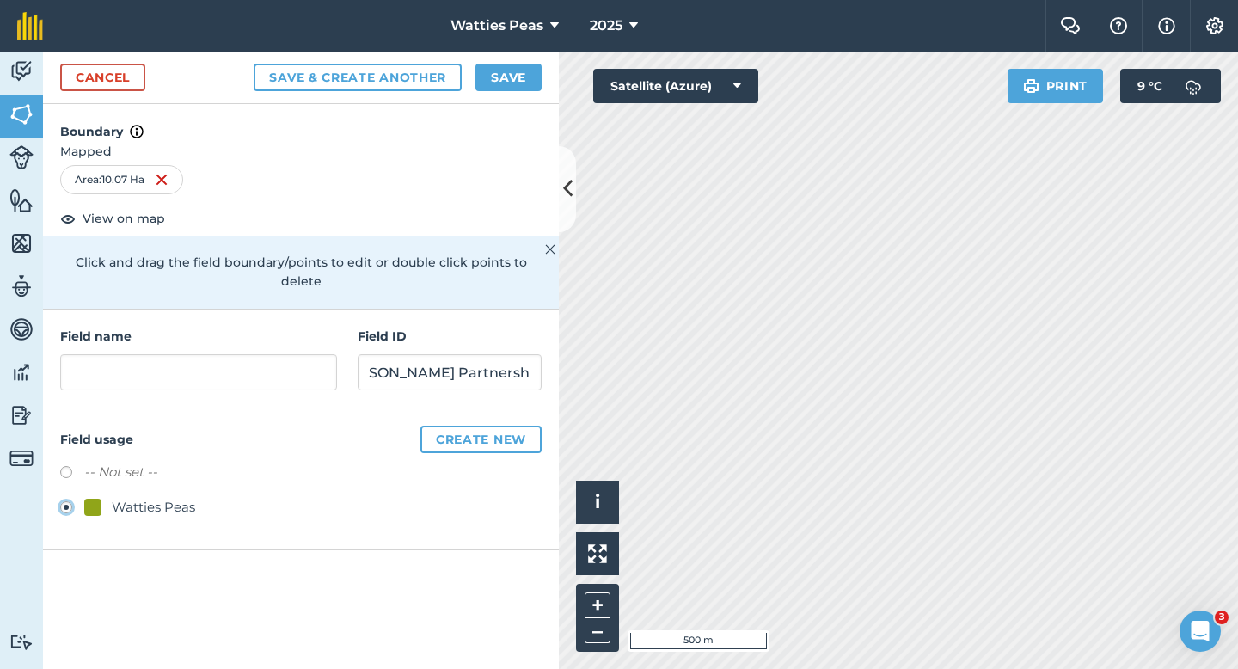
scroll to position [0, 0]
click at [89, 66] on link "Cancel" at bounding box center [102, 78] width 85 height 28
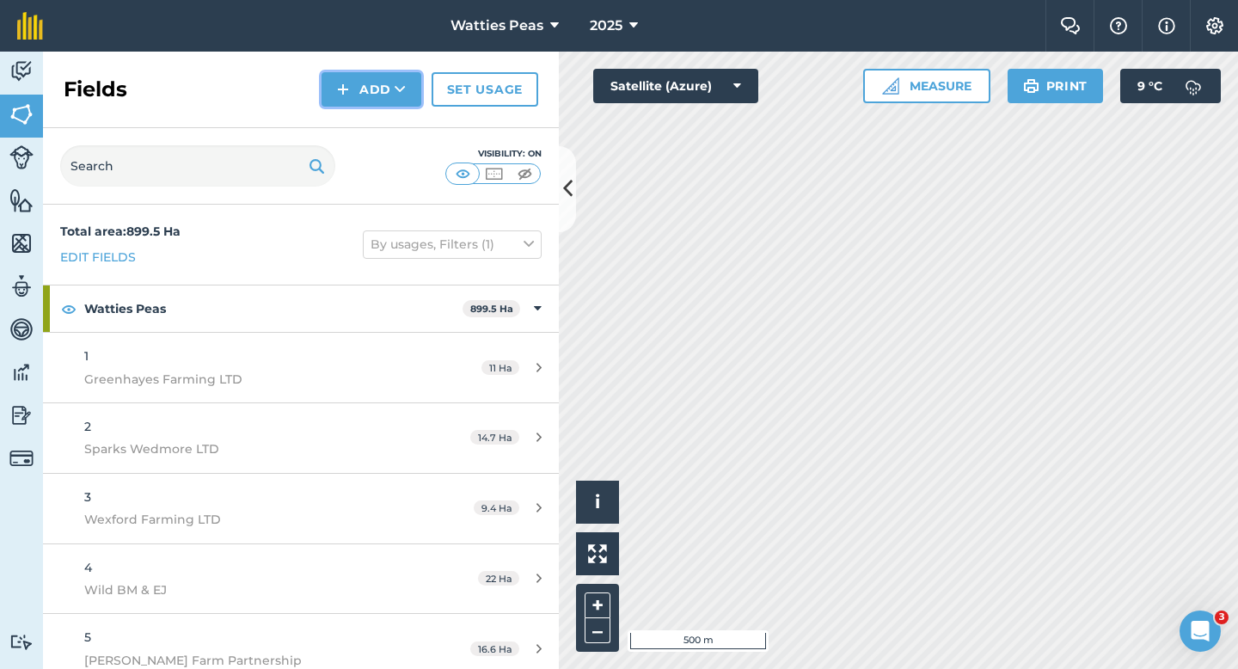
click at [354, 83] on button "Add" at bounding box center [371, 89] width 100 height 34
click at [362, 118] on link "Draw" at bounding box center [371, 128] width 95 height 38
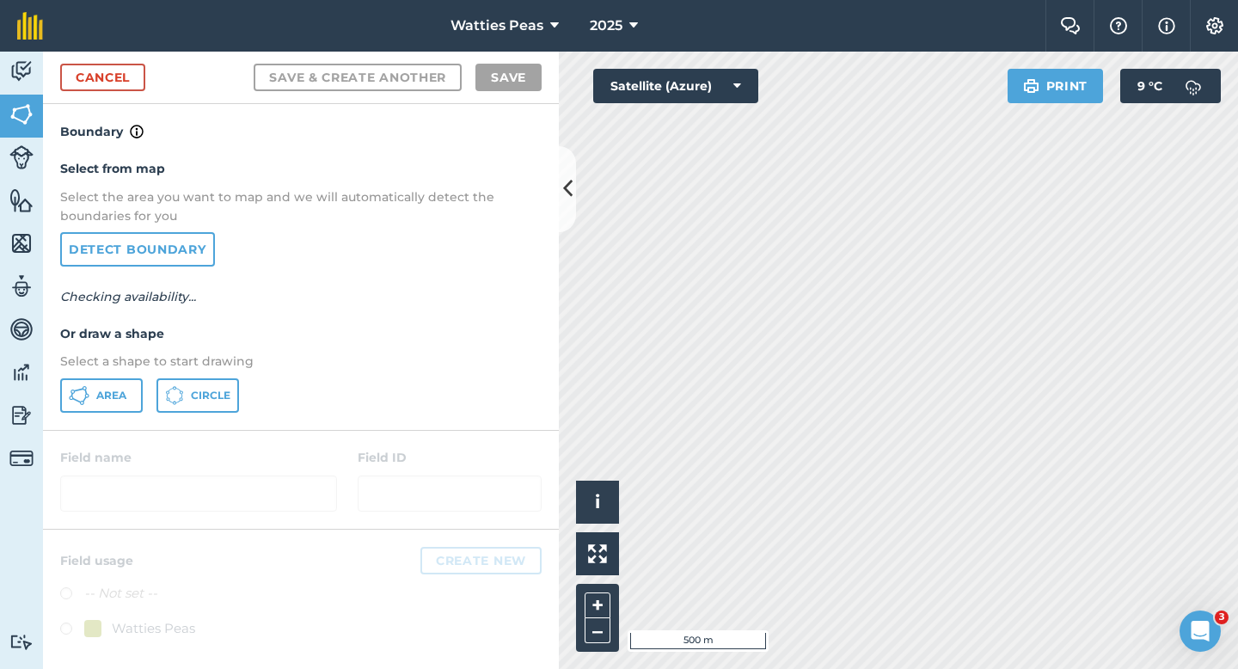
click at [89, 419] on div "Select from map Select the area you want to map and we will automatically detec…" at bounding box center [301, 285] width 516 height 287
click at [95, 404] on button "Area" at bounding box center [101, 395] width 83 height 34
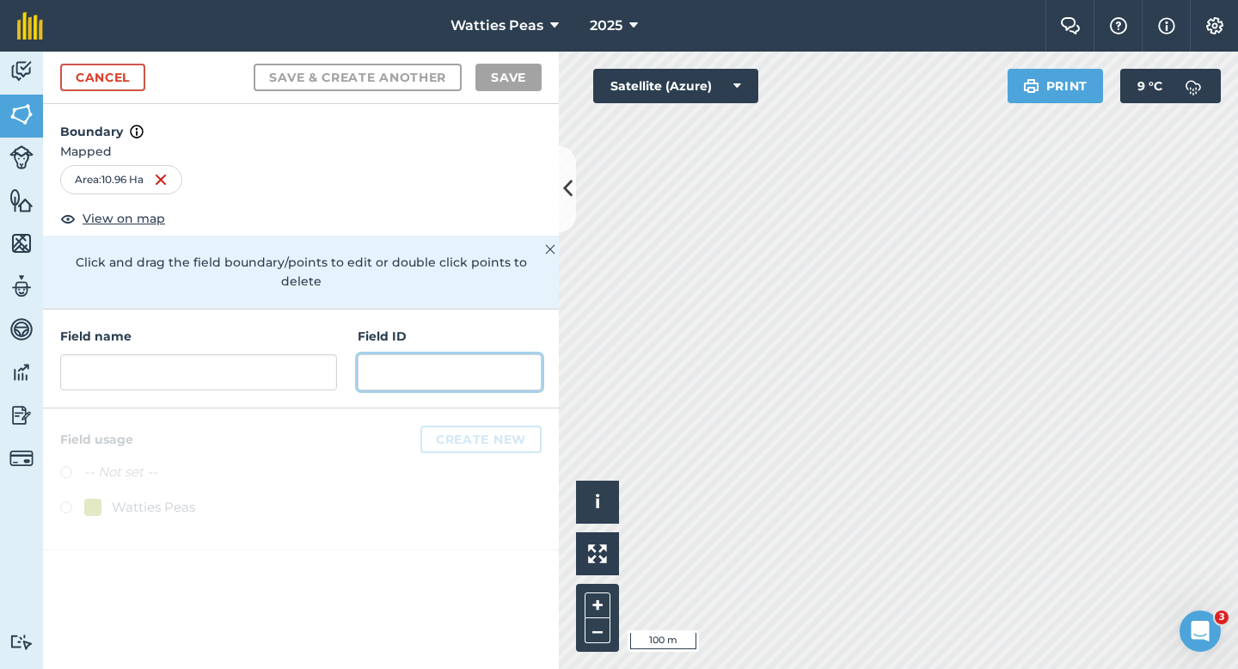
click at [388, 361] on input "text" at bounding box center [450, 372] width 184 height 36
paste input "Lakeside Ayrshire LTD"
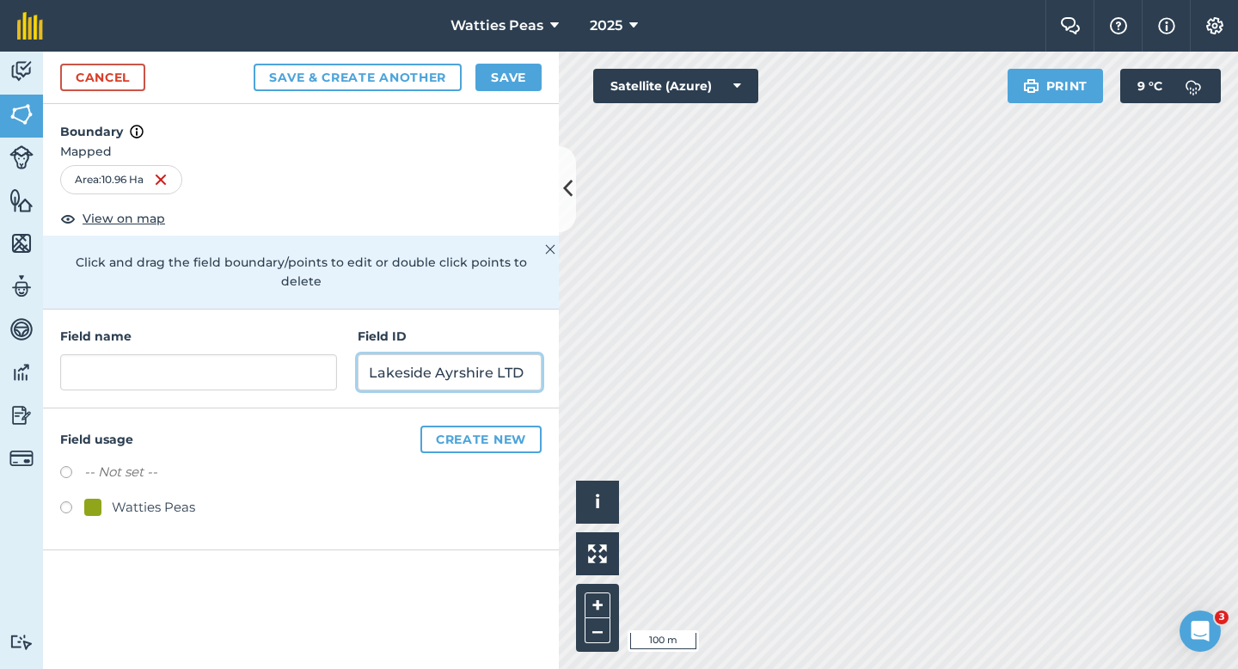
drag, startPoint x: 533, startPoint y: 364, endPoint x: 321, endPoint y: 317, distance: 217.5
click at [321, 317] on div "Field name Field ID Lakeside Ayrshire LTD" at bounding box center [301, 358] width 516 height 99
type input "[PERSON_NAME] Partnership Limited"
click at [85, 499] on div at bounding box center [92, 507] width 17 height 17
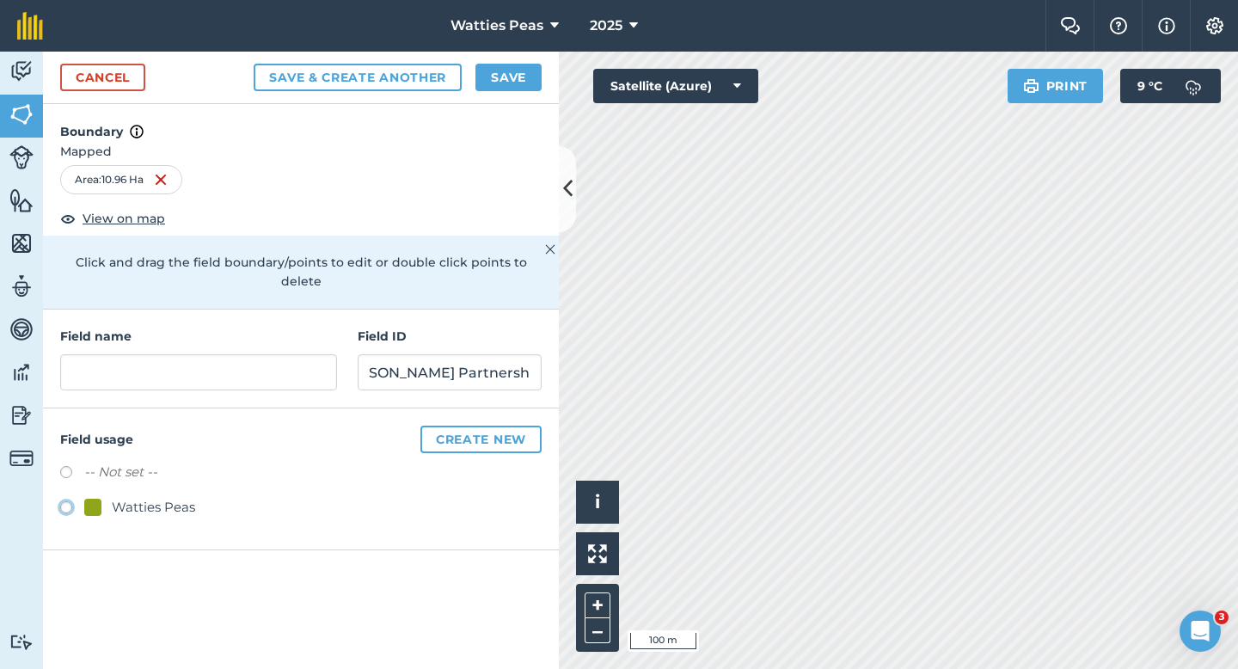
radio input "true"
click at [182, 354] on input "text" at bounding box center [198, 372] width 277 height 36
type input "62"
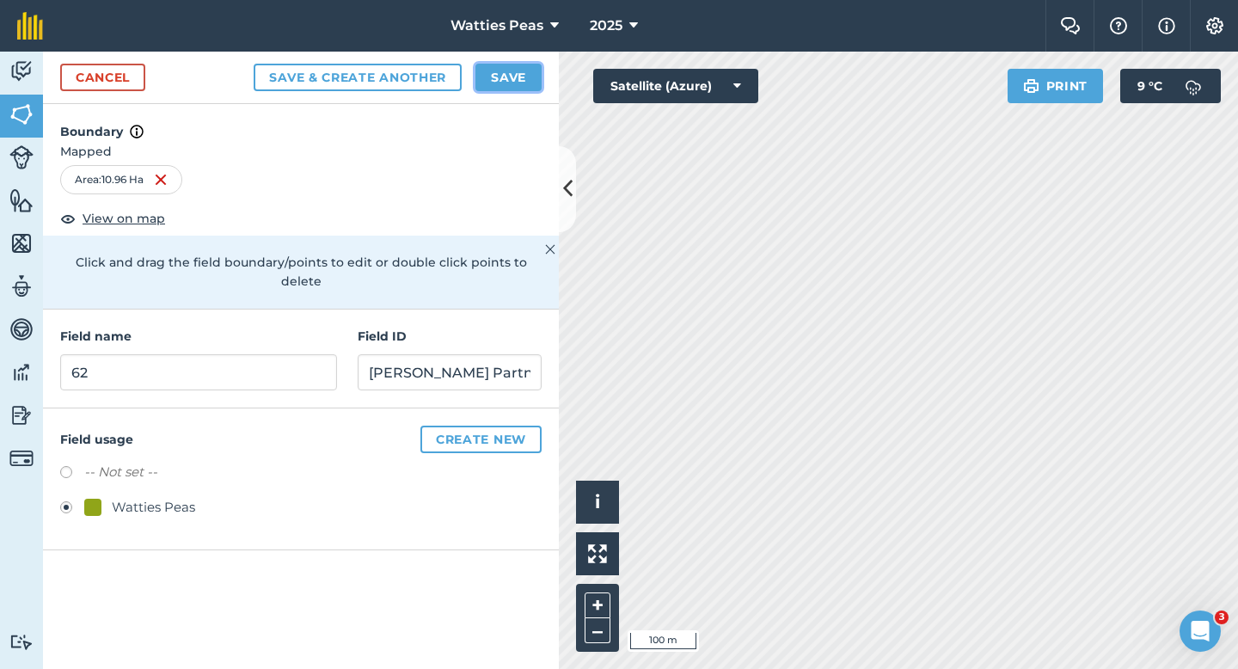
click at [487, 85] on button "Save" at bounding box center [508, 78] width 66 height 28
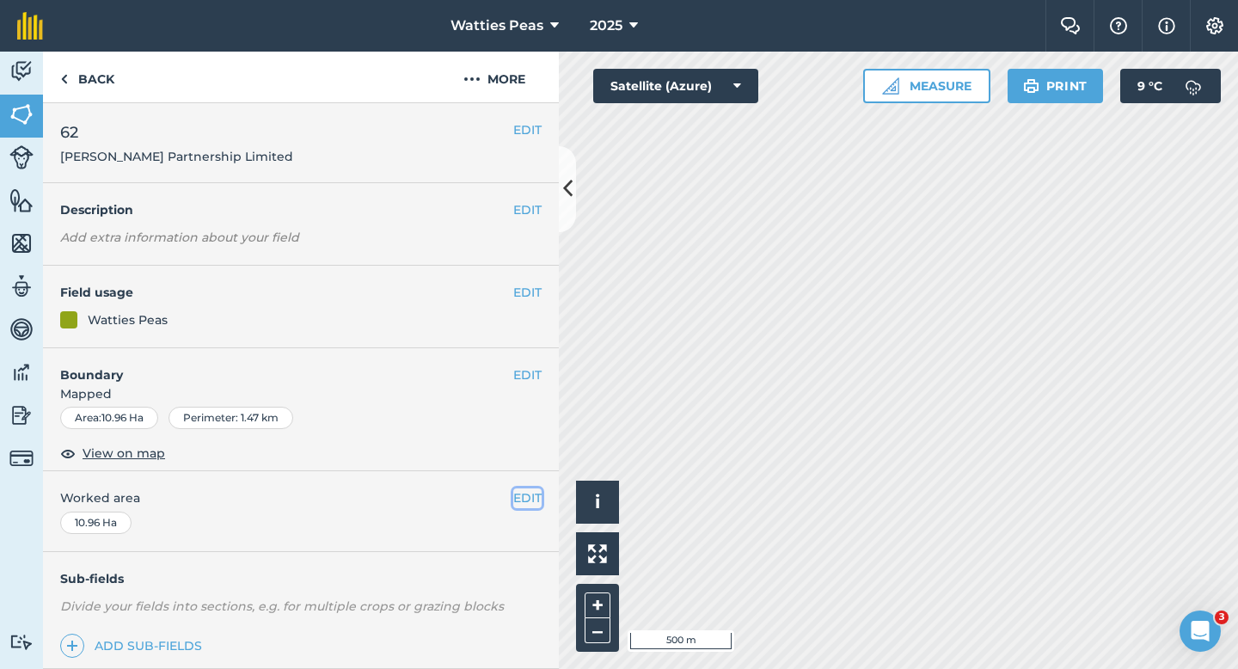
click at [526, 503] on button "EDIT" at bounding box center [527, 497] width 28 height 19
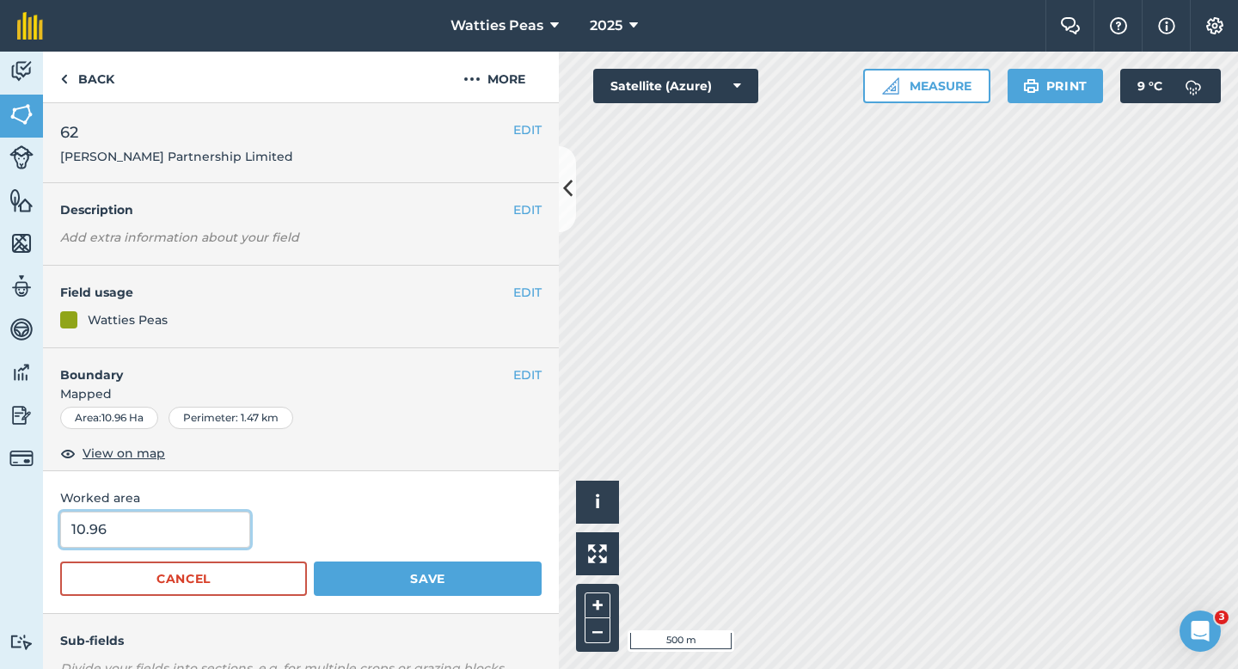
click at [180, 521] on input "10.96" at bounding box center [155, 529] width 190 height 36
type input "11"
click at [314, 561] on button "Save" at bounding box center [428, 578] width 228 height 34
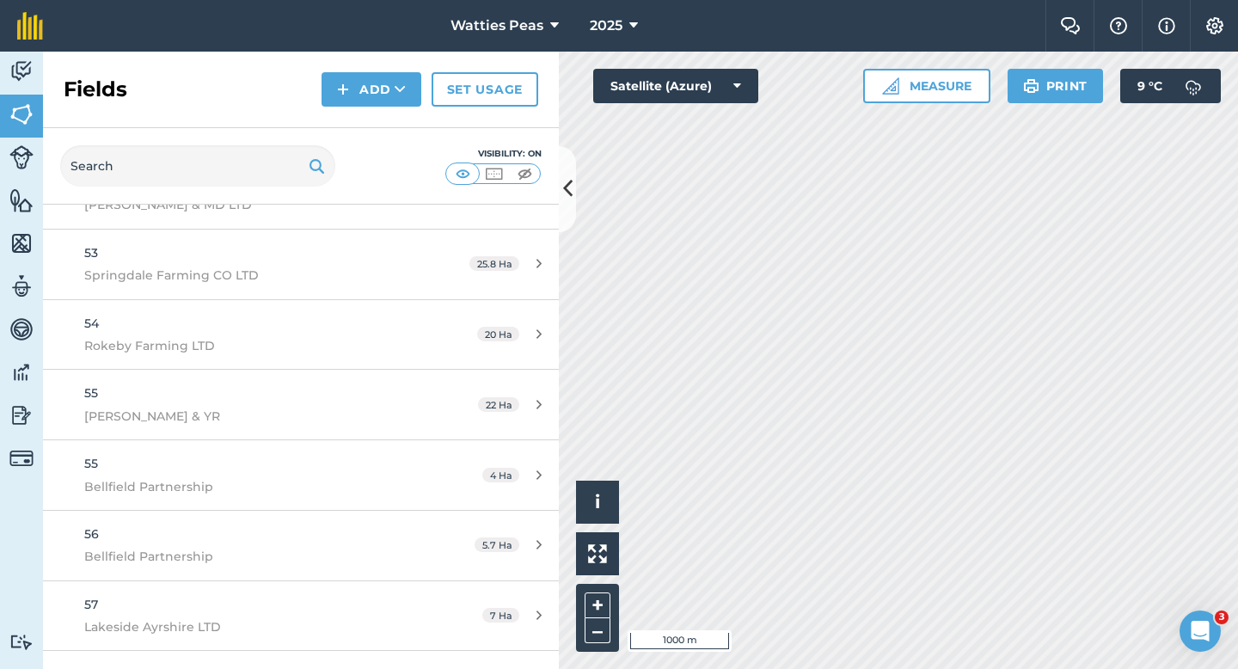
scroll to position [4022, 0]
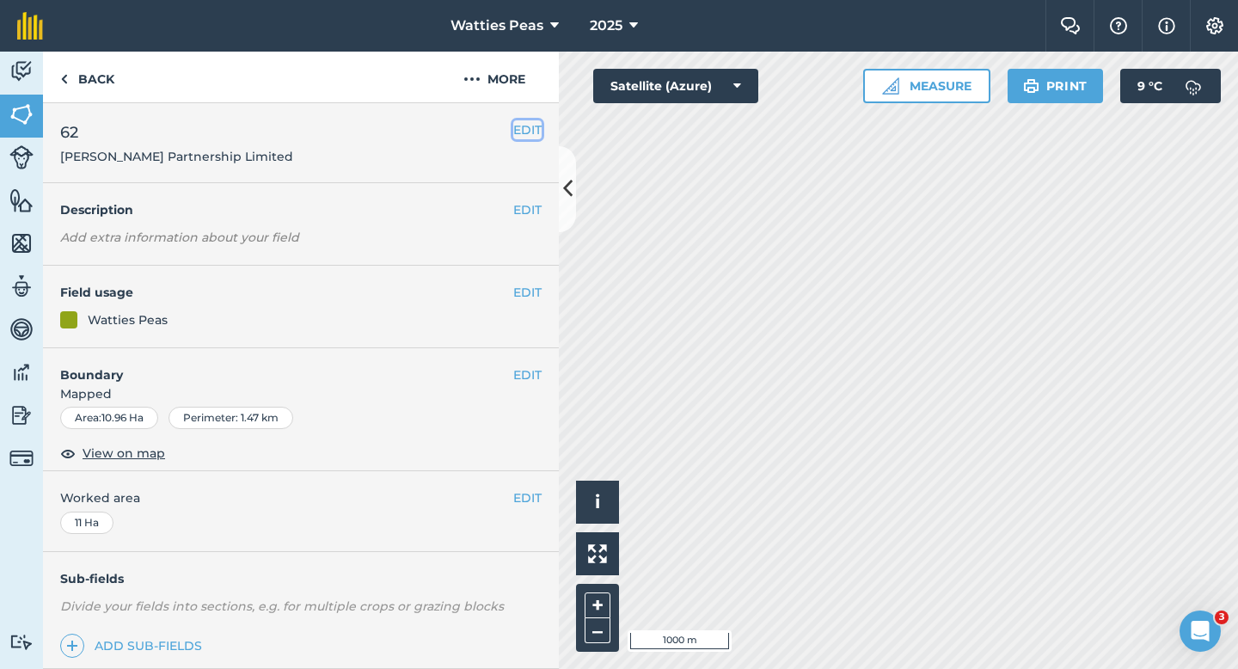
click at [519, 123] on button "EDIT" at bounding box center [527, 129] width 28 height 19
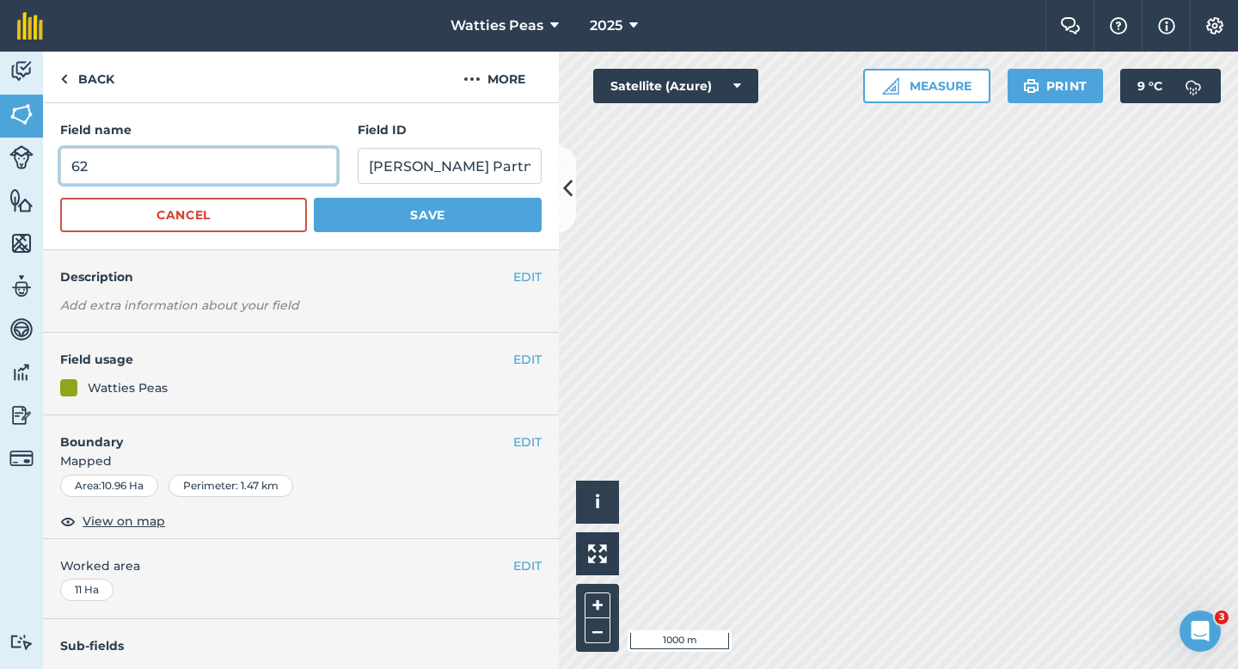
click at [267, 159] on input "62" at bounding box center [198, 166] width 277 height 36
type input "61"
click at [314, 198] on button "Save" at bounding box center [428, 215] width 228 height 34
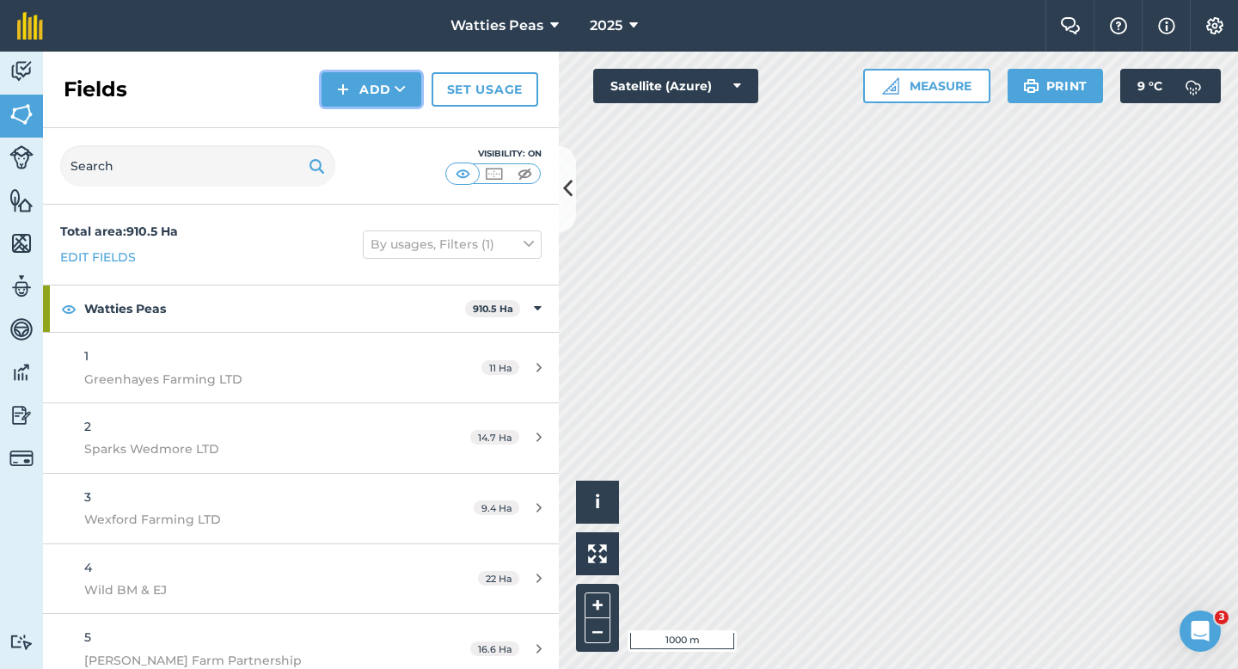
click at [340, 90] on img at bounding box center [343, 89] width 12 height 21
click at [274, 104] on div "Fields Add Draw Import Set usage" at bounding box center [301, 90] width 516 height 77
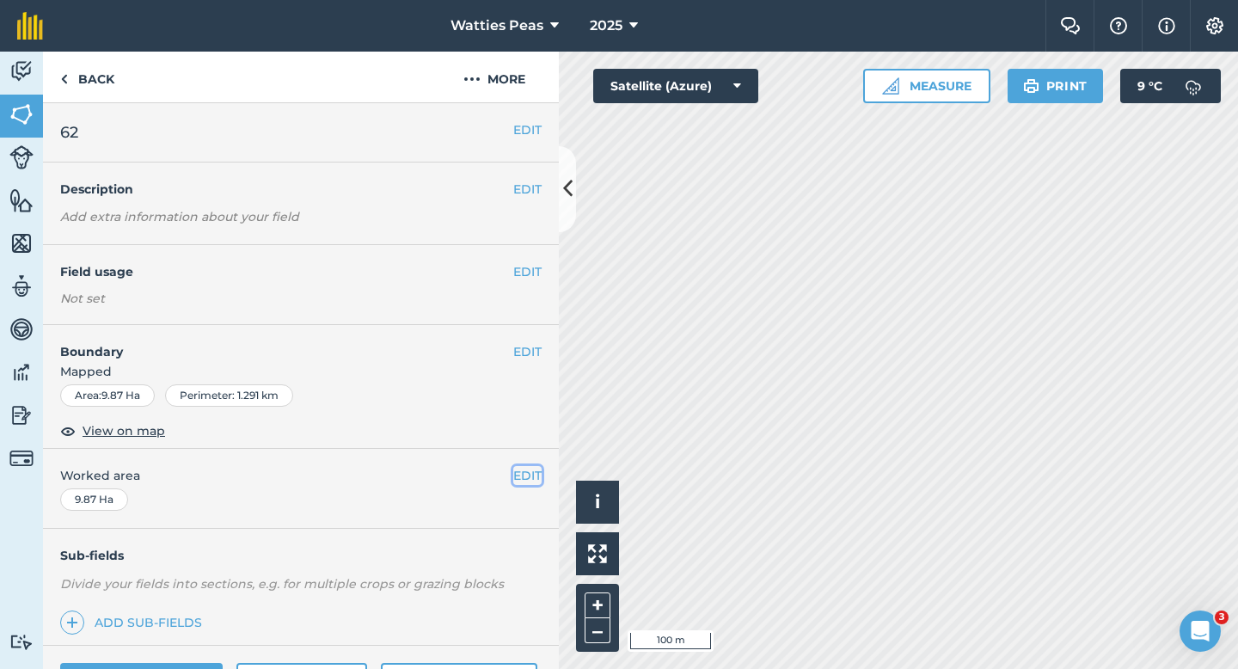
click at [526, 475] on button "EDIT" at bounding box center [527, 475] width 28 height 19
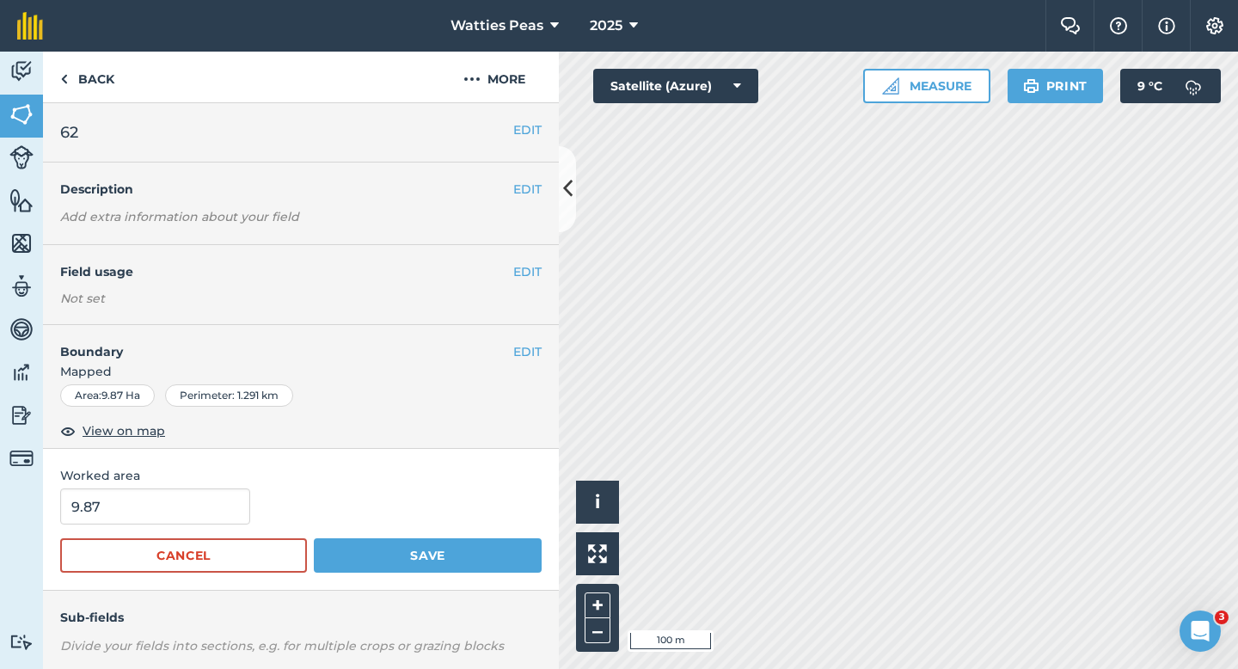
click at [167, 525] on form "9.87 Cancel Save" at bounding box center [300, 530] width 481 height 84
click at [167, 517] on input "9.87" at bounding box center [155, 506] width 190 height 36
type input "10"
click at [314, 538] on button "Save" at bounding box center [428, 555] width 228 height 34
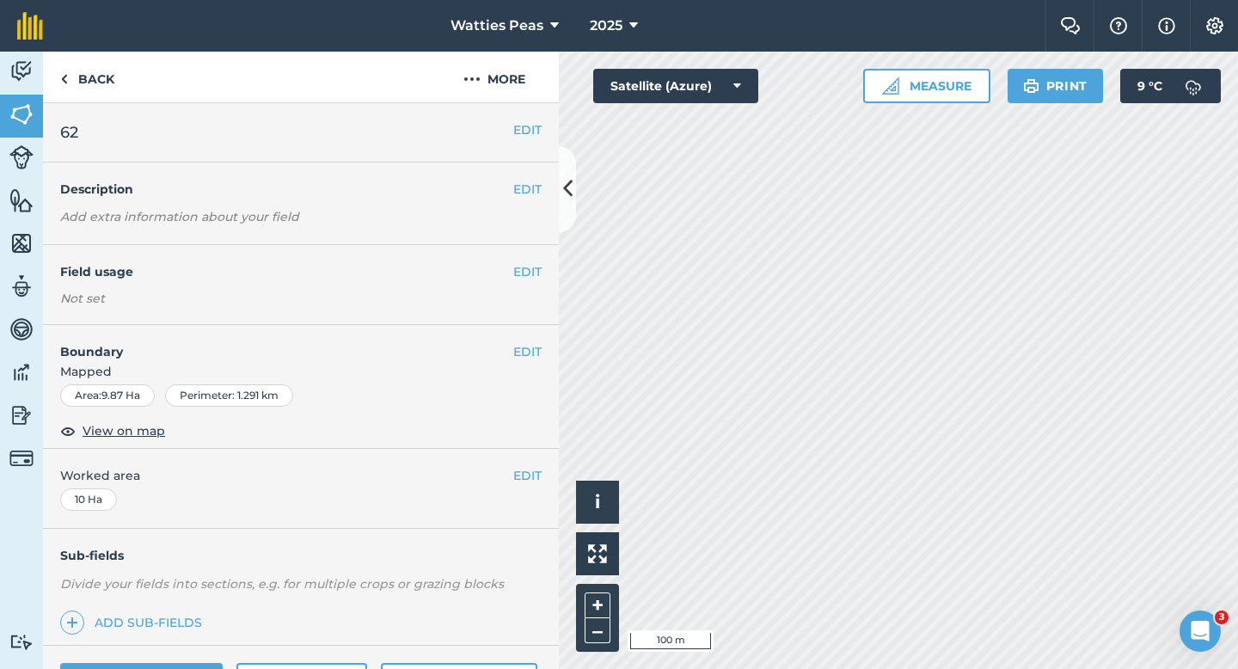
click at [519, 281] on div "EDIT Field usage Not set" at bounding box center [301, 285] width 516 height 80
click at [520, 279] on button "EDIT" at bounding box center [527, 271] width 28 height 19
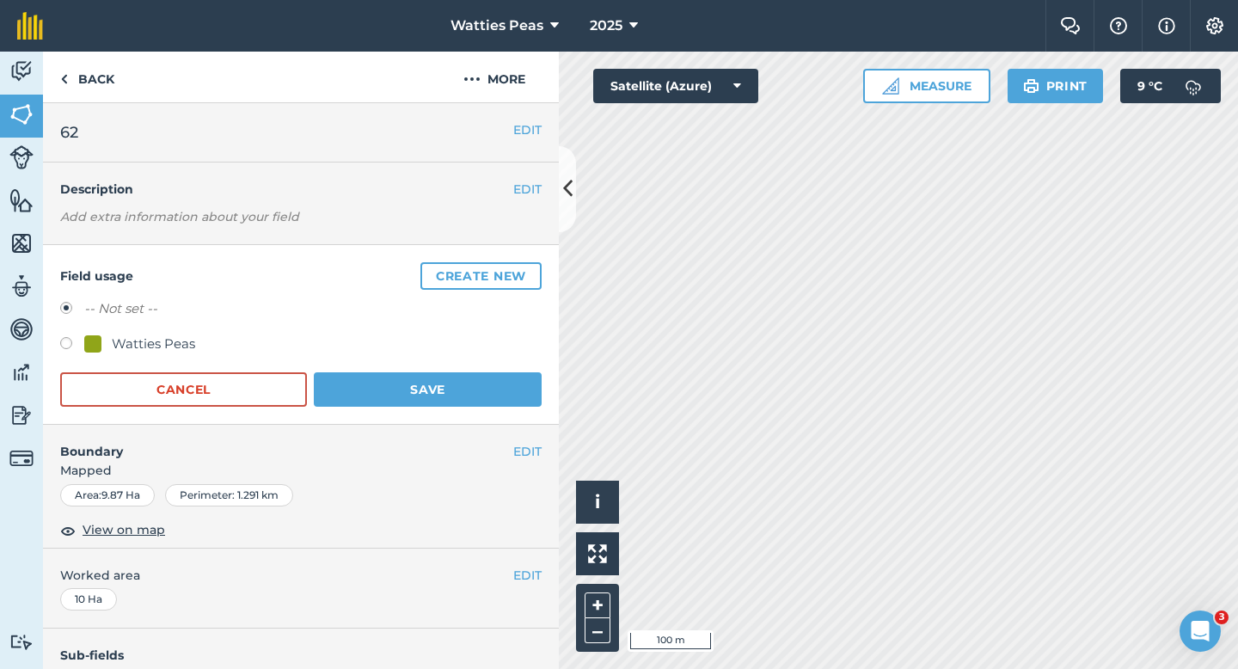
click at [101, 352] on div "Watties Peas" at bounding box center [139, 344] width 111 height 21
radio input "true"
radio input "false"
click at [461, 406] on div "Field usage Create new -- Not set -- Watties Peas Cancel Save" at bounding box center [301, 335] width 516 height 180
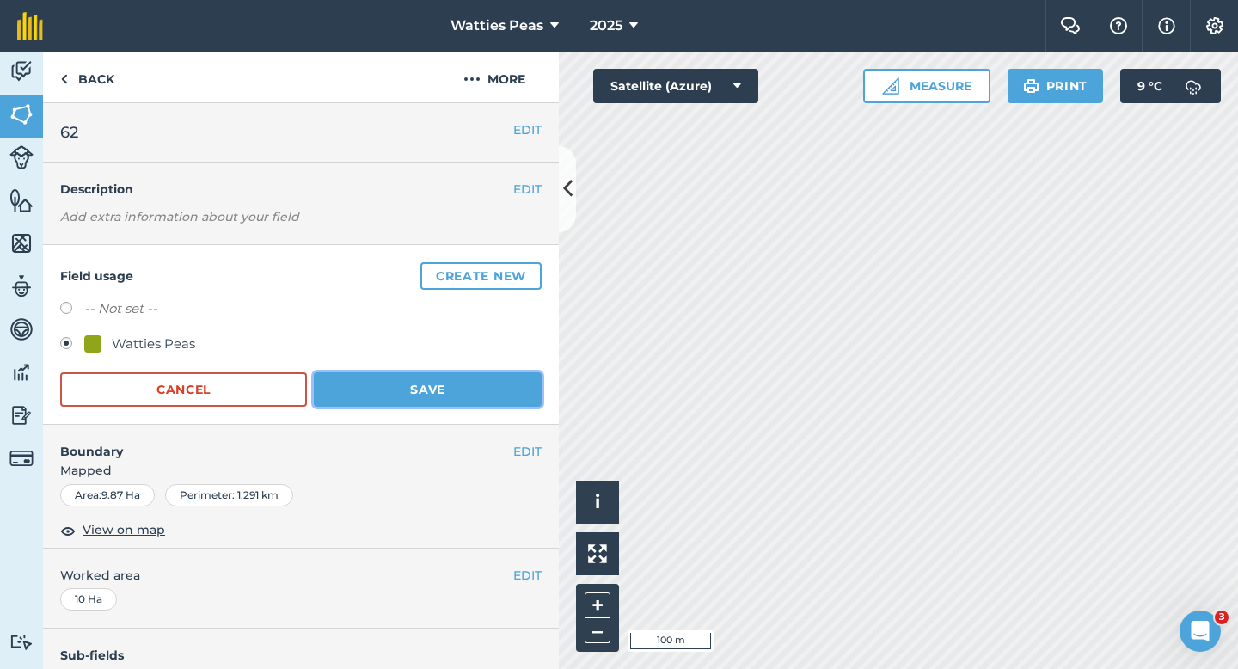
click at [461, 389] on button "Save" at bounding box center [428, 389] width 228 height 34
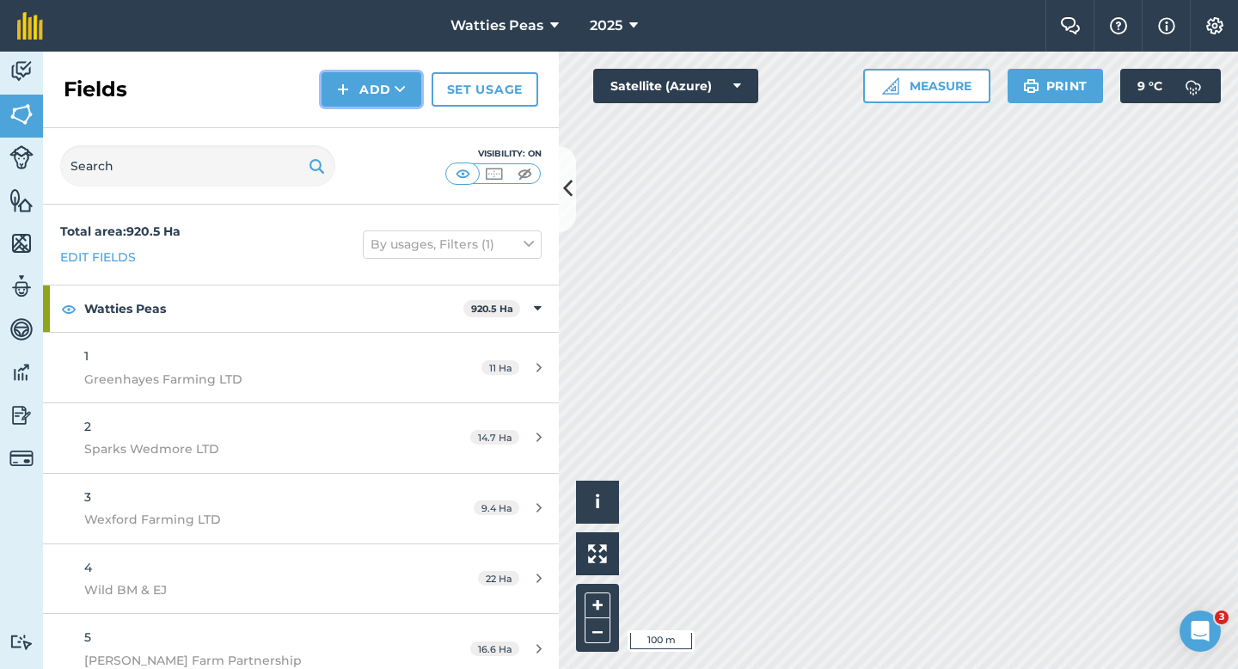
click at [391, 85] on button "Add" at bounding box center [371, 89] width 100 height 34
click at [391, 117] on link "Draw" at bounding box center [371, 128] width 95 height 38
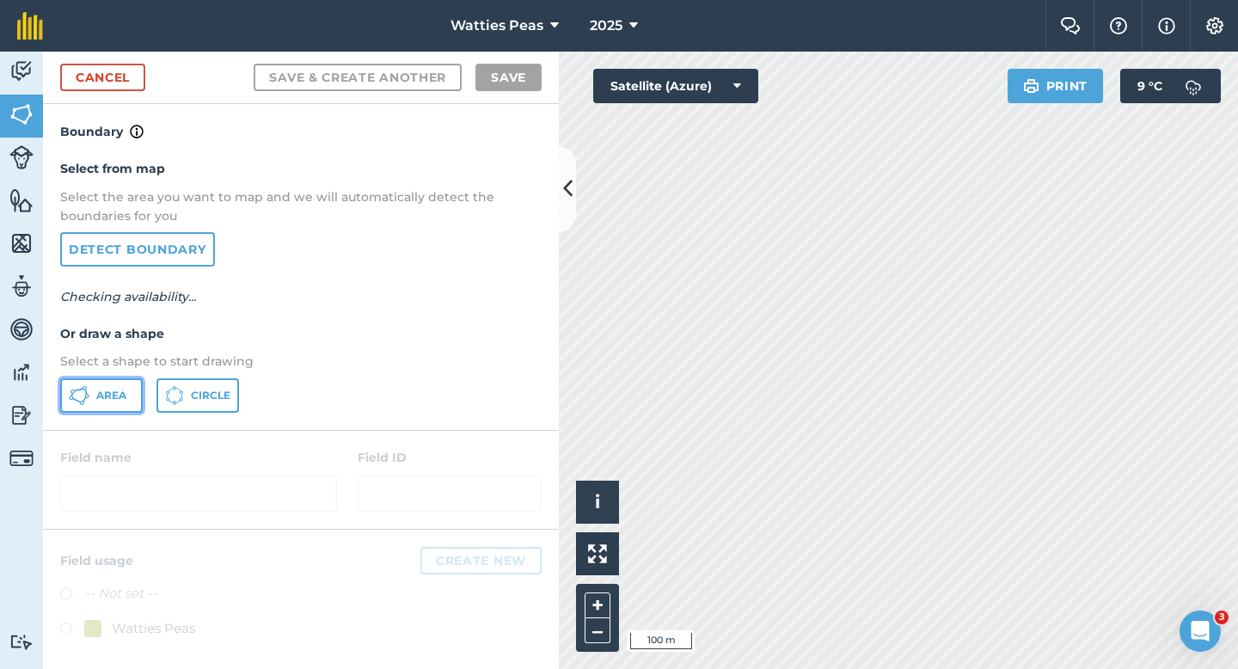
click at [117, 396] on span "Area" at bounding box center [111, 396] width 30 height 14
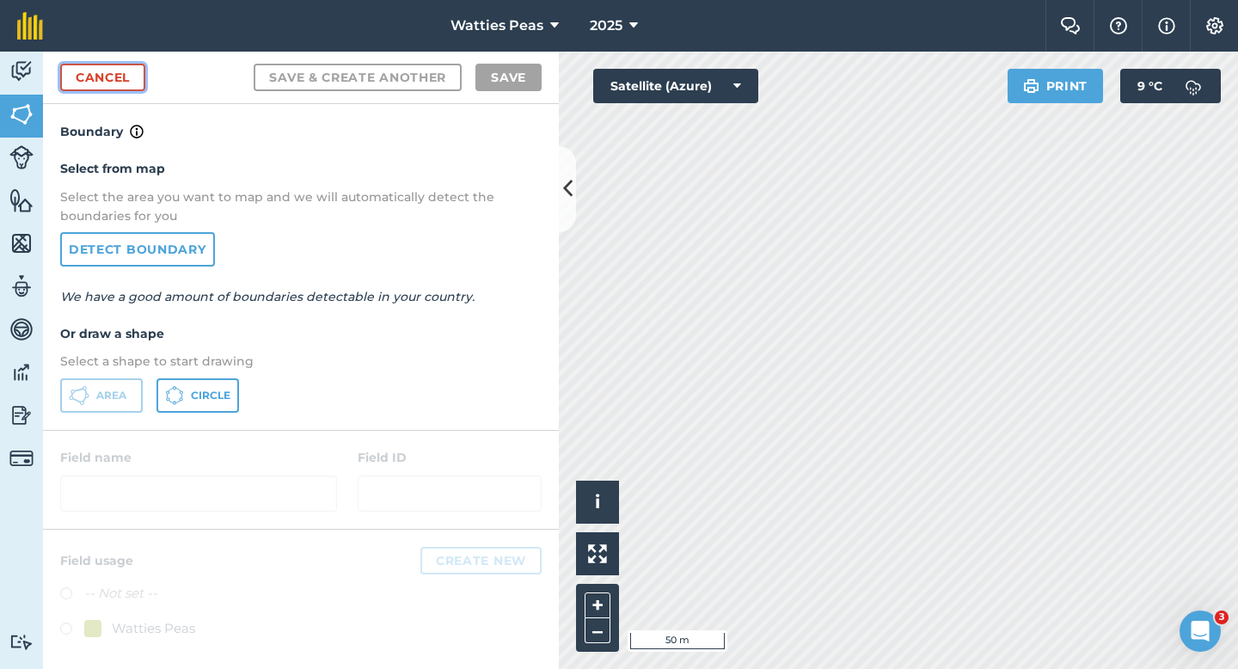
click at [136, 75] on link "Cancel" at bounding box center [102, 78] width 85 height 28
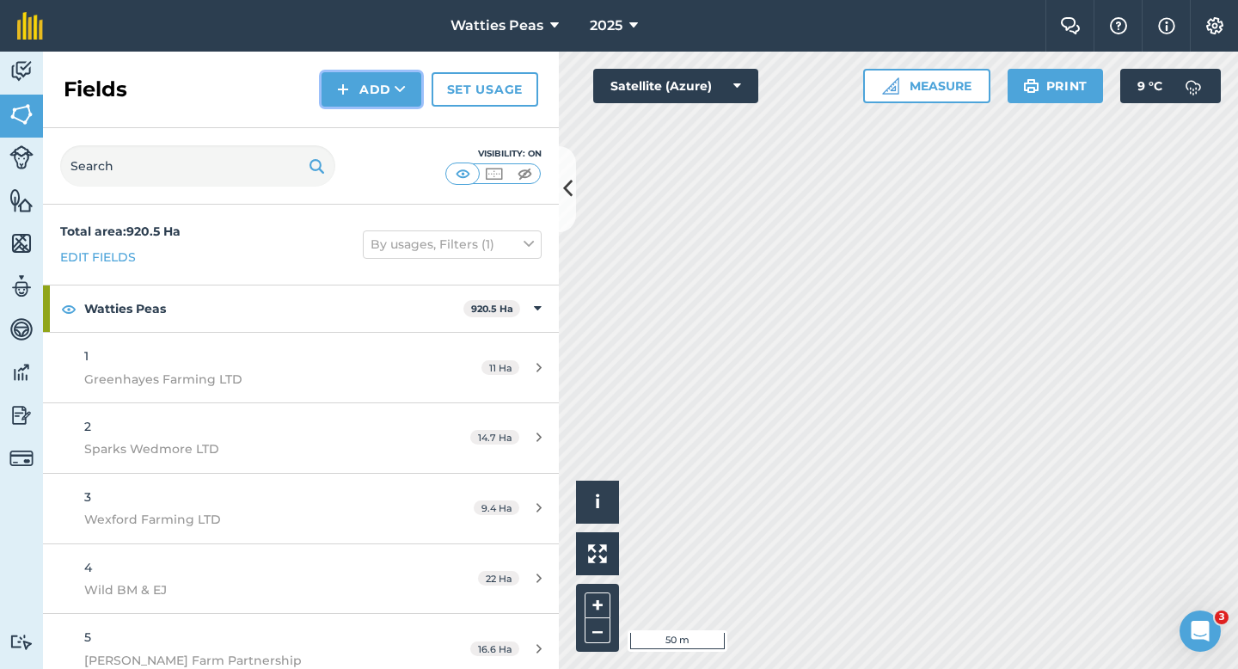
click at [376, 101] on button "Add" at bounding box center [371, 89] width 100 height 34
click at [376, 117] on link "Draw" at bounding box center [371, 128] width 95 height 38
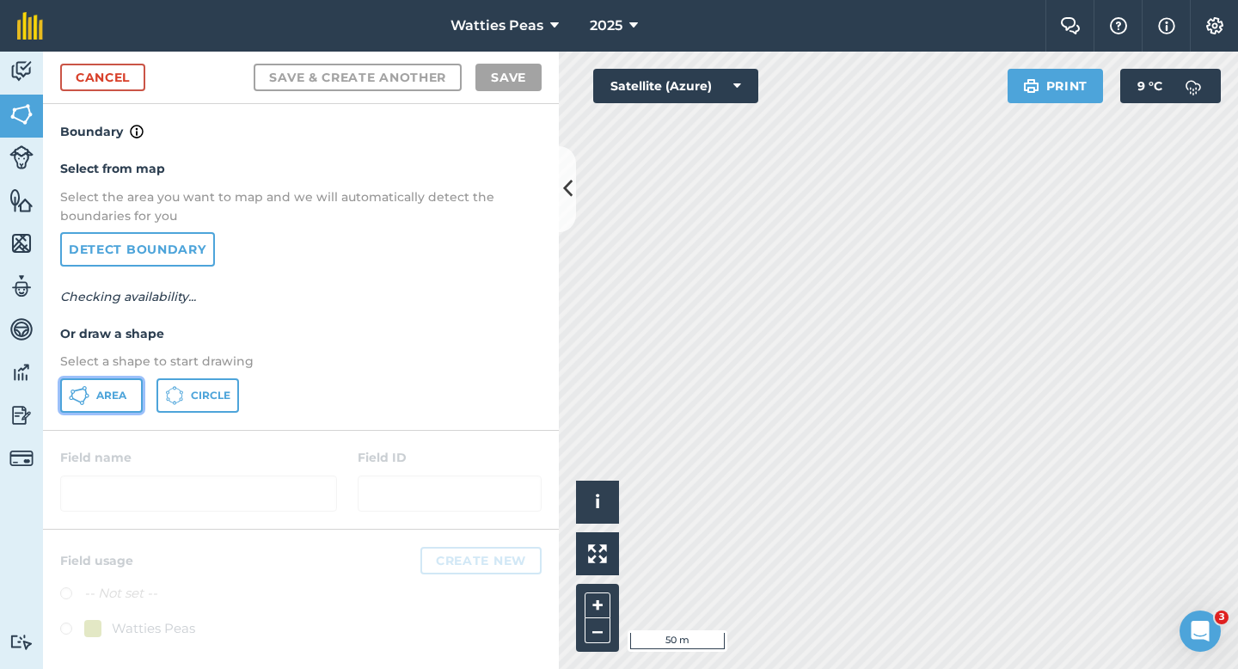
click at [137, 383] on button "Area" at bounding box center [101, 395] width 83 height 34
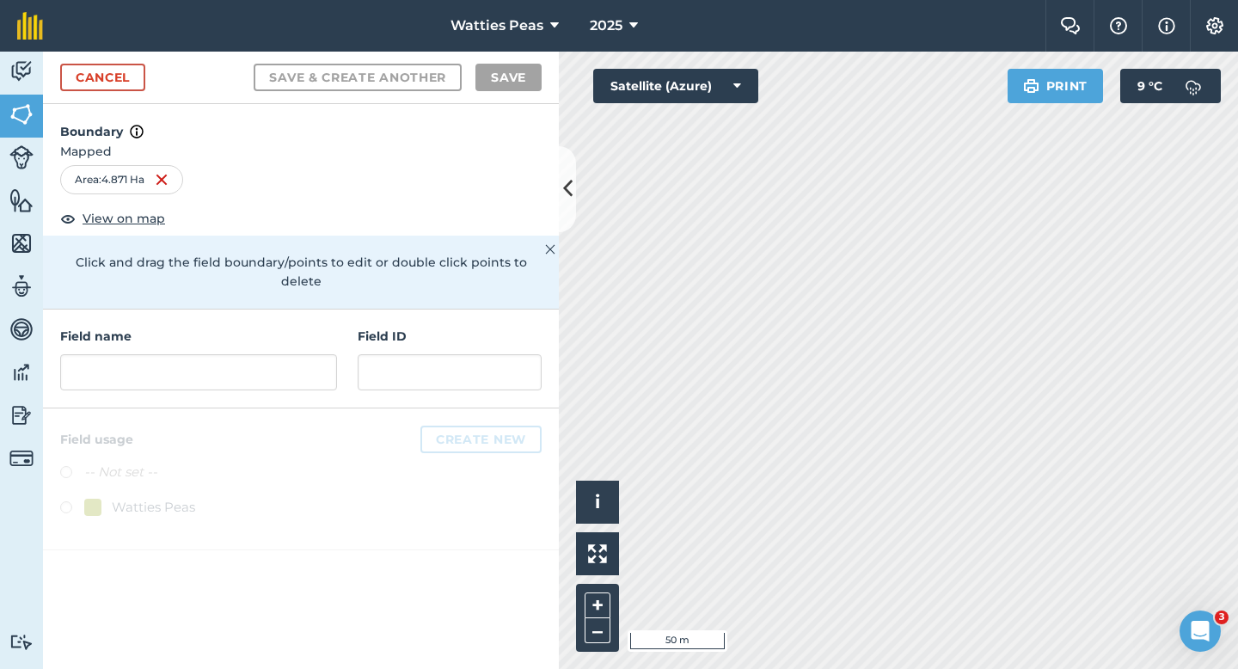
click at [444, 330] on div "Field ID" at bounding box center [450, 359] width 184 height 64
click at [444, 333] on div "Field ID" at bounding box center [450, 359] width 184 height 64
click at [445, 354] on input "text" at bounding box center [450, 372] width 184 height 36
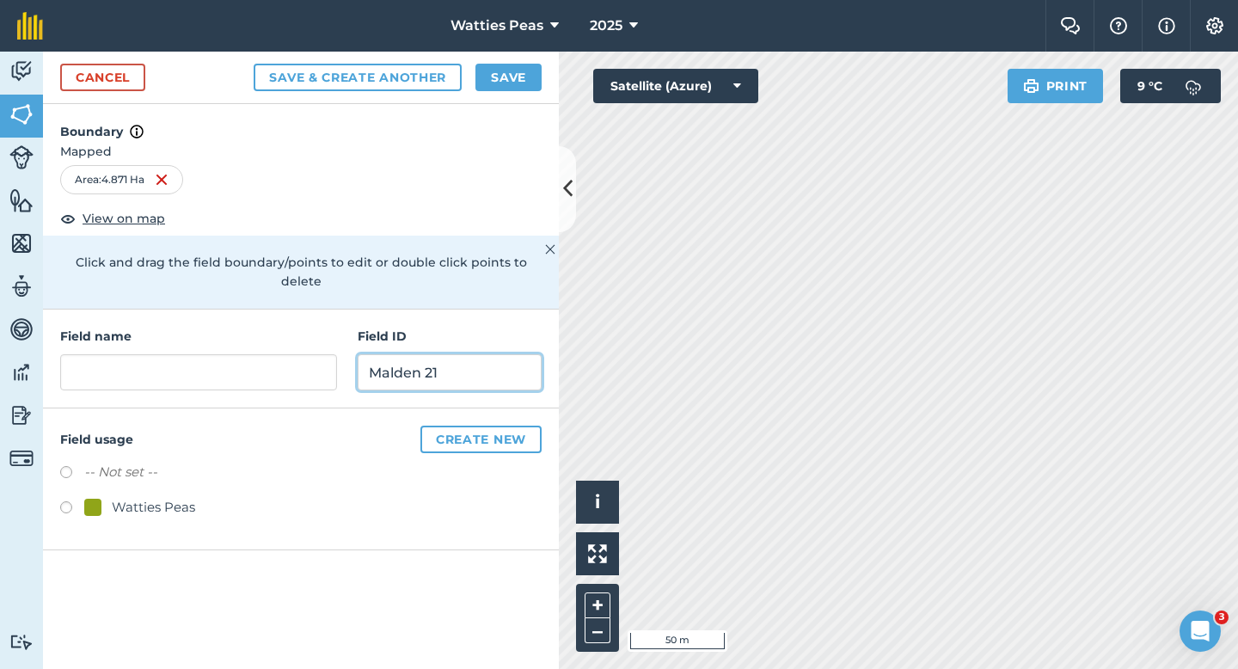
type input "Malden 21"
click at [168, 497] on div "Watties Peas" at bounding box center [153, 507] width 83 height 21
radio input "true"
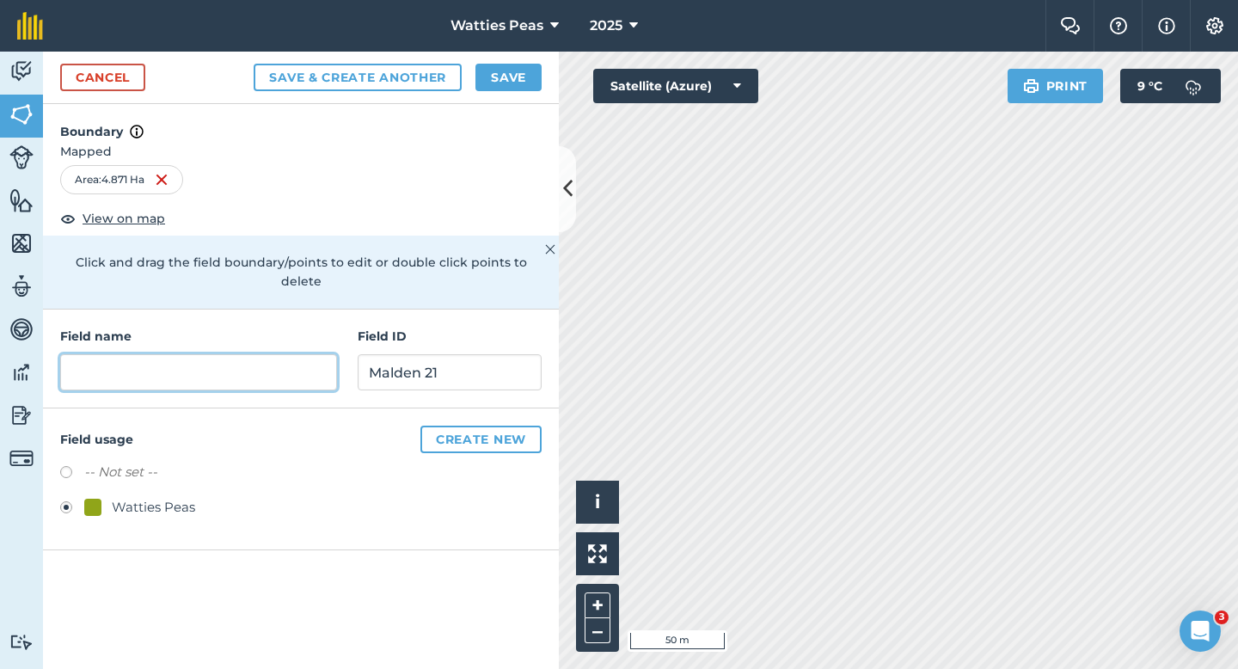
click at [168, 368] on input "text" at bounding box center [198, 372] width 277 height 36
type input "63"
click at [516, 69] on button "Save" at bounding box center [508, 78] width 66 height 28
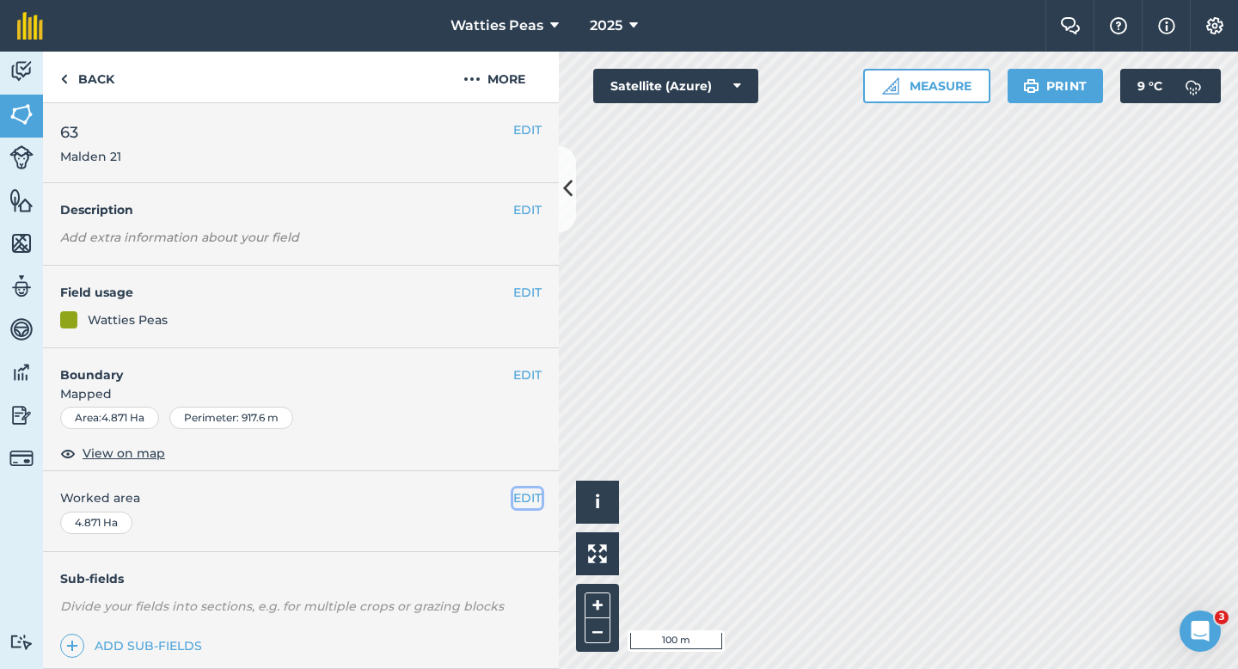
click at [531, 505] on button "EDIT" at bounding box center [527, 497] width 28 height 19
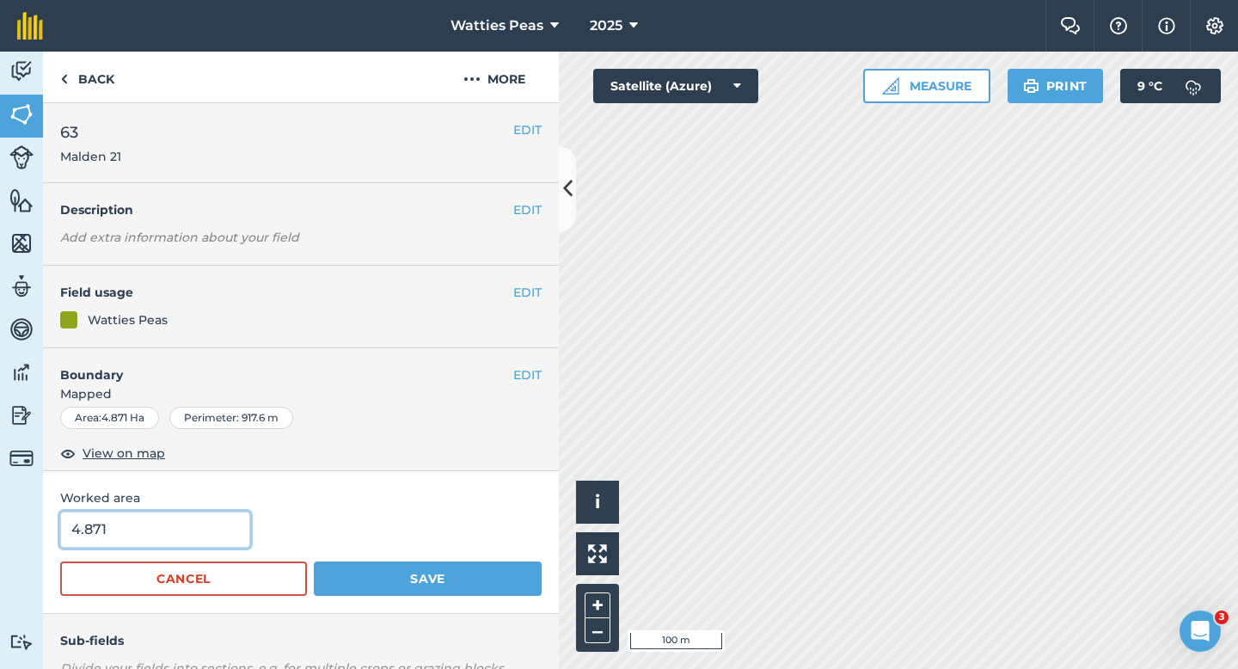
click at [144, 543] on input "4.871" at bounding box center [155, 529] width 190 height 36
type input "5"
click at [314, 561] on button "Save" at bounding box center [428, 578] width 228 height 34
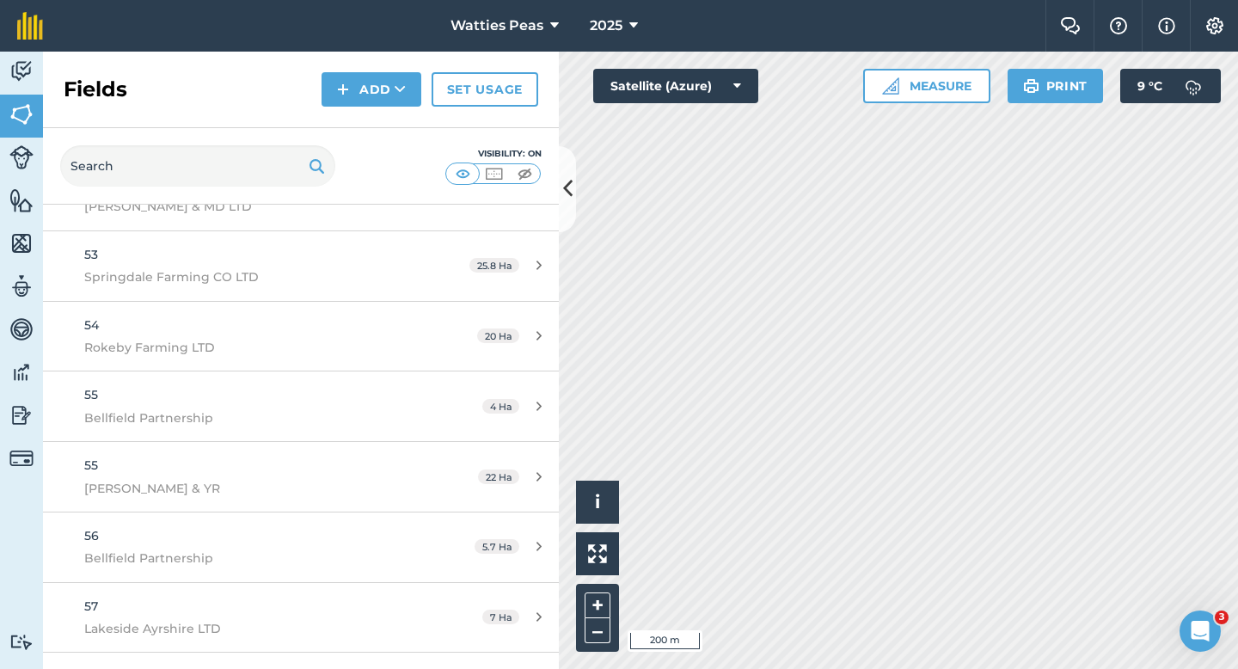
scroll to position [4141, 0]
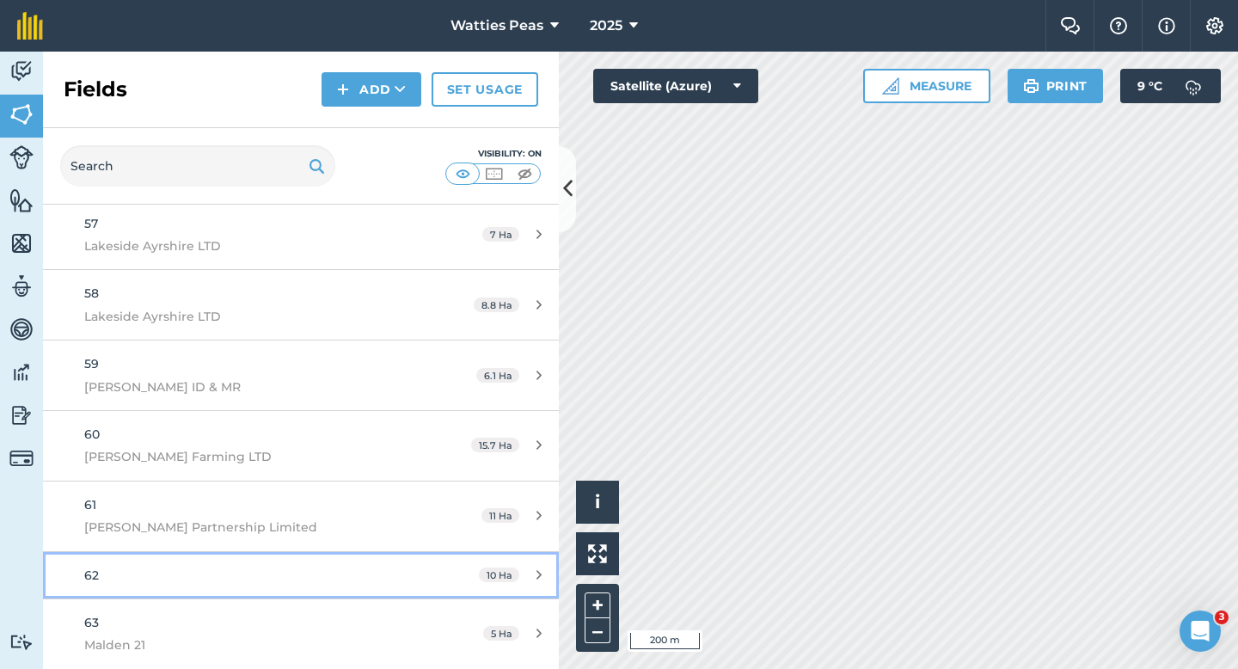
click at [304, 557] on link "62 10 Ha" at bounding box center [301, 575] width 516 height 46
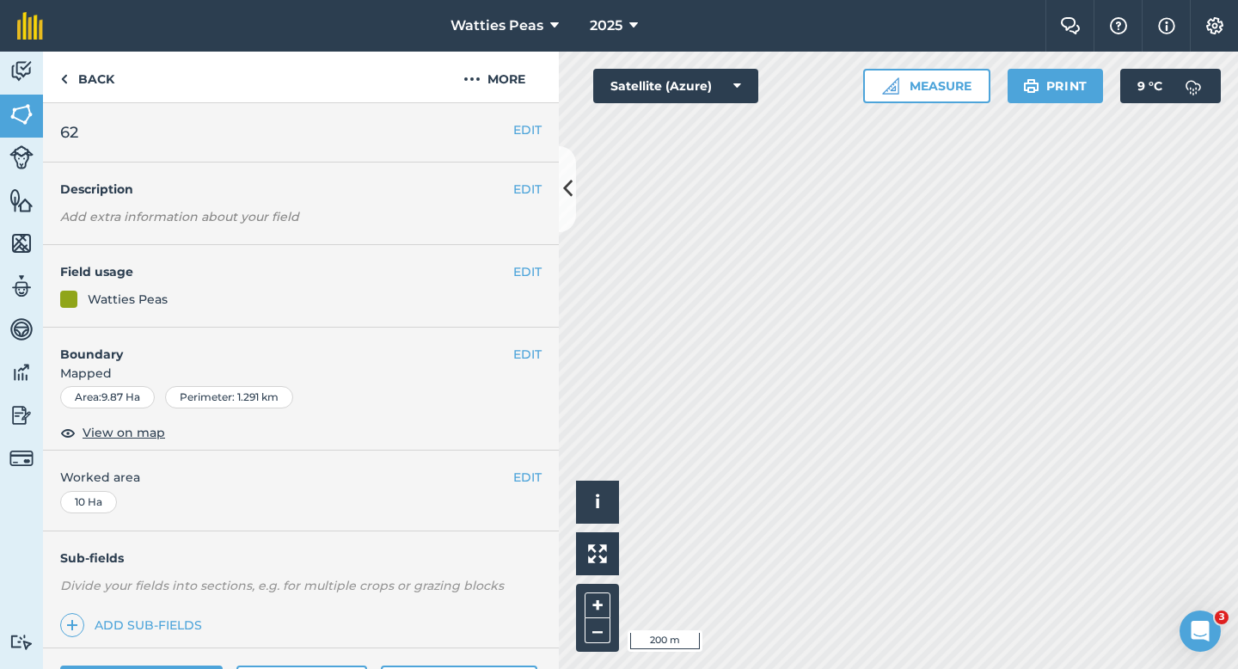
click at [533, 119] on div "EDIT 62" at bounding box center [301, 132] width 516 height 59
click at [529, 148] on div "EDIT 62" at bounding box center [301, 132] width 516 height 59
click at [529, 129] on button "EDIT" at bounding box center [527, 129] width 28 height 19
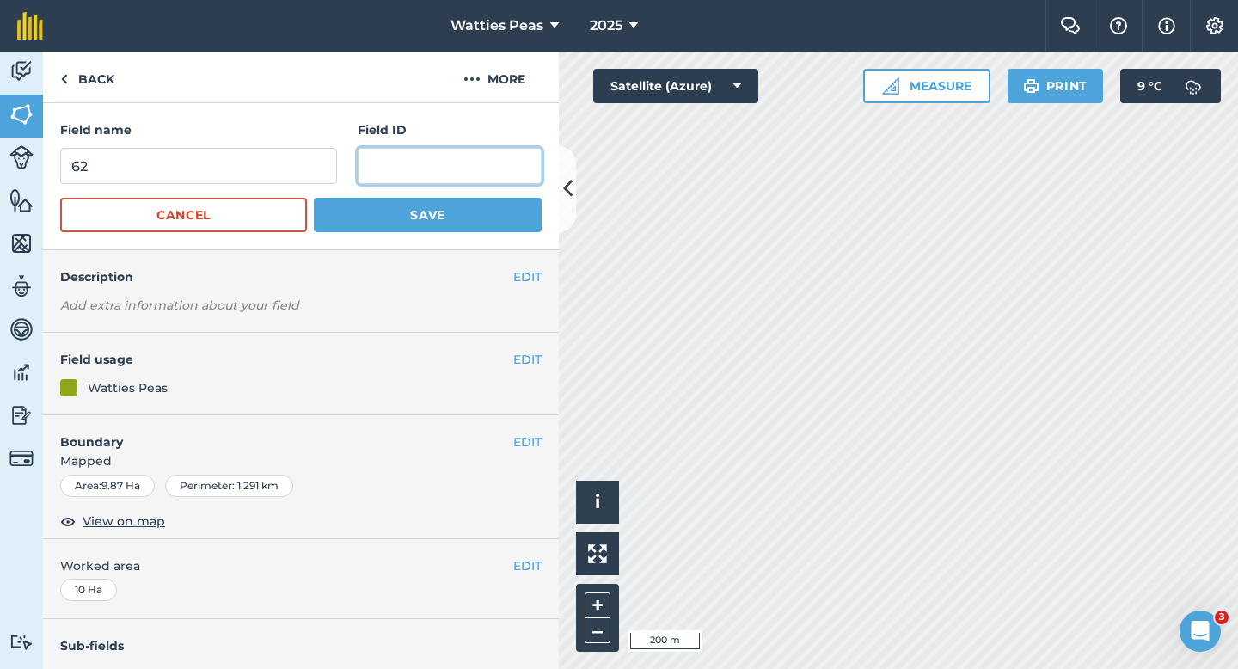
click at [505, 162] on input "text" at bounding box center [450, 166] width 184 height 36
type input "Fitzallan Park Limited"
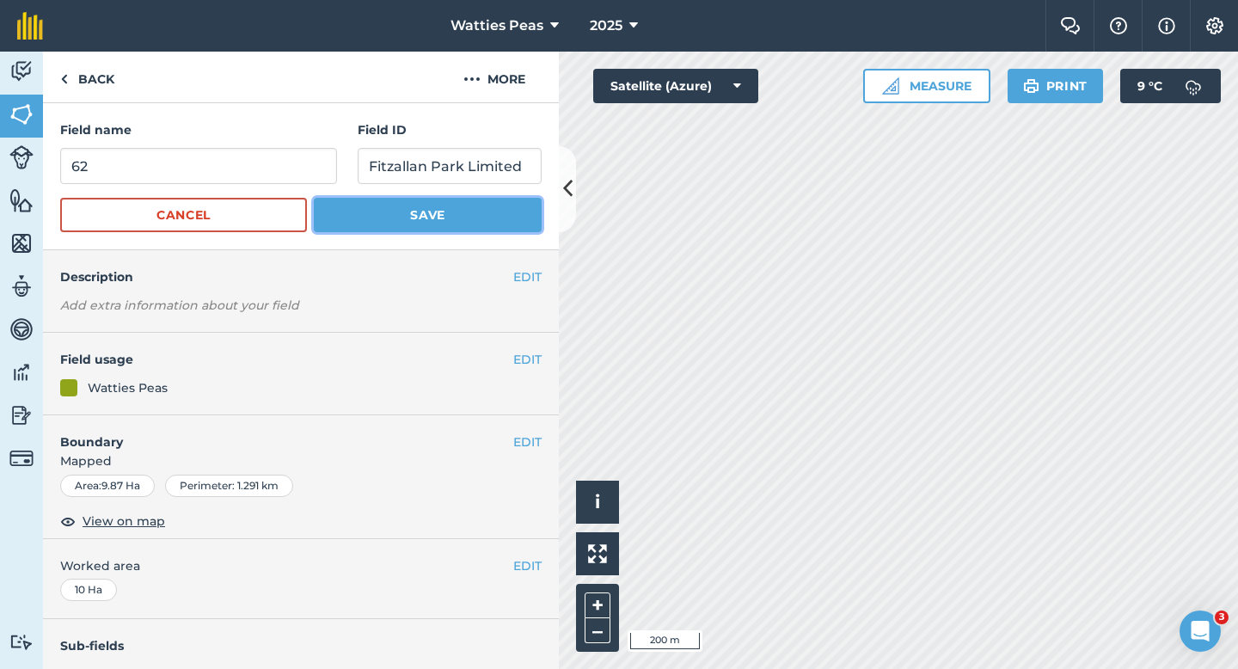
click at [524, 214] on button "Save" at bounding box center [428, 215] width 228 height 34
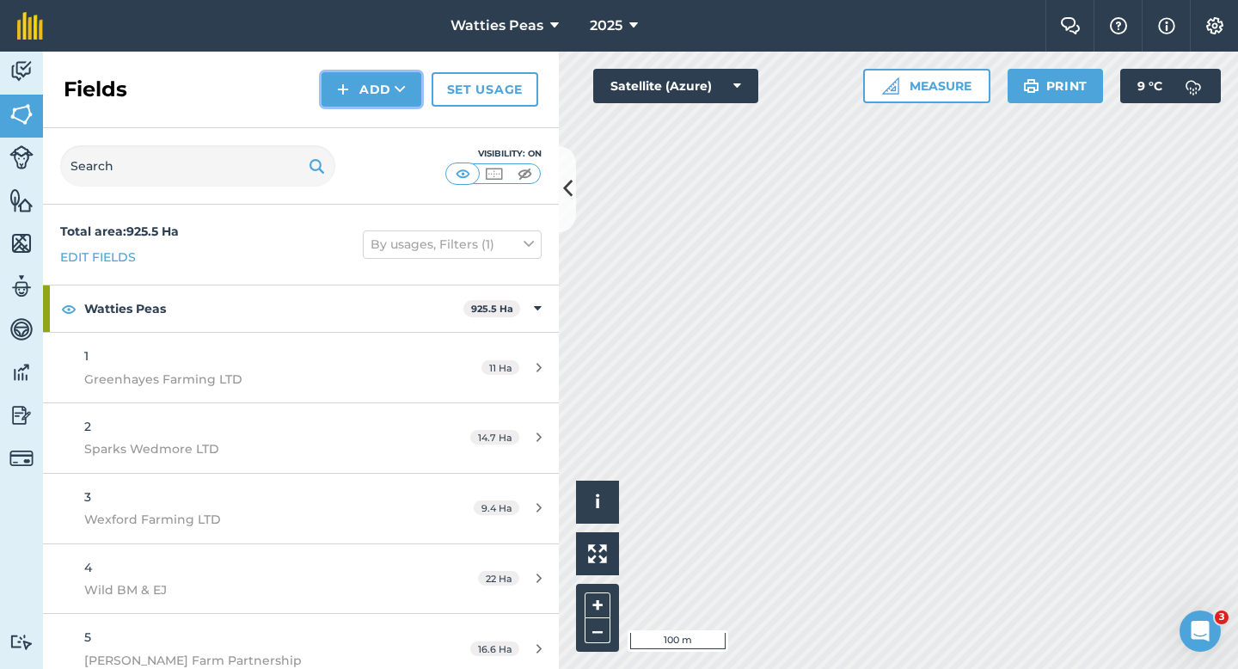
click at [348, 99] on button "Add" at bounding box center [371, 89] width 100 height 34
click at [361, 120] on link "Draw" at bounding box center [371, 128] width 95 height 38
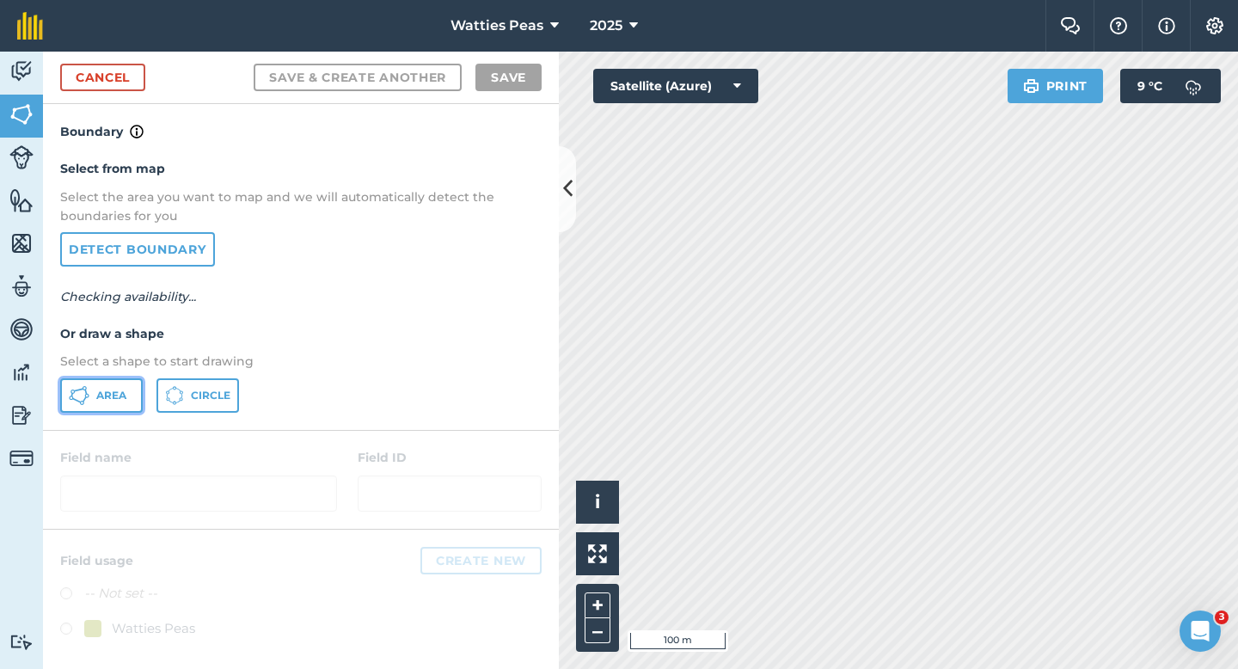
click at [129, 378] on button "Area" at bounding box center [101, 395] width 83 height 34
click at [128, 384] on button "Area" at bounding box center [101, 395] width 83 height 34
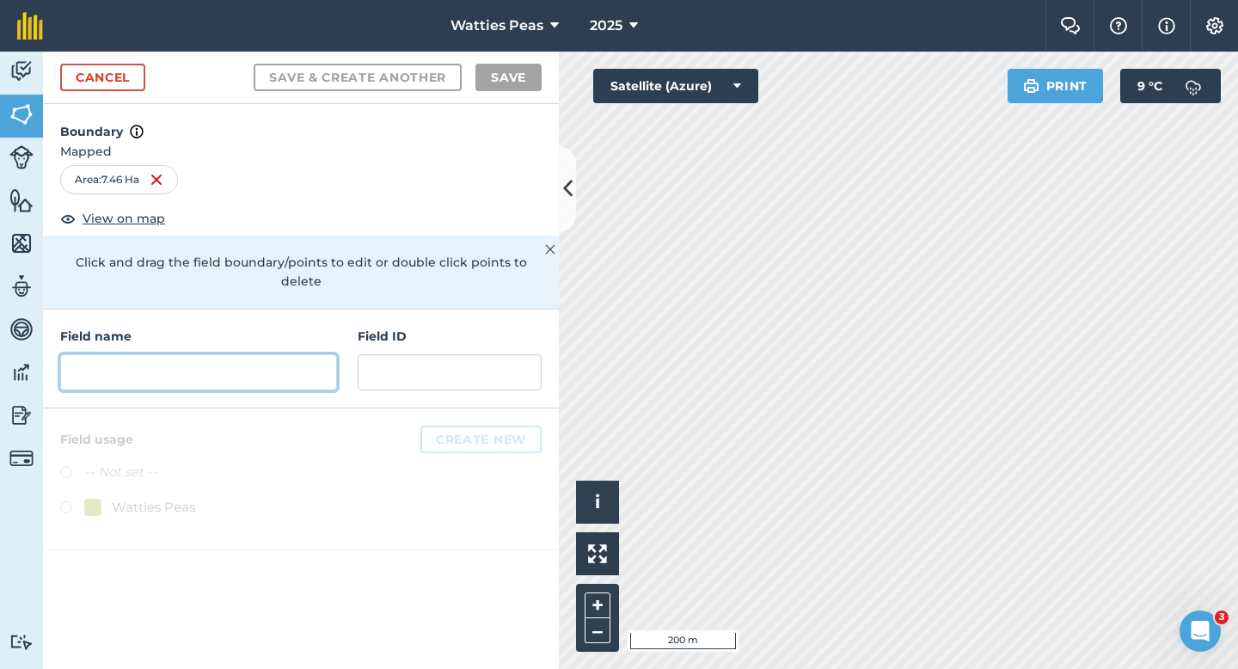
click at [306, 354] on input "text" at bounding box center [198, 372] width 277 height 36
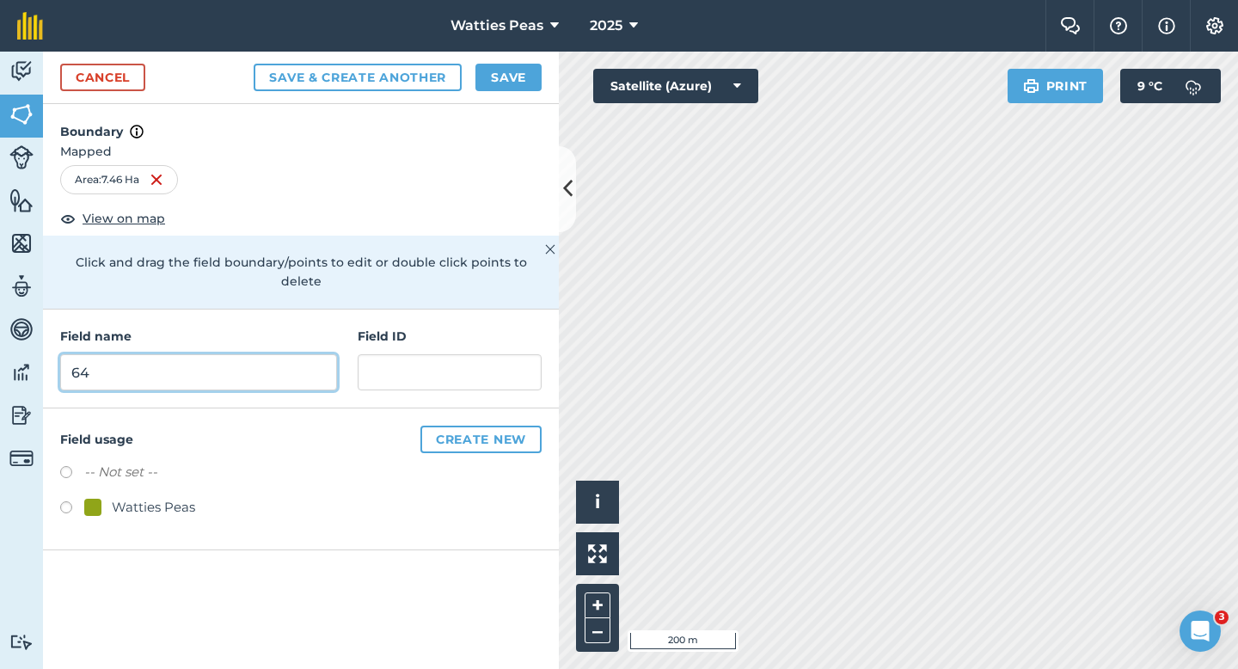
type input "64"
click at [172, 497] on div "Watties Peas" at bounding box center [153, 507] width 83 height 21
radio input "true"
click at [185, 354] on input "64" at bounding box center [198, 372] width 277 height 36
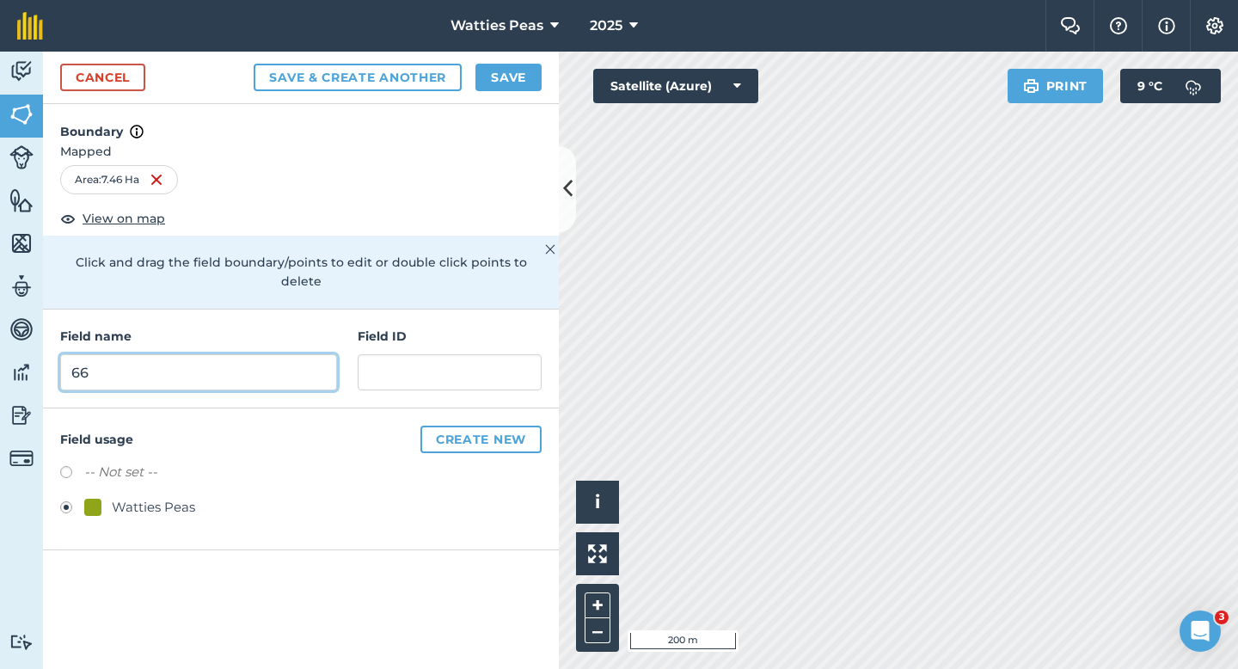
type input "66"
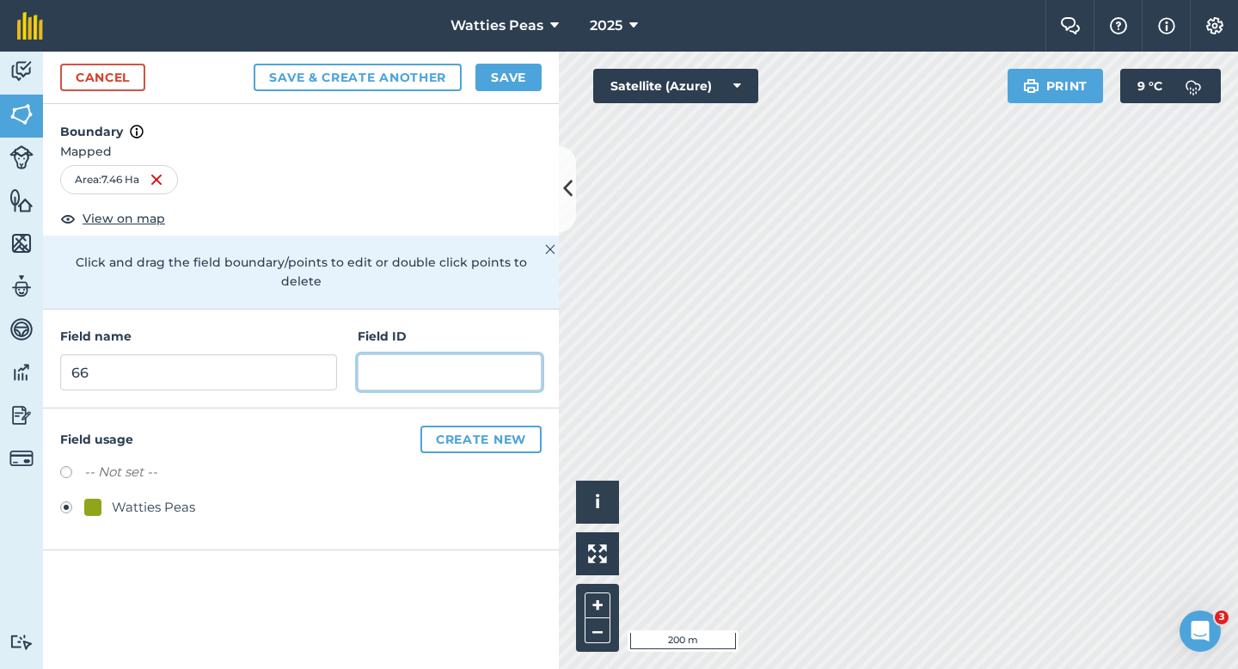
click at [398, 354] on input "text" at bounding box center [450, 372] width 184 height 36
type input "Malden 21"
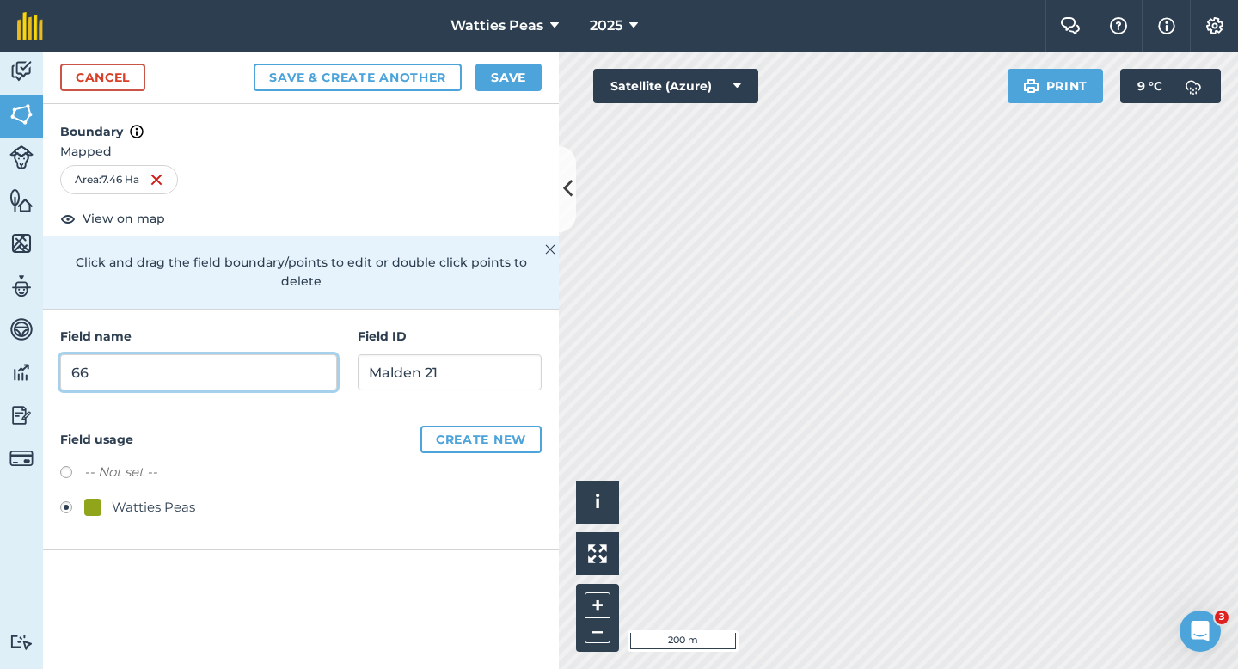
click at [285, 354] on input "66" at bounding box center [198, 372] width 277 height 36
type input "64"
click at [499, 92] on div "Cancel Save & Create Another Save" at bounding box center [301, 78] width 516 height 52
click at [527, 65] on button "Save" at bounding box center [508, 78] width 66 height 28
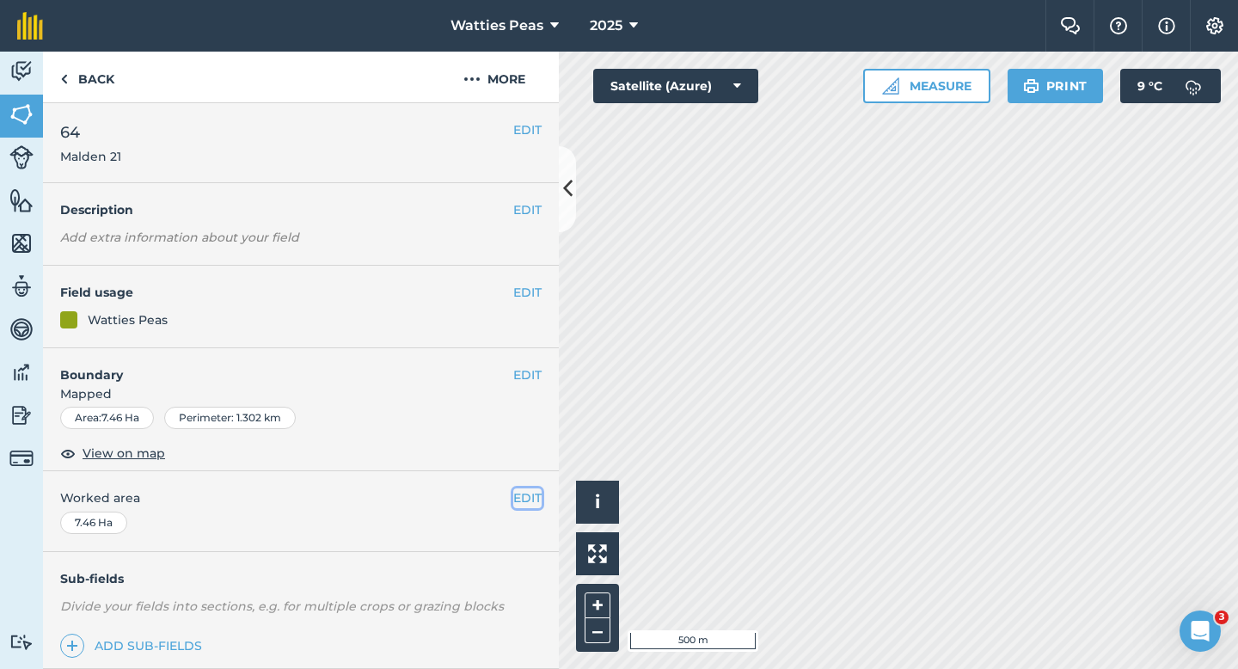
click at [528, 492] on button "EDIT" at bounding box center [527, 497] width 28 height 19
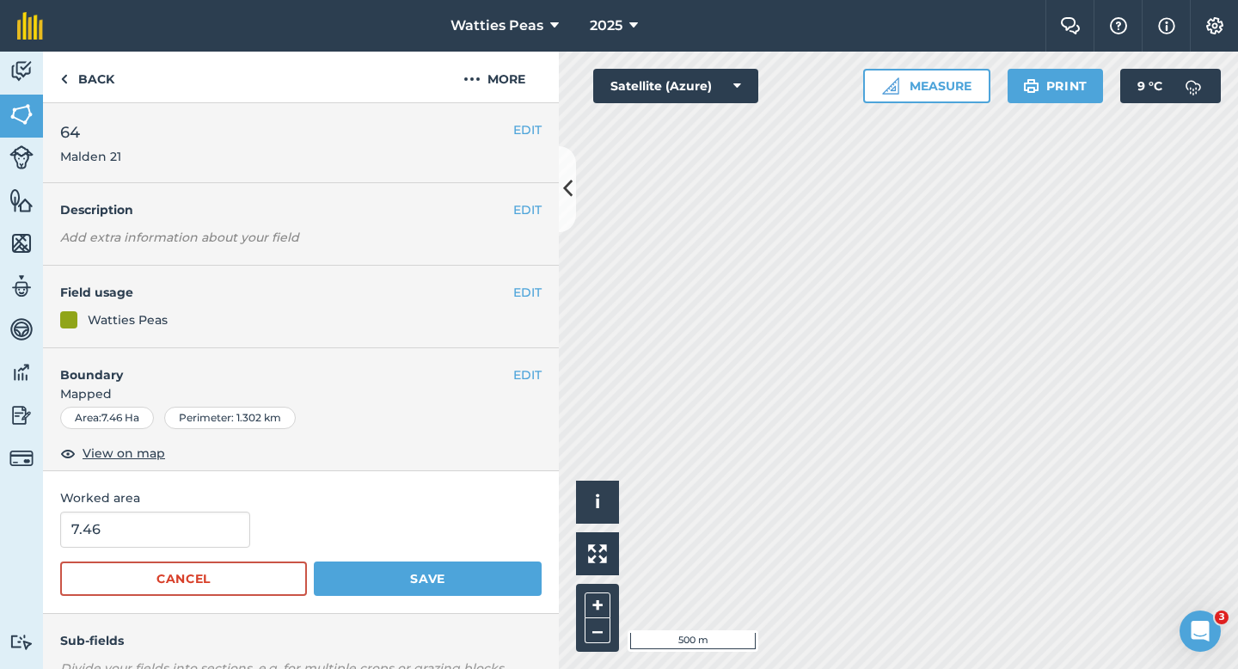
click at [261, 520] on div "7.46" at bounding box center [300, 529] width 481 height 36
click at [219, 523] on input "7.46" at bounding box center [155, 529] width 190 height 36
type input "7.5"
click at [314, 561] on button "Save" at bounding box center [428, 578] width 228 height 34
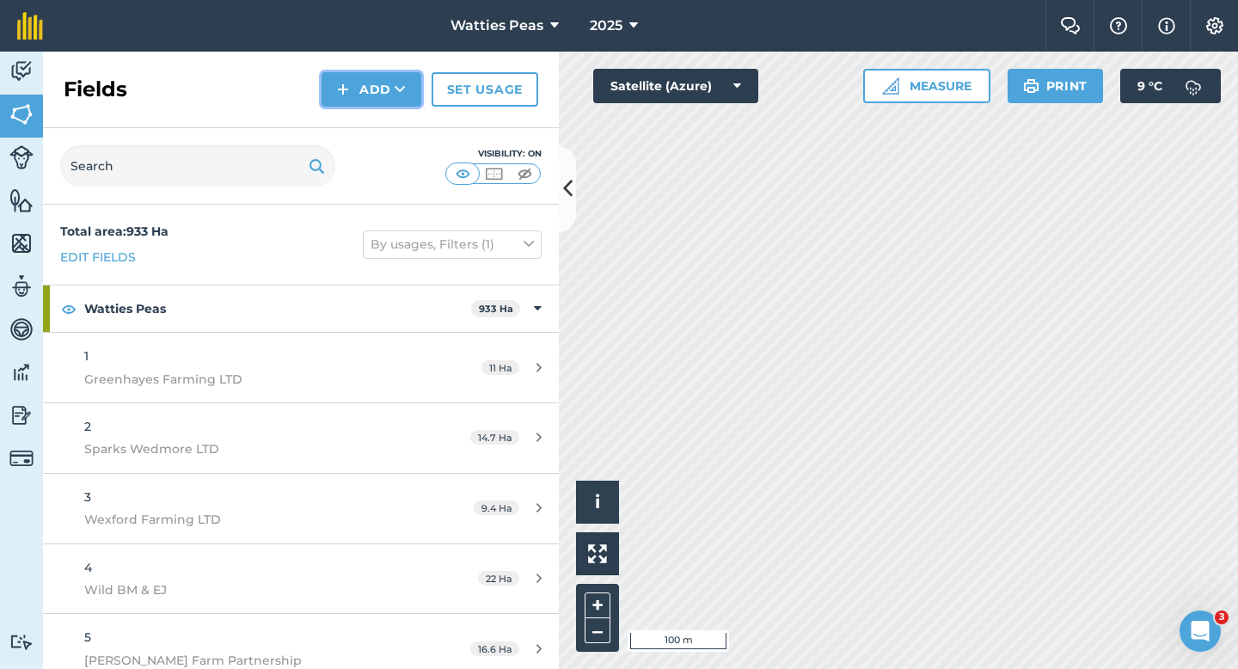
click at [346, 102] on button "Add" at bounding box center [371, 89] width 100 height 34
click at [367, 132] on link "Draw" at bounding box center [371, 128] width 95 height 38
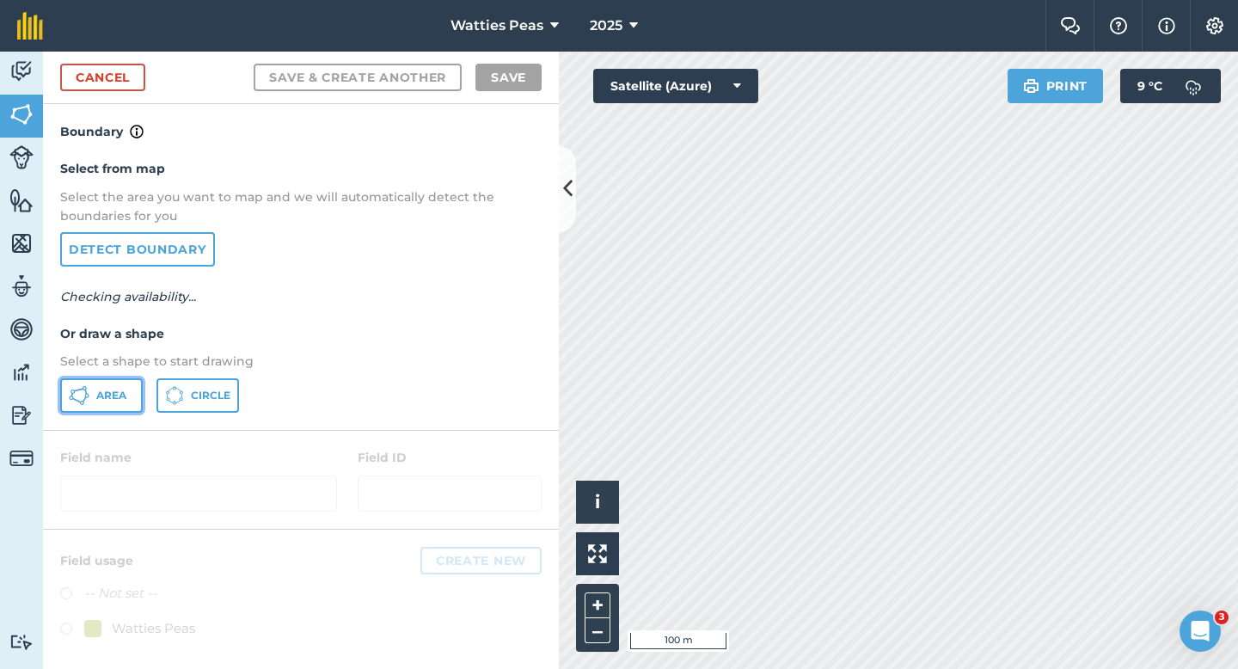
click at [102, 382] on button "Area" at bounding box center [101, 395] width 83 height 34
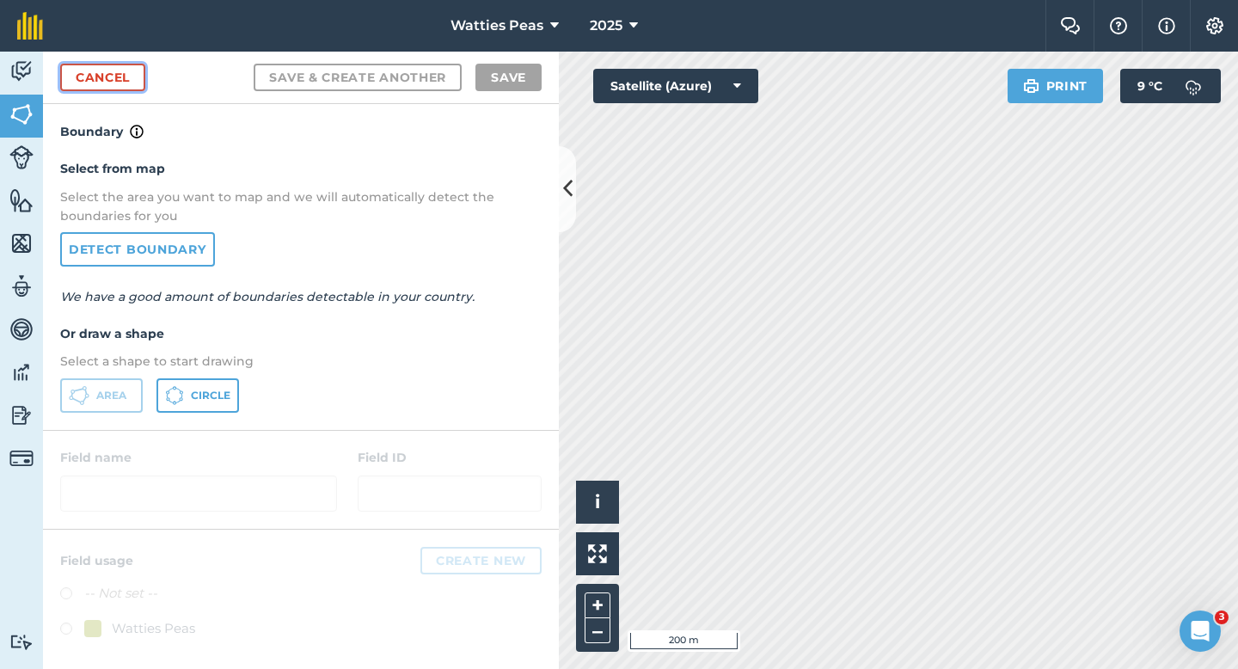
click at [144, 73] on link "Cancel" at bounding box center [102, 78] width 85 height 28
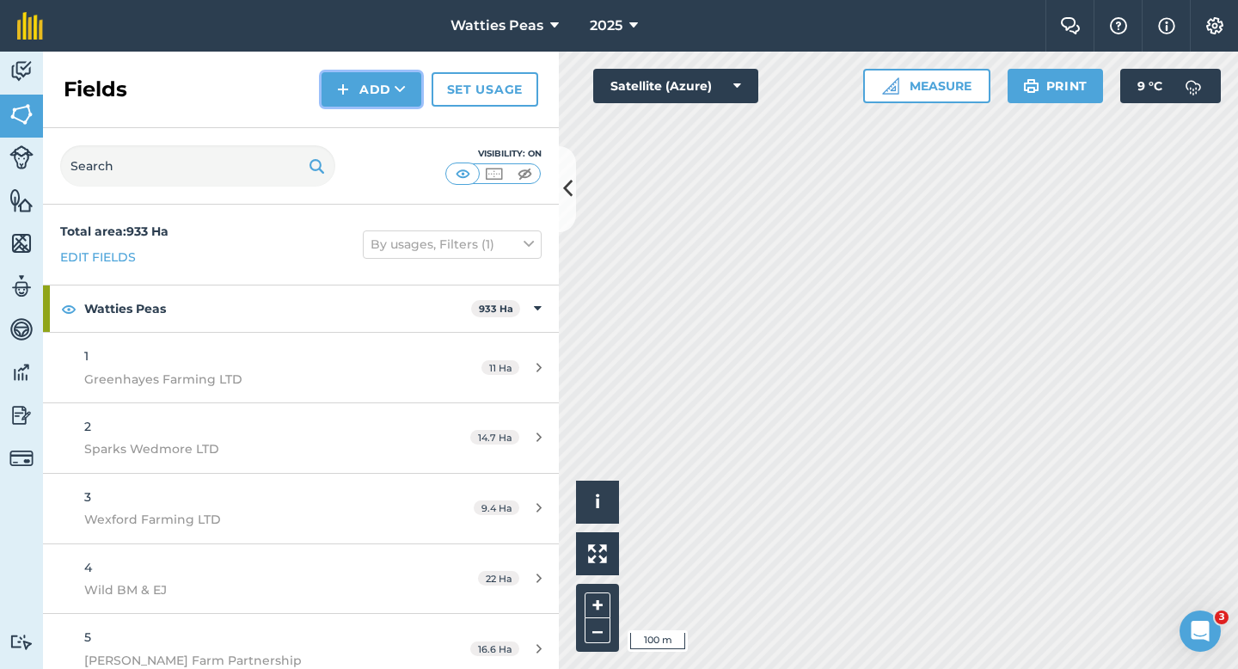
click at [360, 103] on button "Add" at bounding box center [371, 89] width 100 height 34
click at [362, 119] on link "Draw" at bounding box center [371, 128] width 95 height 38
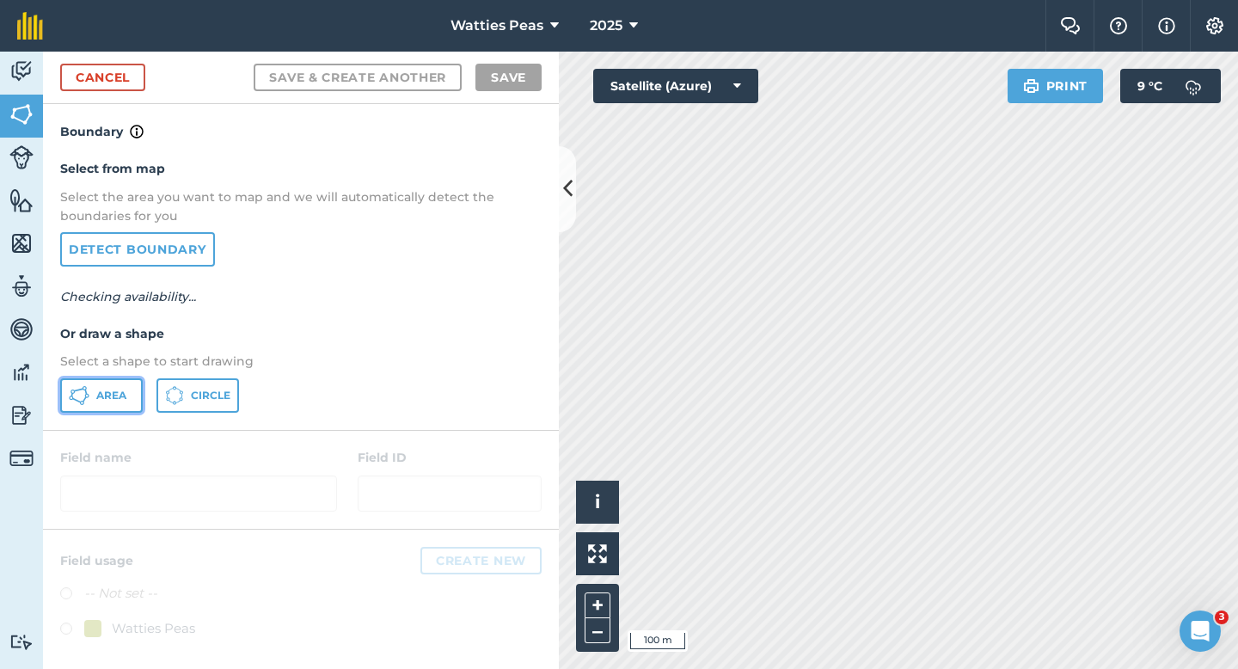
click at [119, 383] on button "Area" at bounding box center [101, 395] width 83 height 34
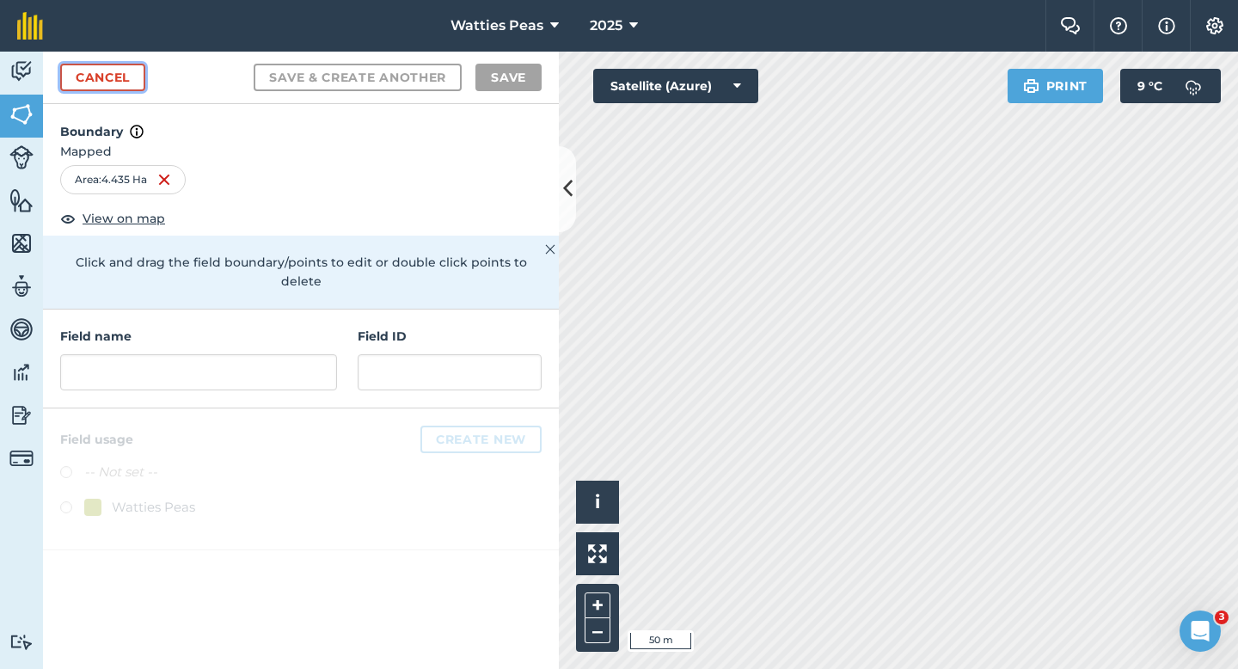
click at [129, 85] on link "Cancel" at bounding box center [102, 78] width 85 height 28
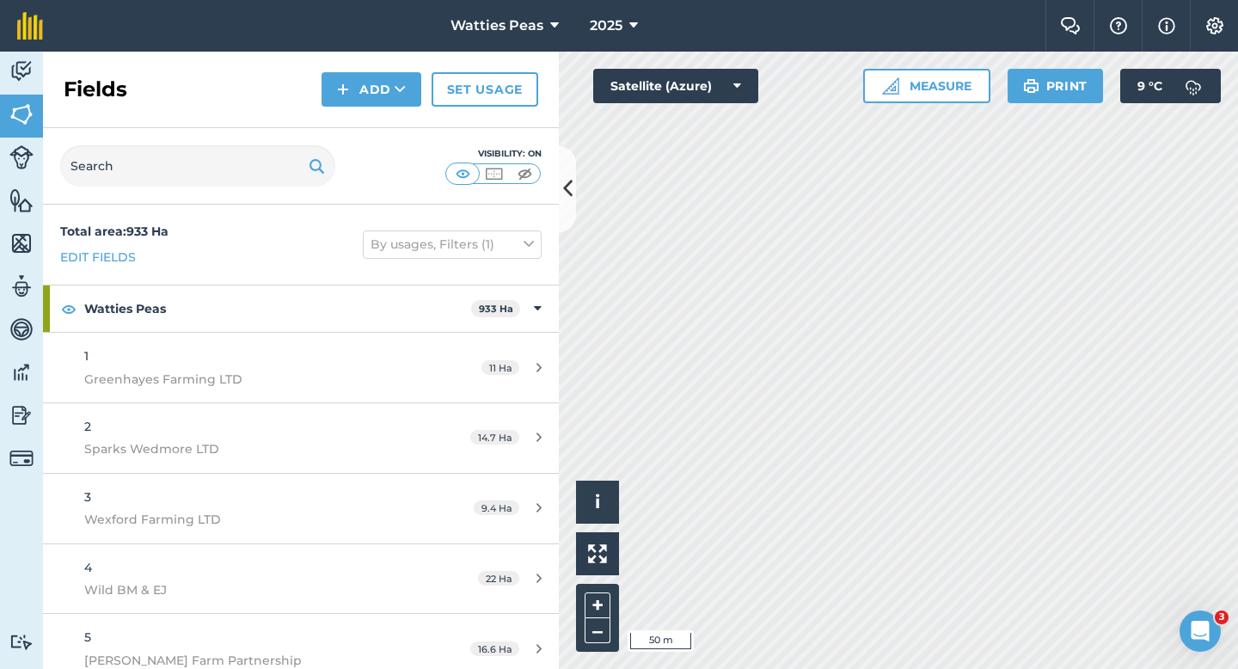
click at [425, 84] on div "Add" at bounding box center [376, 89] width 110 height 34
click at [401, 89] on icon at bounding box center [400, 89] width 11 height 17
click at [401, 130] on link "Draw" at bounding box center [371, 128] width 95 height 38
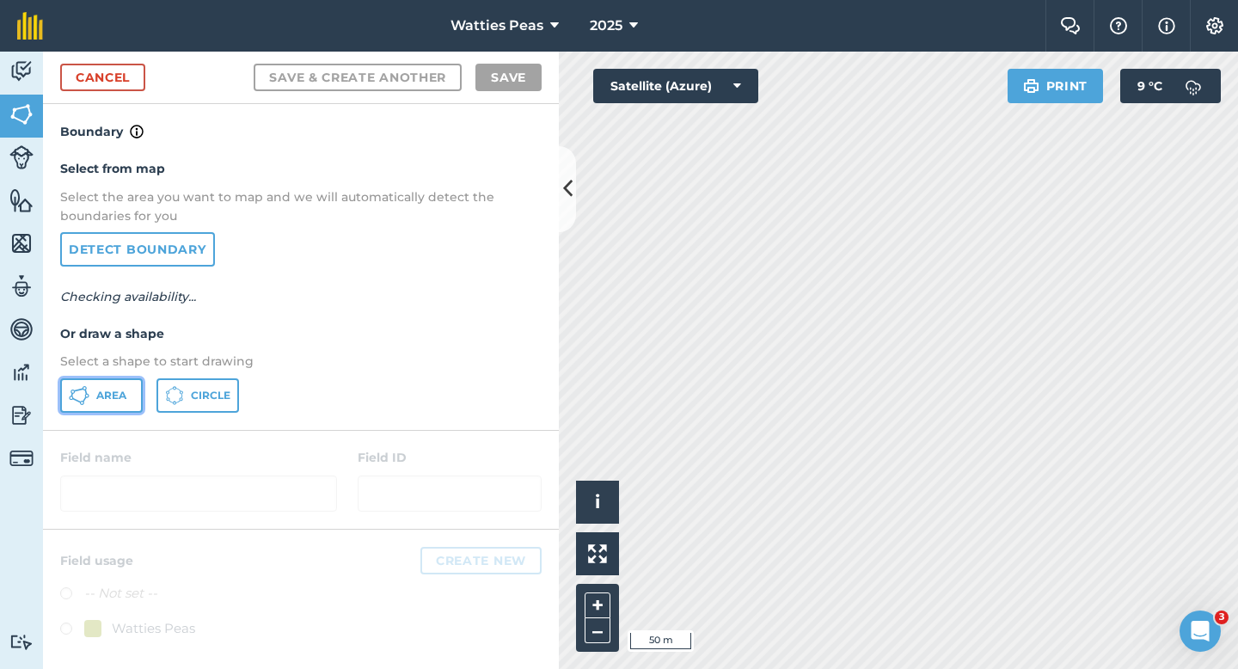
click at [113, 384] on button "Area" at bounding box center [101, 395] width 83 height 34
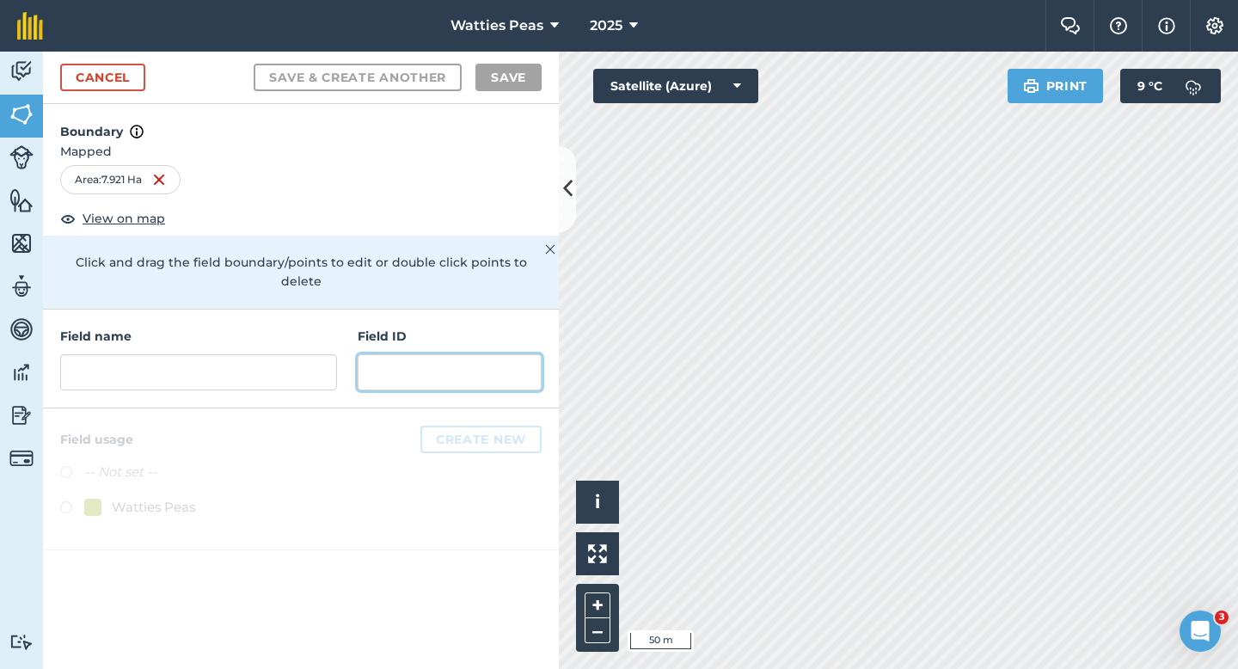
click at [448, 354] on input "text" at bounding box center [450, 372] width 184 height 36
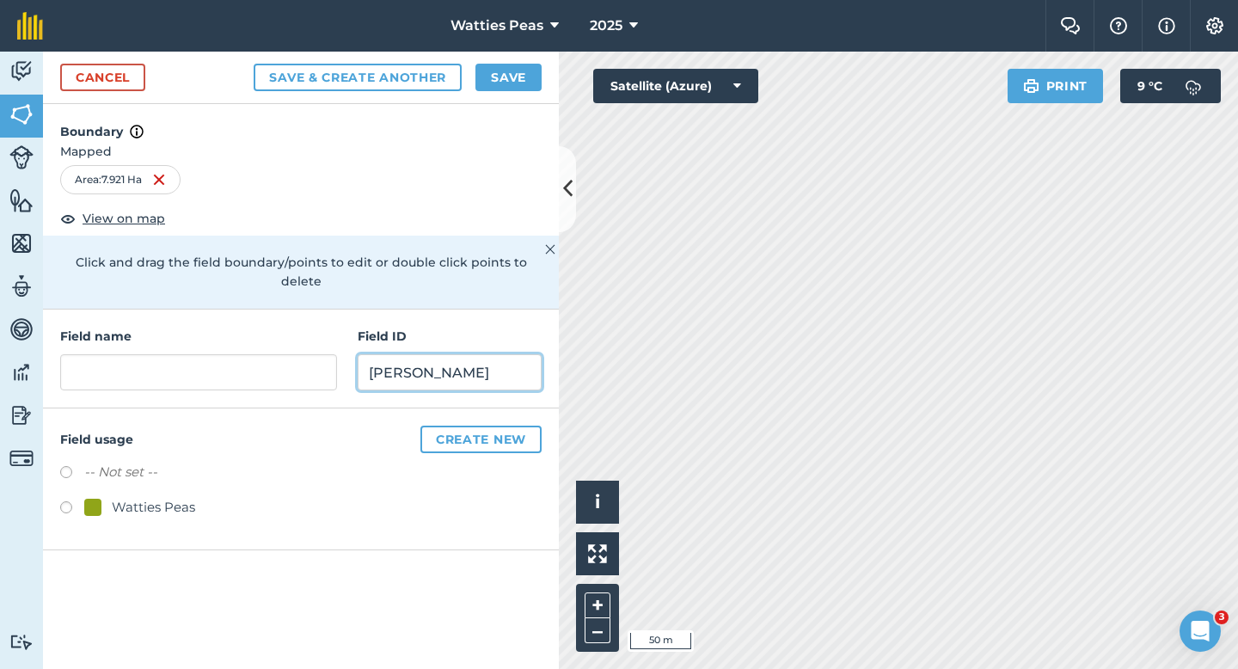
type input "Anderson DM"
click at [161, 466] on div "-- Not set --" at bounding box center [300, 474] width 481 height 25
click at [161, 497] on div "Watties Peas" at bounding box center [153, 507] width 83 height 21
radio input "true"
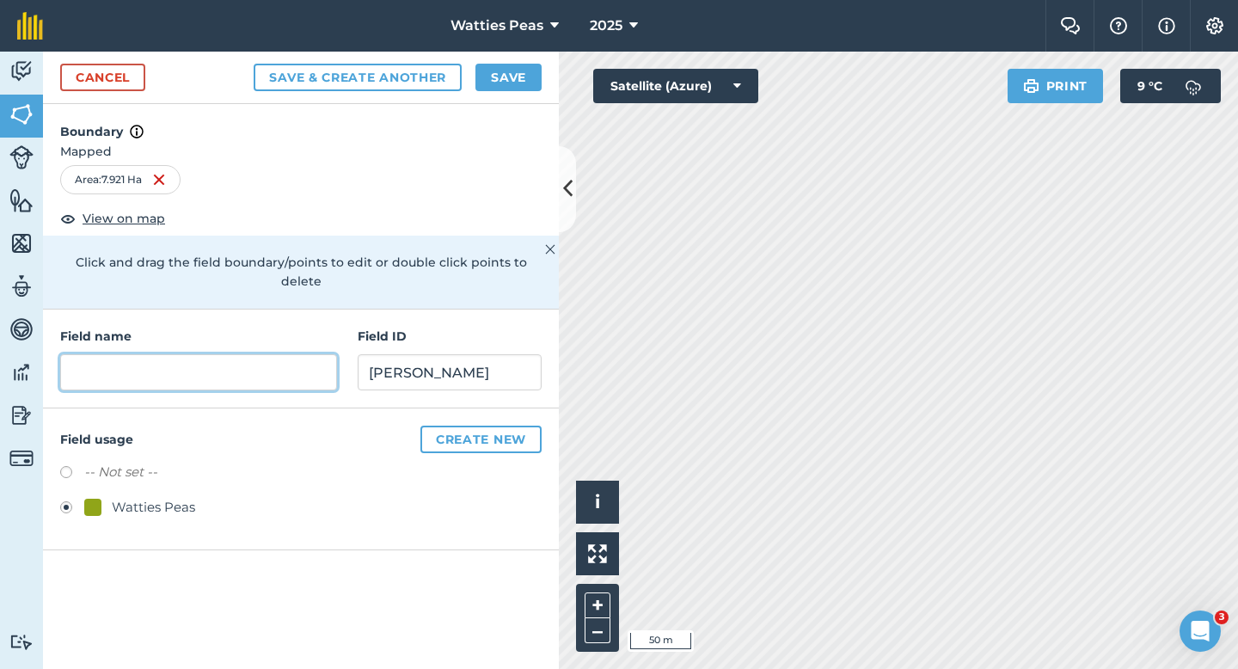
click at [205, 354] on input "text" at bounding box center [198, 372] width 277 height 36
type input "66"
click at [455, 93] on div "Cancel Save & Create Another Save" at bounding box center [301, 78] width 516 height 52
click at [511, 89] on button "Save" at bounding box center [508, 78] width 66 height 28
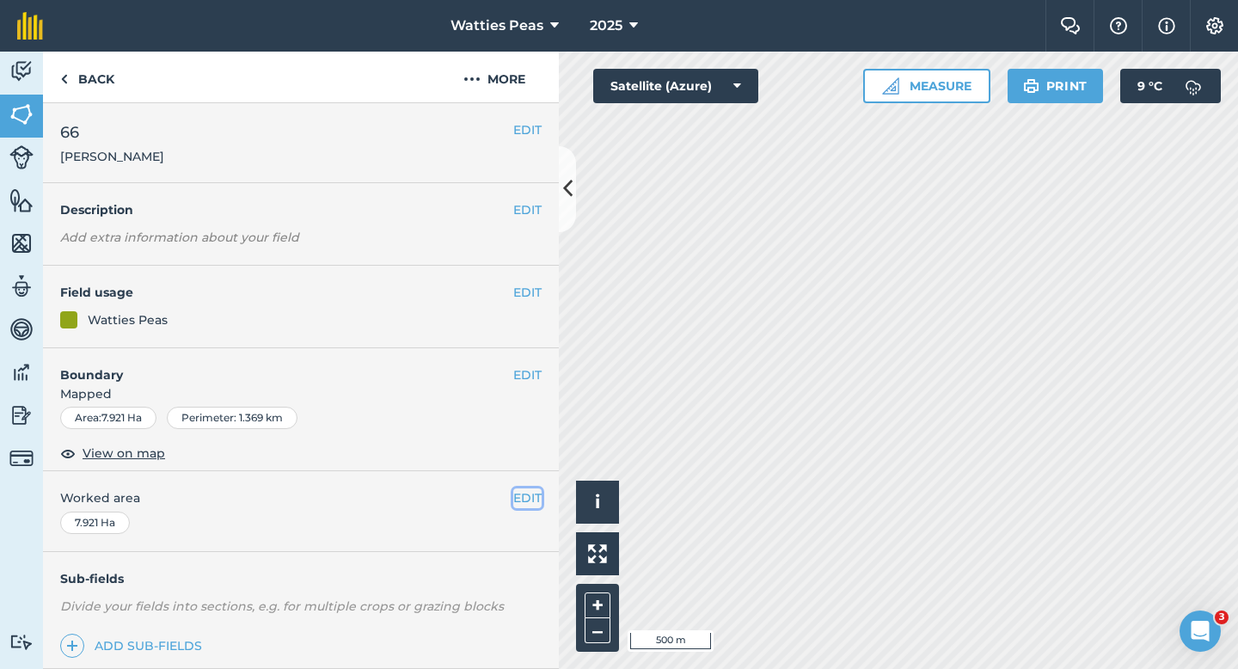
click at [516, 502] on button "EDIT" at bounding box center [527, 497] width 28 height 19
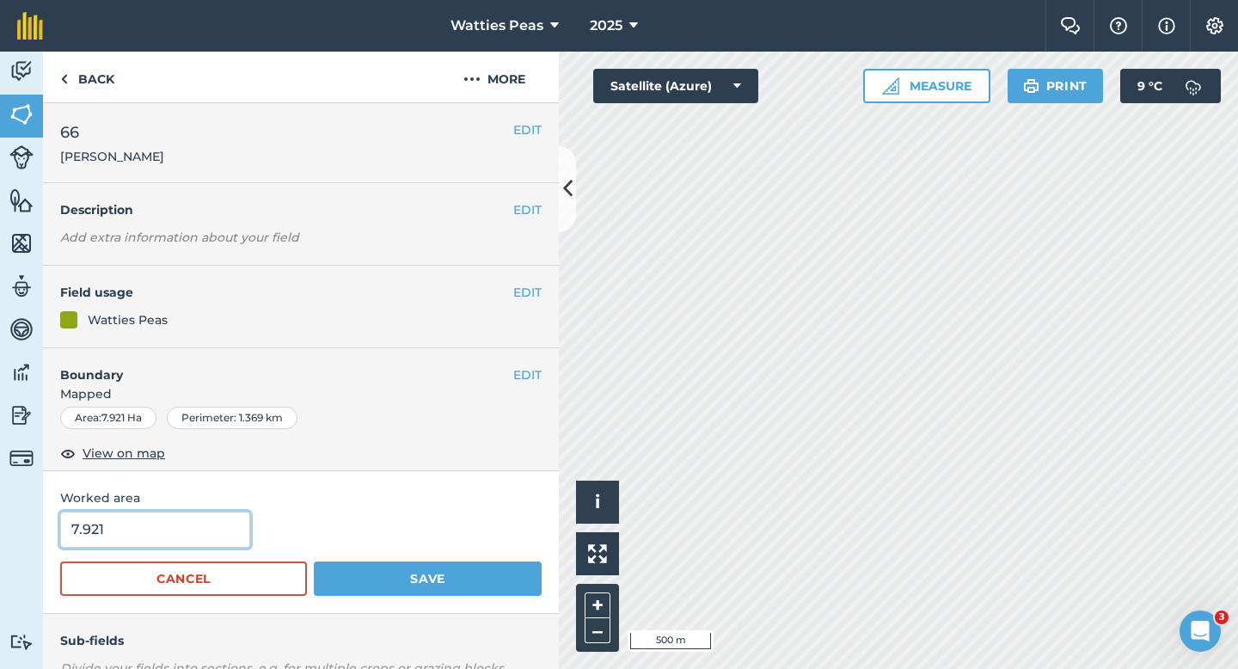
click at [197, 542] on input "7.921" at bounding box center [155, 529] width 190 height 36
type input "8"
click at [314, 561] on button "Save" at bounding box center [428, 578] width 228 height 34
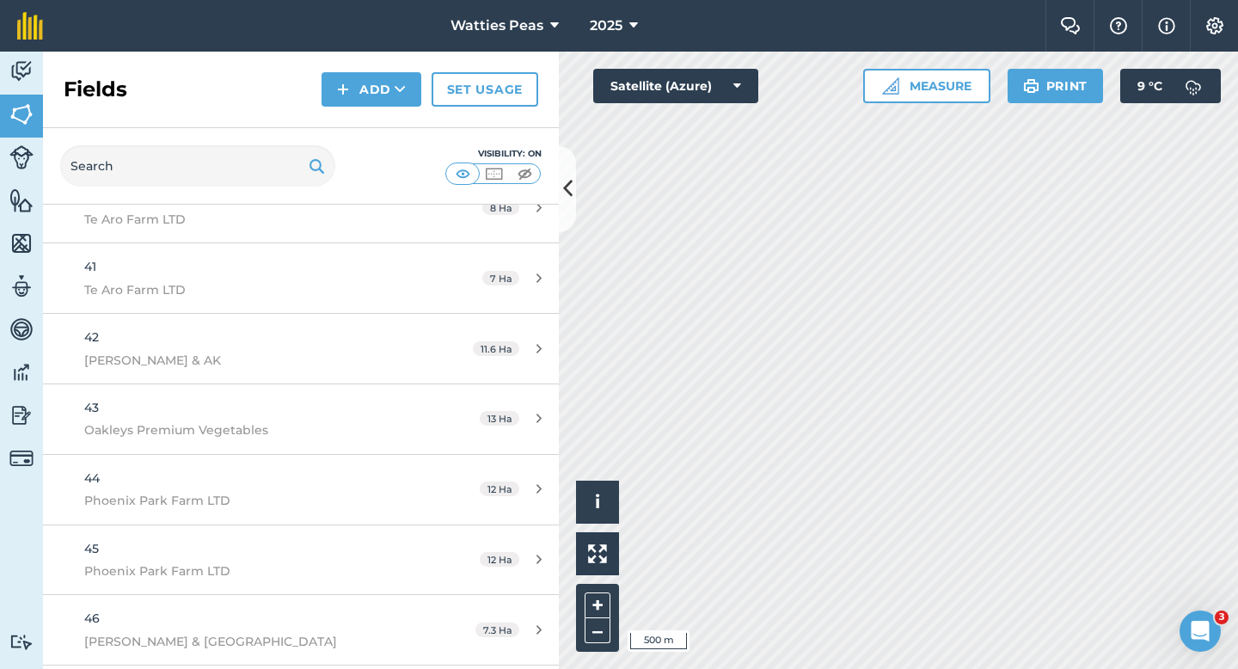
scroll to position [4304, 0]
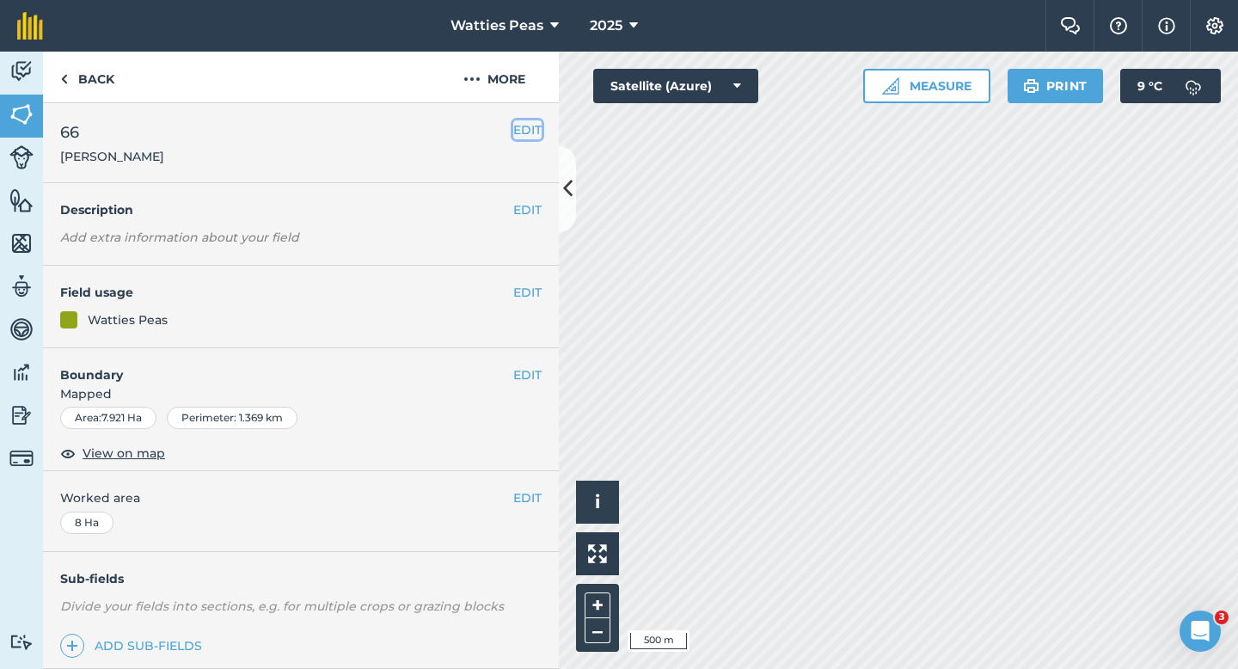
click at [520, 126] on button "EDIT" at bounding box center [527, 129] width 28 height 19
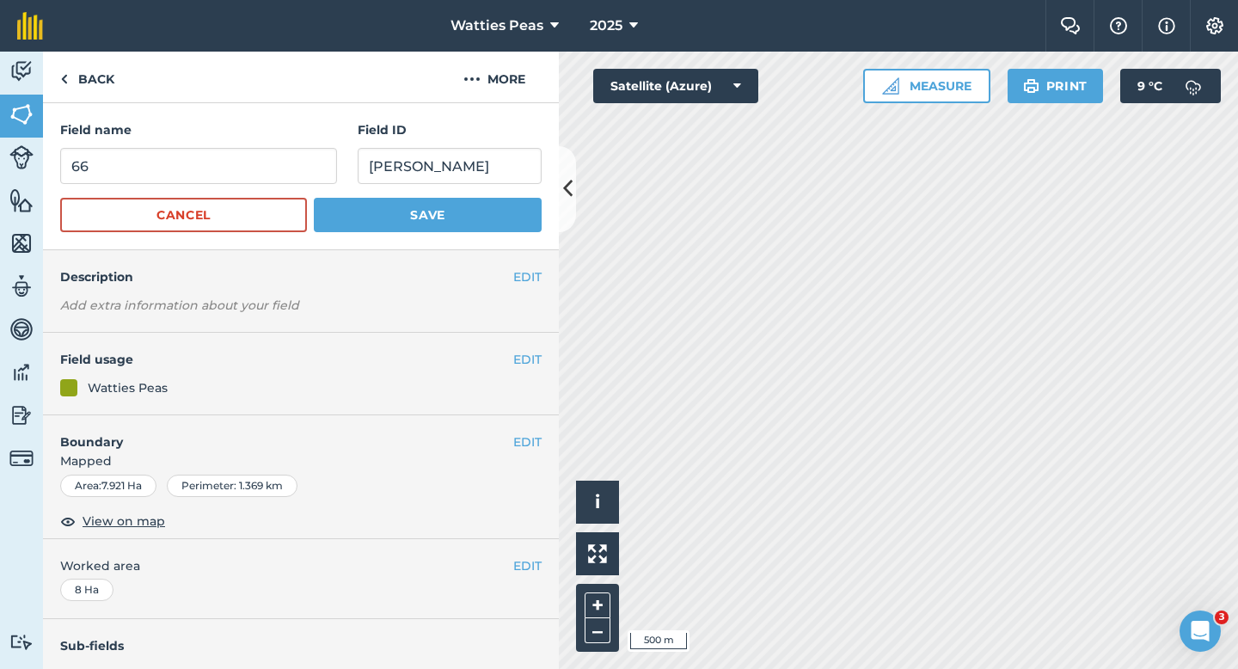
click at [304, 147] on div "Field name 66" at bounding box center [198, 152] width 277 height 64
click at [309, 190] on form "Field name 66 Field ID Anderson DM Cancel Save" at bounding box center [300, 176] width 481 height 112
click at [309, 173] on input "66" at bounding box center [198, 166] width 277 height 36
type input "65"
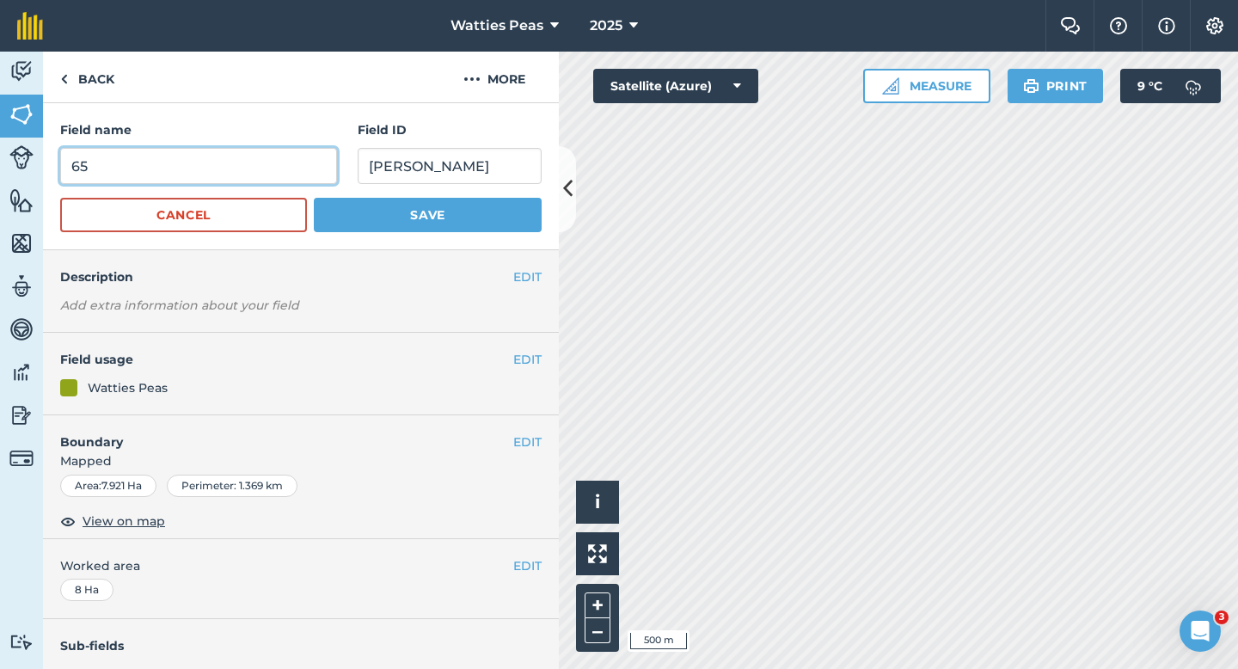
click at [314, 198] on button "Save" at bounding box center [428, 215] width 228 height 34
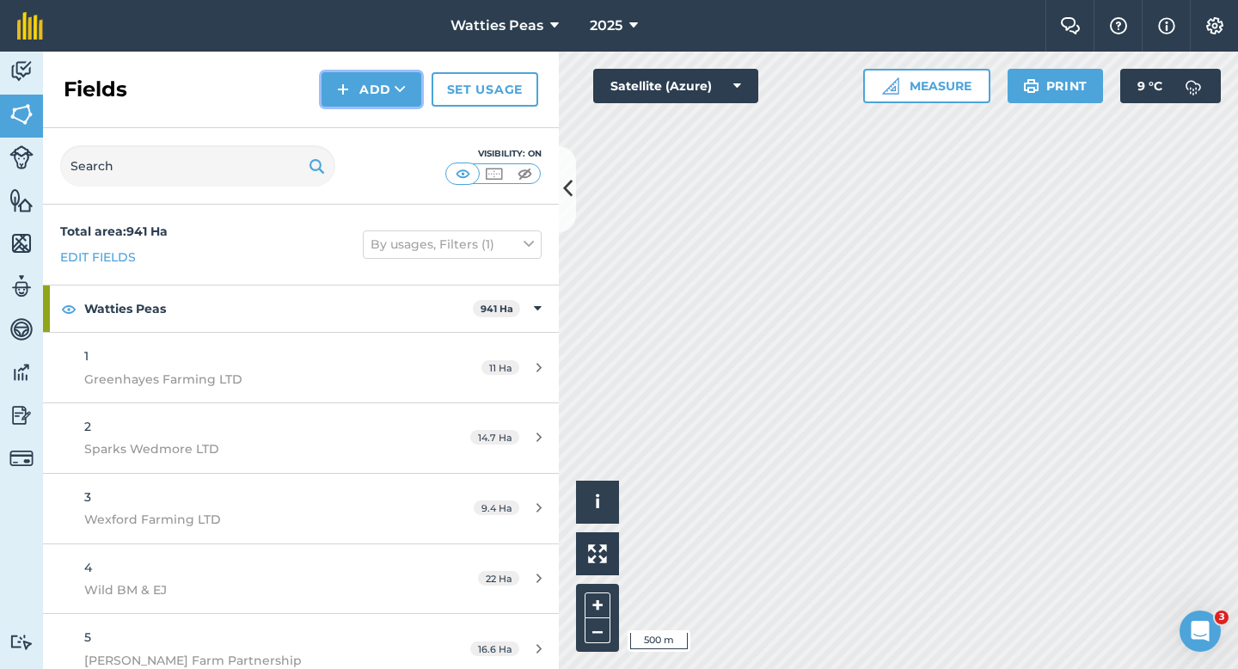
click at [341, 101] on button "Add" at bounding box center [371, 89] width 100 height 34
click at [346, 115] on link "Draw" at bounding box center [371, 128] width 95 height 38
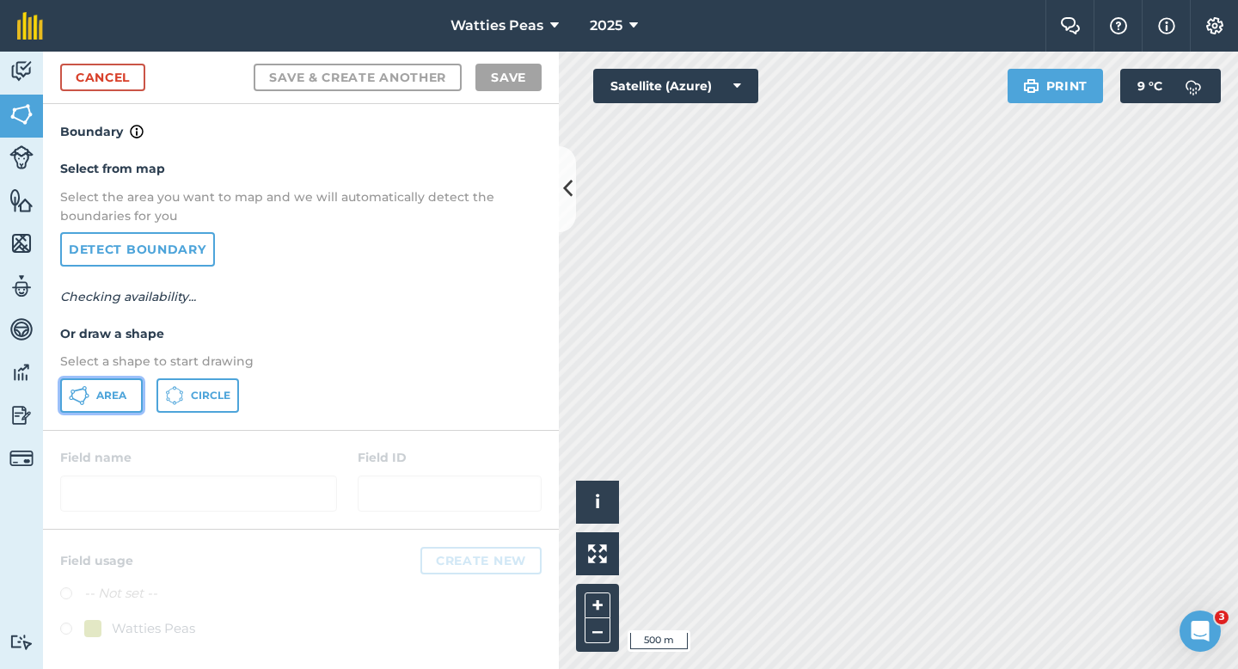
click at [81, 388] on icon at bounding box center [79, 389] width 10 height 3
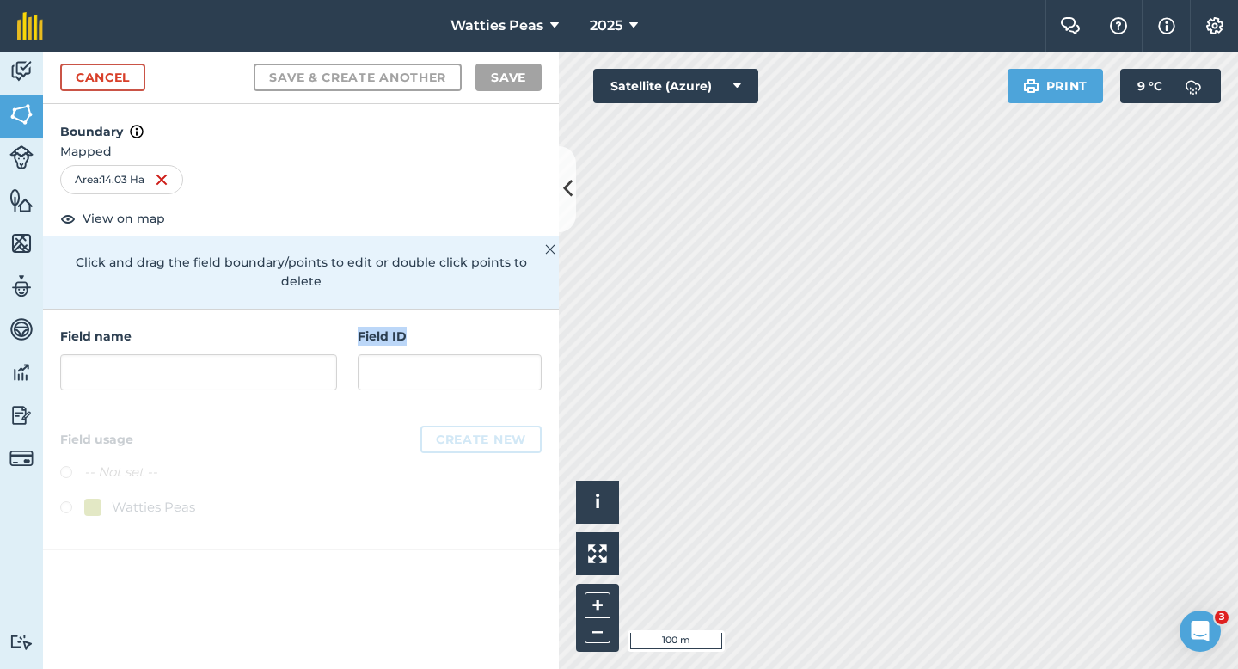
drag, startPoint x: 468, startPoint y: 381, endPoint x: 468, endPoint y: 369, distance: 12.0
click at [468, 369] on div "Field name Field ID" at bounding box center [301, 358] width 516 height 99
click at [468, 330] on div "Field ID" at bounding box center [450, 359] width 184 height 64
click at [468, 358] on input "text" at bounding box center [450, 372] width 184 height 36
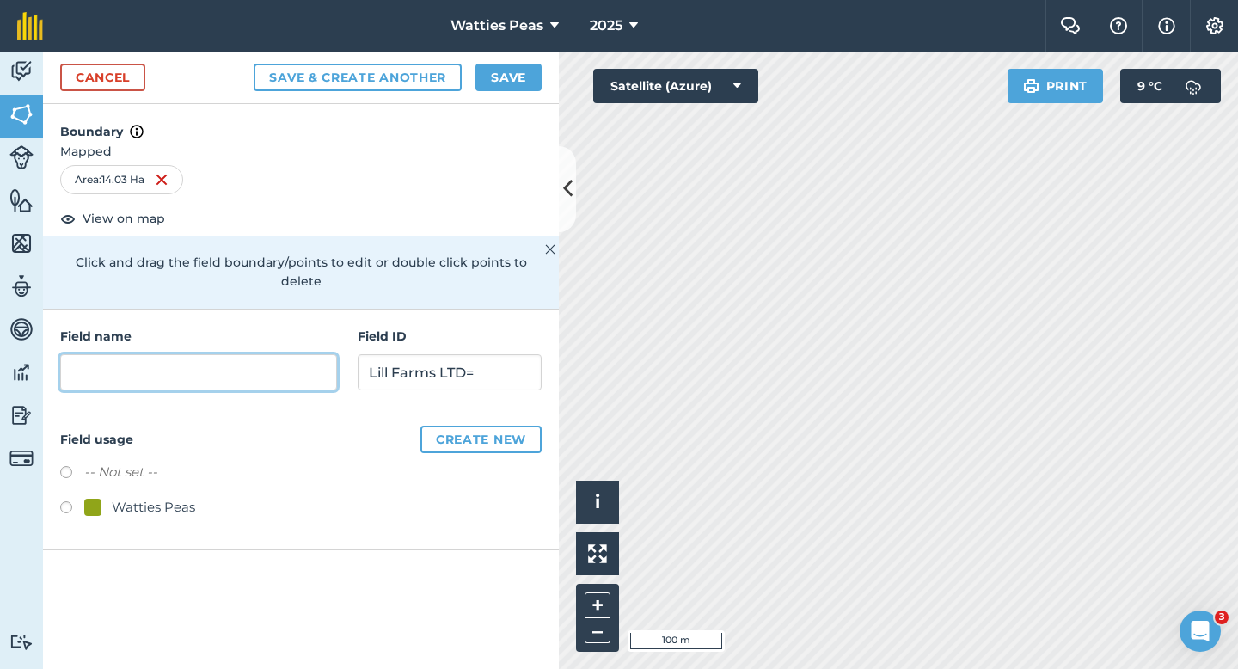
click at [276, 354] on input "text" at bounding box center [198, 372] width 277 height 36
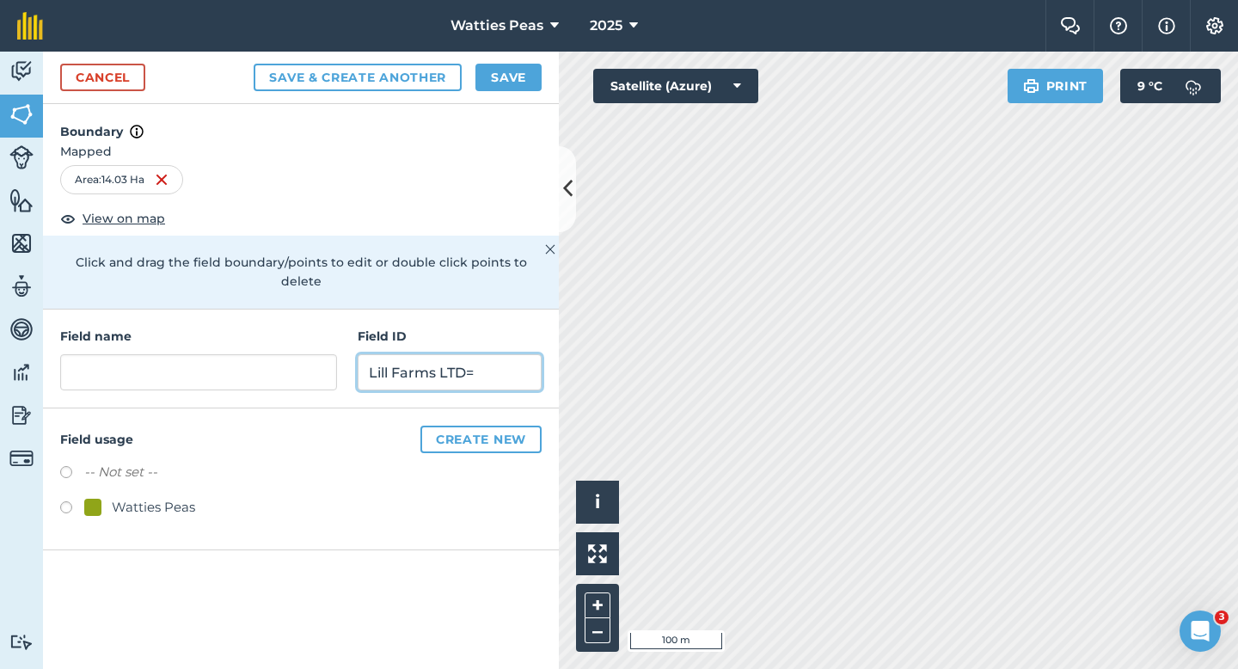
click at [501, 354] on input "Lill Farms LTD=" at bounding box center [450, 372] width 184 height 36
type input "Lill Farms LTD"
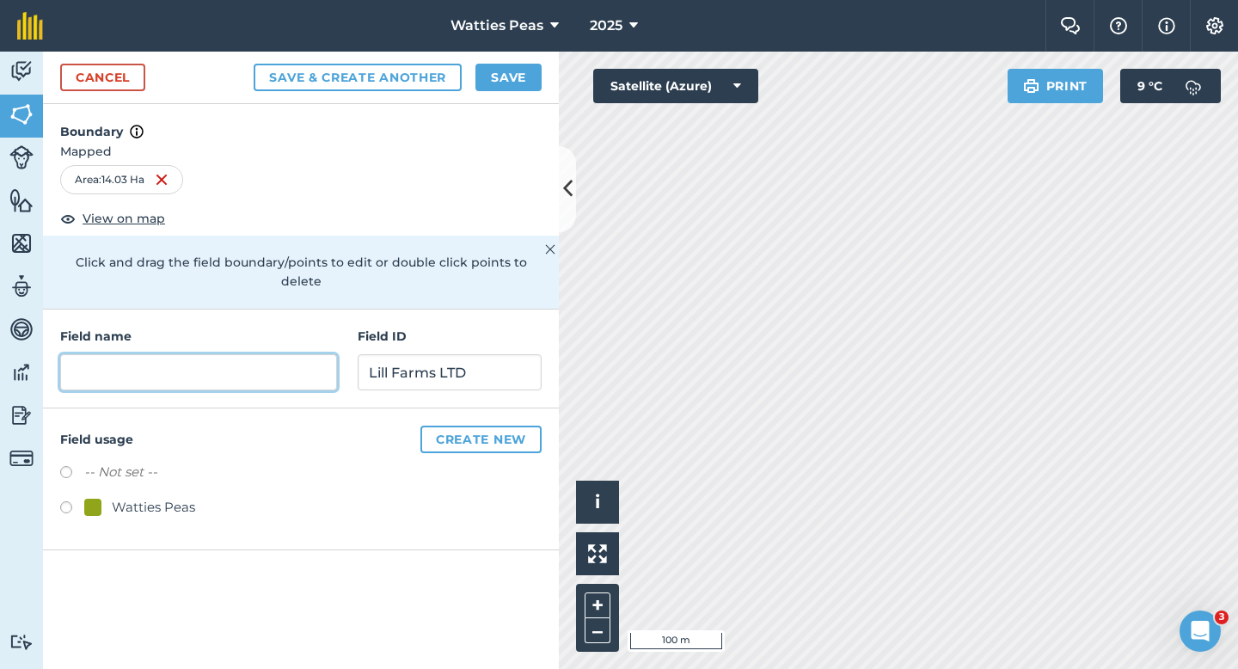
click at [215, 354] on input "text" at bounding box center [198, 372] width 277 height 36
type input "66"
click at [159, 468] on div "-- Not set -- Watties Peas" at bounding box center [300, 492] width 481 height 60
click at [162, 476] on div "-- Not set -- Watties Peas" at bounding box center [300, 492] width 481 height 60
click at [162, 497] on div "Watties Peas" at bounding box center [153, 507] width 83 height 21
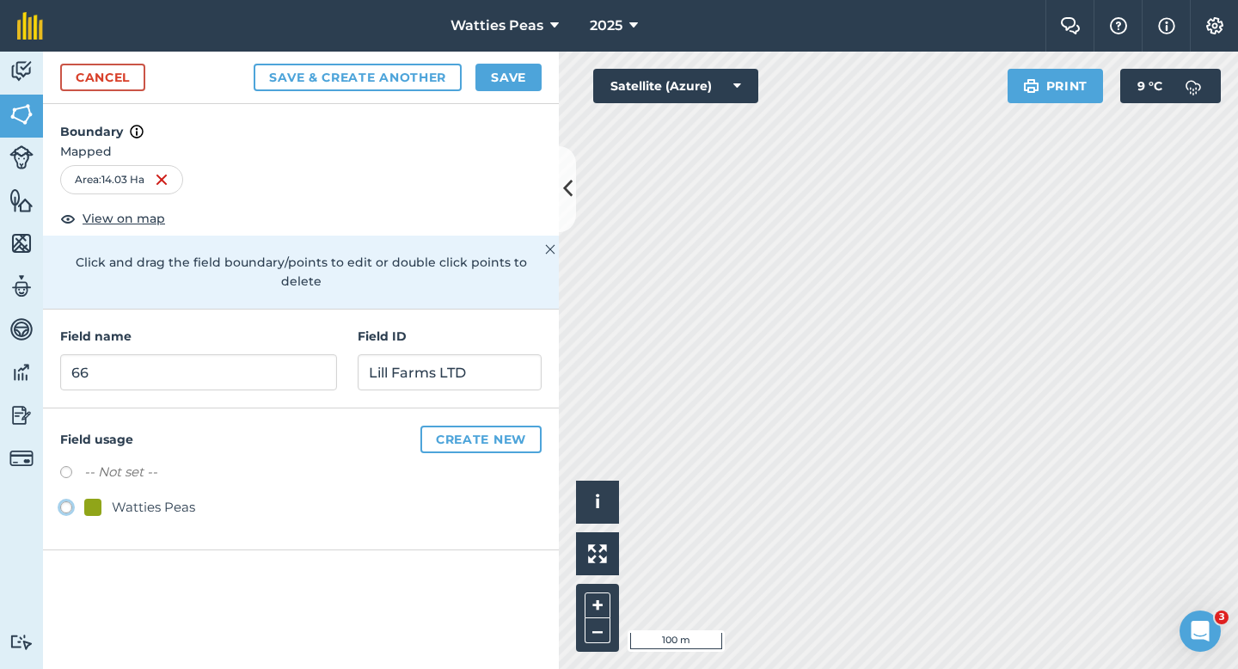
radio input "true"
click at [499, 73] on button "Save" at bounding box center [508, 78] width 66 height 28
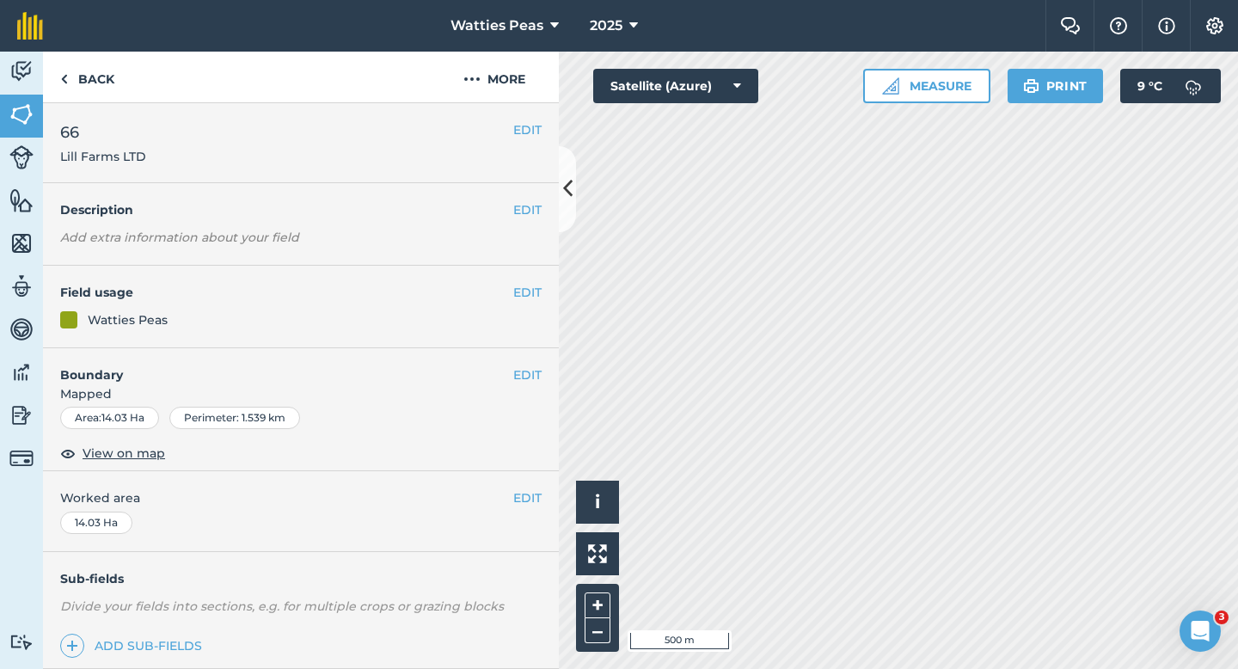
click at [511, 490] on span "Worked area" at bounding box center [300, 497] width 481 height 19
click at [529, 491] on button "EDIT" at bounding box center [527, 497] width 28 height 19
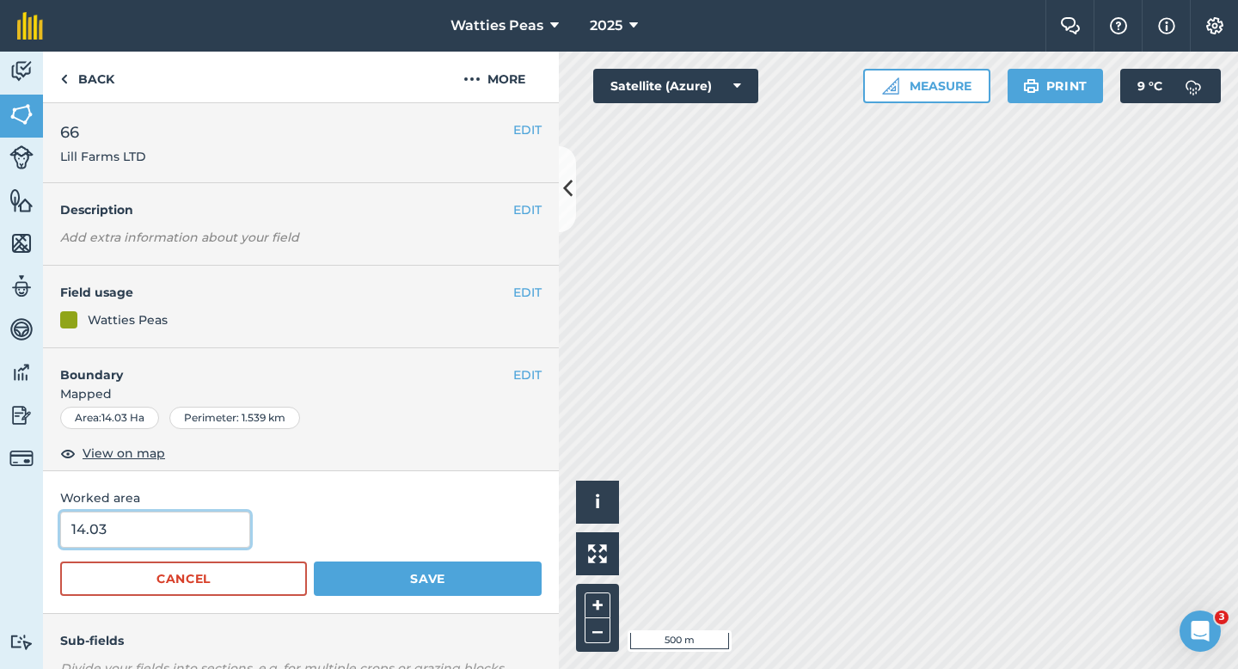
click at [182, 539] on input "14.03" at bounding box center [155, 529] width 190 height 36
type input "14"
click at [314, 561] on button "Save" at bounding box center [428, 578] width 228 height 34
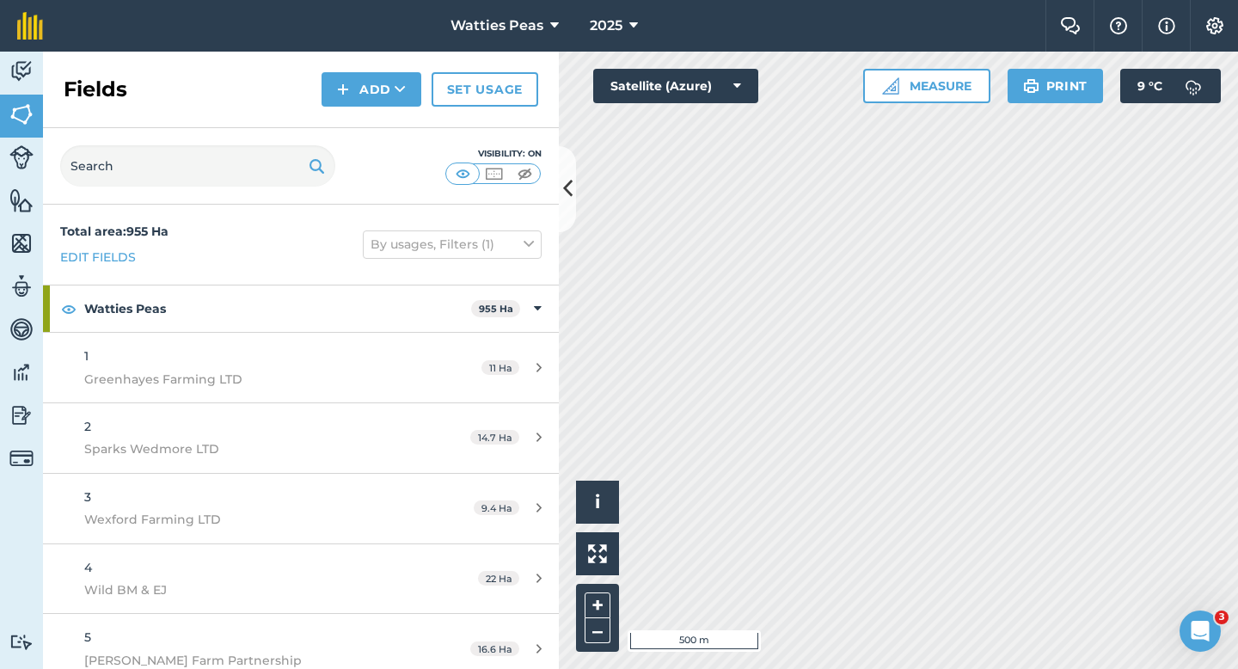
click at [927, 101] on div "Click to start drawing i © 2025 TomTom, Microsoft 500 m + – Satellite (Azure) M…" at bounding box center [898, 360] width 679 height 617
click at [378, 86] on button "Add" at bounding box center [371, 89] width 100 height 34
click at [378, 125] on link "Draw" at bounding box center [371, 128] width 95 height 38
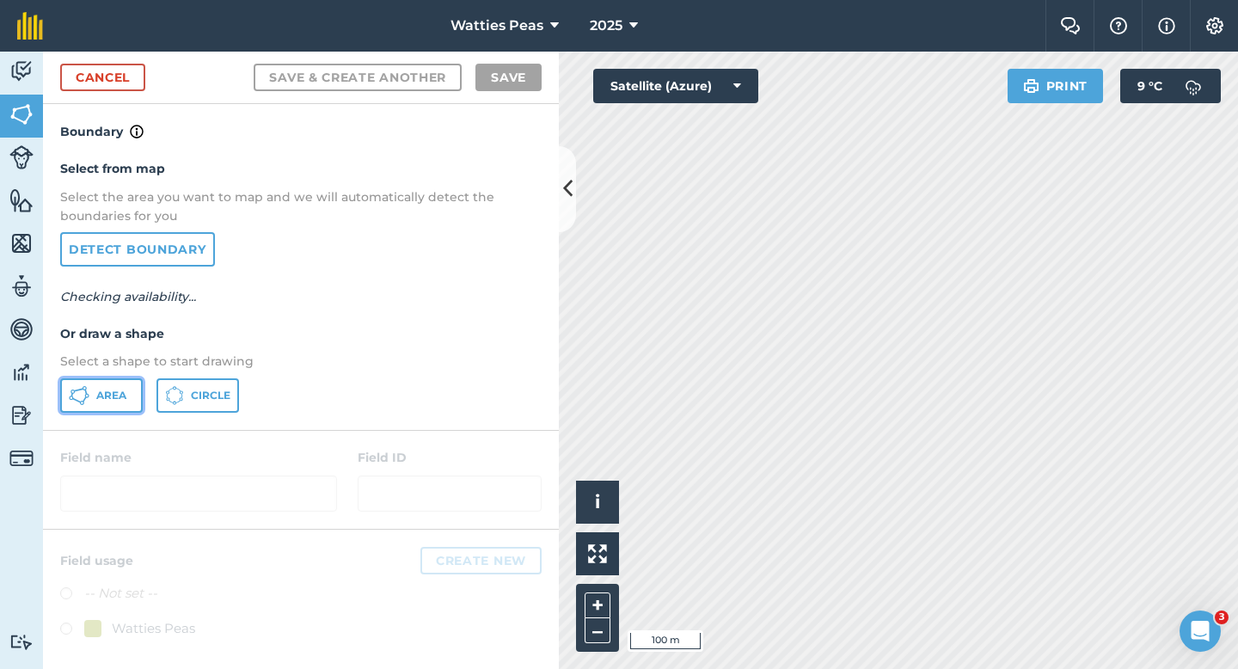
click at [105, 393] on span "Area" at bounding box center [111, 396] width 30 height 14
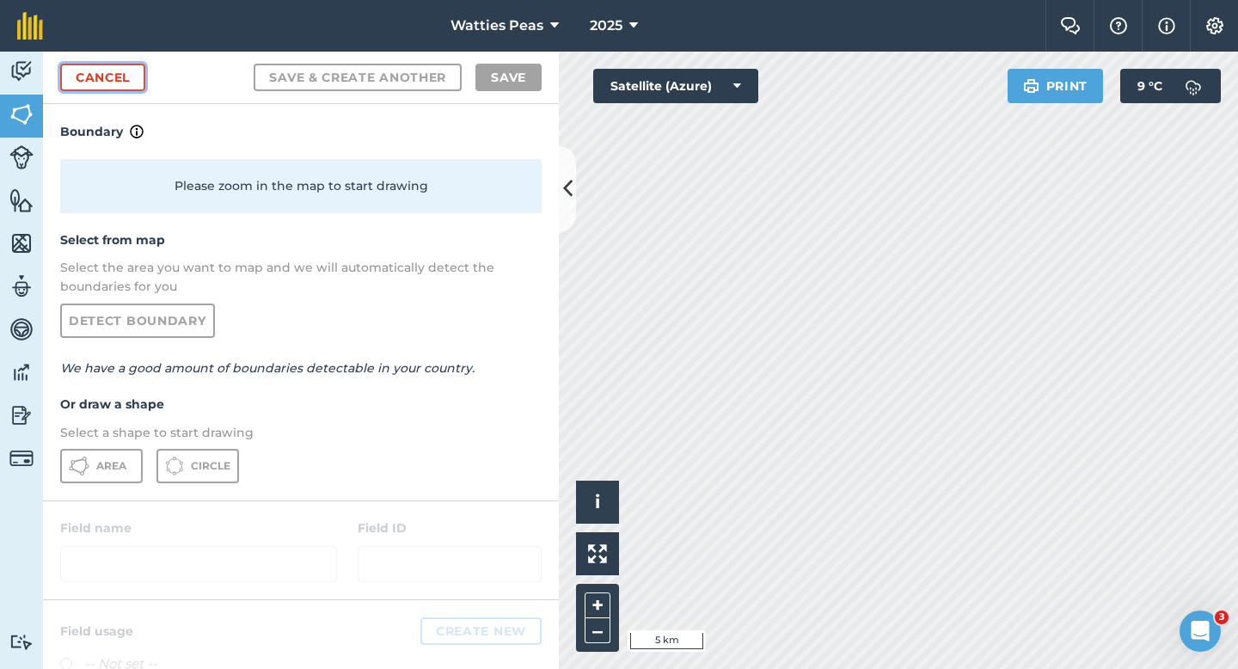
click at [141, 84] on link "Cancel" at bounding box center [102, 78] width 85 height 28
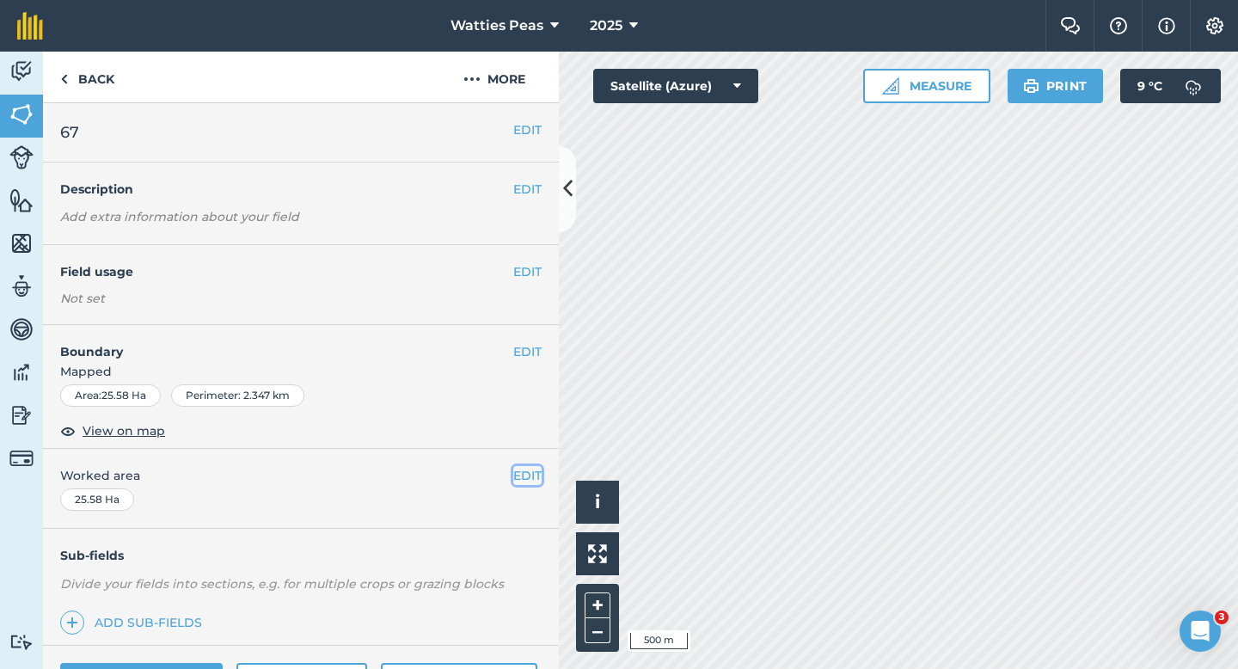
click at [529, 473] on button "EDIT" at bounding box center [527, 475] width 28 height 19
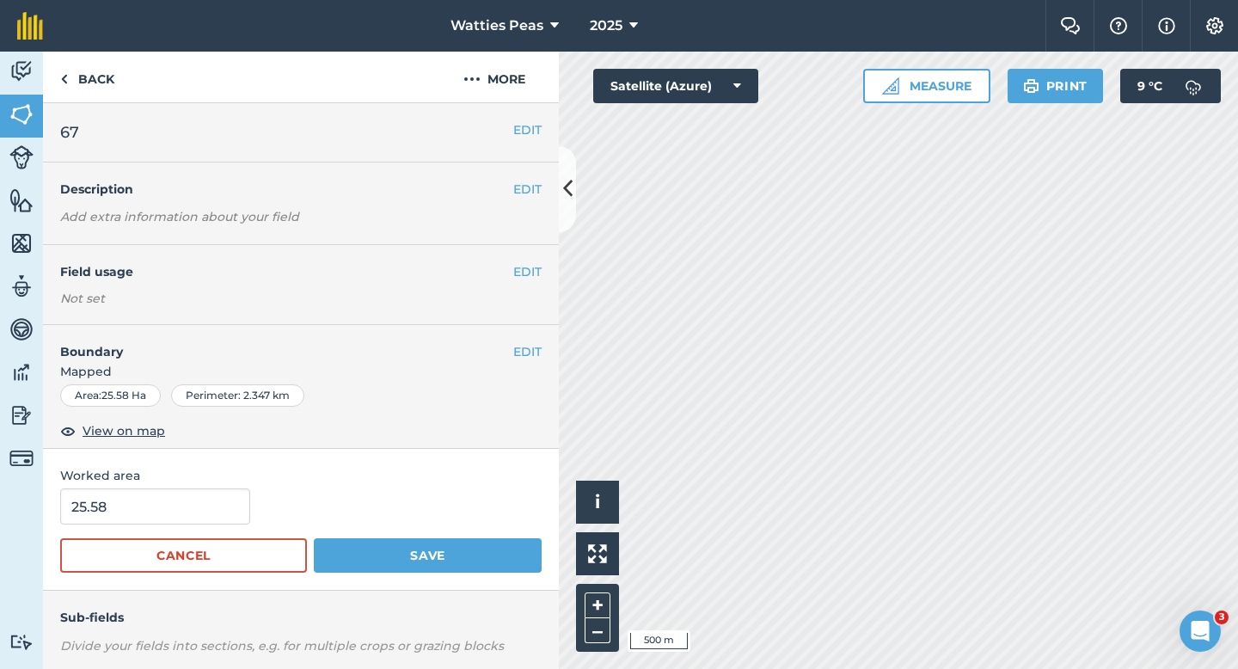
click at [186, 532] on form "25.58 Cancel Save" at bounding box center [300, 530] width 481 height 84
click at [186, 512] on input "25.58" at bounding box center [155, 506] width 190 height 36
type input "21"
click at [314, 538] on button "Save" at bounding box center [428, 555] width 228 height 34
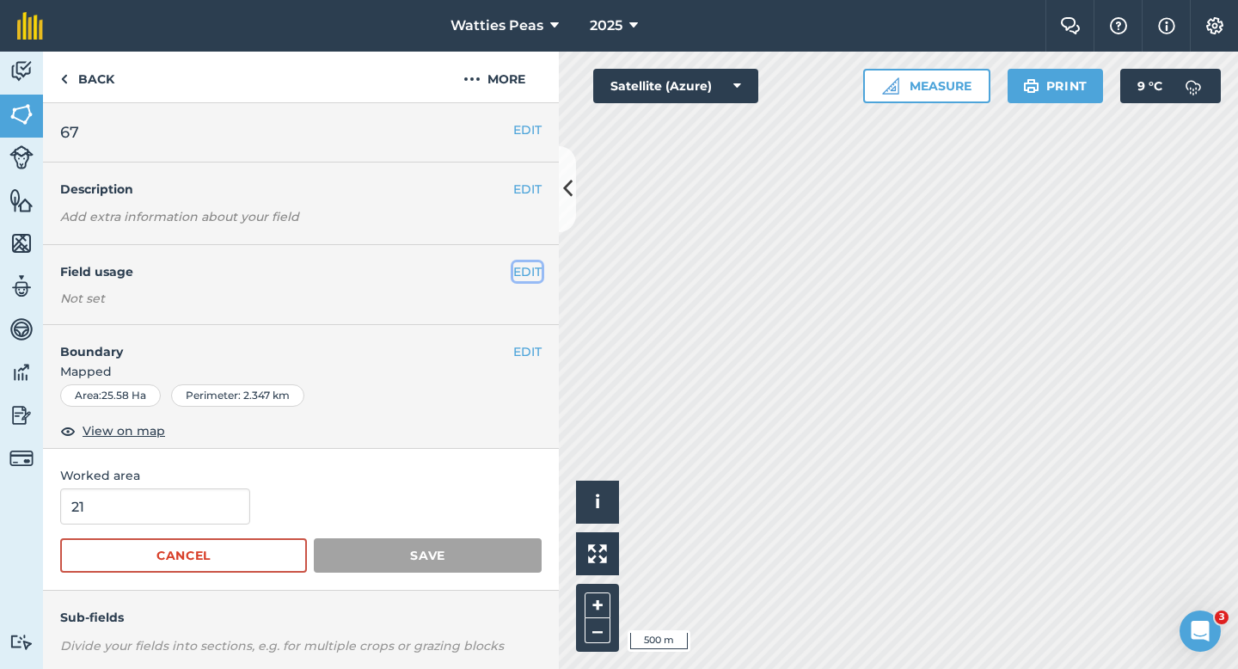
click at [529, 270] on button "EDIT" at bounding box center [527, 271] width 28 height 19
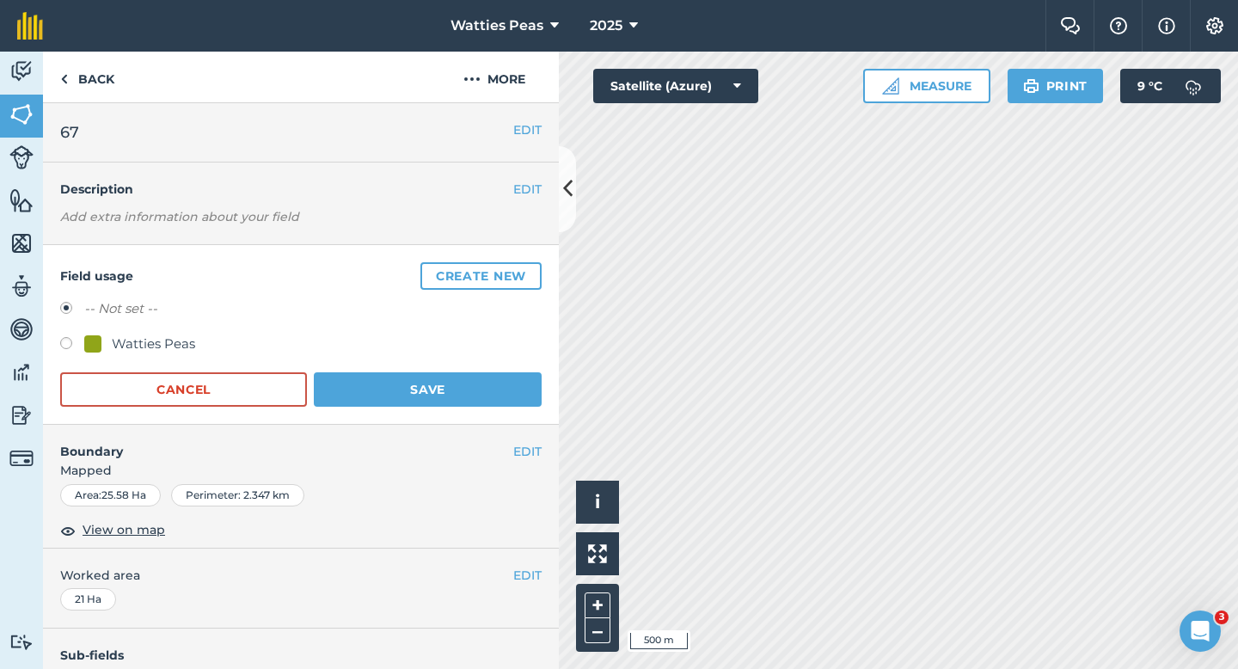
click at [170, 347] on div "Watties Peas" at bounding box center [153, 344] width 83 height 21
radio input "true"
radio input "false"
click at [314, 372] on button "Save" at bounding box center [428, 389] width 228 height 34
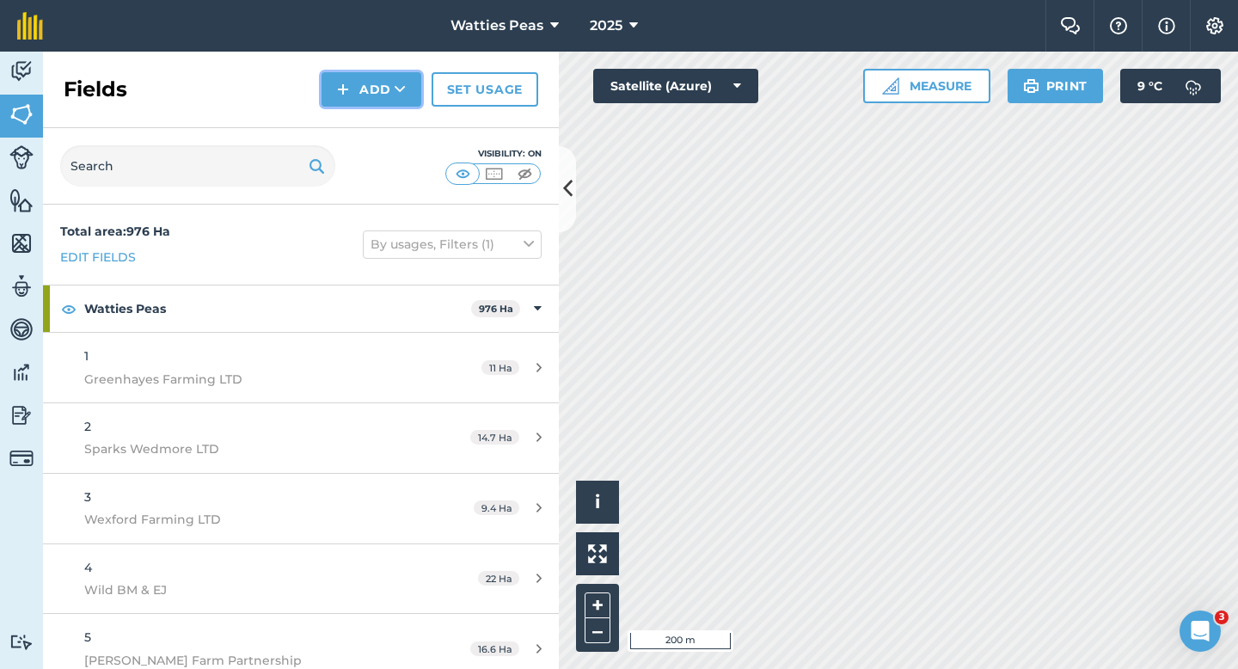
click at [397, 104] on button "Add" at bounding box center [371, 89] width 100 height 34
click at [397, 132] on link "Draw" at bounding box center [371, 128] width 95 height 38
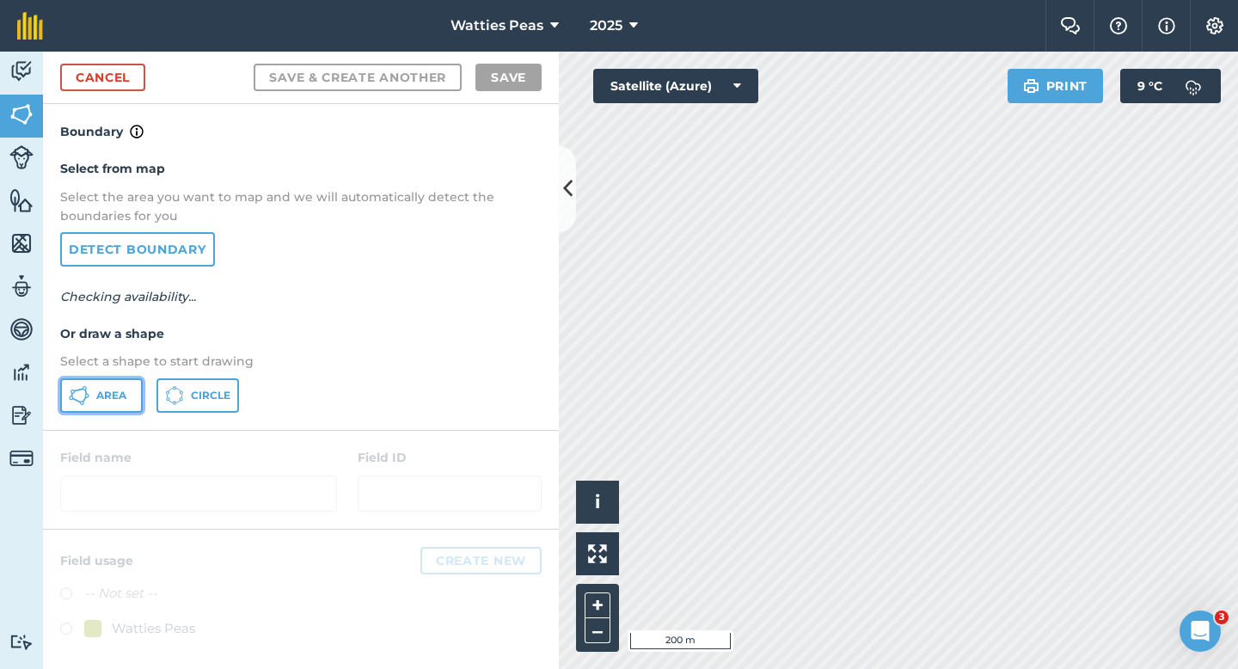
click at [129, 389] on button "Area" at bounding box center [101, 395] width 83 height 34
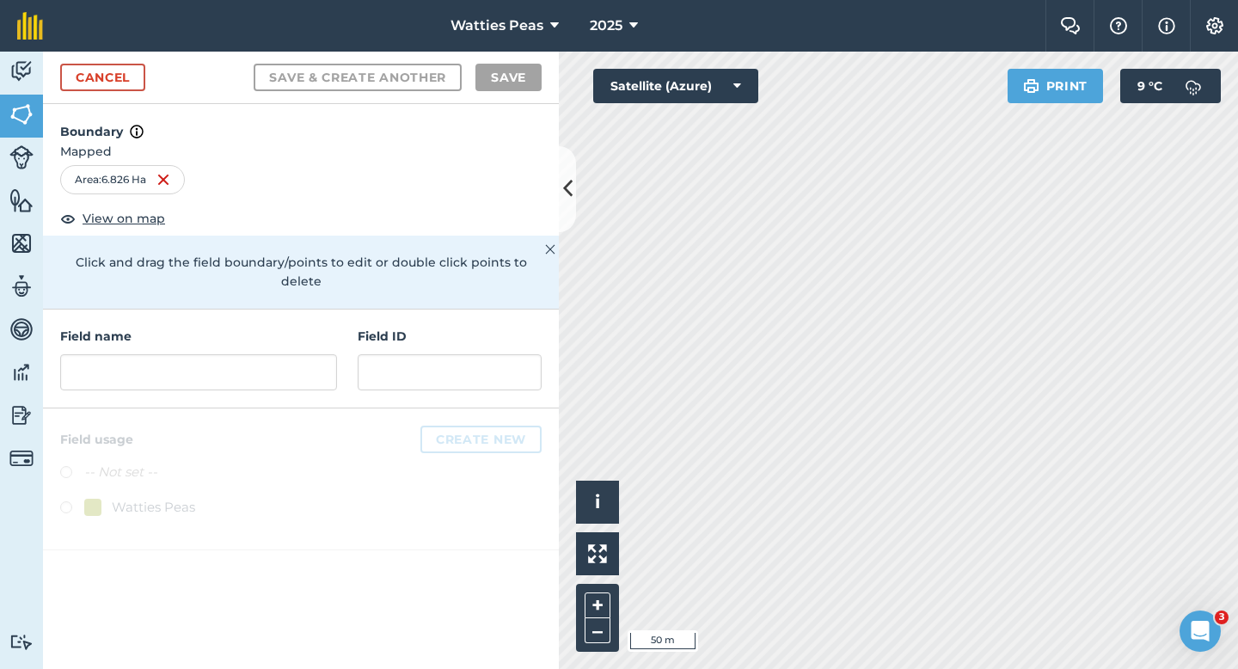
click at [407, 327] on h4 "Field ID" at bounding box center [450, 336] width 184 height 19
click at [407, 354] on input "text" at bounding box center [450, 372] width 184 height 36
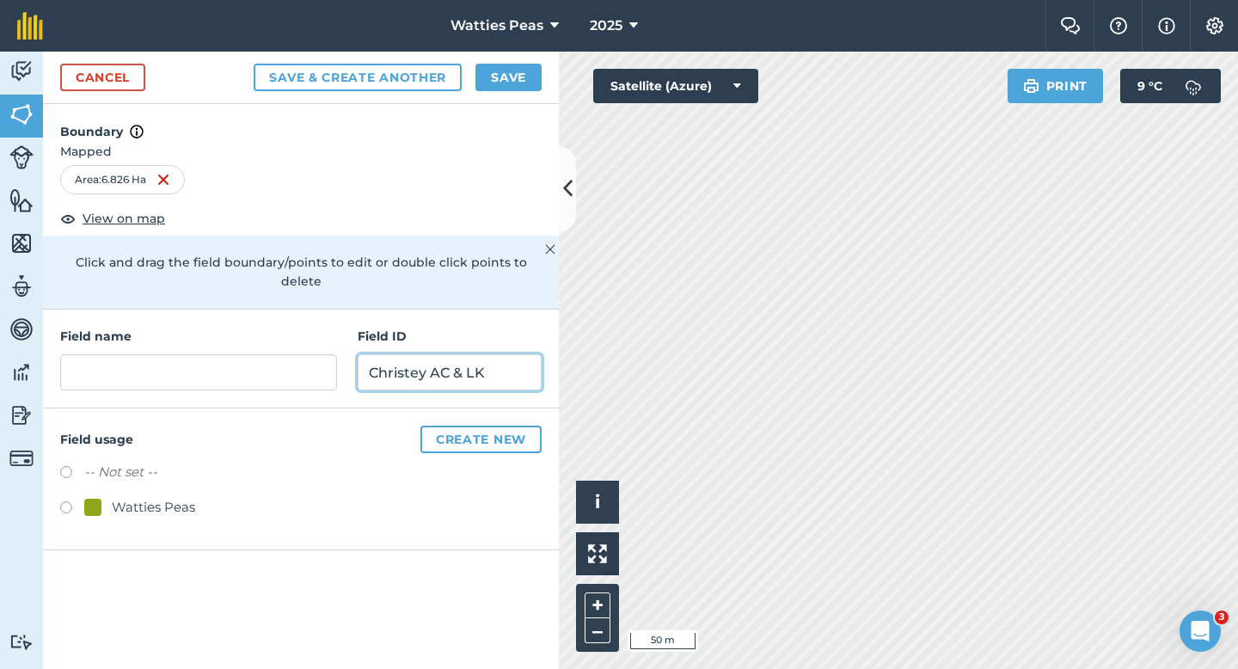
type input "Christey AC & LK"
click at [70, 501] on label at bounding box center [72, 509] width 24 height 17
radio input "true"
click at [152, 331] on div "Field name" at bounding box center [198, 359] width 277 height 64
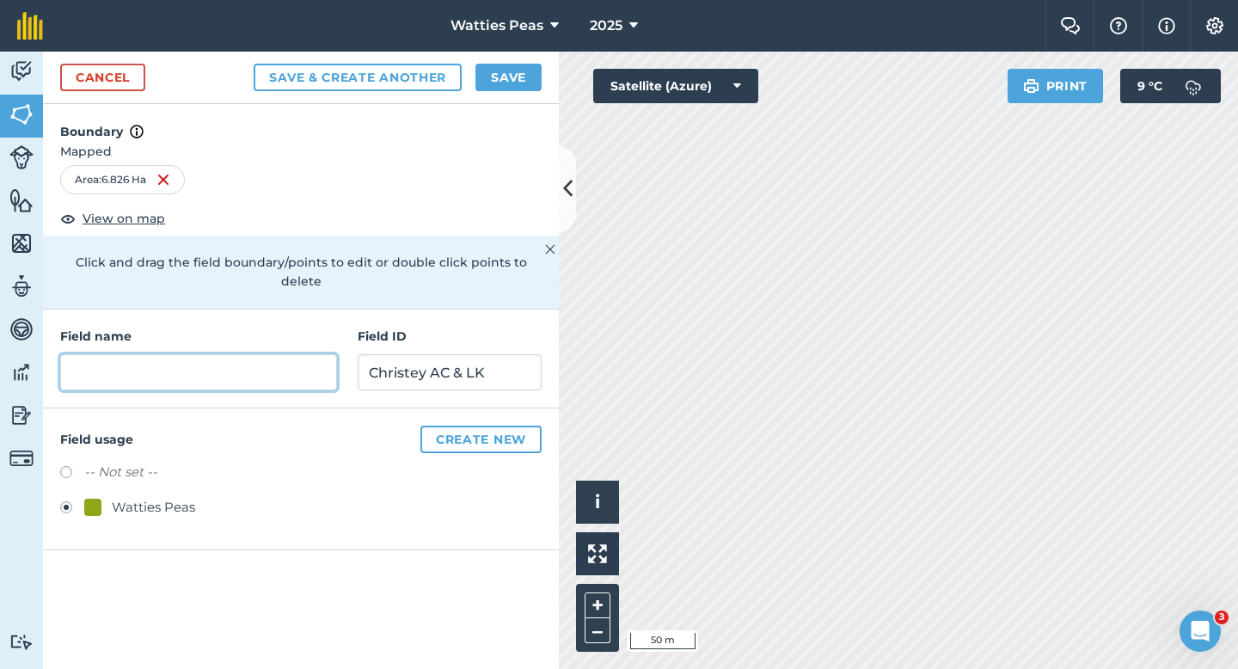
click at [153, 354] on input "text" at bounding box center [198, 372] width 277 height 36
type input "67"
click at [485, 75] on button "Save" at bounding box center [508, 78] width 66 height 28
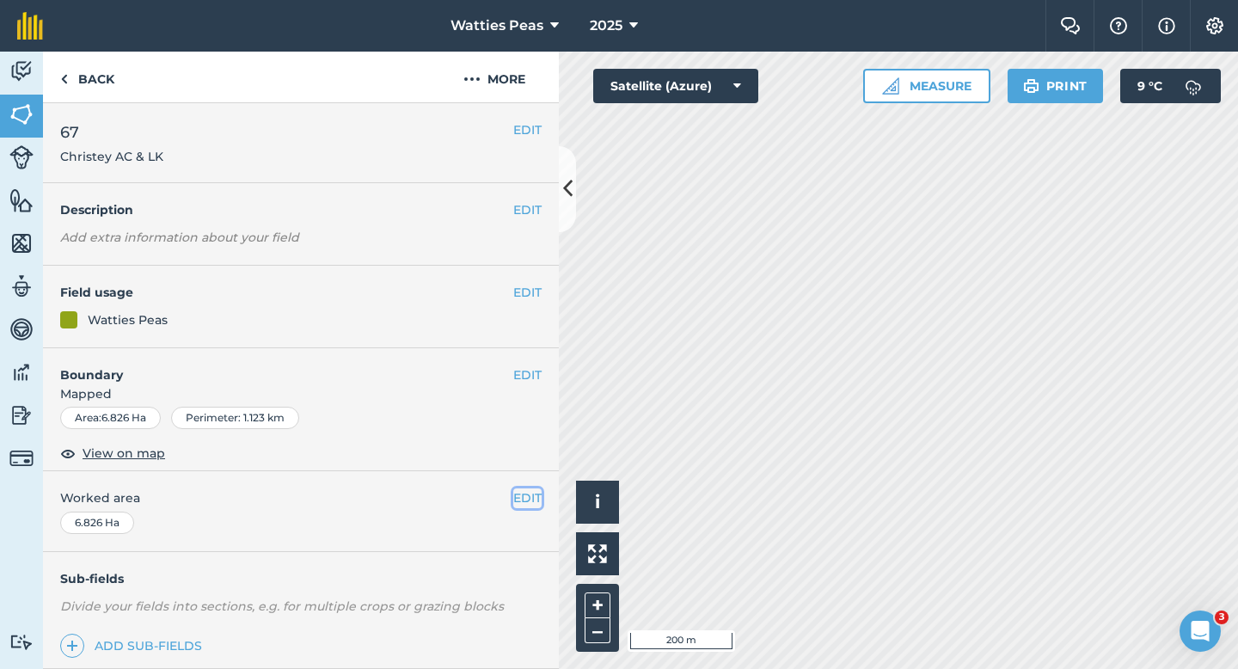
click at [532, 505] on button "EDIT" at bounding box center [527, 497] width 28 height 19
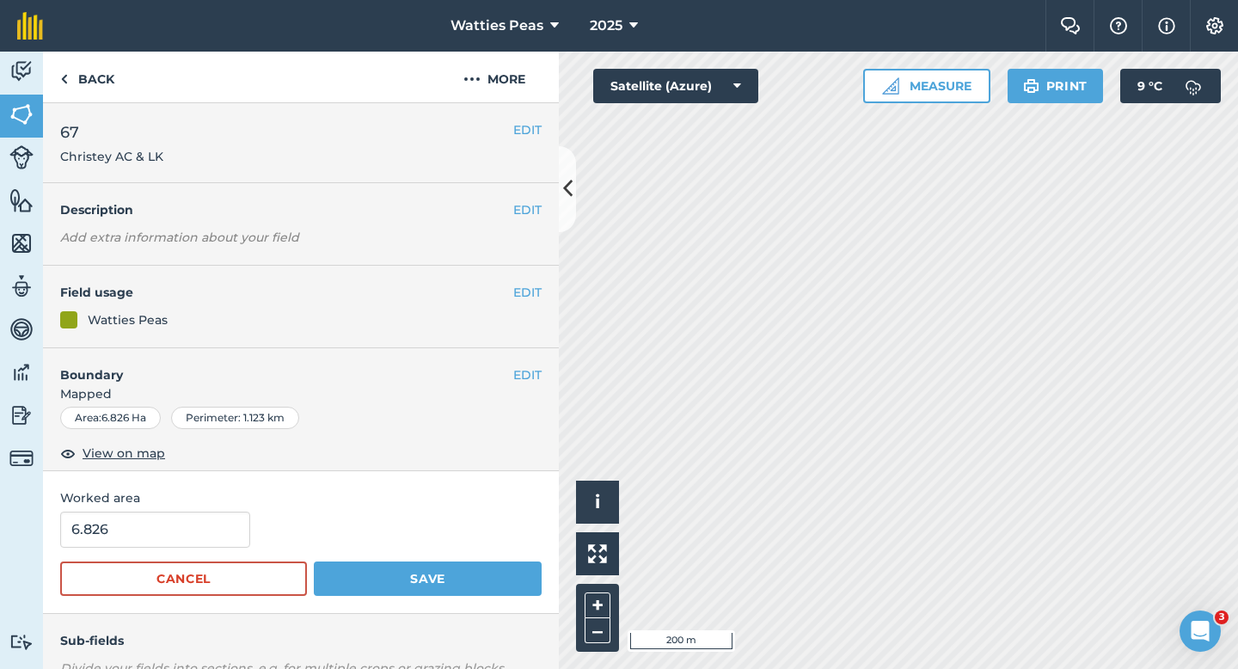
click at [267, 511] on div "6.826" at bounding box center [300, 529] width 481 height 36
click at [233, 523] on input "6.826" at bounding box center [155, 529] width 190 height 36
type input "7"
click at [314, 561] on button "Save" at bounding box center [428, 578] width 228 height 34
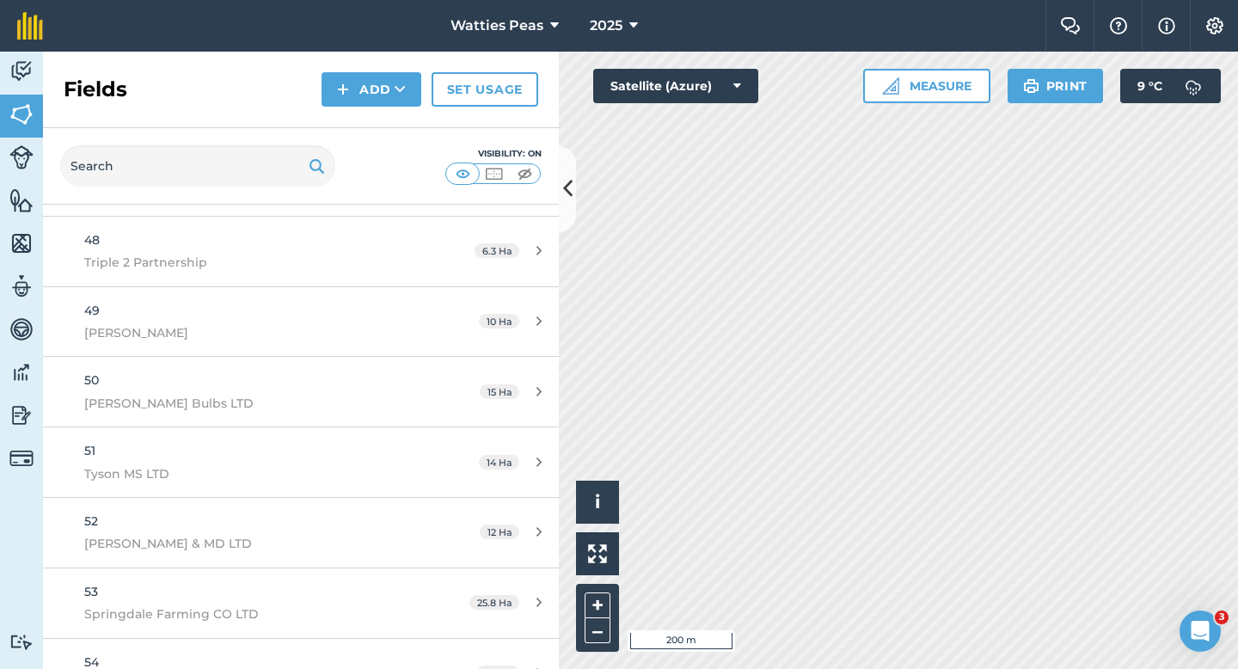
scroll to position [4492, 0]
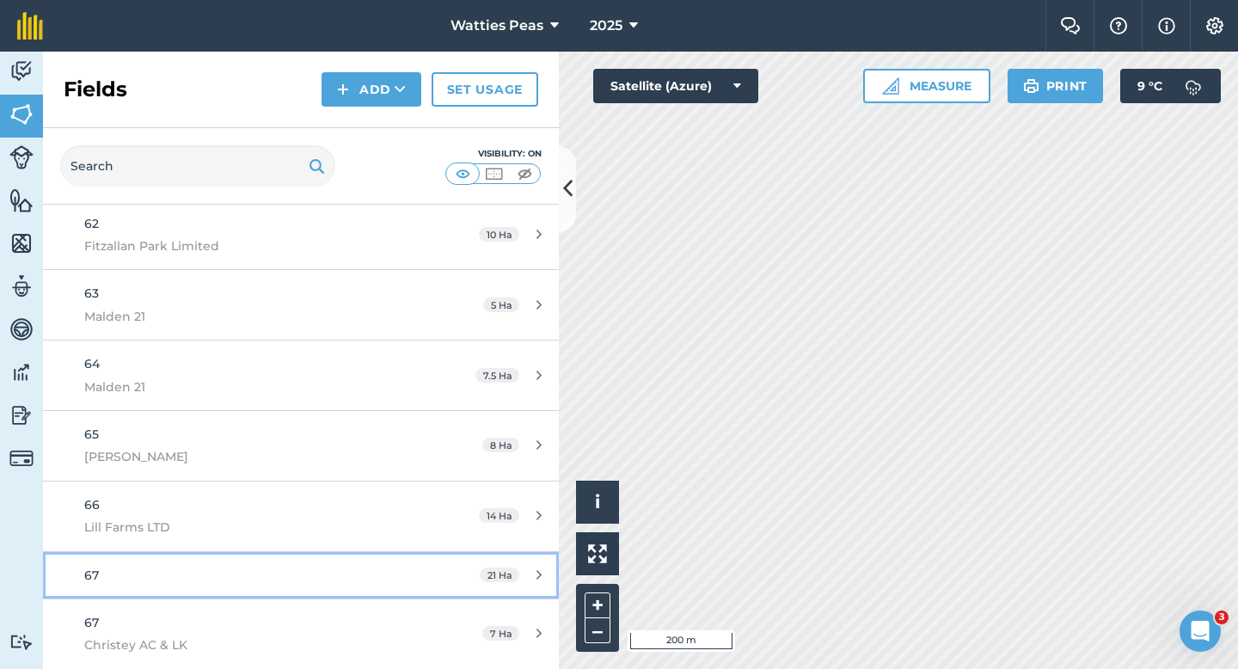
click at [431, 555] on link "67 21 Ha" at bounding box center [301, 575] width 516 height 46
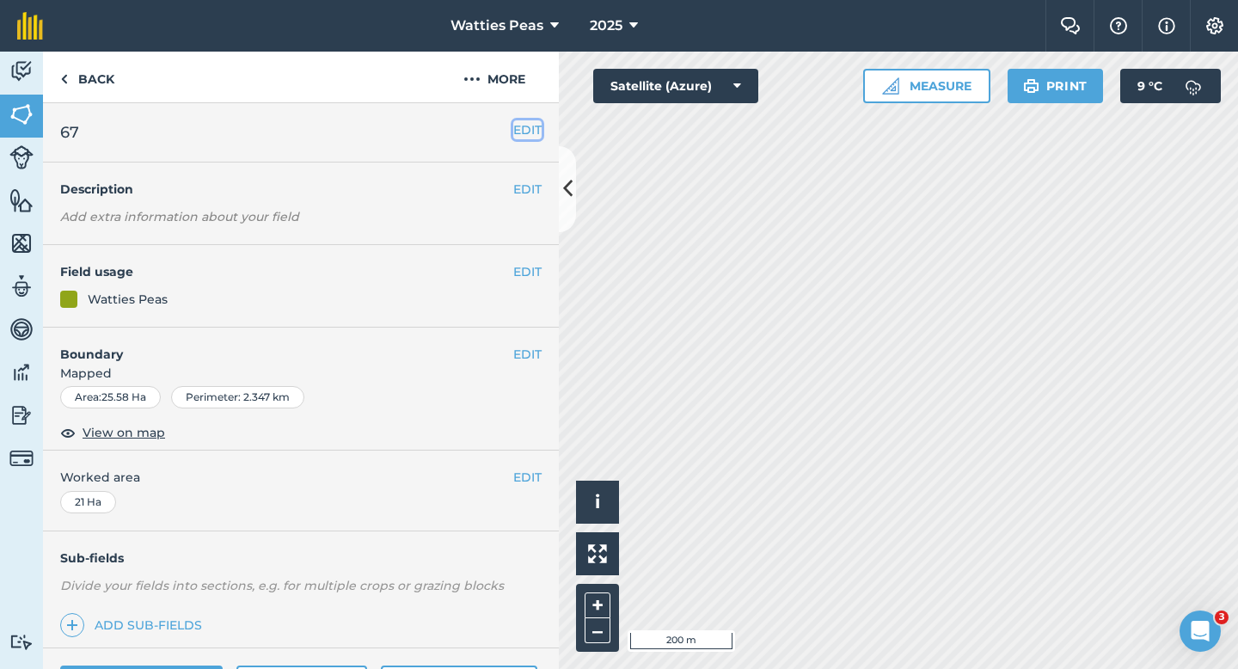
click at [529, 136] on button "EDIT" at bounding box center [527, 129] width 28 height 19
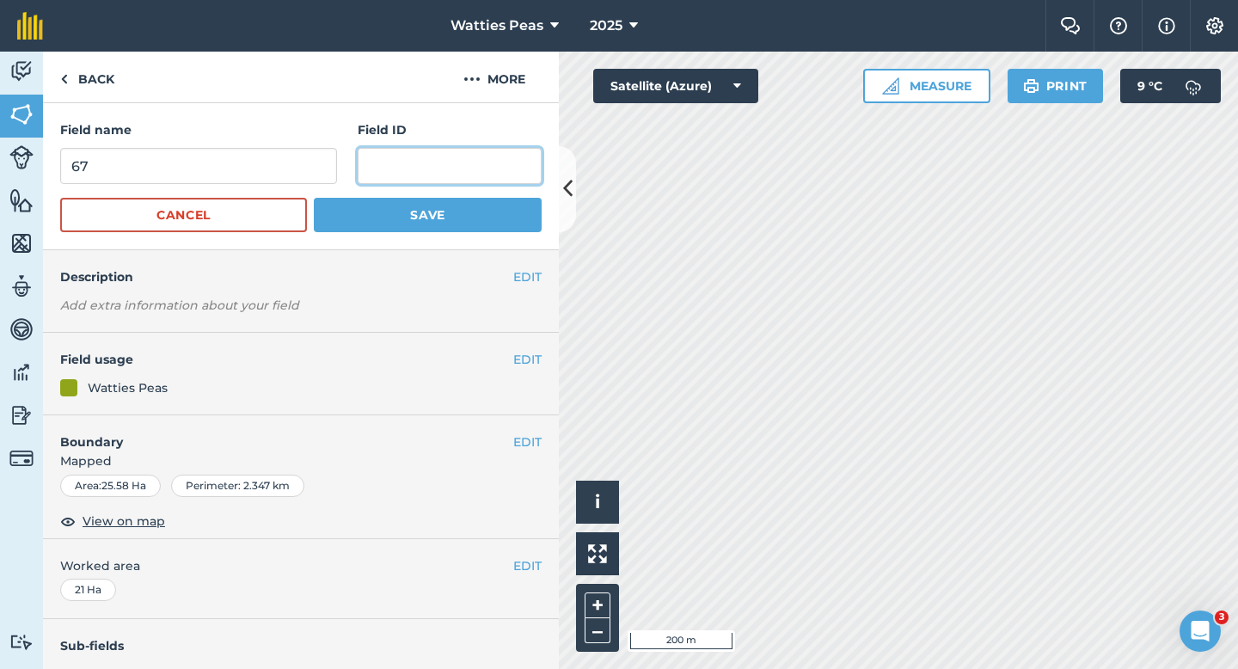
click at [457, 163] on input "text" at bounding box center [450, 166] width 184 height 36
type input "Lynchris Farming LTD"
click at [314, 198] on button "Save" at bounding box center [428, 215] width 228 height 34
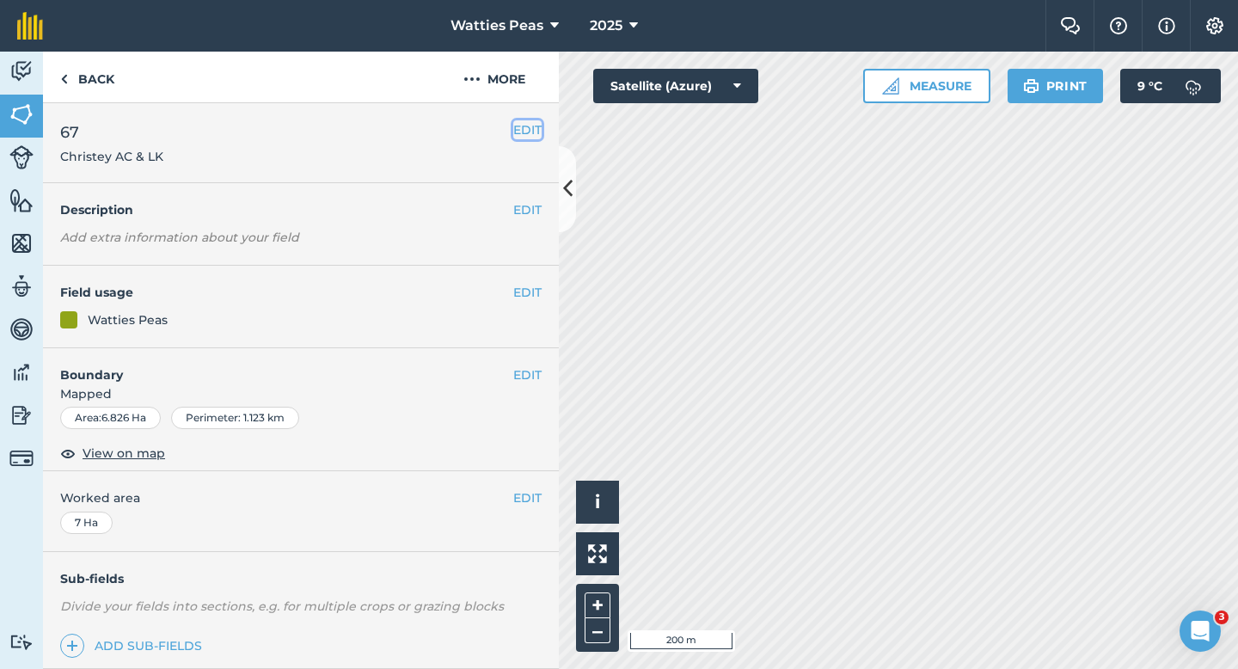
click at [525, 123] on button "EDIT" at bounding box center [527, 129] width 28 height 19
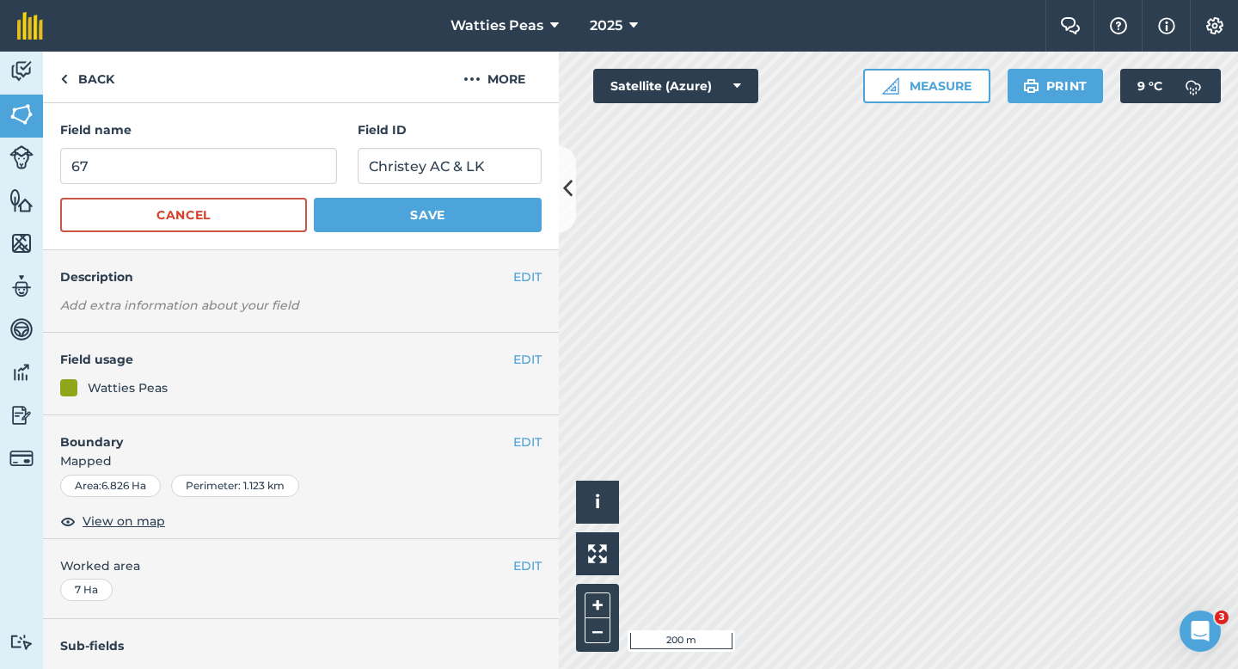
click at [316, 147] on div "Field name 67" at bounding box center [198, 152] width 277 height 64
click at [316, 163] on input "67" at bounding box center [198, 166] width 277 height 36
type input "68"
click at [314, 198] on button "Save" at bounding box center [428, 215] width 228 height 34
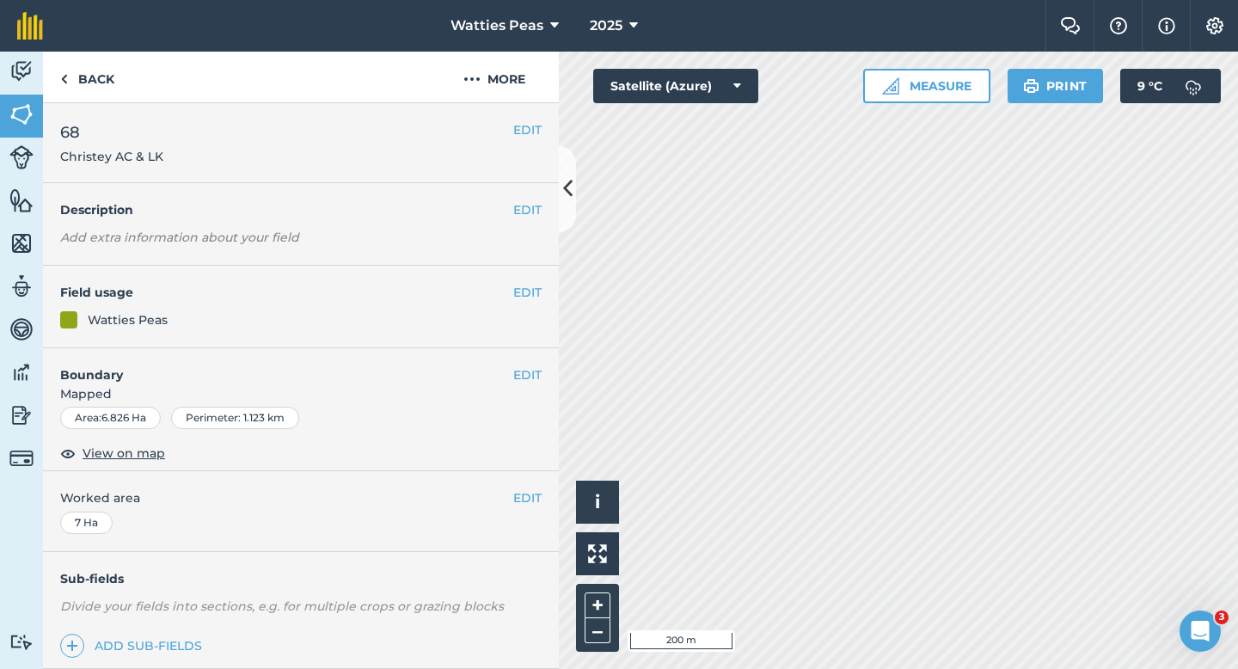
click at [505, 168] on div "EDIT 68 Christey AC & LK" at bounding box center [301, 143] width 516 height 80
click at [523, 115] on div "EDIT 68 Christey AC & LK" at bounding box center [301, 143] width 516 height 80
click at [523, 125] on button "EDIT" at bounding box center [527, 129] width 28 height 19
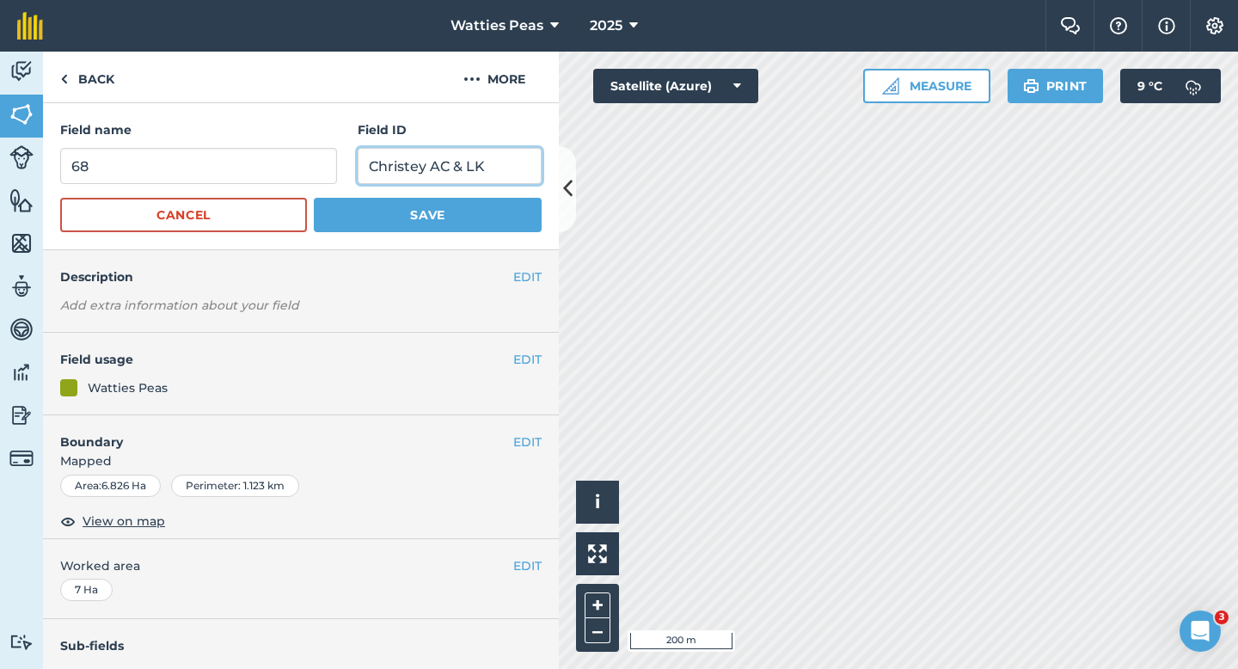
drag, startPoint x: 502, startPoint y: 165, endPoint x: 267, endPoint y: 141, distance: 235.9
click at [267, 141] on div "Field name 68 Field ID Christey AC & LK" at bounding box center [300, 152] width 481 height 64
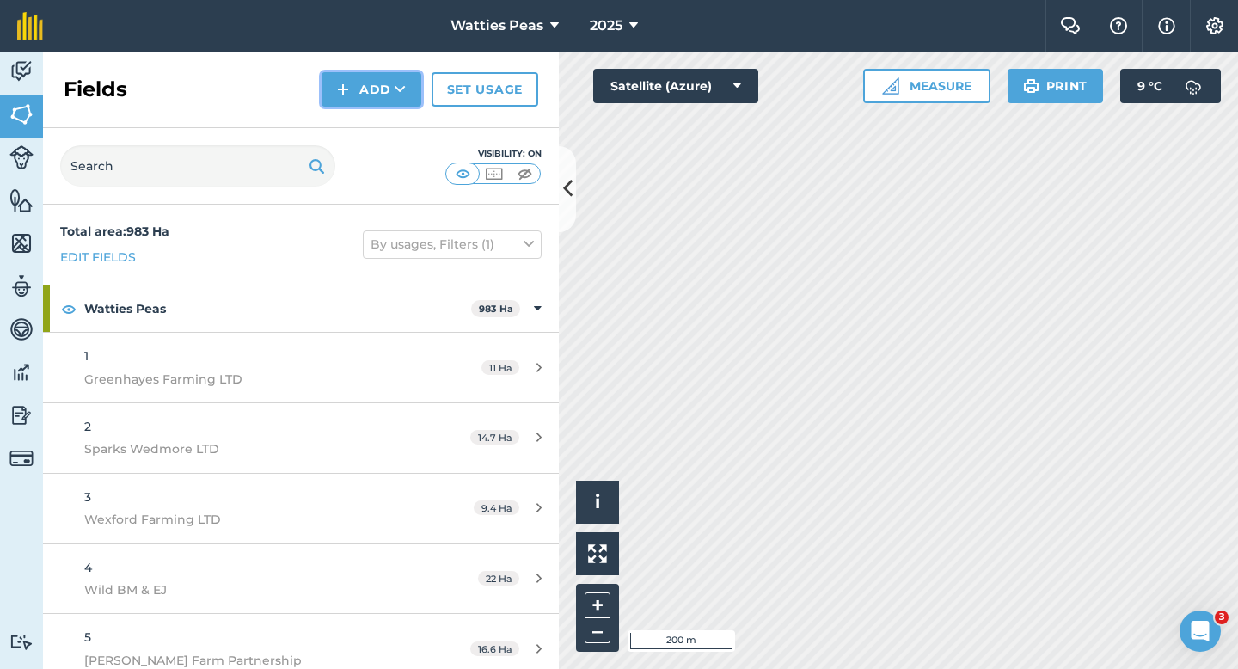
click at [388, 95] on button "Add" at bounding box center [371, 89] width 100 height 34
click at [388, 115] on link "Draw" at bounding box center [371, 128] width 95 height 38
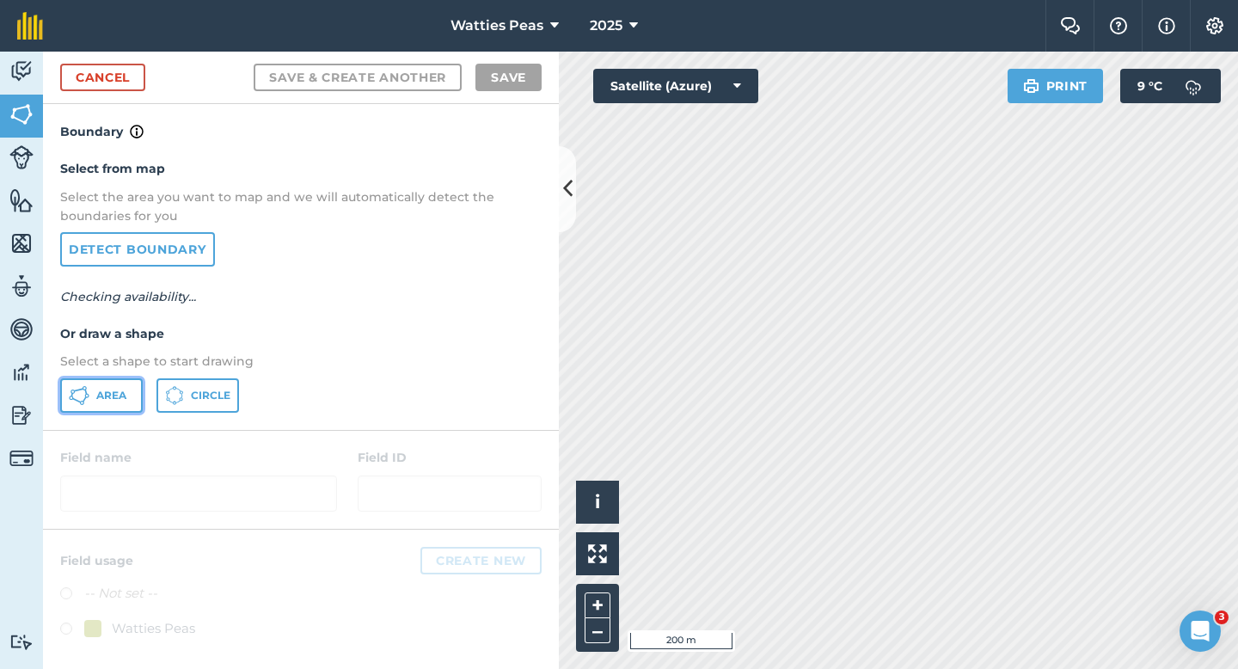
click at [95, 395] on button "Area" at bounding box center [101, 395] width 83 height 34
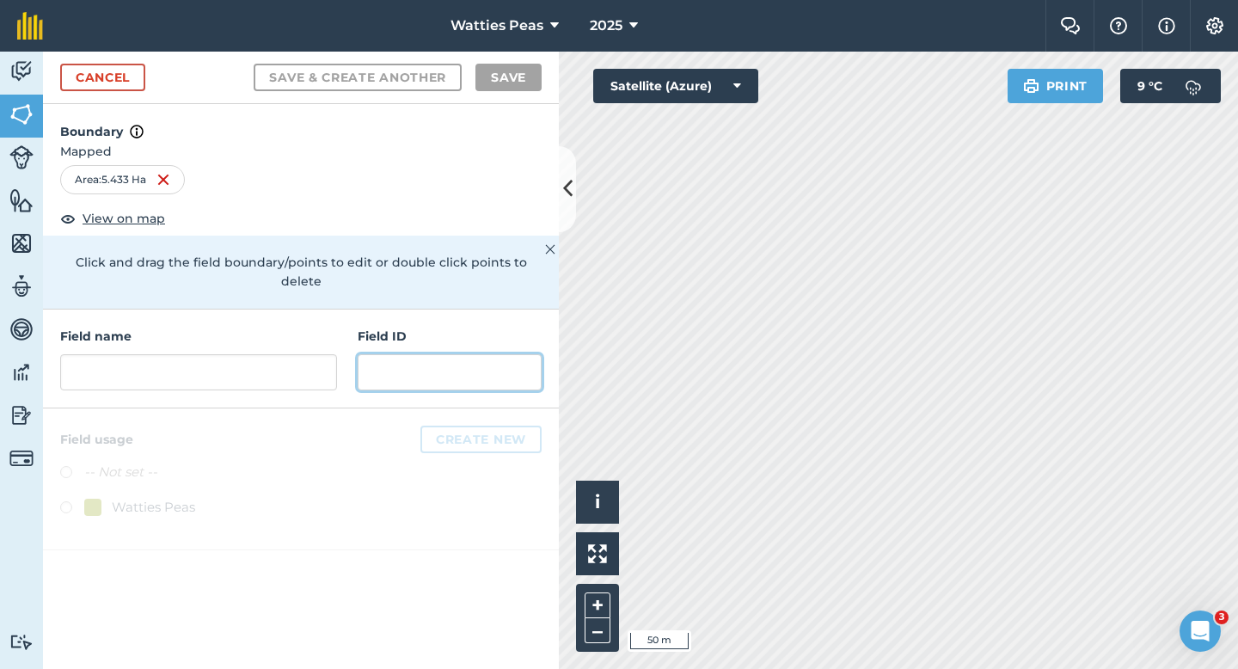
click at [464, 354] on input "text" at bounding box center [450, 372] width 184 height 36
paste input "Christey AC & LK"
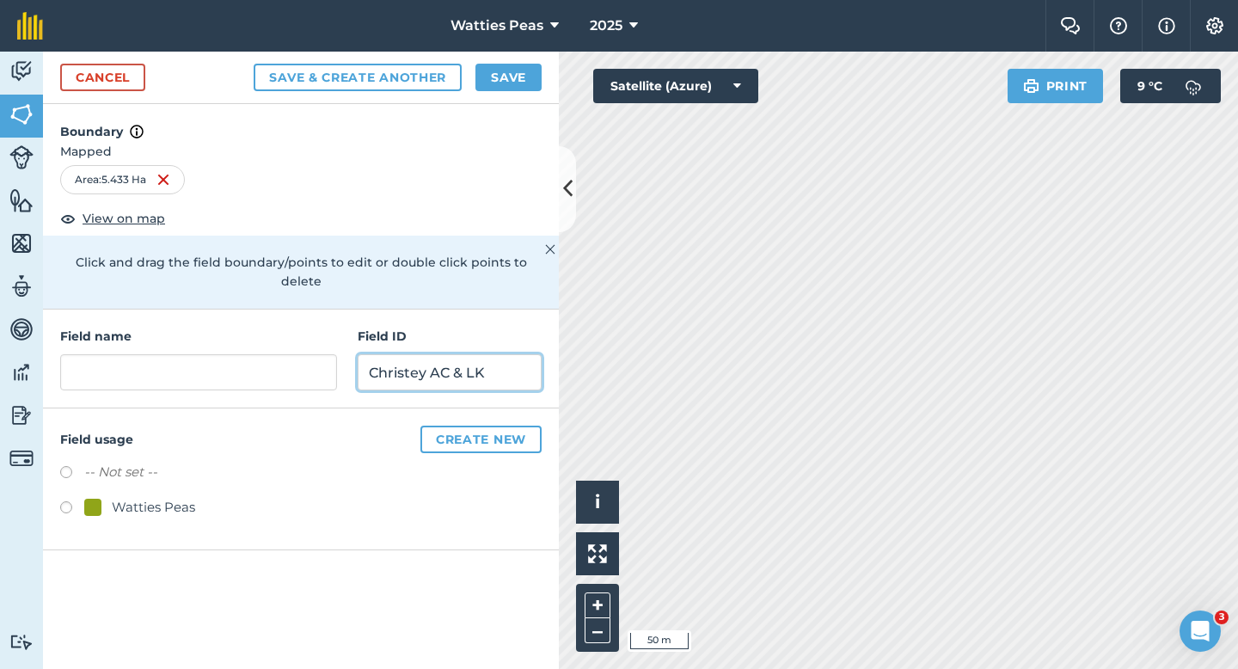
type input "Christey AC & LK"
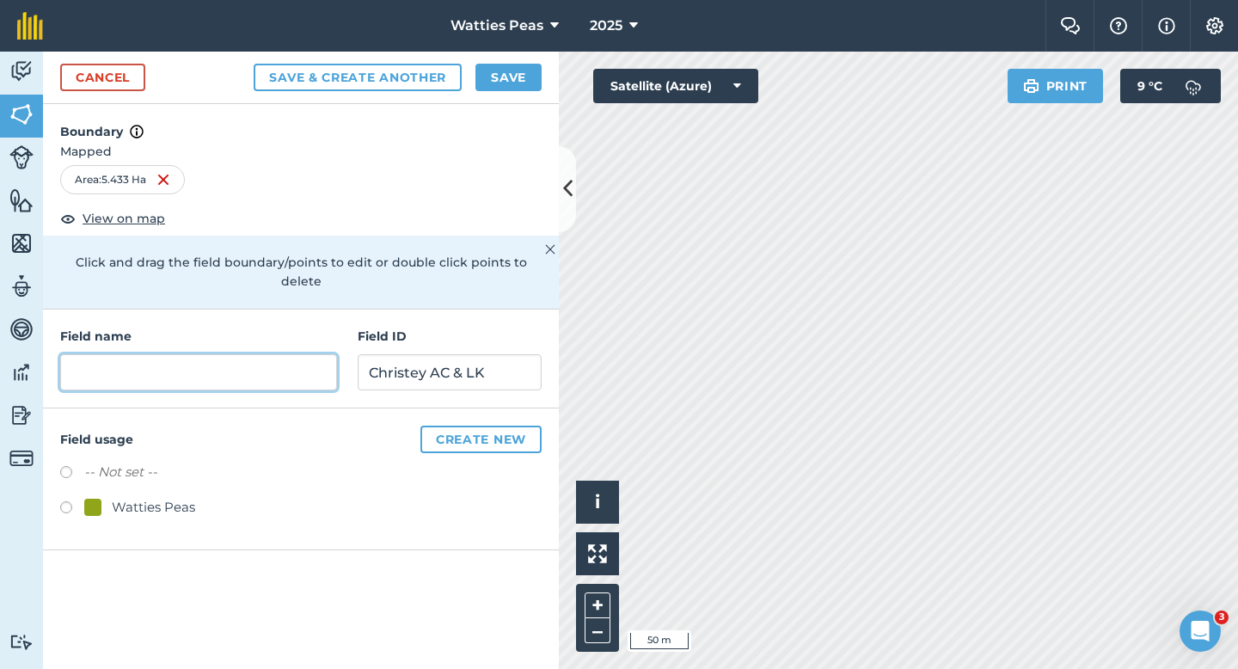
click at [302, 357] on input "text" at bounding box center [198, 372] width 277 height 36
type input "69"
click at [188, 477] on div "-- Not set -- Watties Peas" at bounding box center [300, 492] width 481 height 60
click at [188, 497] on div "Watties Peas" at bounding box center [153, 507] width 83 height 21
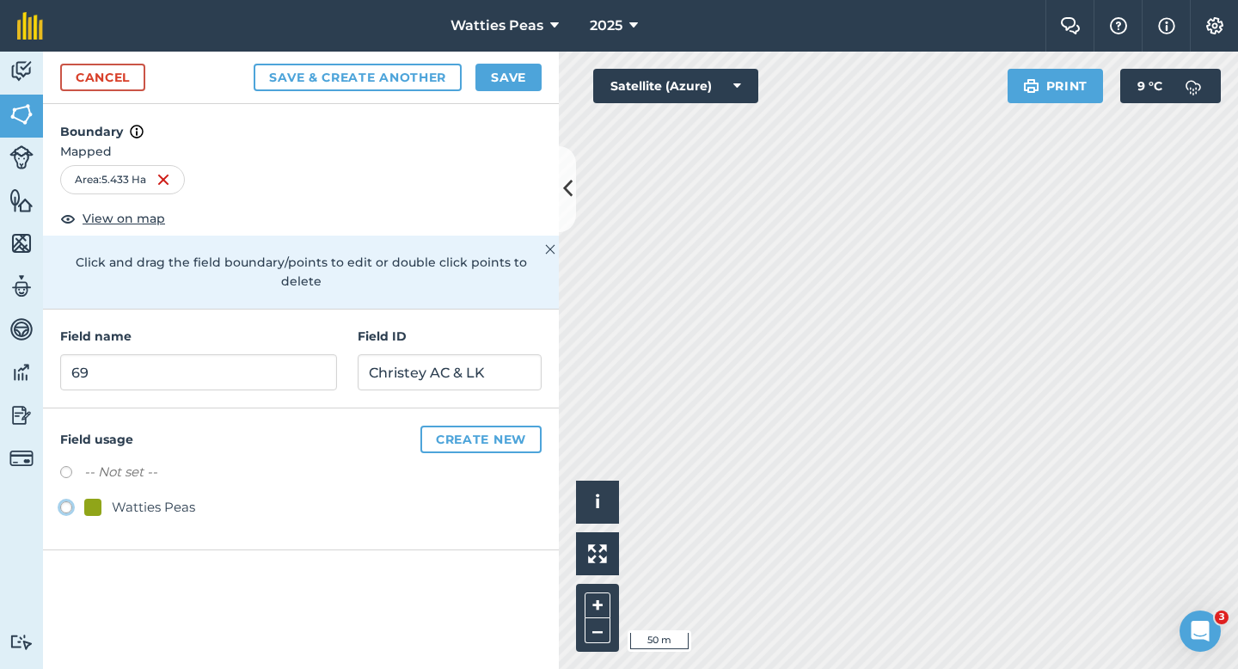
radio input "true"
click at [494, 96] on div "Cancel Save & Create Another Save" at bounding box center [301, 78] width 516 height 52
click at [497, 87] on button "Save" at bounding box center [508, 78] width 66 height 28
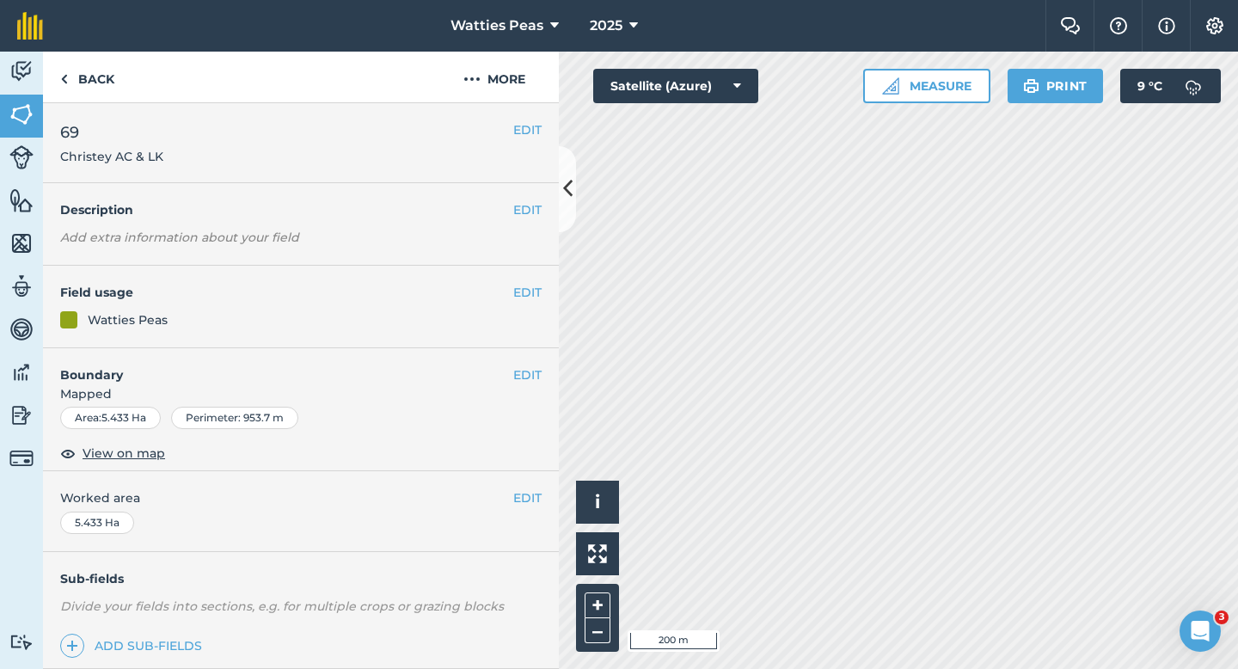
click at [536, 487] on div "EDIT Worked area 5.433 Ha" at bounding box center [301, 511] width 516 height 80
click at [529, 491] on button "EDIT" at bounding box center [527, 497] width 28 height 19
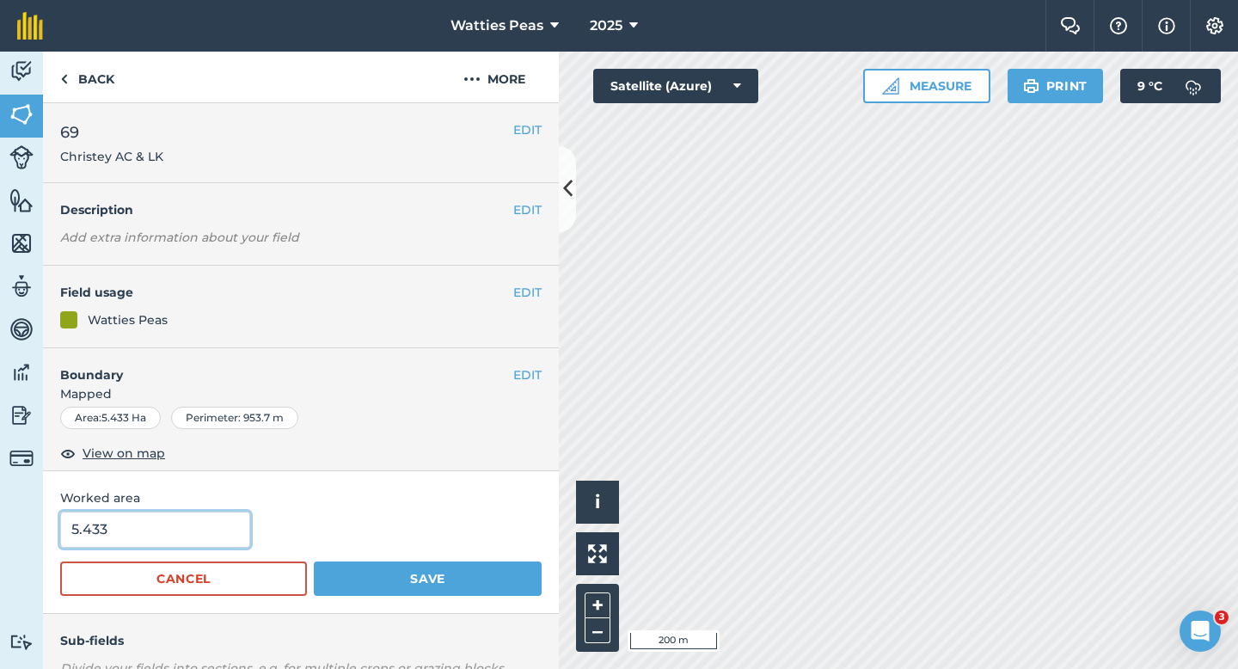
click at [158, 527] on input "5.433" at bounding box center [155, 529] width 190 height 36
type input "5.5"
click at [314, 561] on button "Save" at bounding box center [428, 578] width 228 height 34
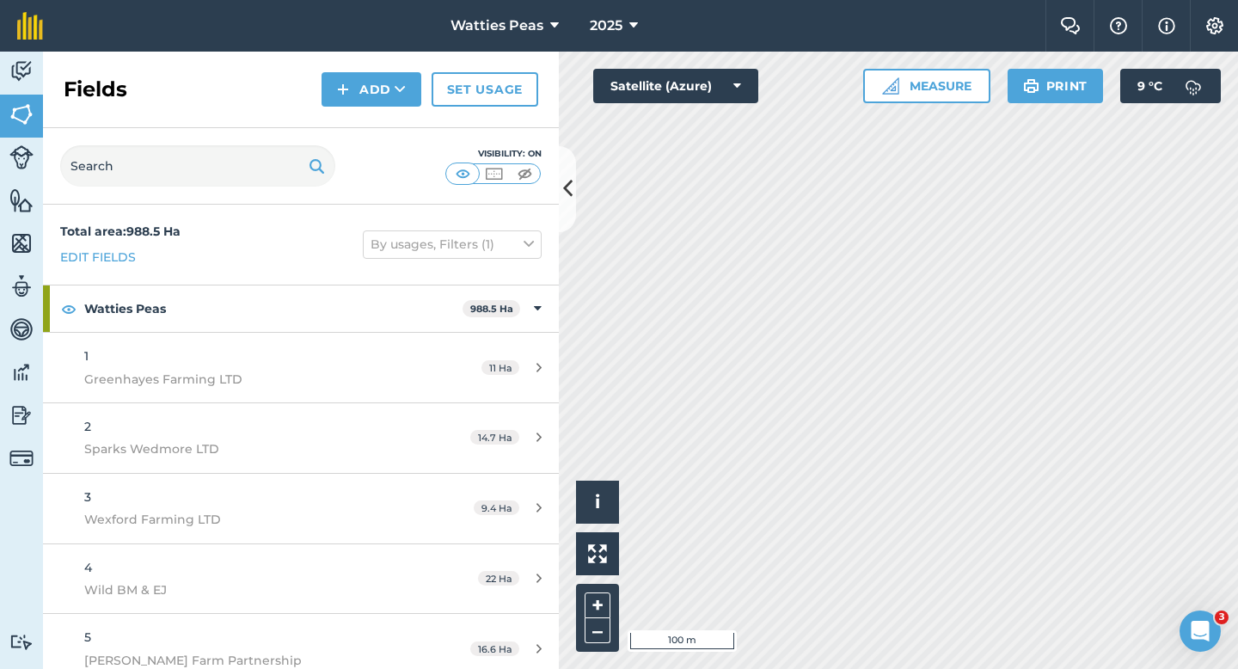
click at [352, 71] on div "Fields Add Set usage" at bounding box center [301, 90] width 516 height 77
click at [358, 116] on div "Fields Add Set usage" at bounding box center [301, 90] width 516 height 77
click at [358, 82] on button "Add" at bounding box center [371, 89] width 100 height 34
click at [362, 130] on link "Draw" at bounding box center [371, 128] width 95 height 38
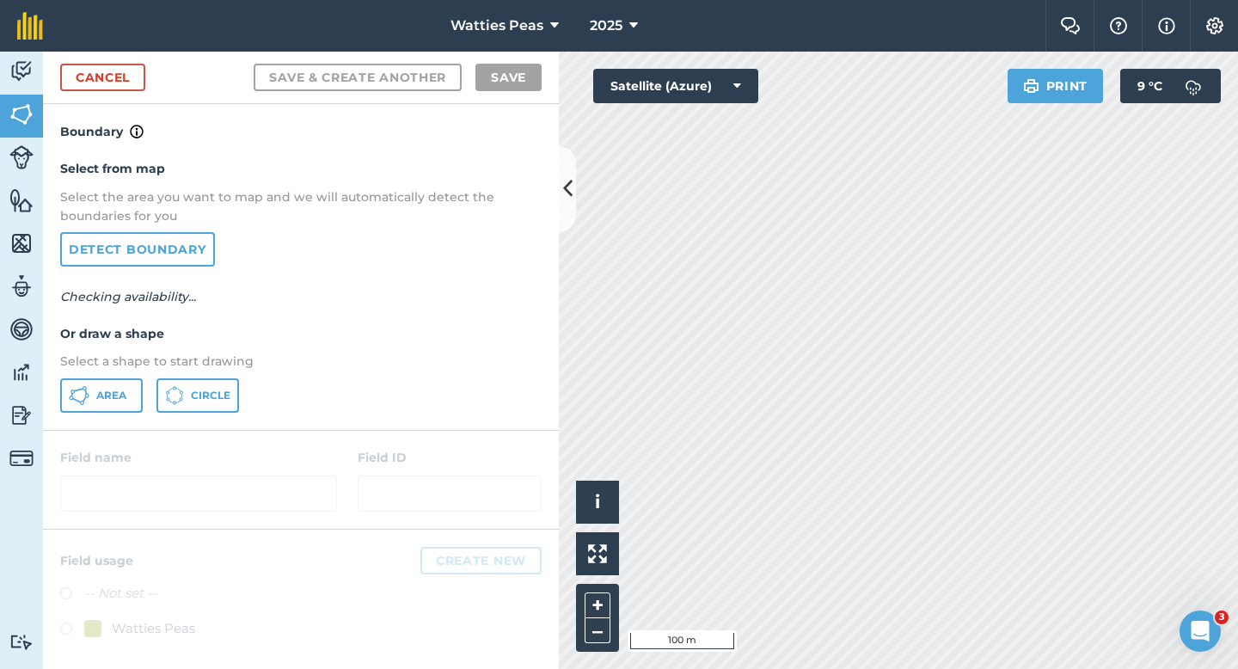
click at [133, 376] on div "Select from map Select the area you want to map and we will automatically detec…" at bounding box center [301, 285] width 516 height 287
click at [107, 401] on span "Area" at bounding box center [111, 396] width 30 height 14
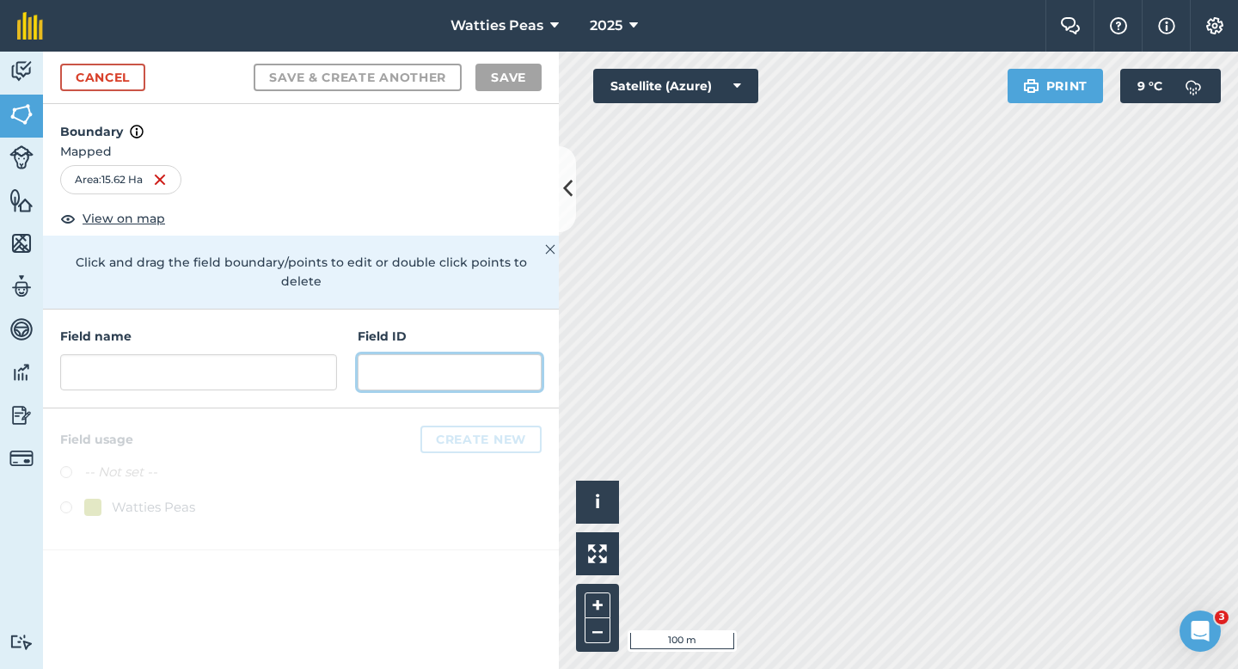
click at [469, 370] on input "text" at bounding box center [450, 372] width 184 height 36
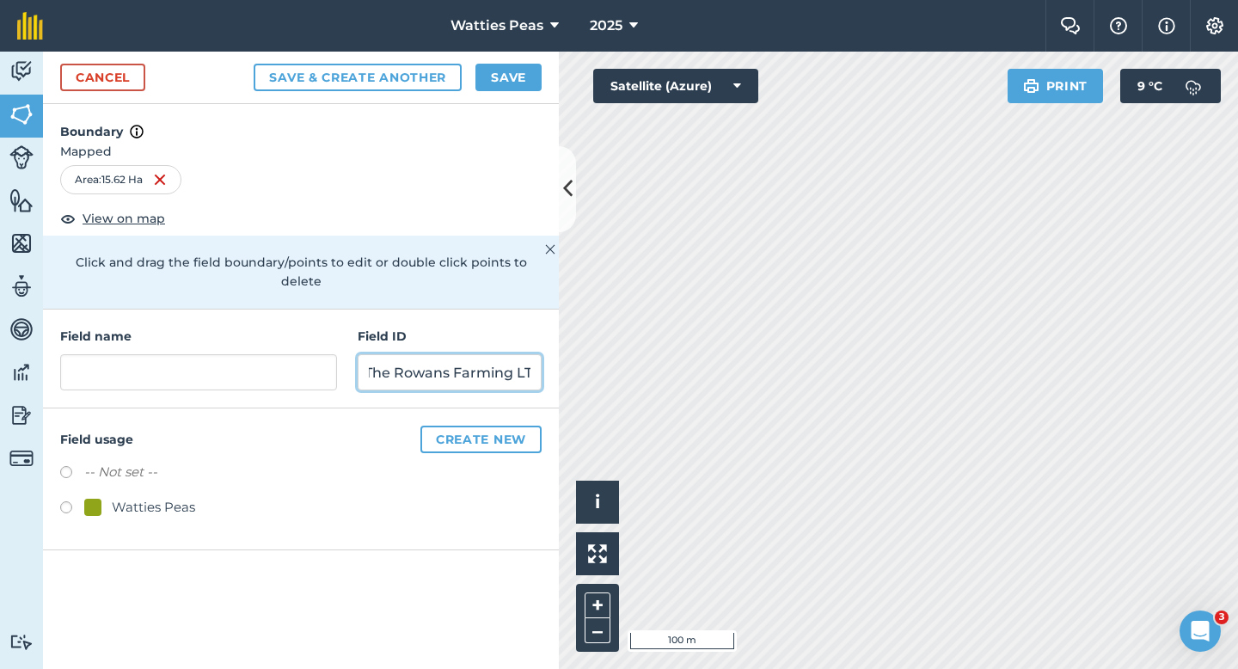
scroll to position [0, 15]
type input "The Rowans Farming LTD"
click at [150, 474] on div "-- Not set -- Watties Peas" at bounding box center [300, 492] width 481 height 60
click at [157, 497] on div "Watties Peas" at bounding box center [153, 507] width 83 height 21
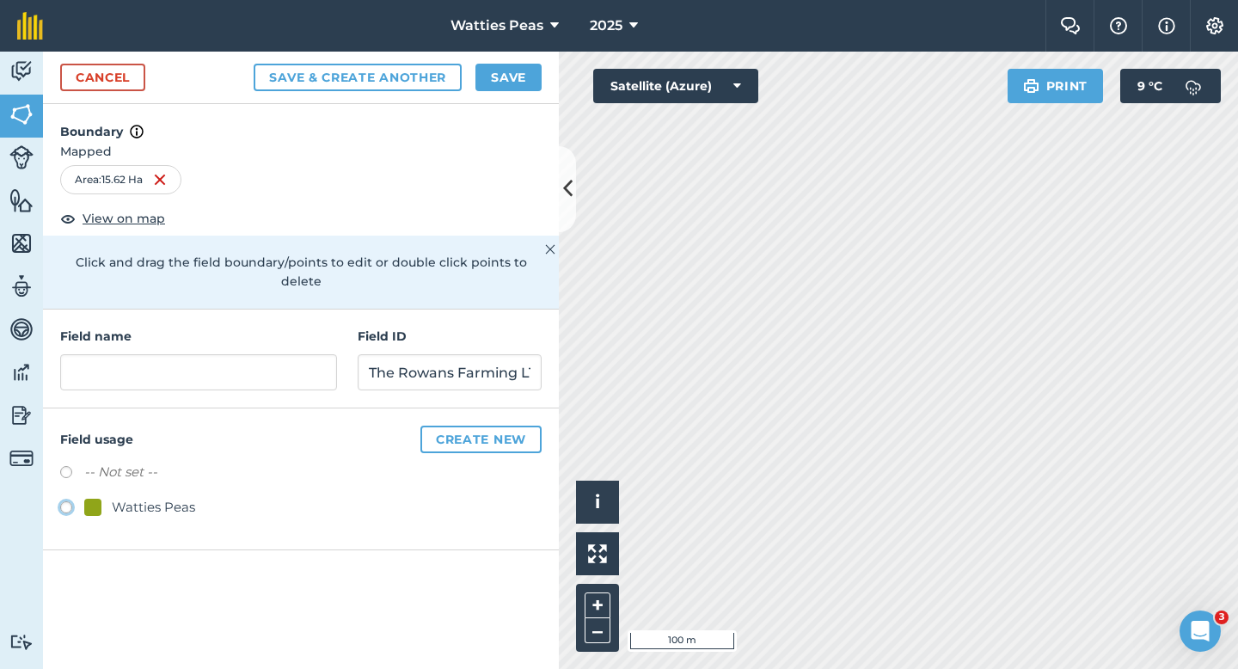
radio input "true"
click at [194, 360] on input "text" at bounding box center [198, 372] width 277 height 36
type input "69"
click at [511, 75] on button "Save" at bounding box center [508, 78] width 66 height 28
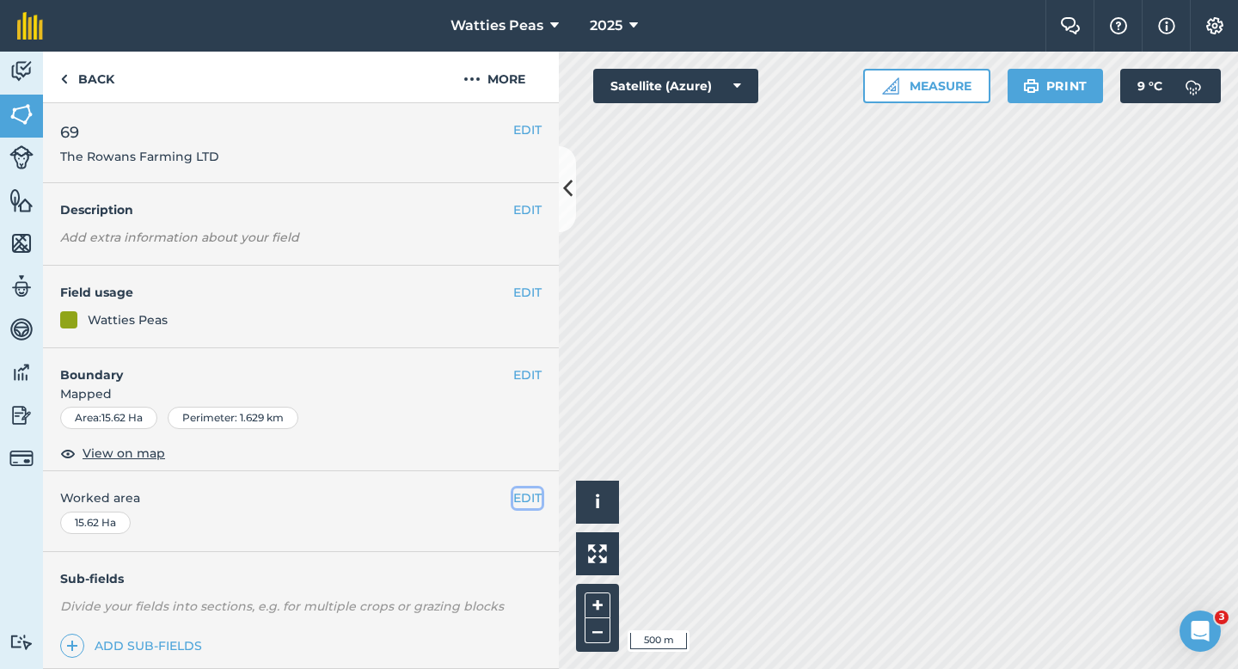
click at [529, 503] on button "EDIT" at bounding box center [527, 497] width 28 height 19
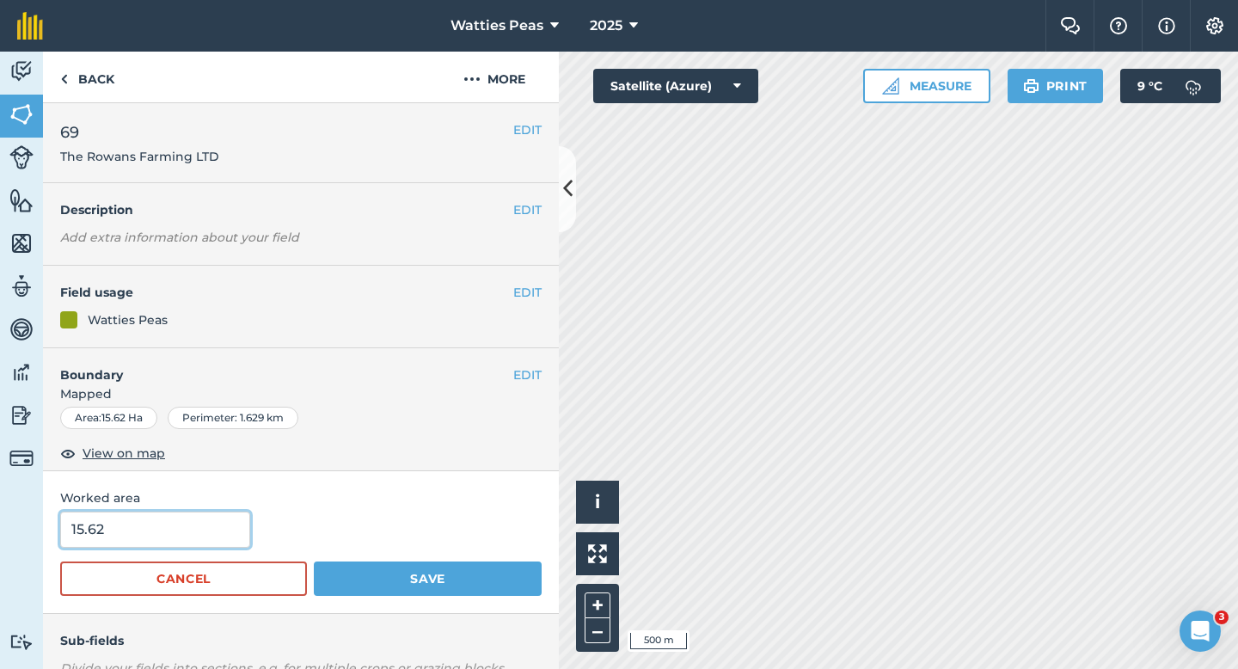
click at [187, 534] on input "15.62" at bounding box center [155, 529] width 190 height 36
type input "15"
click at [314, 561] on button "Save" at bounding box center [428, 578] width 228 height 34
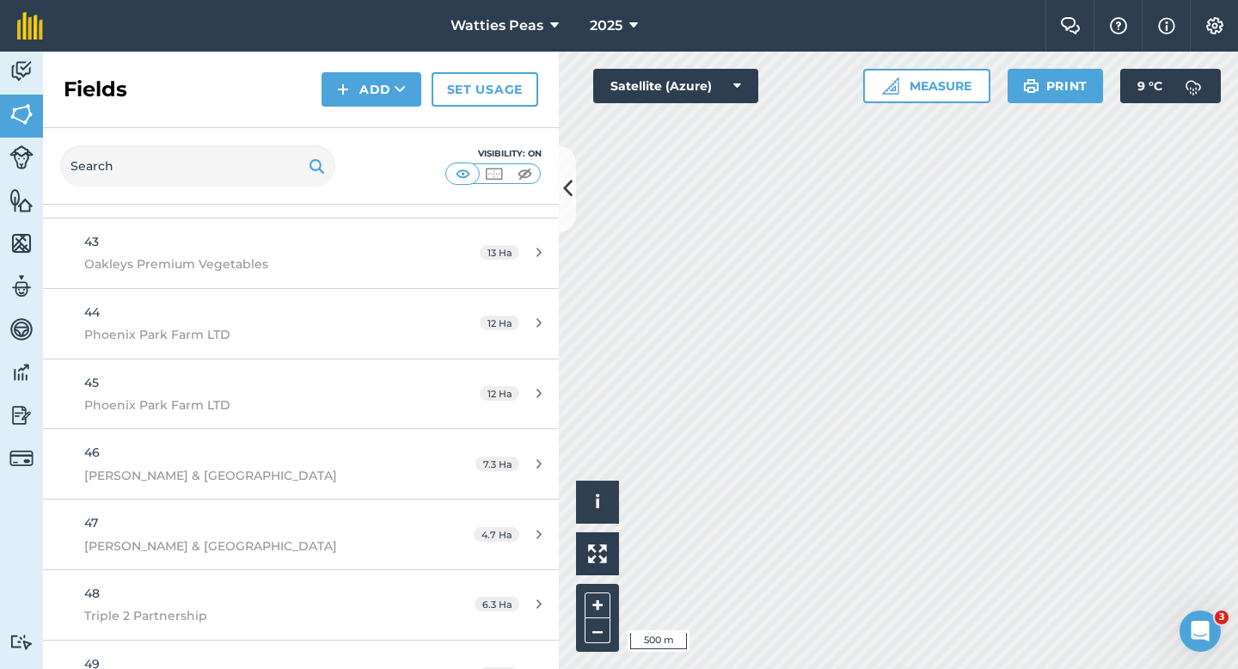
scroll to position [4655, 0]
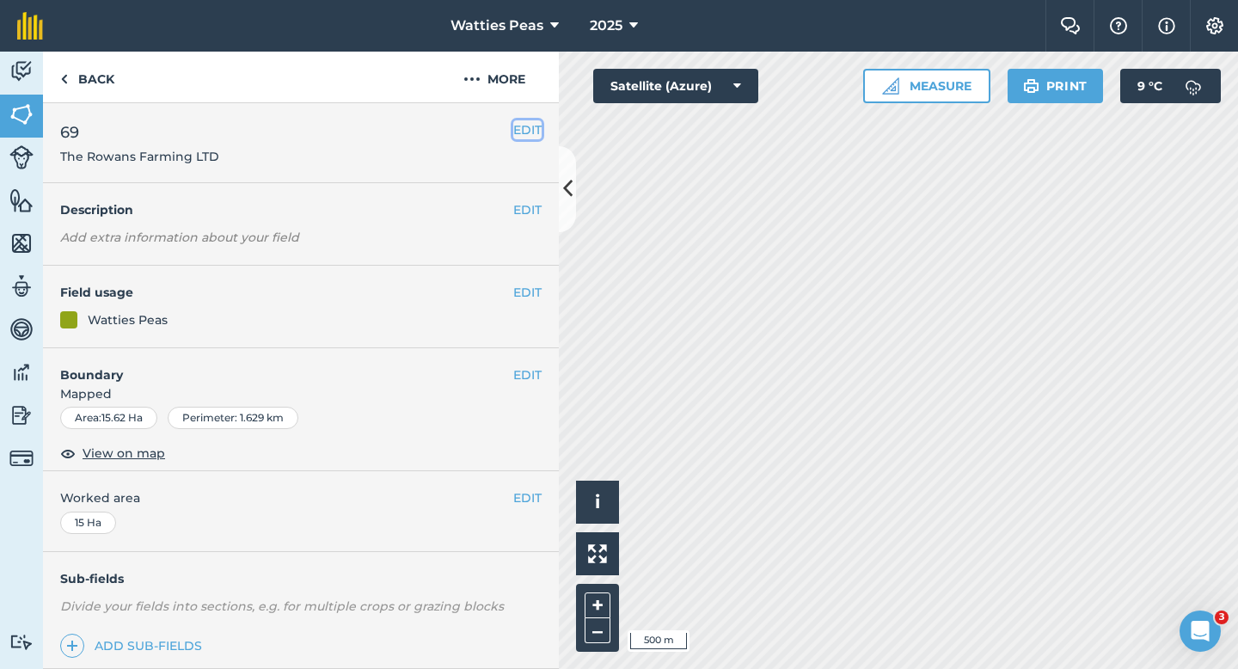
click at [532, 127] on button "EDIT" at bounding box center [527, 129] width 28 height 19
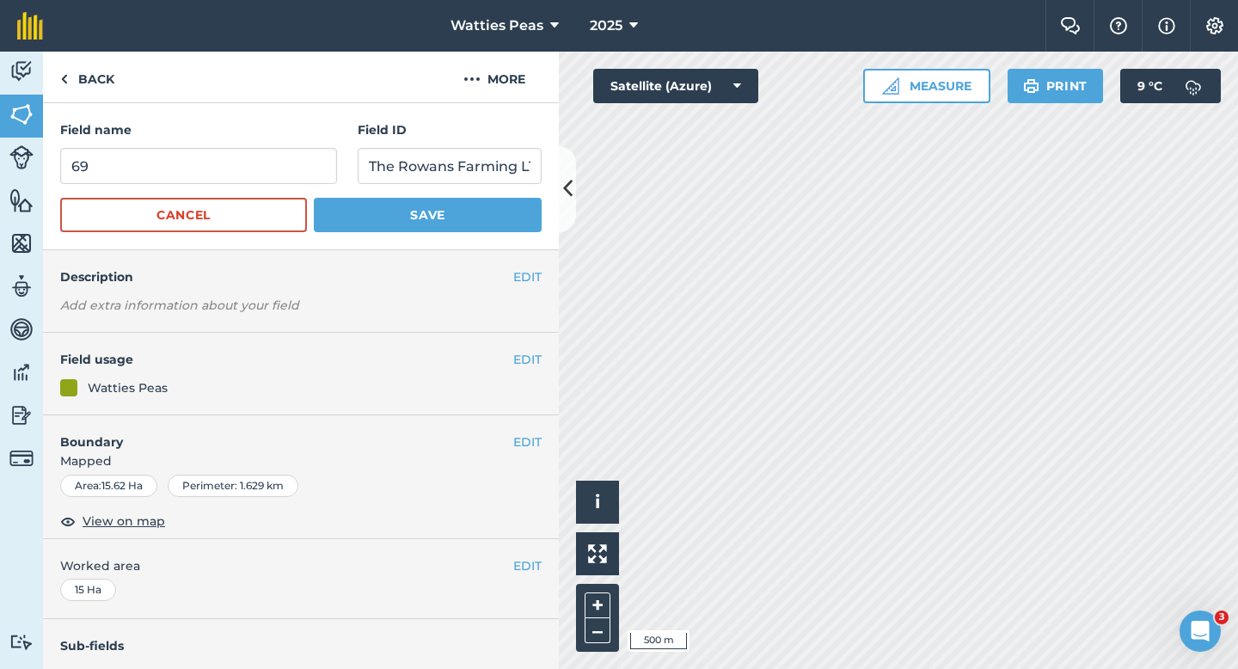
click at [285, 145] on div "Field name 69" at bounding box center [198, 152] width 277 height 64
click at [285, 153] on input "69" at bounding box center [198, 166] width 277 height 36
type input "70"
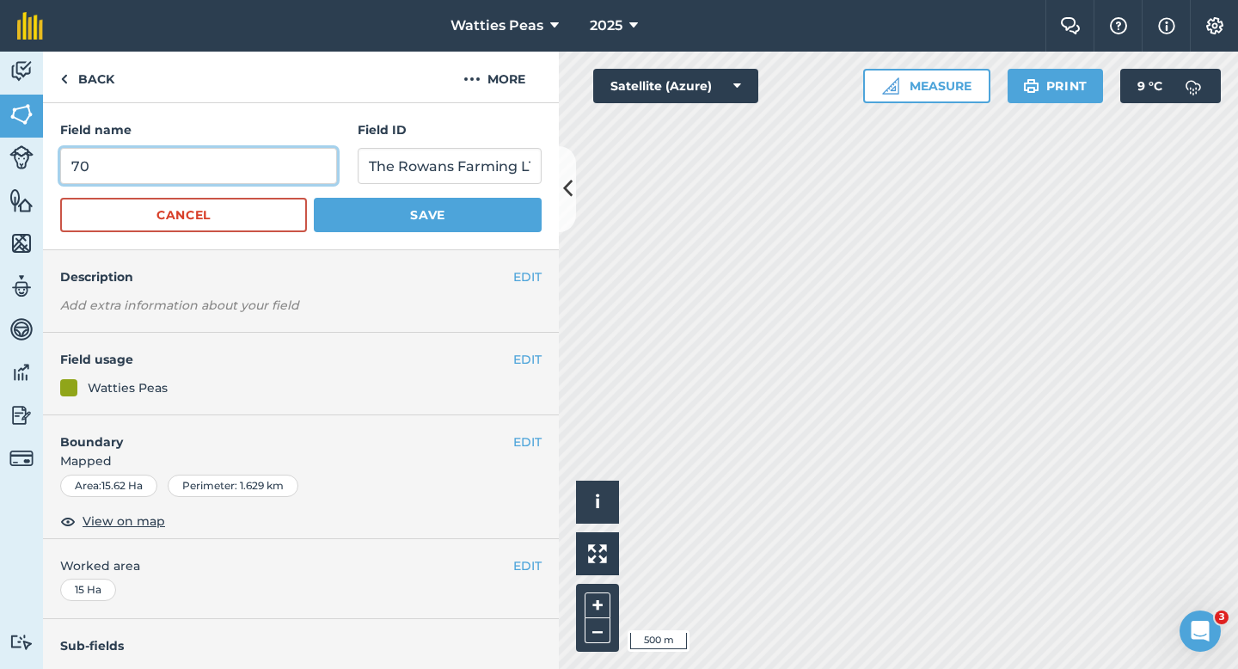
click at [314, 198] on button "Save" at bounding box center [428, 215] width 228 height 34
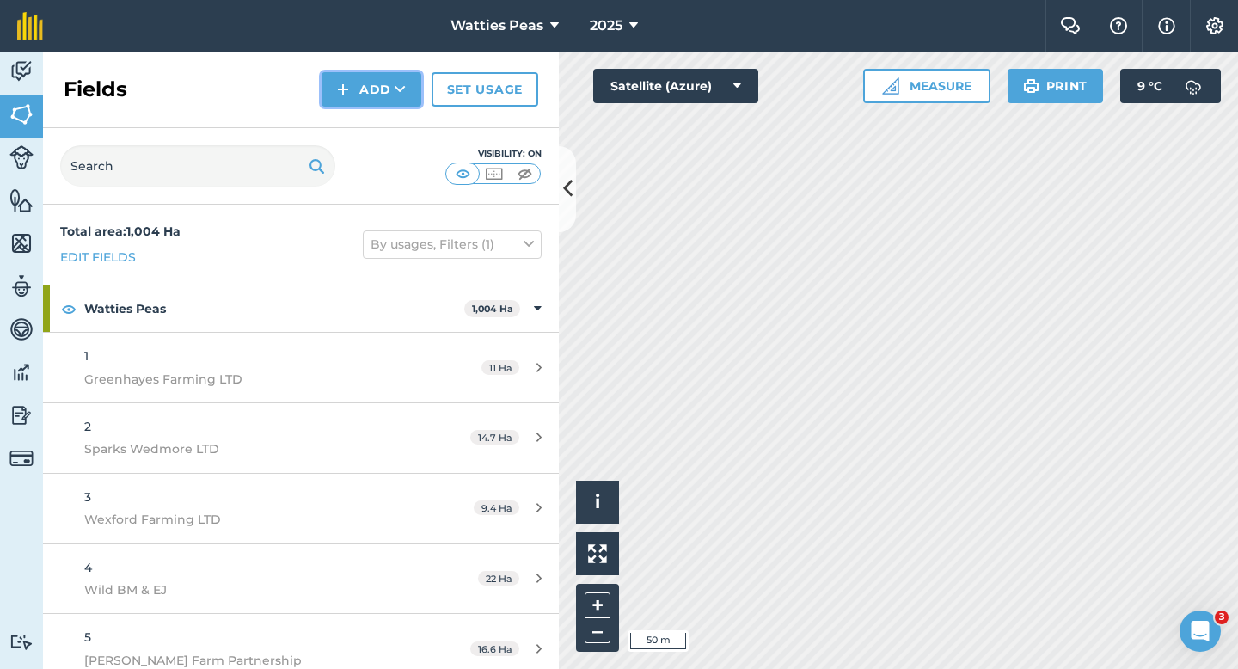
click at [387, 78] on button "Add" at bounding box center [371, 89] width 100 height 34
click at [387, 110] on link "Draw" at bounding box center [371, 128] width 95 height 38
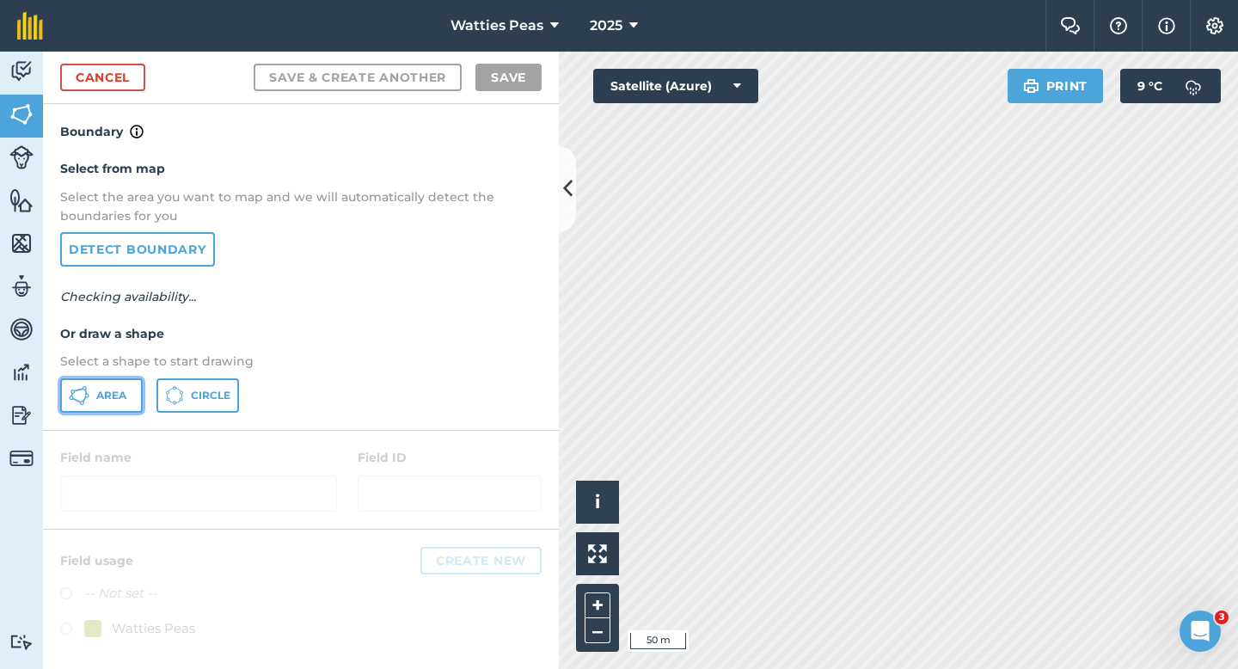
click at [106, 408] on button "Area" at bounding box center [101, 395] width 83 height 34
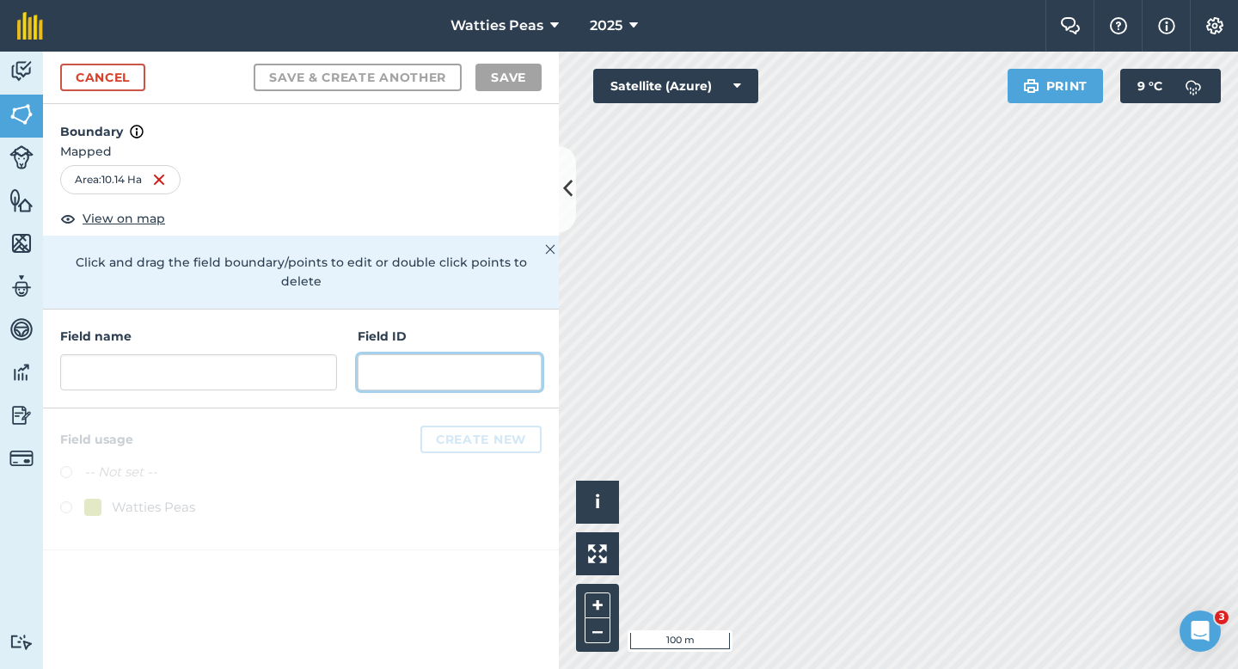
click at [392, 363] on input "text" at bounding box center [450, 372] width 184 height 36
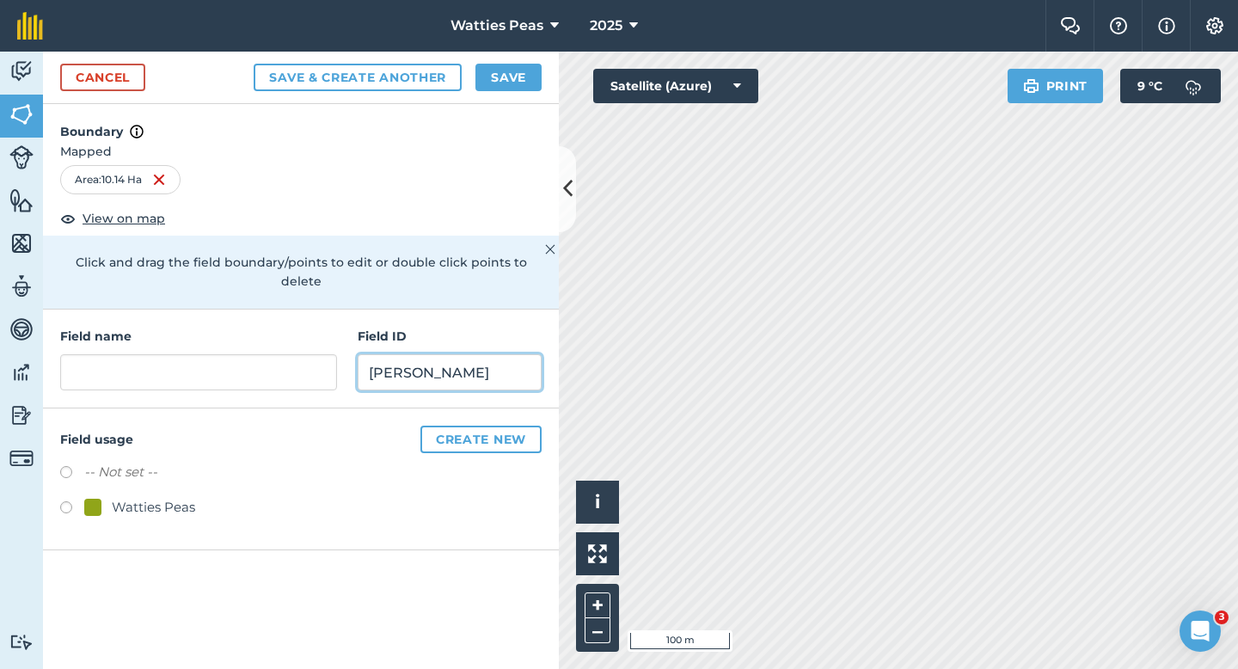
type input "Legg PB"
click at [145, 497] on div "Watties Peas" at bounding box center [153, 507] width 83 height 21
radio input "true"
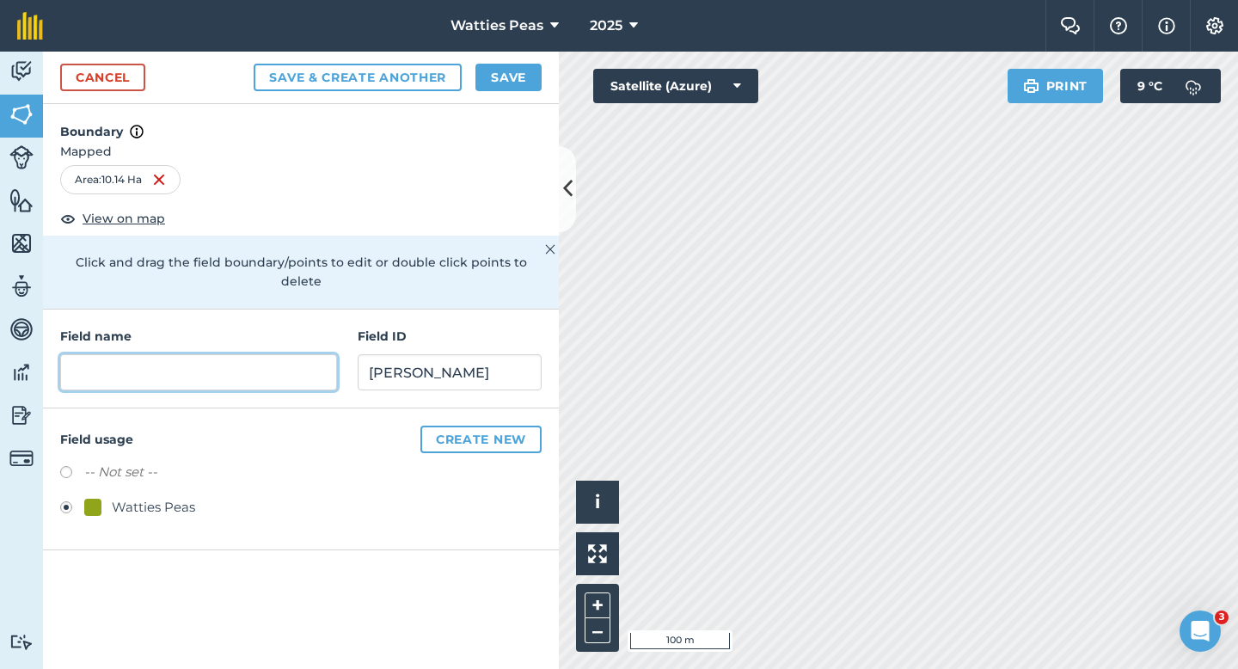
click at [199, 359] on input "text" at bounding box center [198, 372] width 277 height 36
type input "7"
type input "71"
click at [518, 68] on button "Save" at bounding box center [508, 78] width 66 height 28
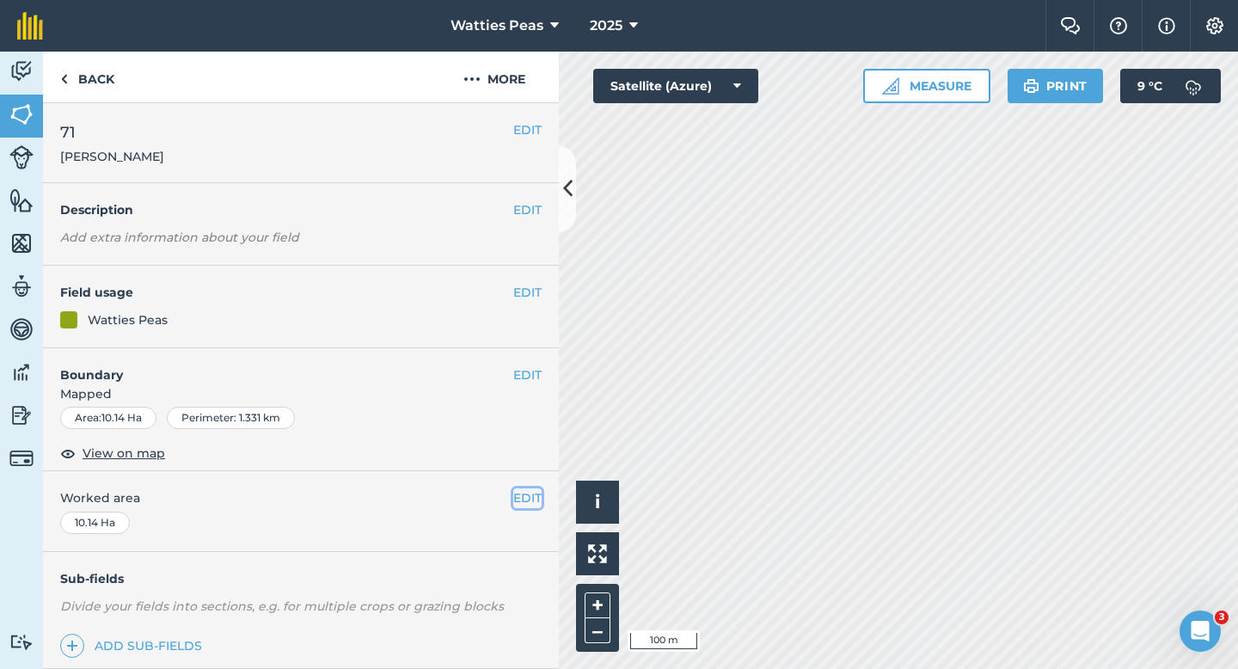
click at [518, 496] on button "EDIT" at bounding box center [527, 497] width 28 height 19
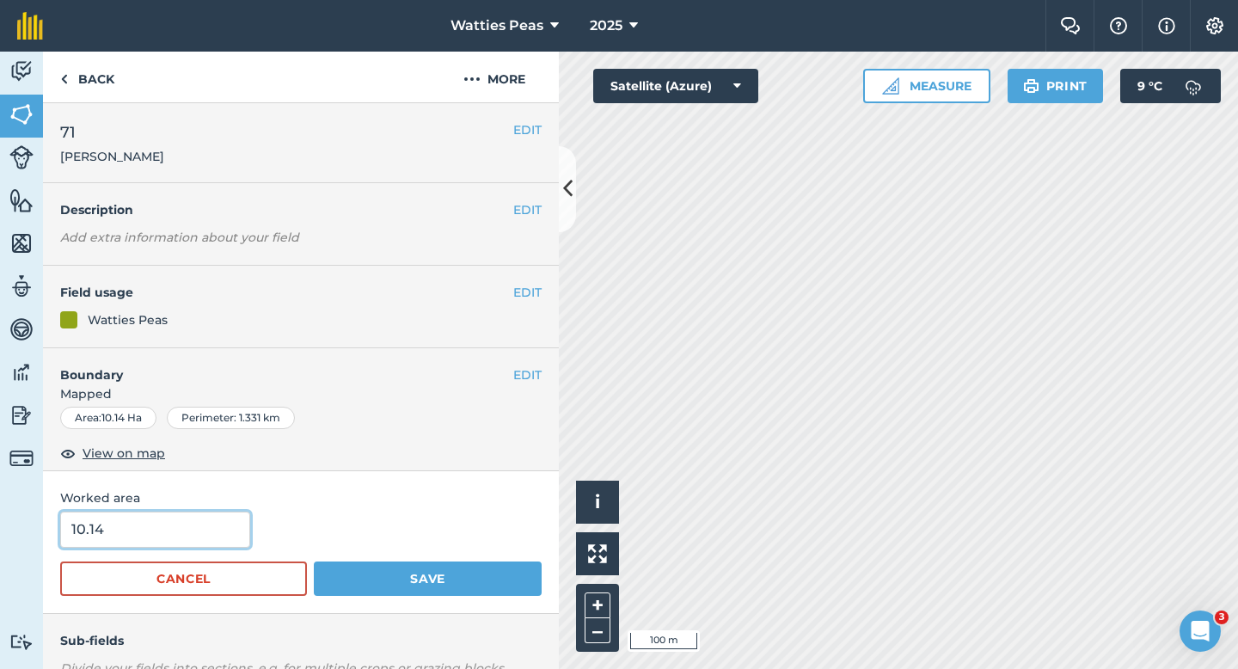
click at [193, 545] on input "10.14" at bounding box center [155, 529] width 190 height 36
type input "10"
click at [314, 561] on button "Save" at bounding box center [428, 578] width 228 height 34
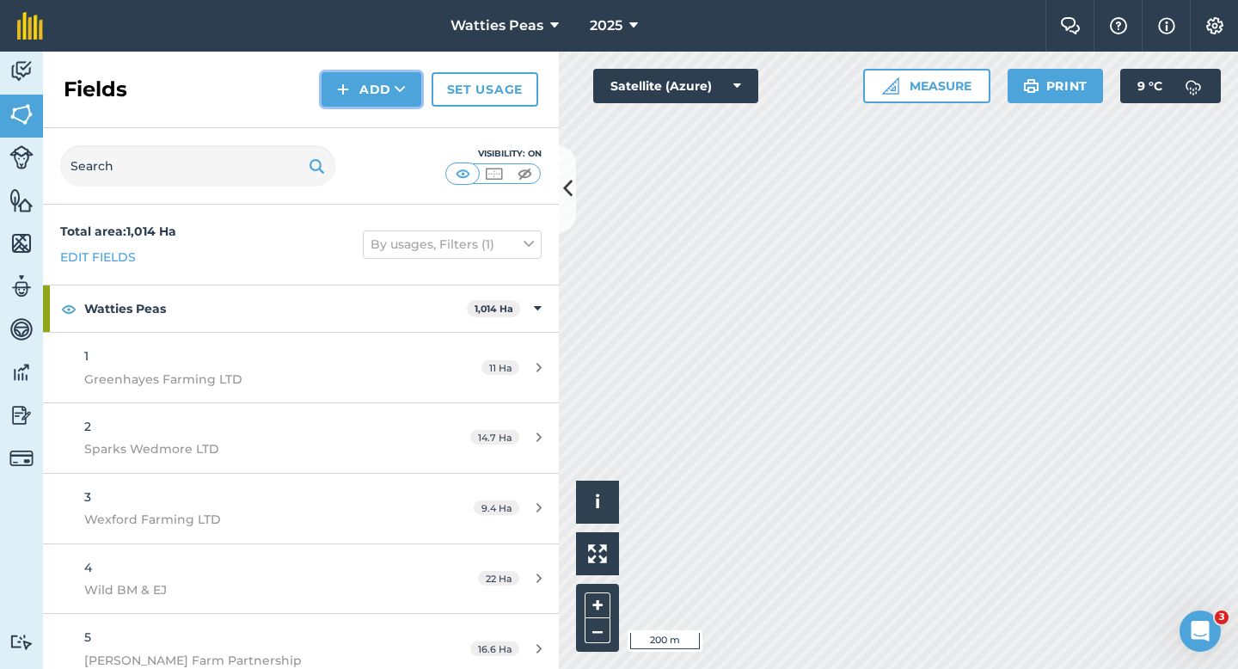
click at [337, 94] on button "Add" at bounding box center [371, 89] width 100 height 34
click at [351, 113] on link "Draw" at bounding box center [371, 128] width 95 height 38
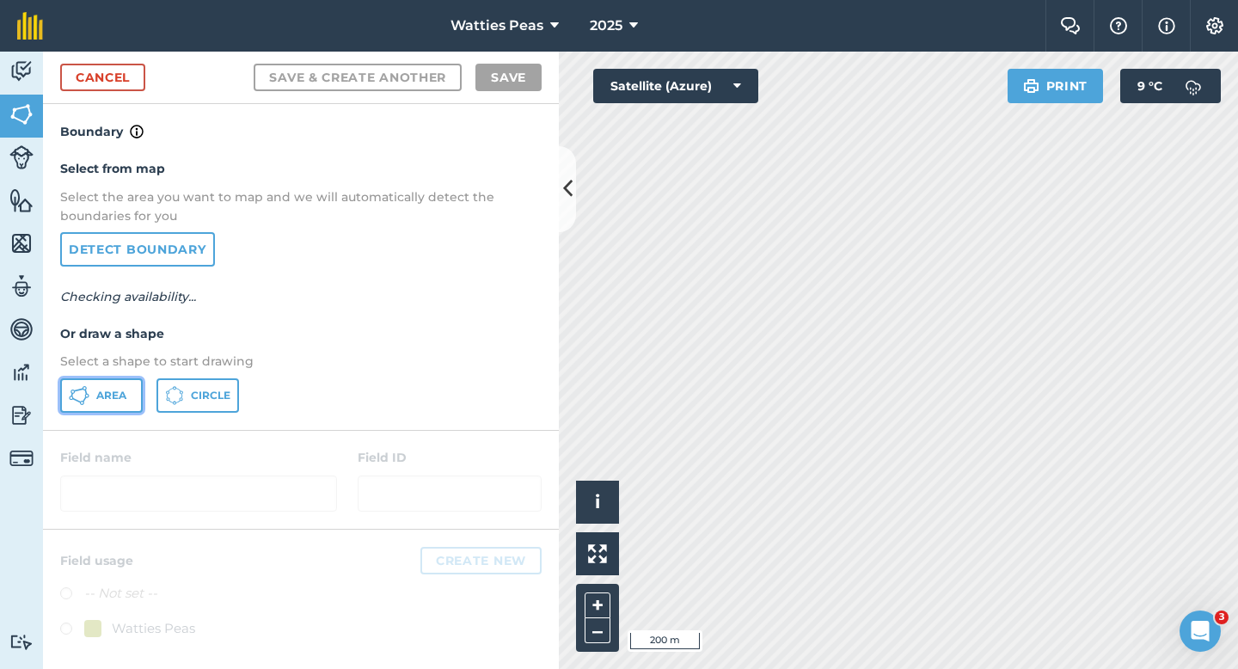
click at [117, 399] on span "Area" at bounding box center [111, 396] width 30 height 14
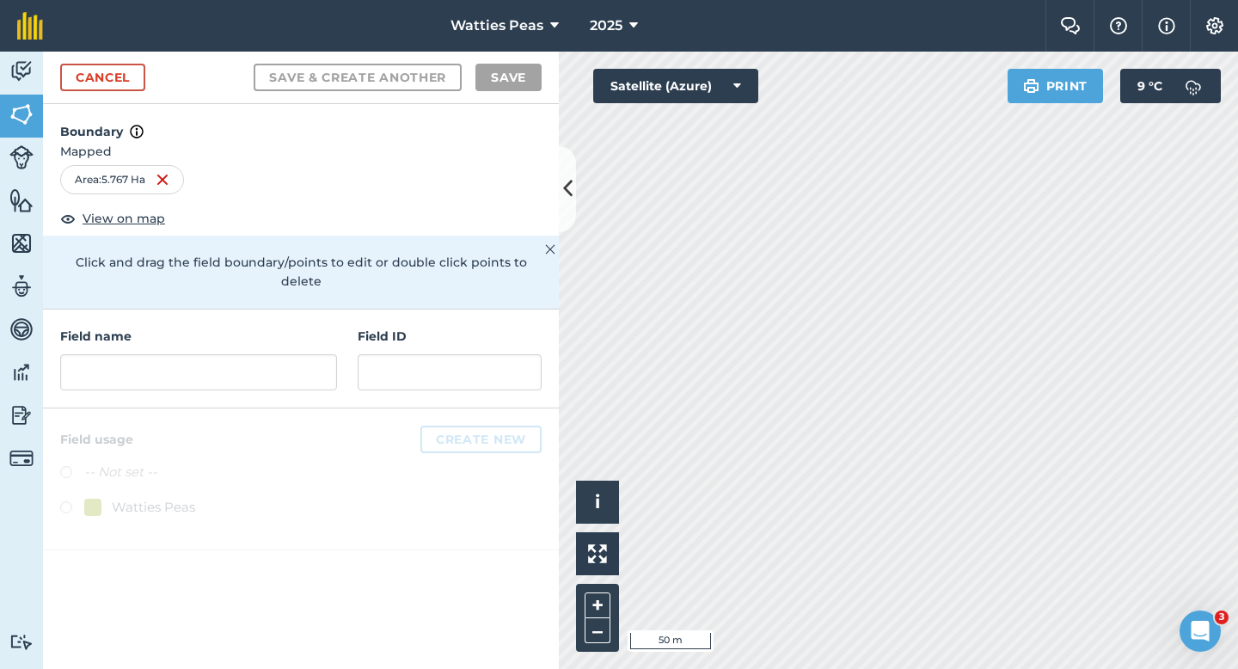
click at [310, 327] on h4 "Field name" at bounding box center [198, 336] width 277 height 19
click at [310, 354] on input "text" at bounding box center [198, 372] width 277 height 36
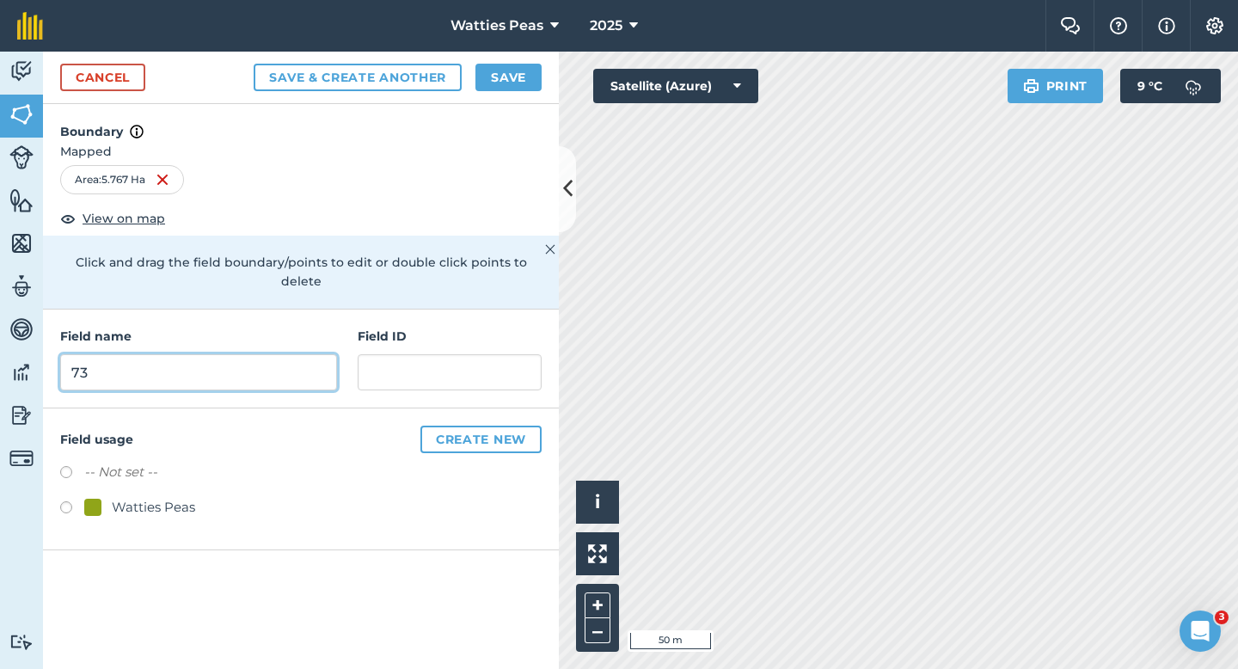
type input "73"
click at [172, 497] on div "Watties Peas" at bounding box center [153, 507] width 83 height 21
radio input "true"
click at [474, 389] on div "Field name 73 Field ID" at bounding box center [301, 358] width 516 height 99
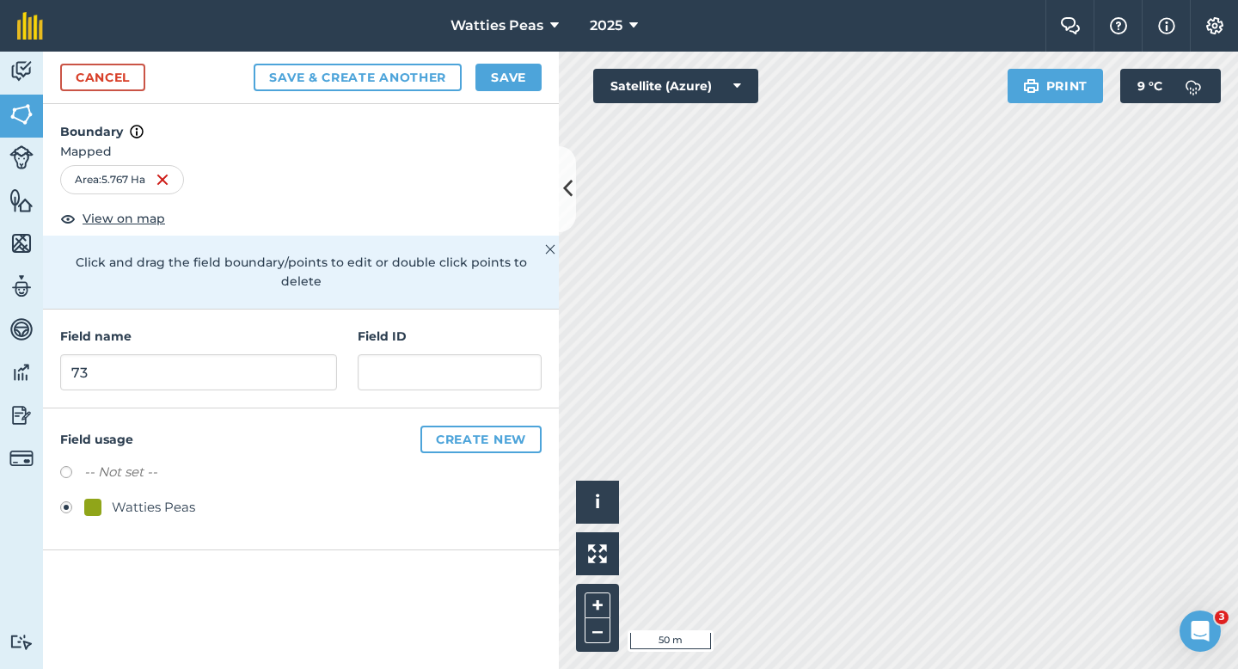
click at [475, 376] on div "Field name 73 Field ID" at bounding box center [301, 358] width 516 height 99
click at [475, 373] on div "Field name 73 Field ID" at bounding box center [301, 358] width 516 height 99
click at [479, 368] on input "text" at bounding box center [450, 372] width 184 height 36
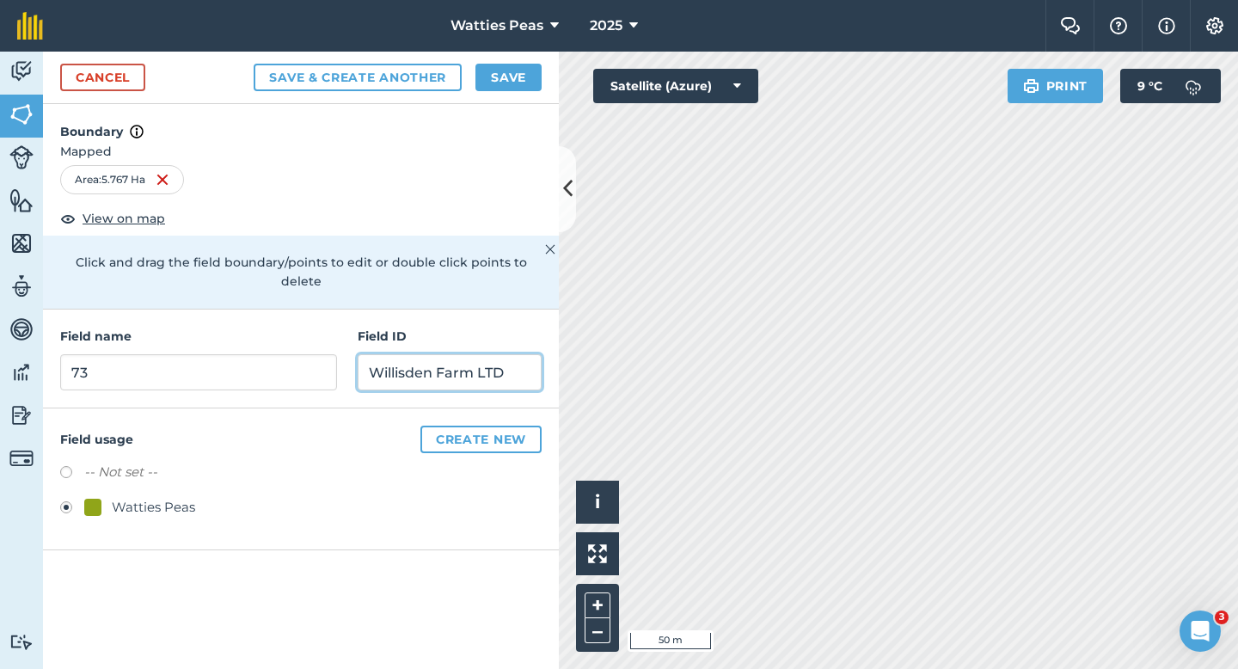
type input "Willisden Farm LTD"
click at [500, 92] on div "Cancel Save & Create Another Save" at bounding box center [301, 78] width 516 height 52
click at [501, 74] on button "Save" at bounding box center [508, 78] width 66 height 28
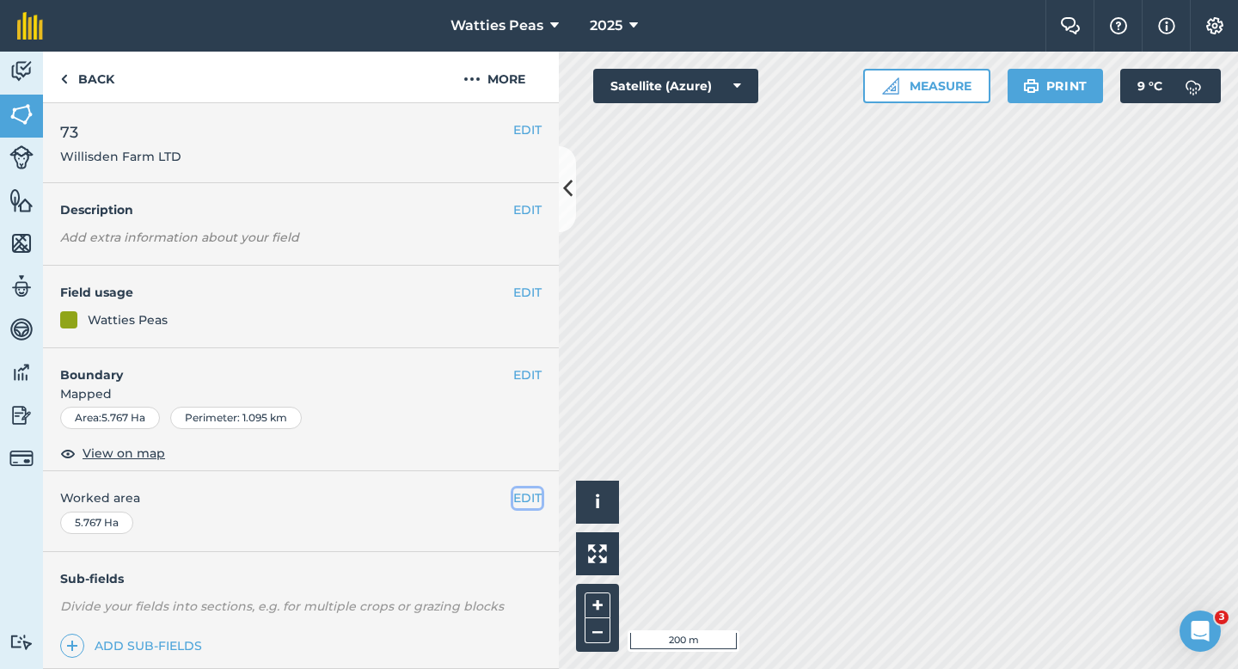
click at [524, 505] on button "EDIT" at bounding box center [527, 497] width 28 height 19
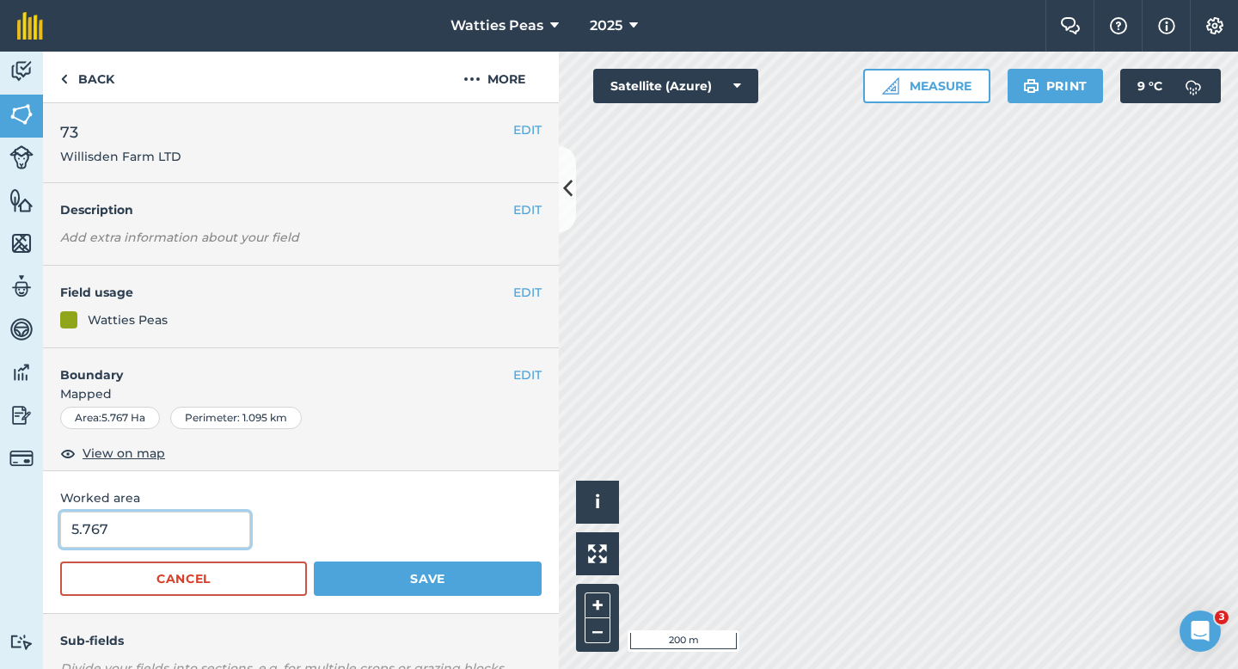
click at [206, 527] on input "5.767" at bounding box center [155, 529] width 190 height 36
type input "5.7"
click at [314, 561] on button "Save" at bounding box center [428, 578] width 228 height 34
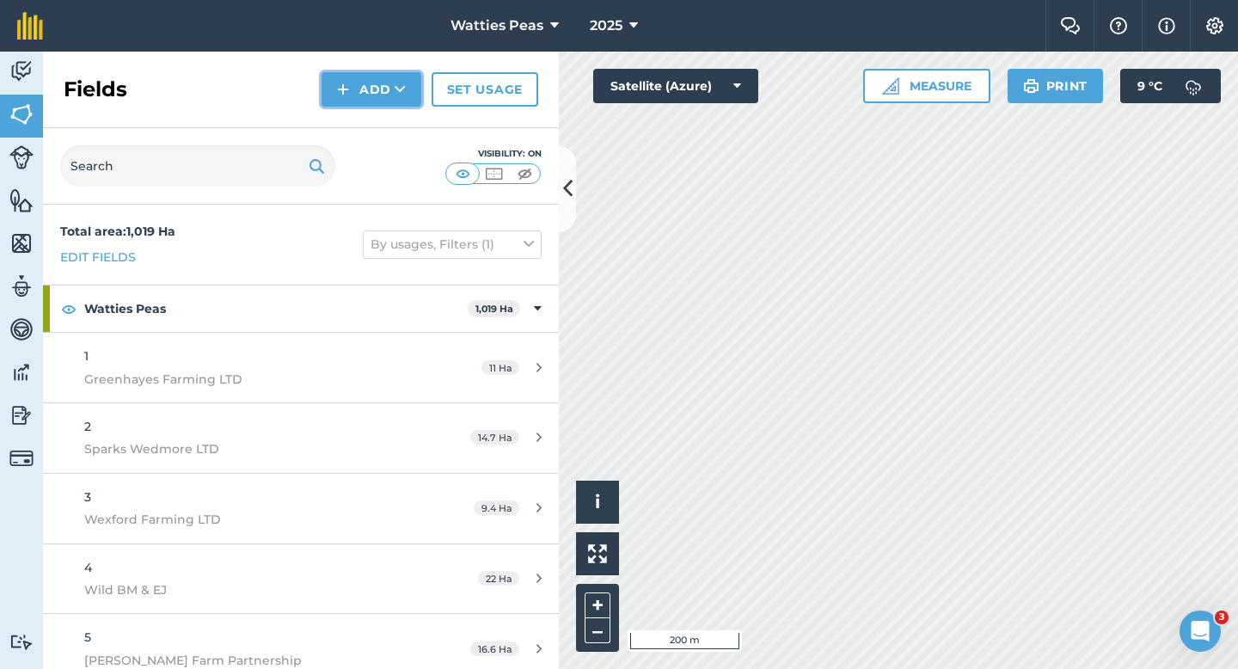
click at [383, 99] on button "Add" at bounding box center [371, 89] width 100 height 34
click at [383, 135] on link "Draw" at bounding box center [371, 128] width 95 height 38
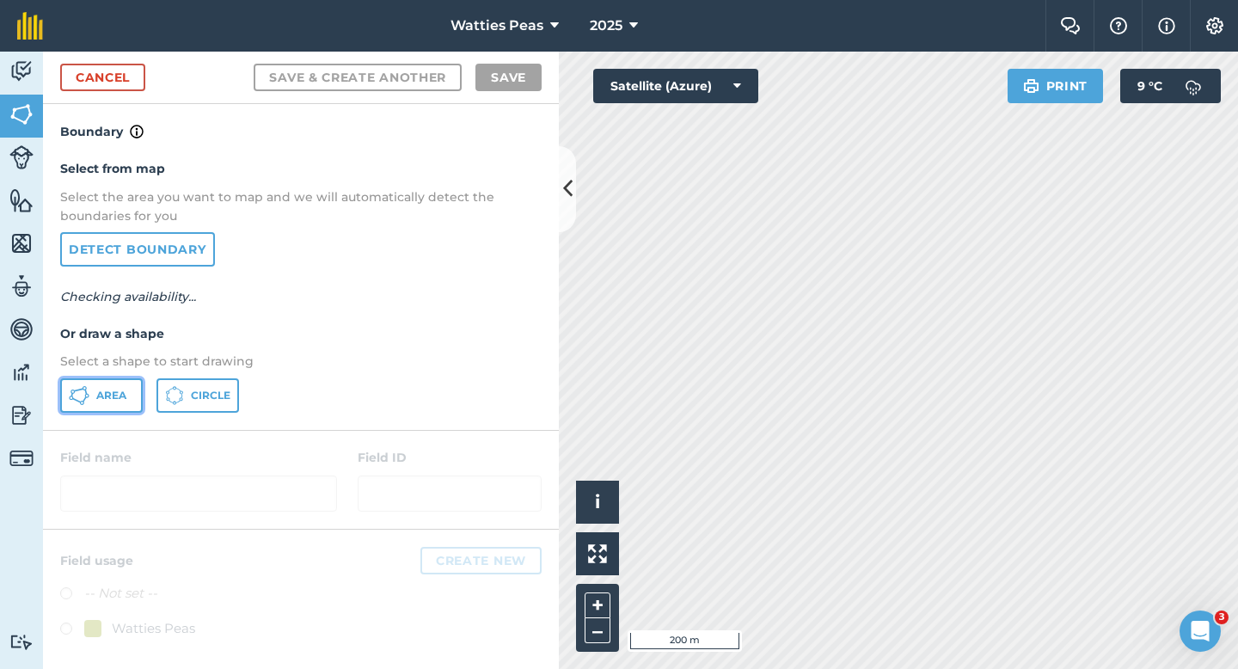
click at [110, 404] on button "Area" at bounding box center [101, 395] width 83 height 34
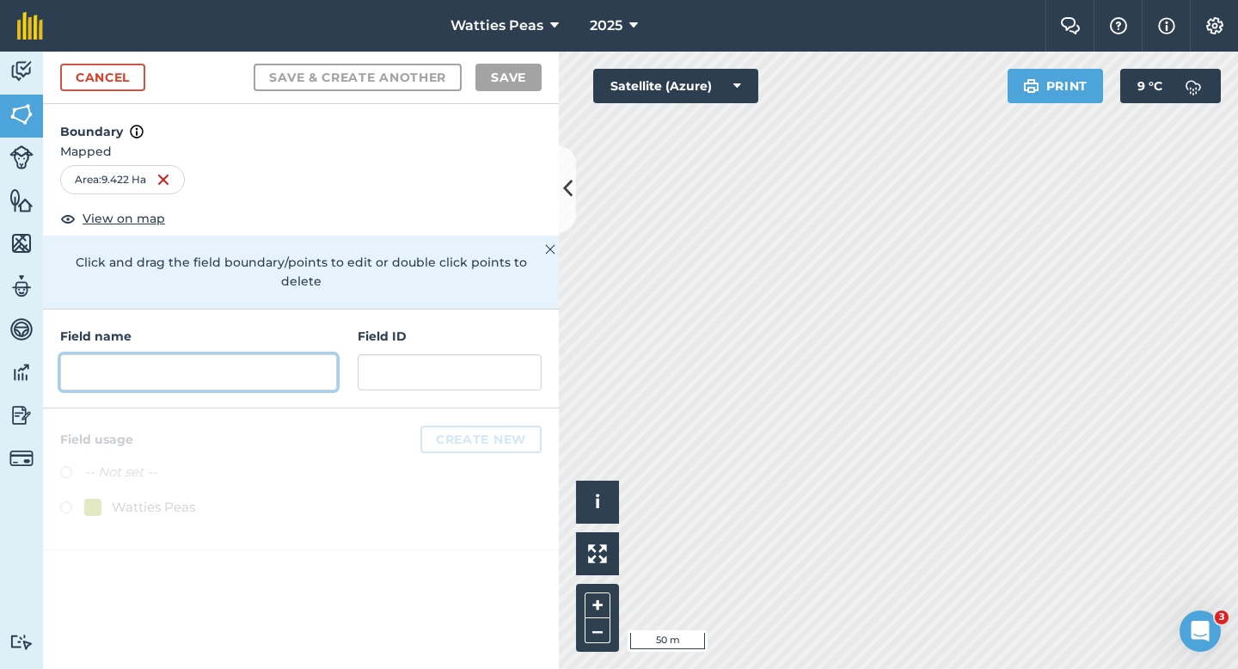
click at [146, 365] on input "text" at bounding box center [198, 372] width 277 height 36
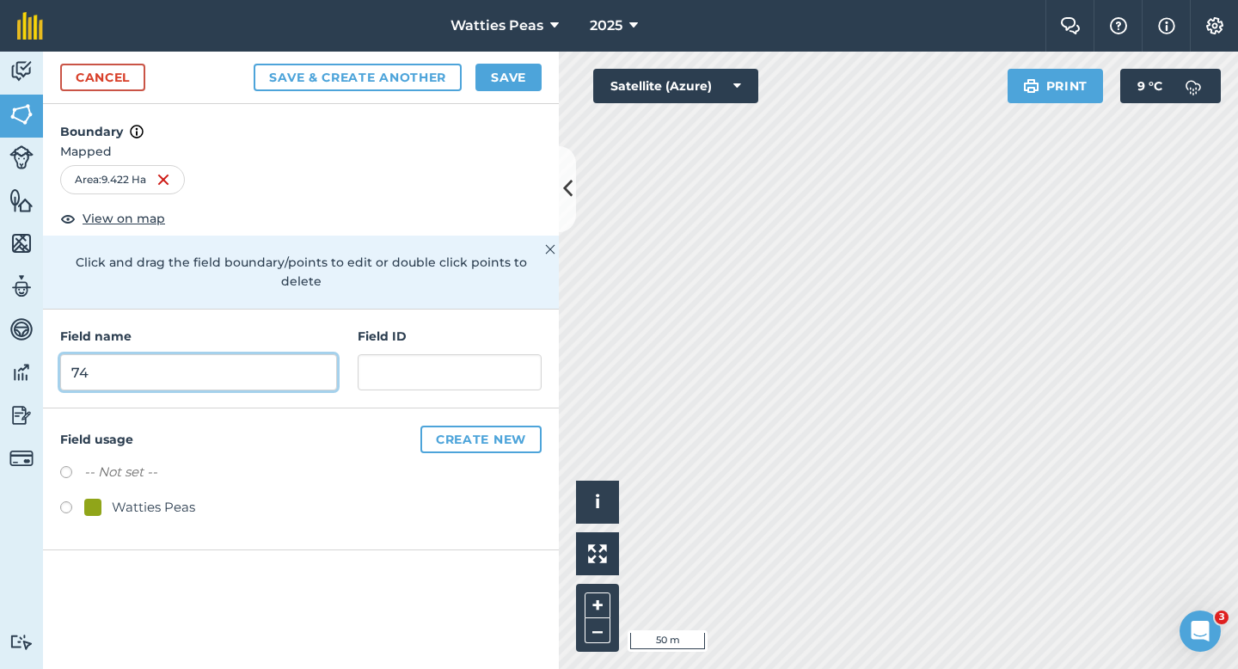
type input "74"
click at [106, 497] on div "Watties Peas" at bounding box center [139, 507] width 111 height 21
radio input "true"
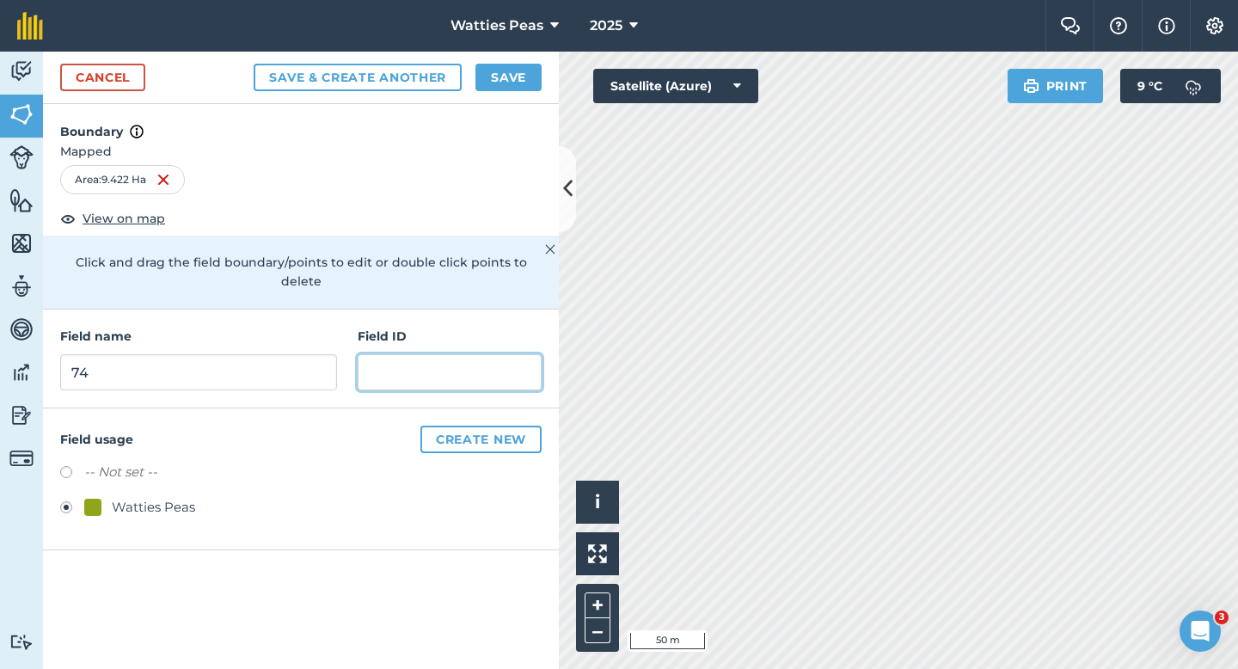
click at [418, 354] on input "text" at bounding box center [450, 372] width 184 height 36
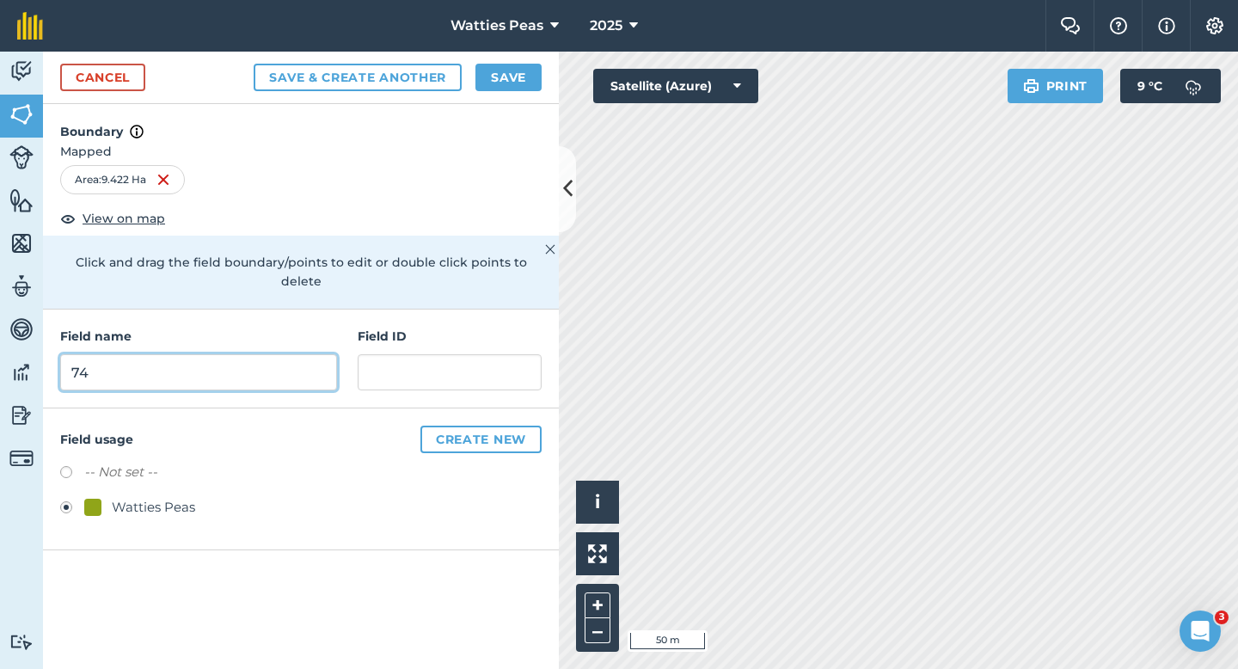
click at [315, 362] on input "74" at bounding box center [198, 372] width 277 height 36
type input "72"
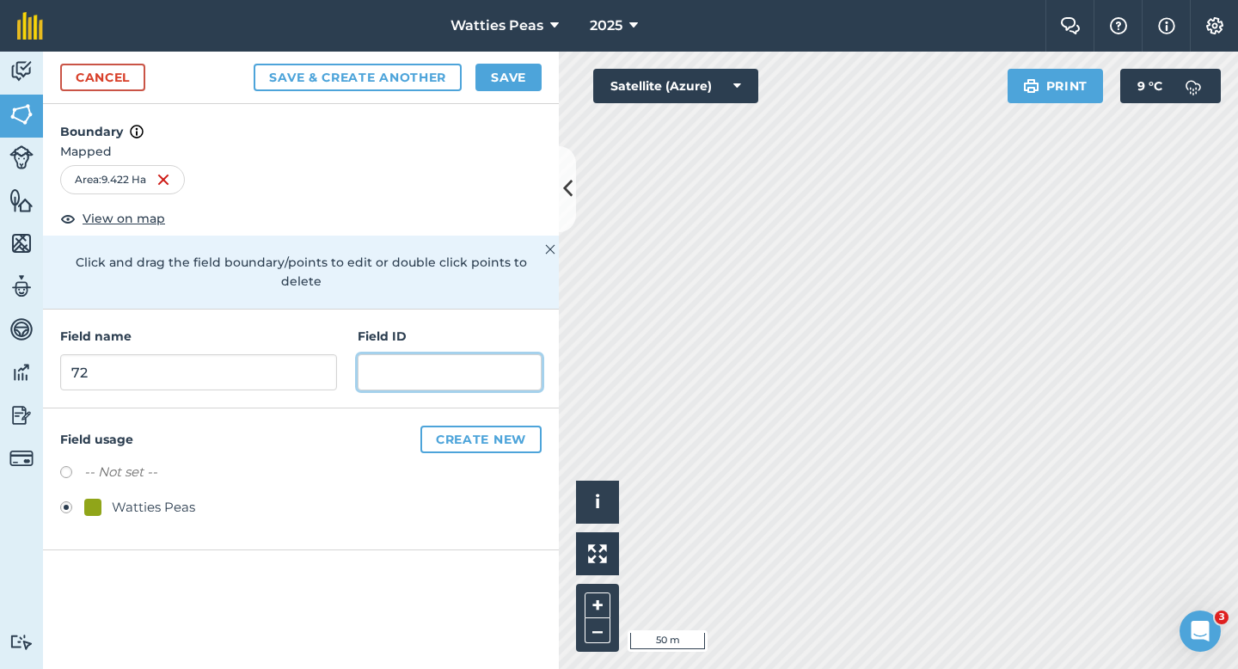
click at [402, 360] on input "text" at bounding box center [450, 372] width 184 height 36
type input "Willisden Farm LTD"
click at [497, 89] on button "Save" at bounding box center [508, 78] width 66 height 28
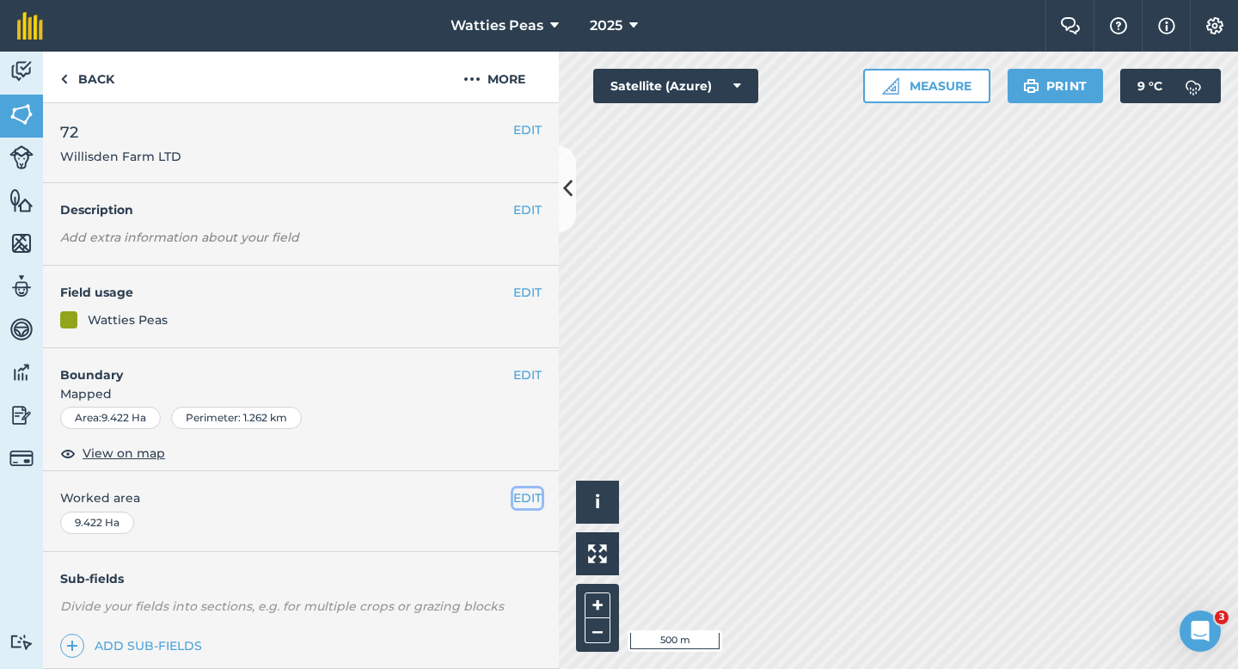
click at [532, 501] on button "EDIT" at bounding box center [527, 497] width 28 height 19
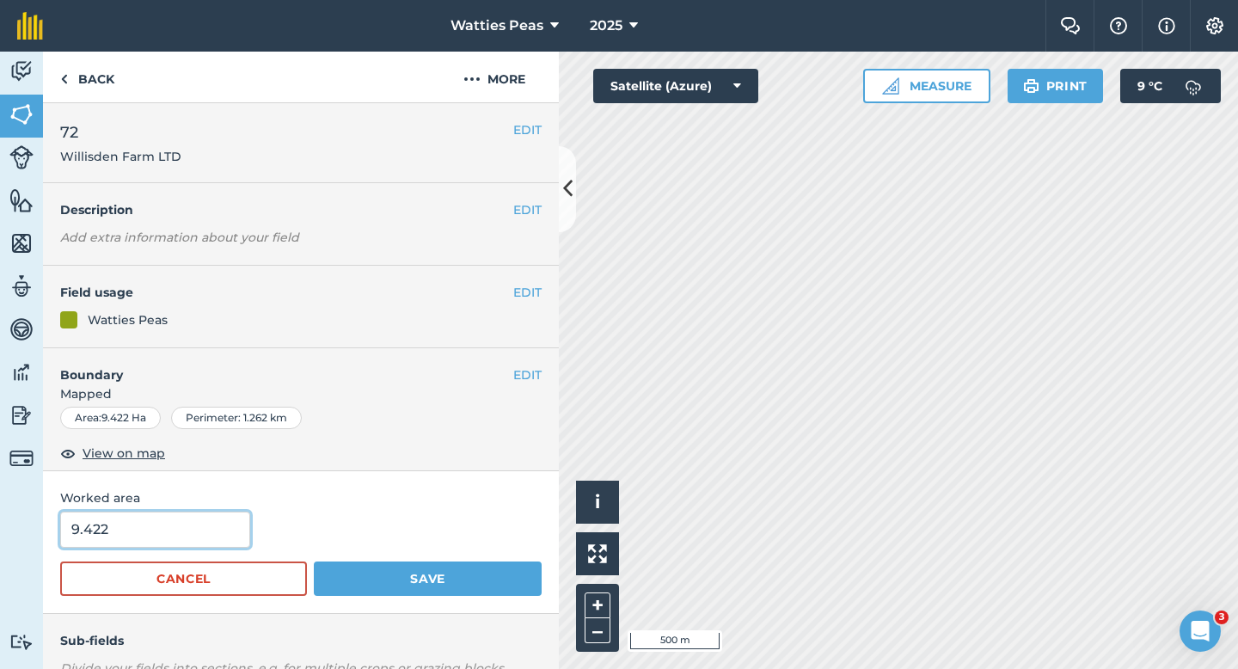
click at [212, 514] on input "9.422" at bounding box center [155, 529] width 190 height 36
click at [212, 521] on input "9.422" at bounding box center [155, 529] width 190 height 36
type input "9.4"
click at [314, 561] on button "Save" at bounding box center [428, 578] width 228 height 34
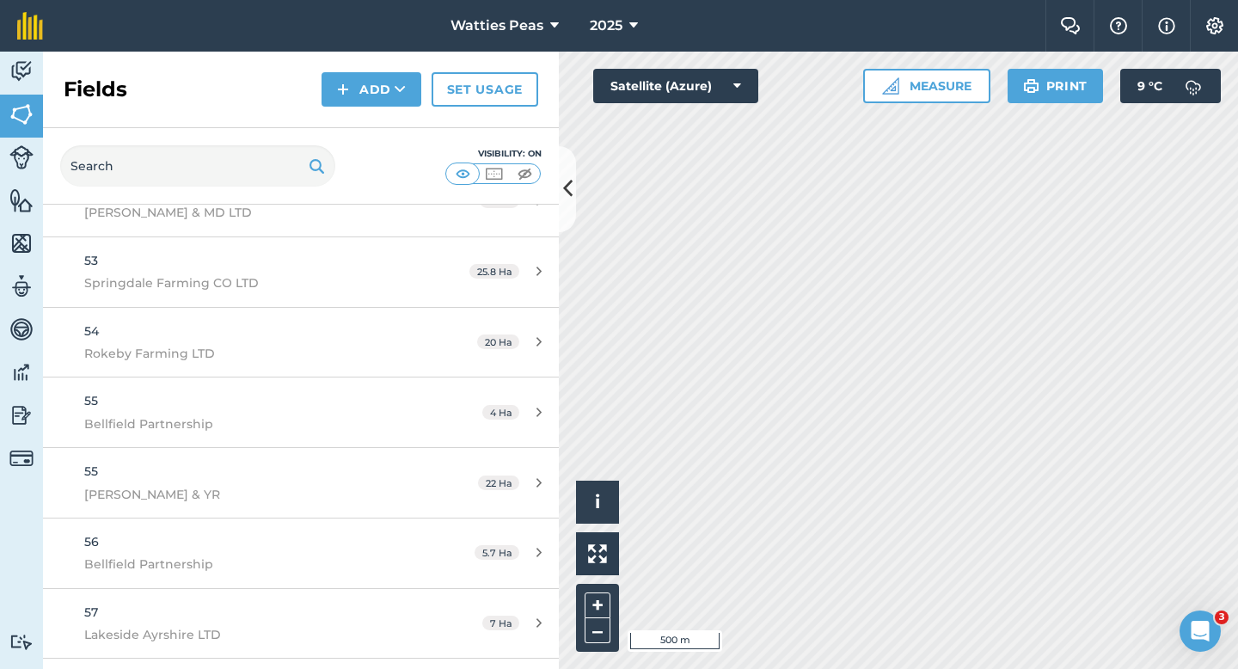
scroll to position [4866, 0]
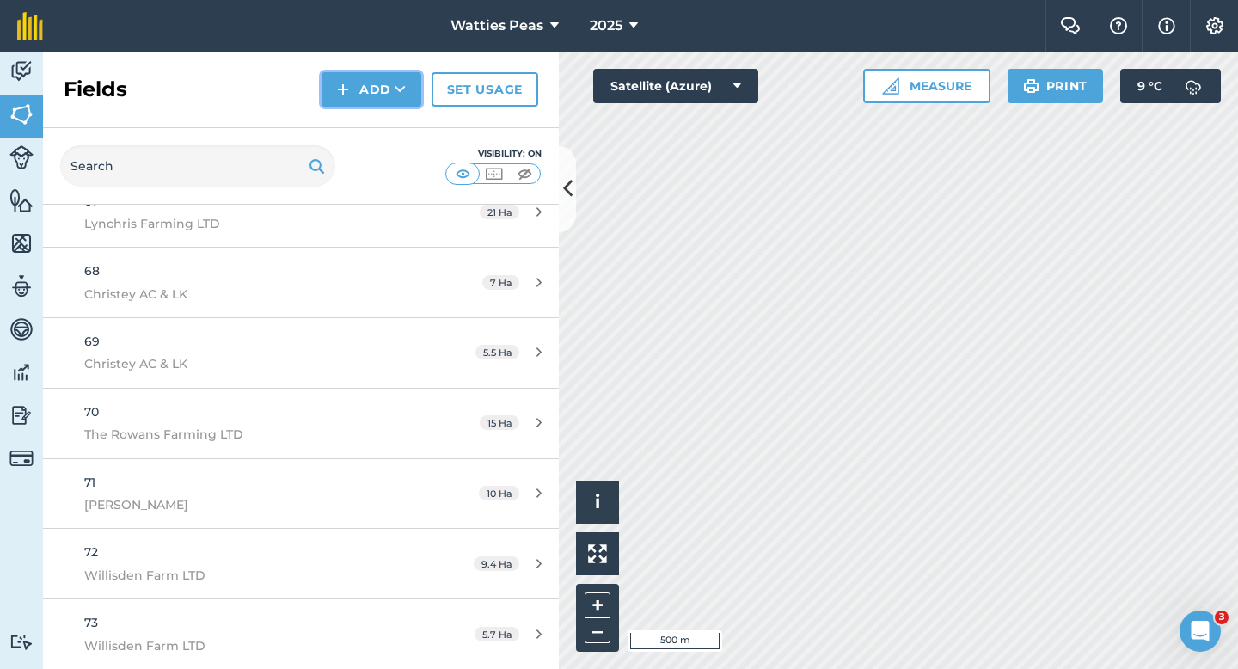
click at [390, 96] on button "Add" at bounding box center [371, 89] width 100 height 34
click at [390, 119] on link "Draw" at bounding box center [371, 128] width 95 height 38
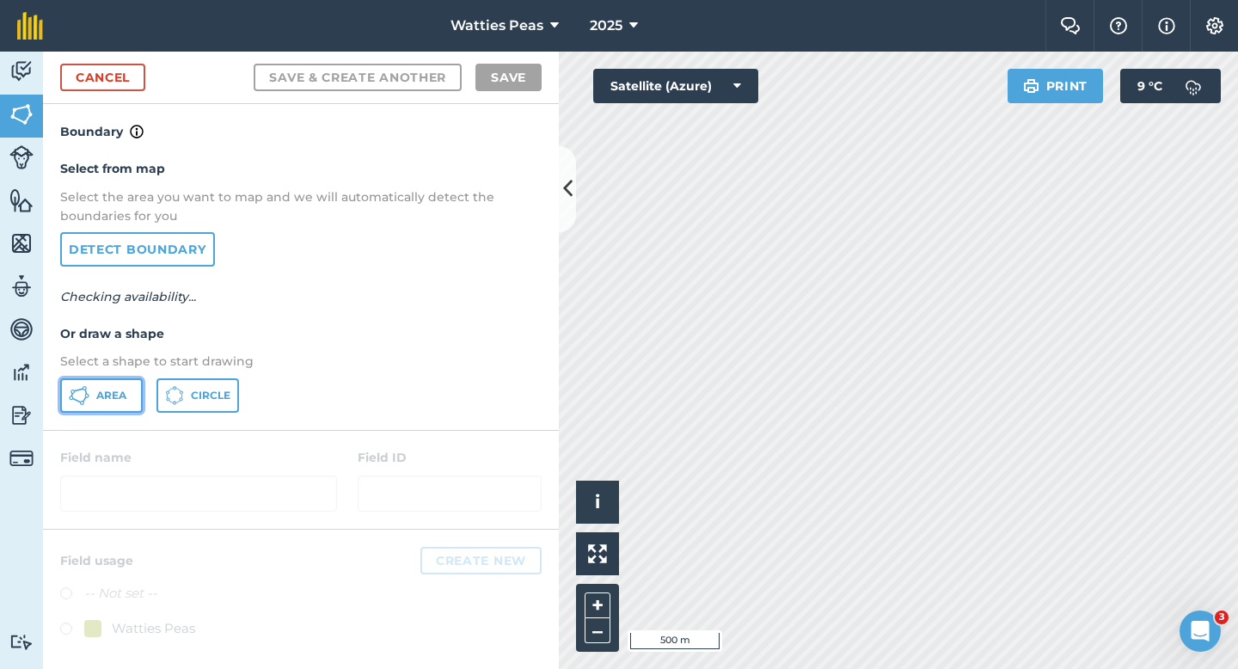
click at [63, 399] on button "Area" at bounding box center [101, 395] width 83 height 34
